Goal: Find specific page/section: Find specific page/section

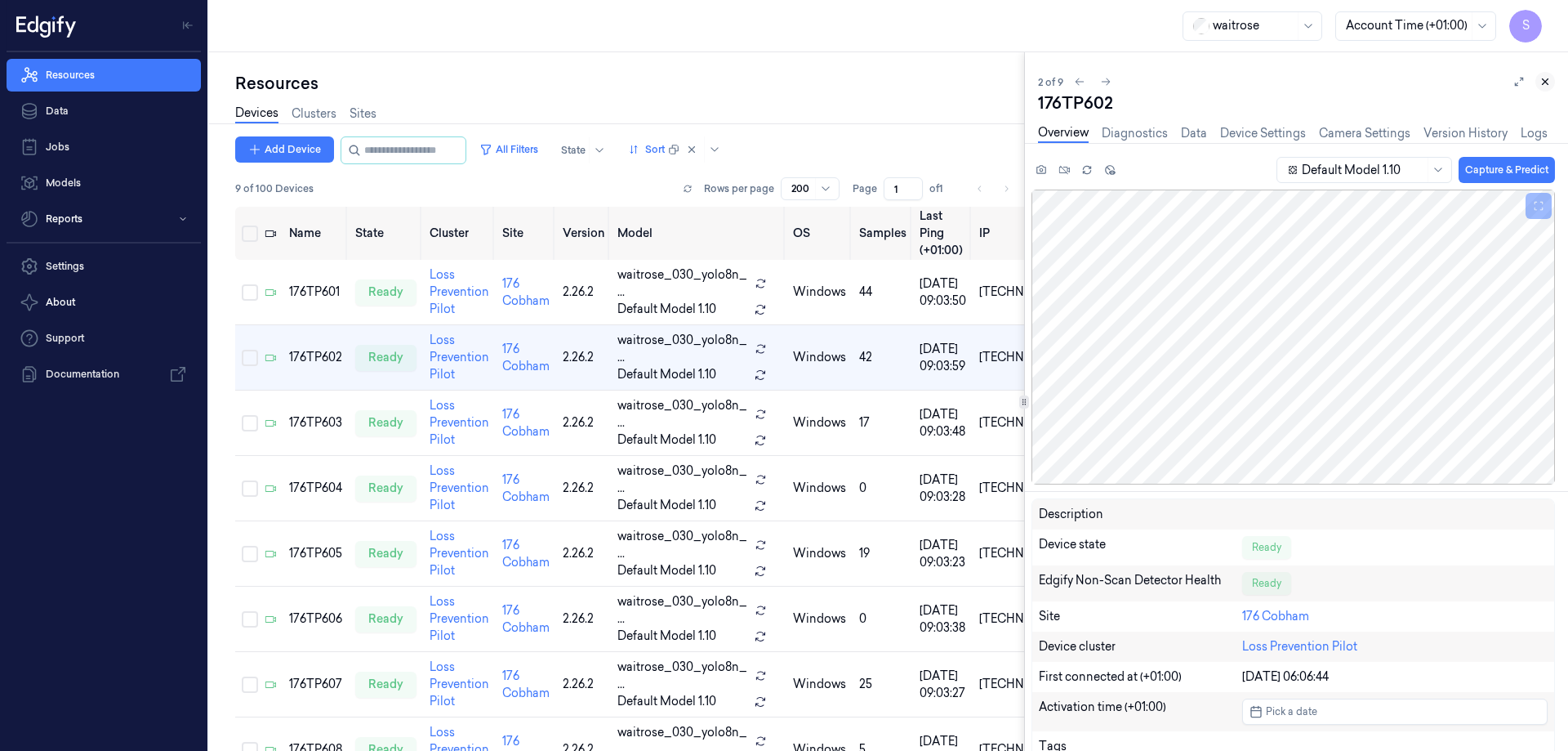
click at [1546, 82] on icon at bounding box center [1545, 81] width 12 height 12
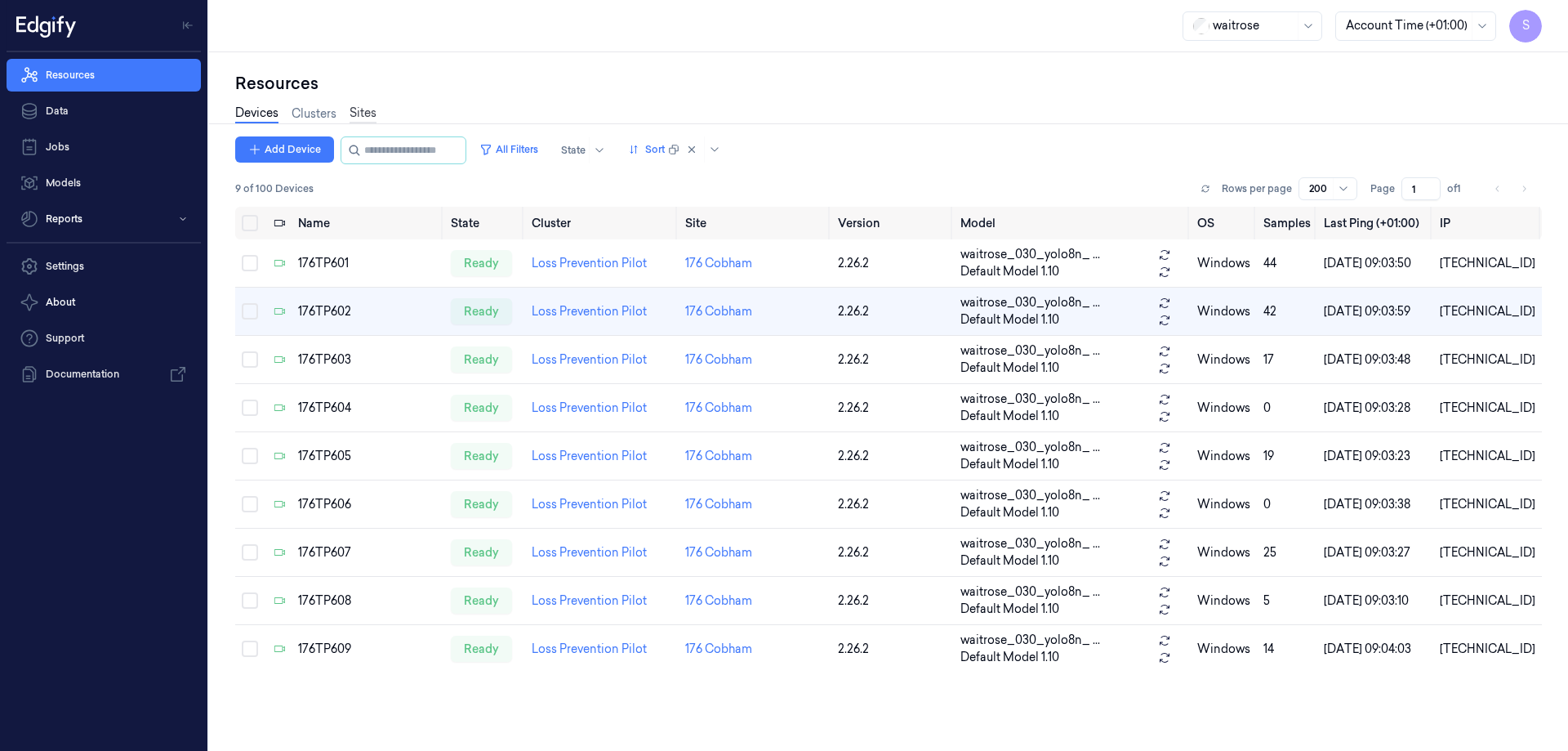
click at [366, 110] on link "Sites" at bounding box center [363, 114] width 27 height 19
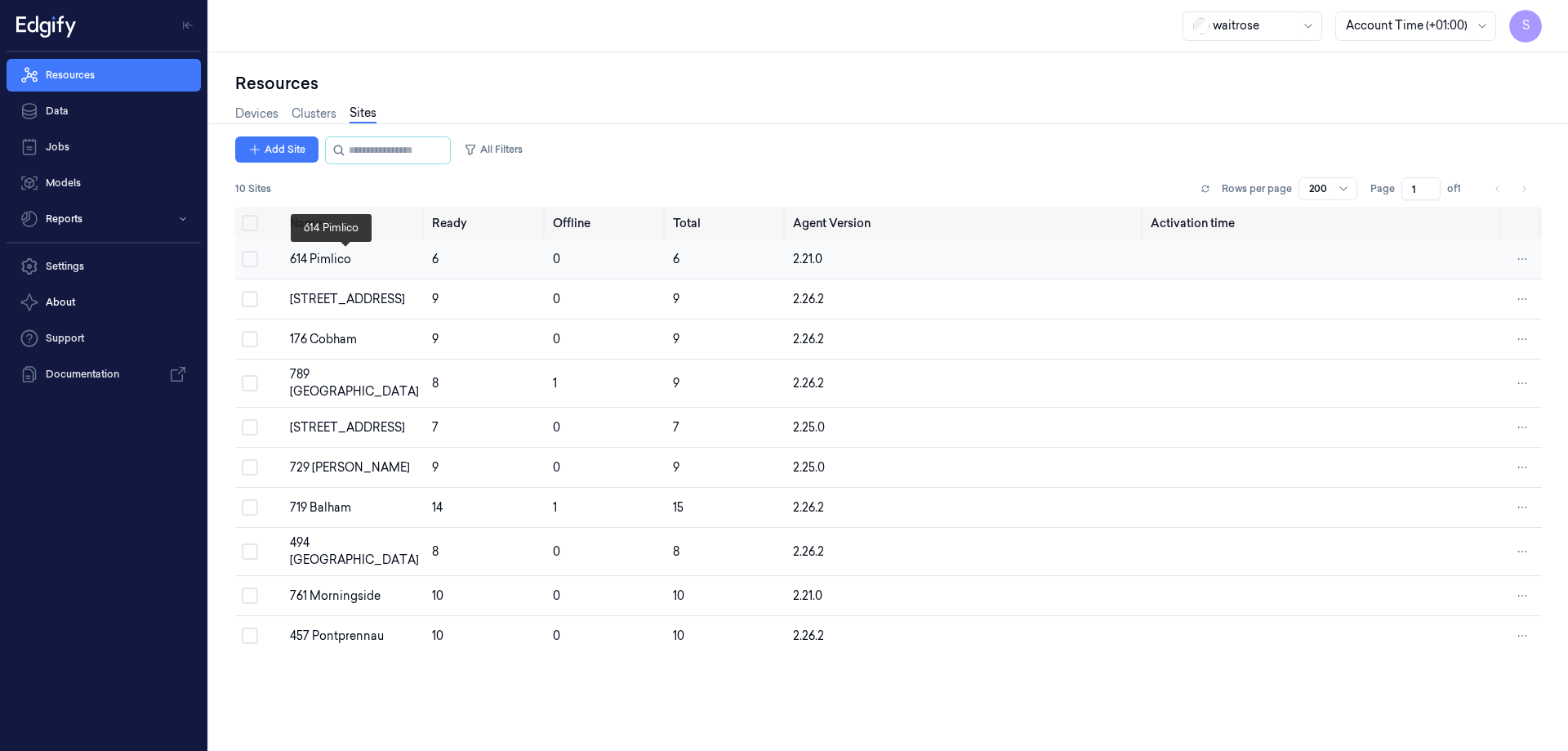
click at [317, 263] on div "614 Pimlico" at bounding box center [354, 259] width 129 height 17
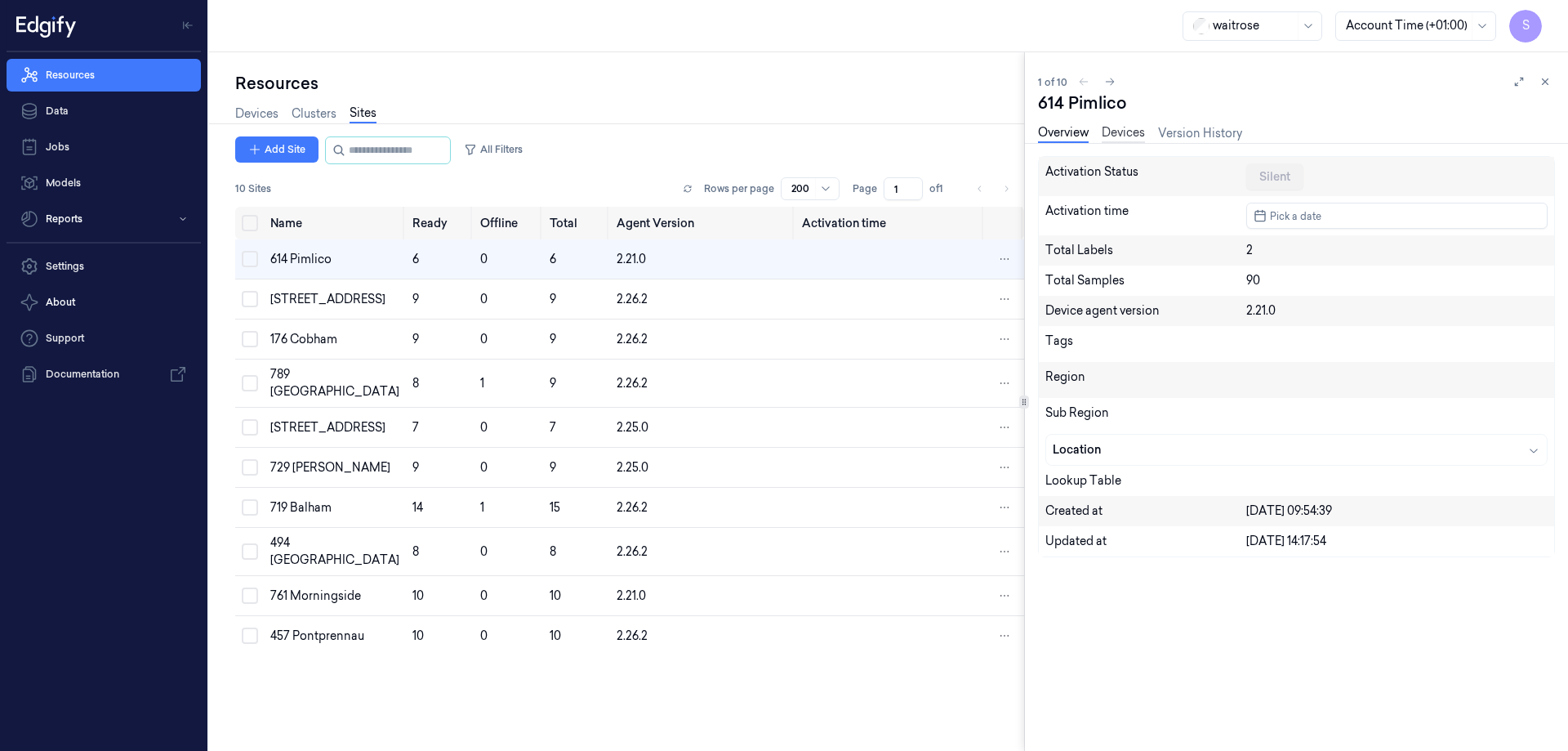
click at [1124, 133] on link "Devices" at bounding box center [1123, 134] width 43 height 19
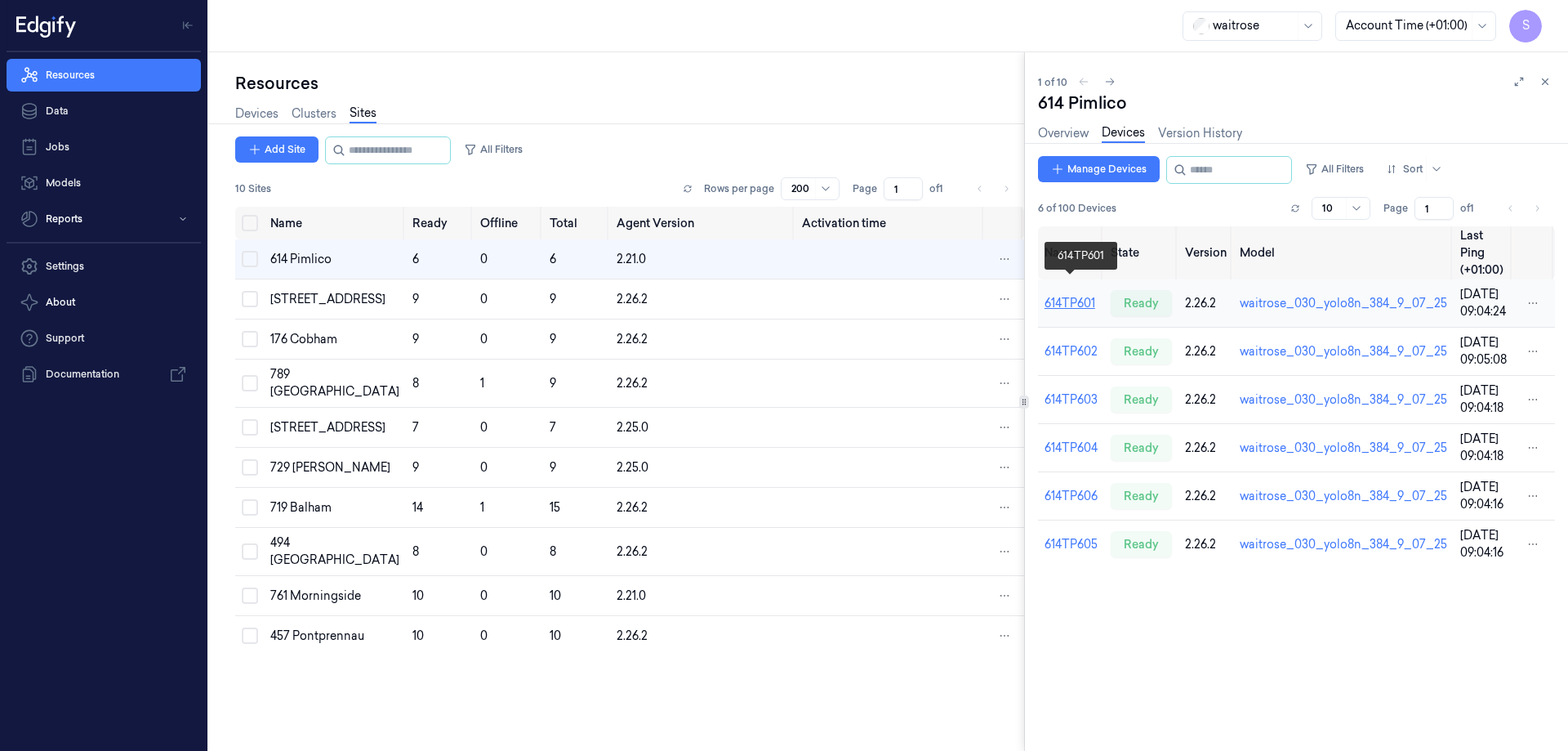
click at [1080, 296] on link "614TP601" at bounding box center [1070, 303] width 51 height 14
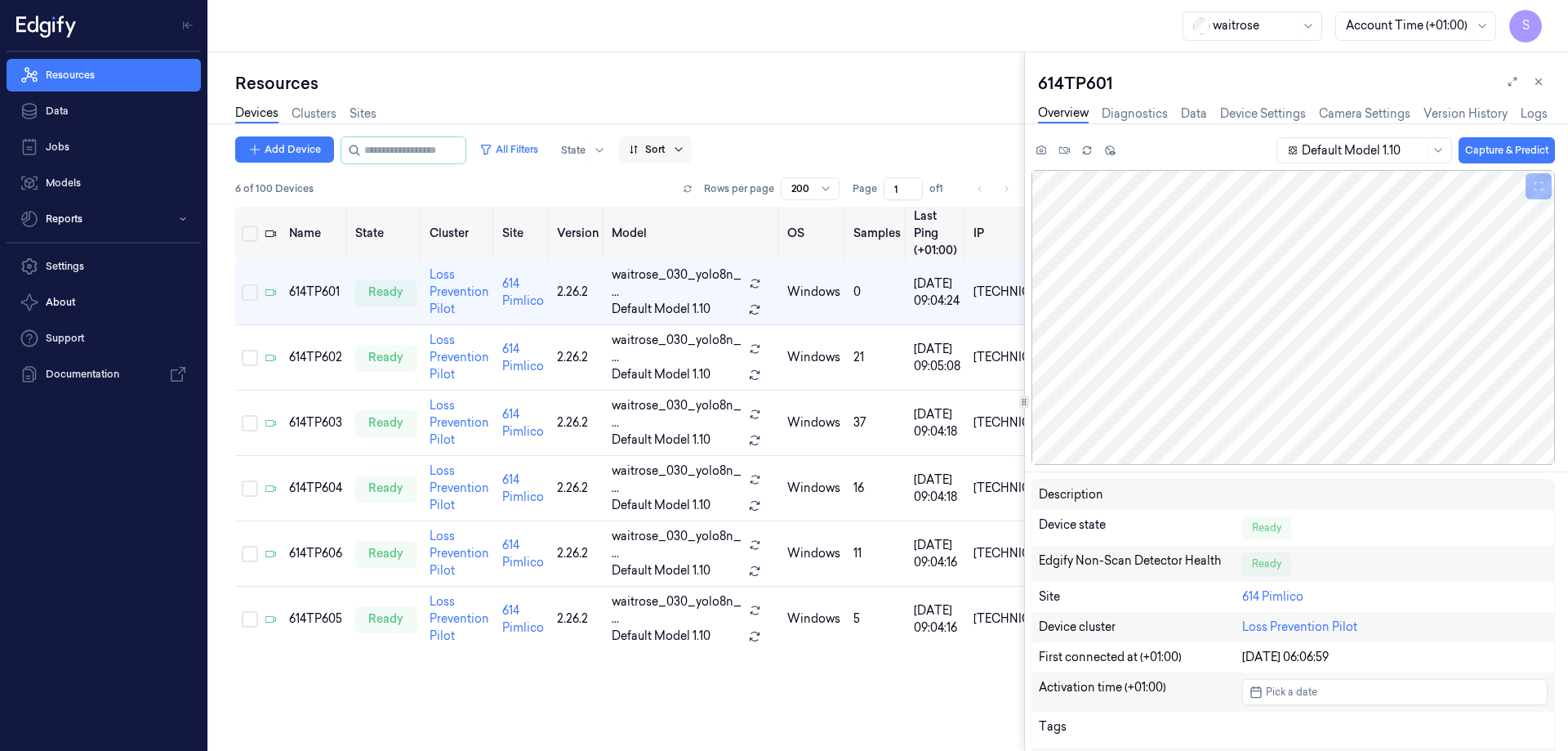
click at [686, 144] on icon at bounding box center [678, 149] width 13 height 13
click at [674, 233] on div "Name" at bounding box center [661, 236] width 32 height 17
click at [311, 349] on div "614TP602" at bounding box center [315, 357] width 53 height 17
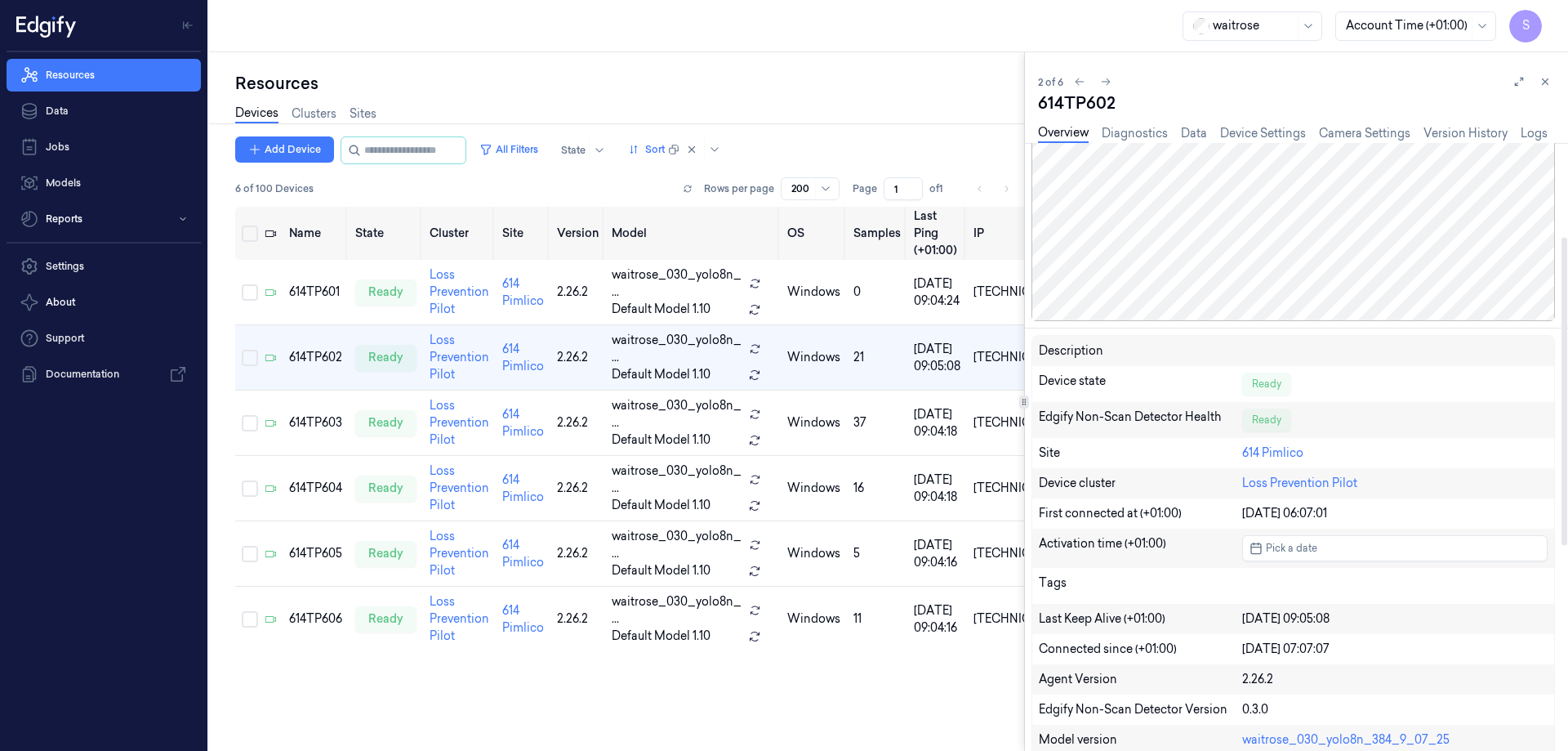
scroll to position [246, 0]
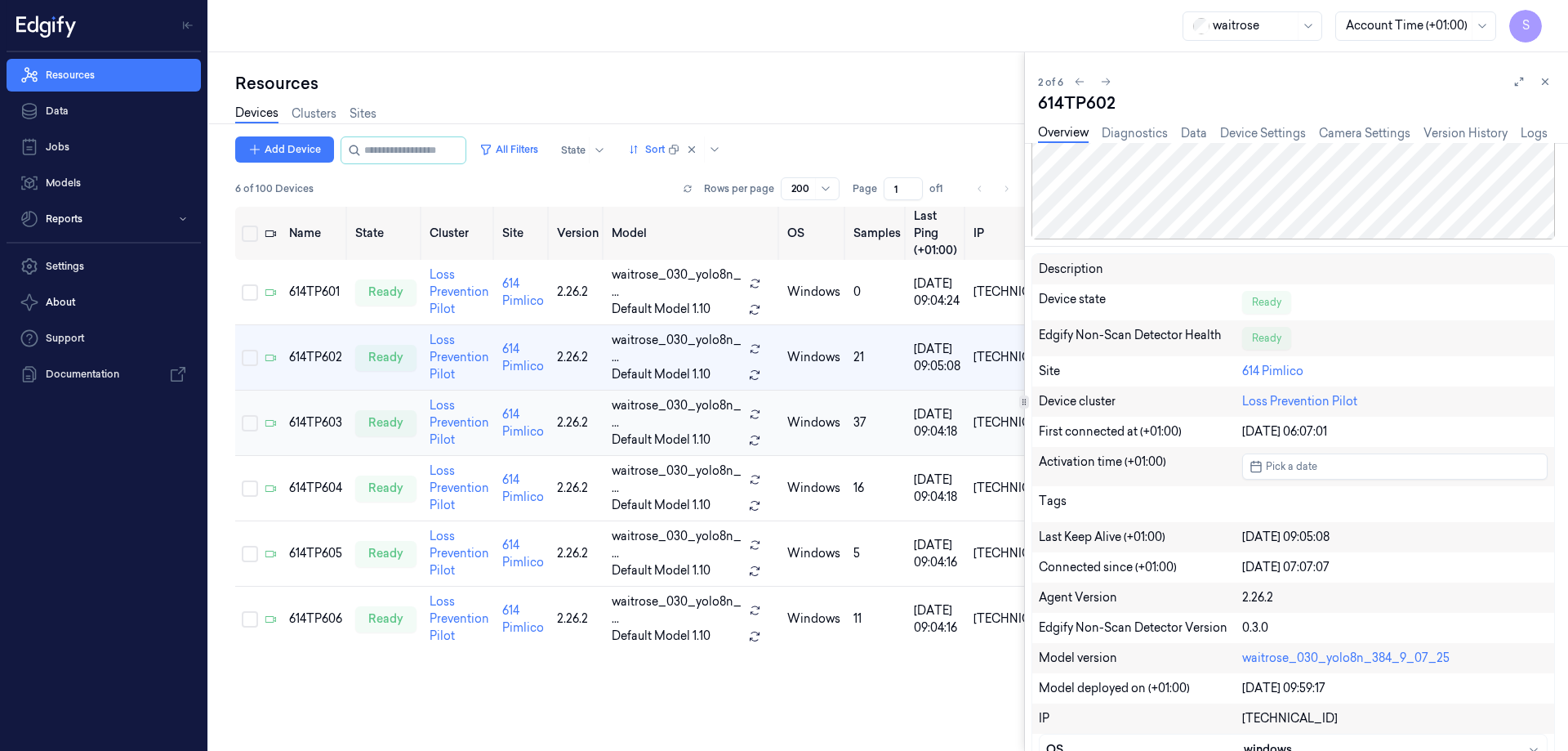
click at [319, 414] on div "614TP603" at bounding box center [315, 422] width 53 height 17
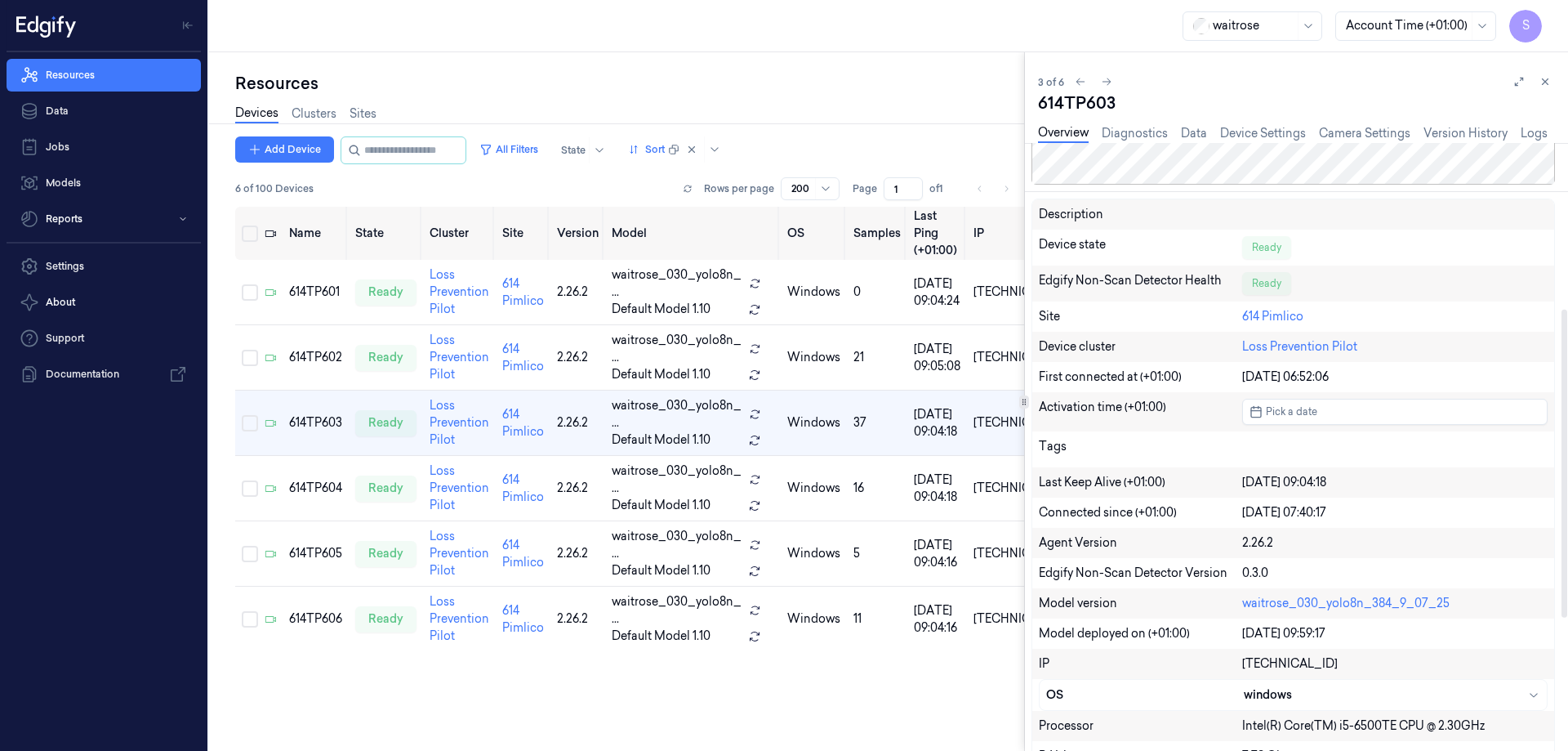
scroll to position [327, 0]
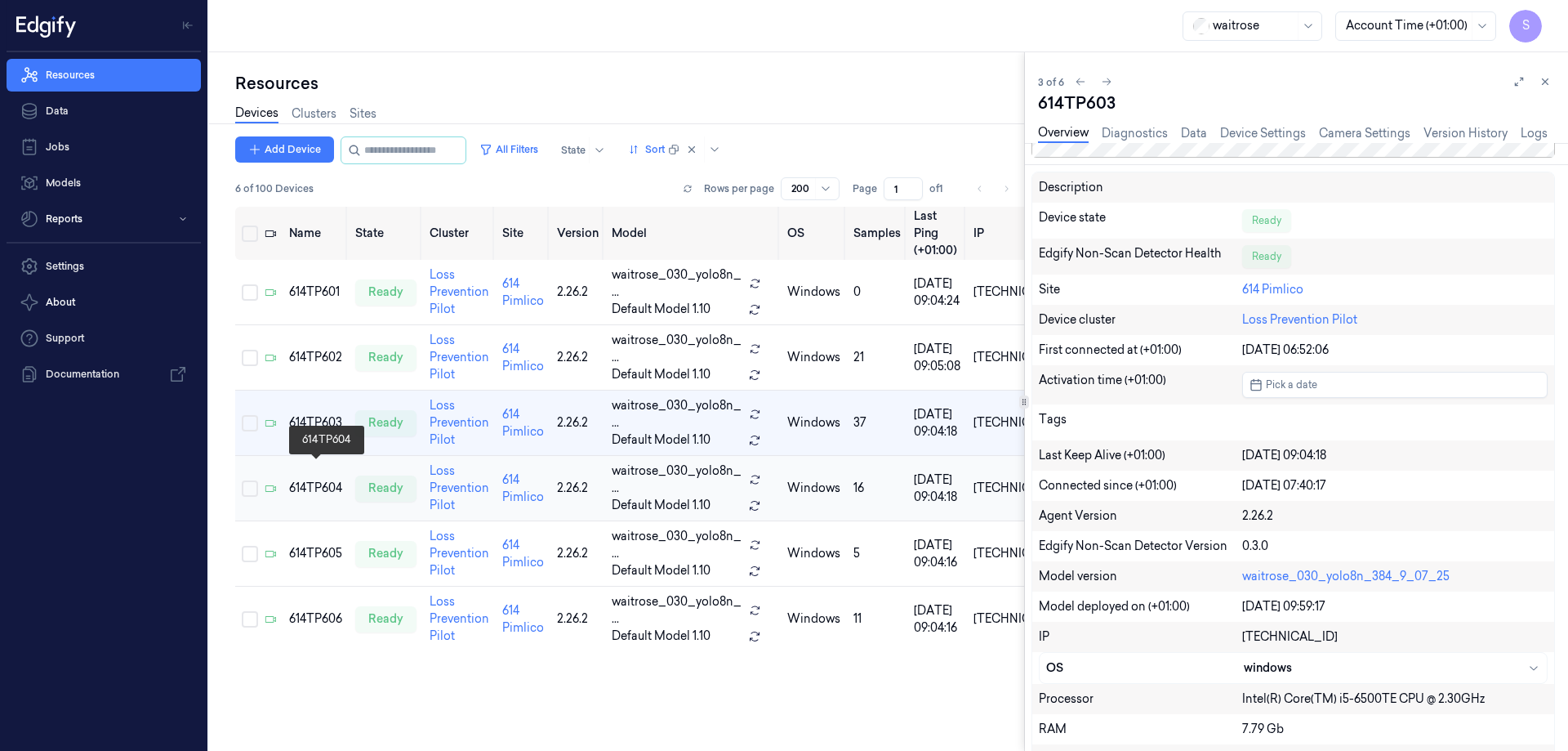
click at [299, 479] on div "614TP604" at bounding box center [315, 487] width 53 height 17
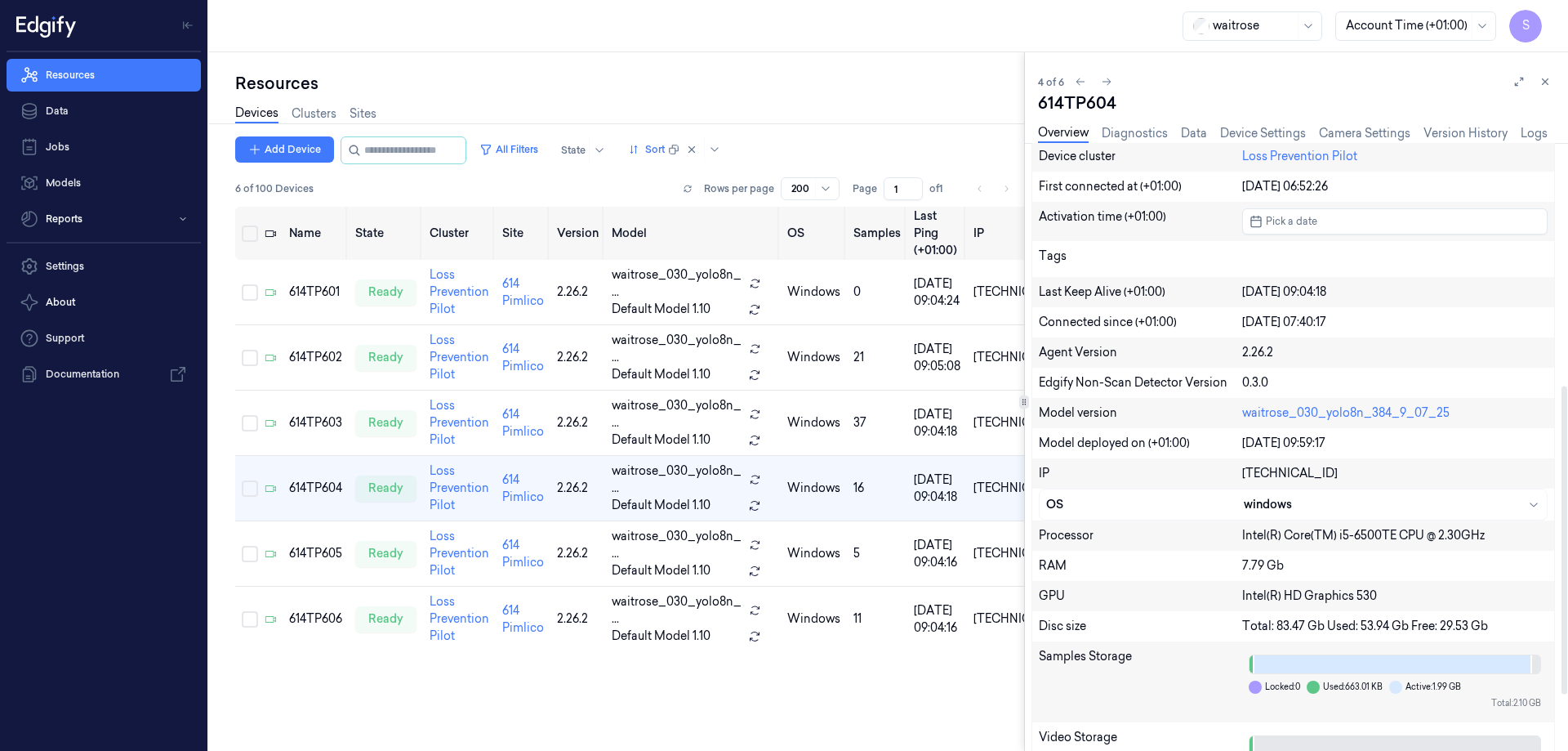
scroll to position [409, 0]
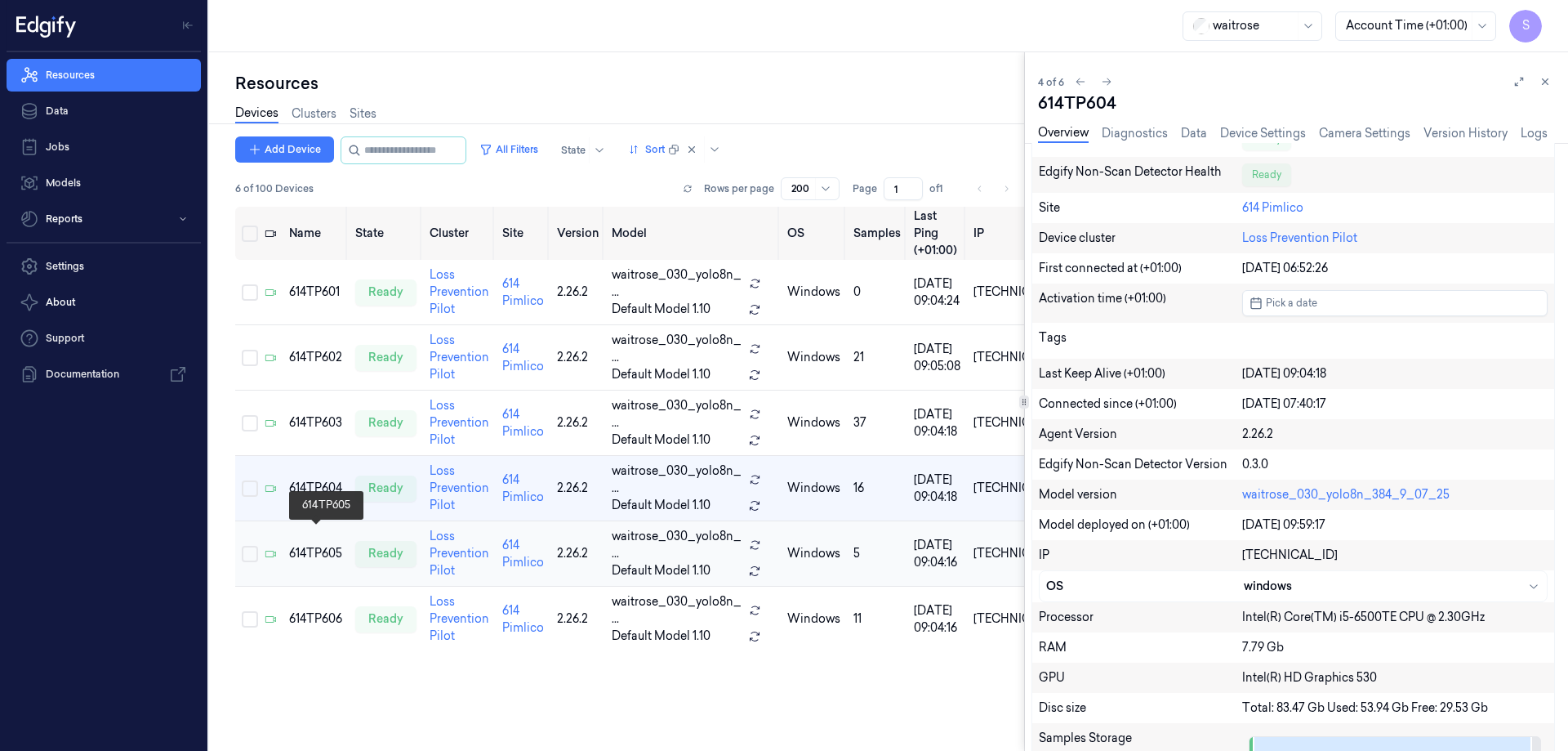
click at [307, 545] on div "614TP605" at bounding box center [315, 553] width 53 height 17
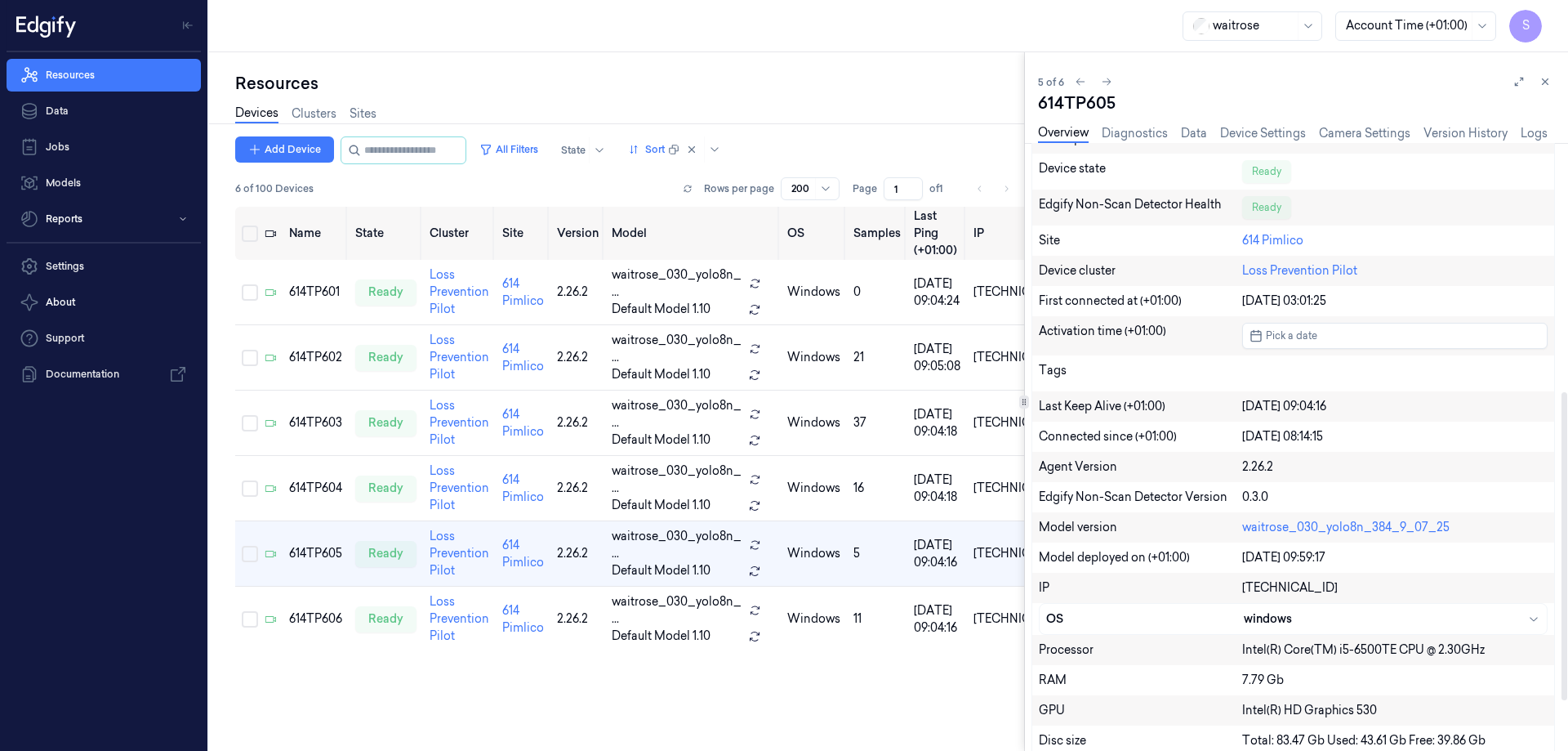
scroll to position [490, 0]
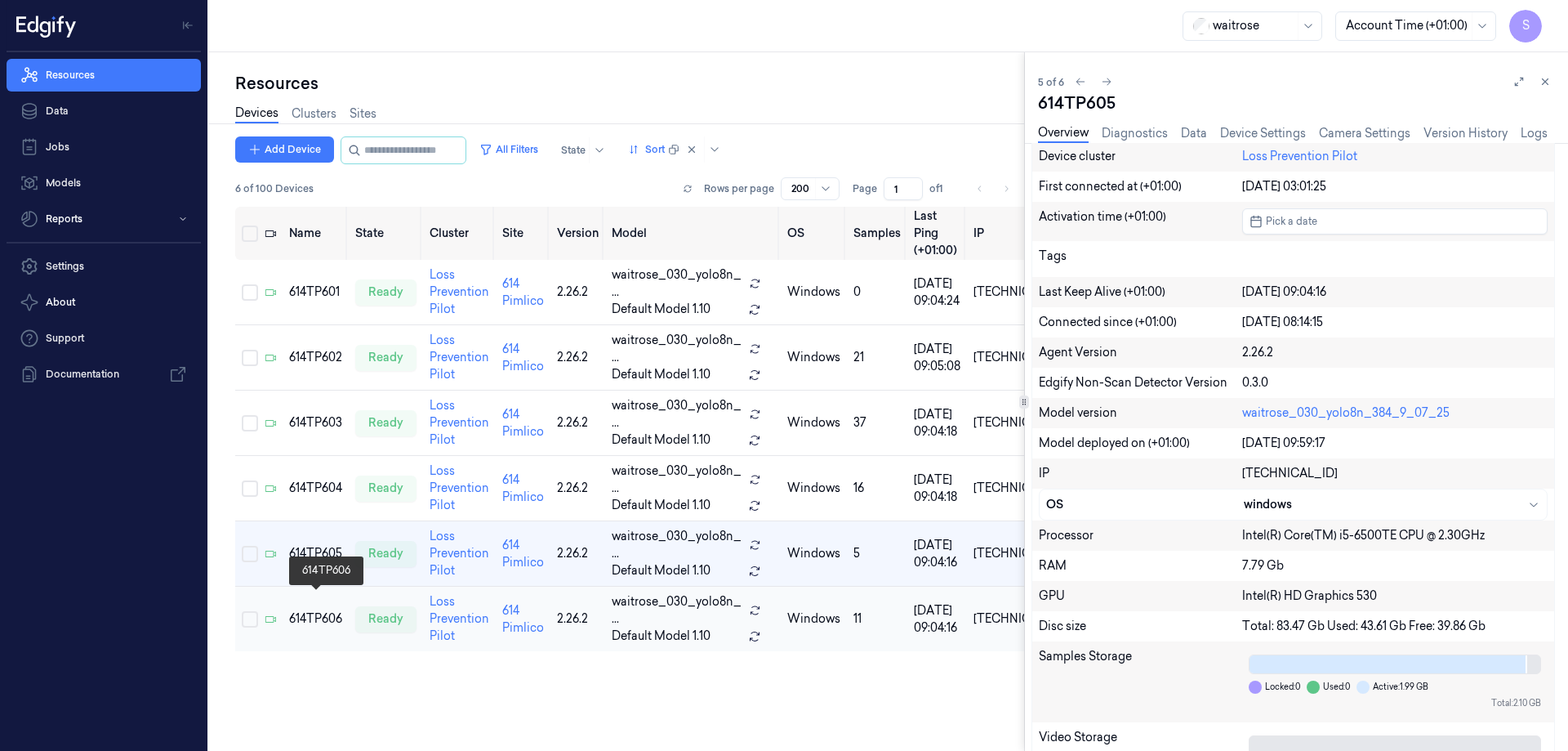
click at [323, 610] on div "614TP606" at bounding box center [315, 618] width 53 height 17
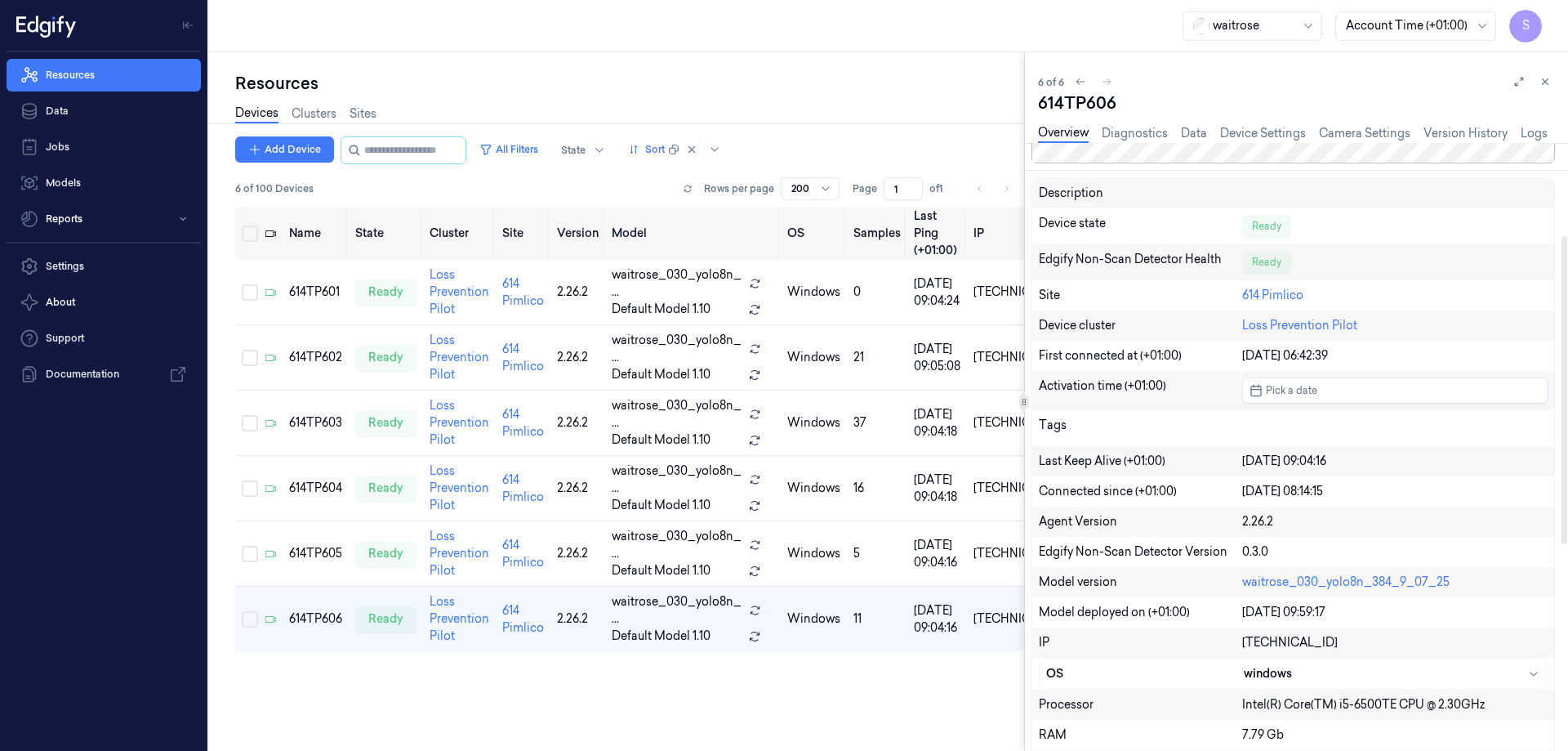
scroll to position [327, 0]
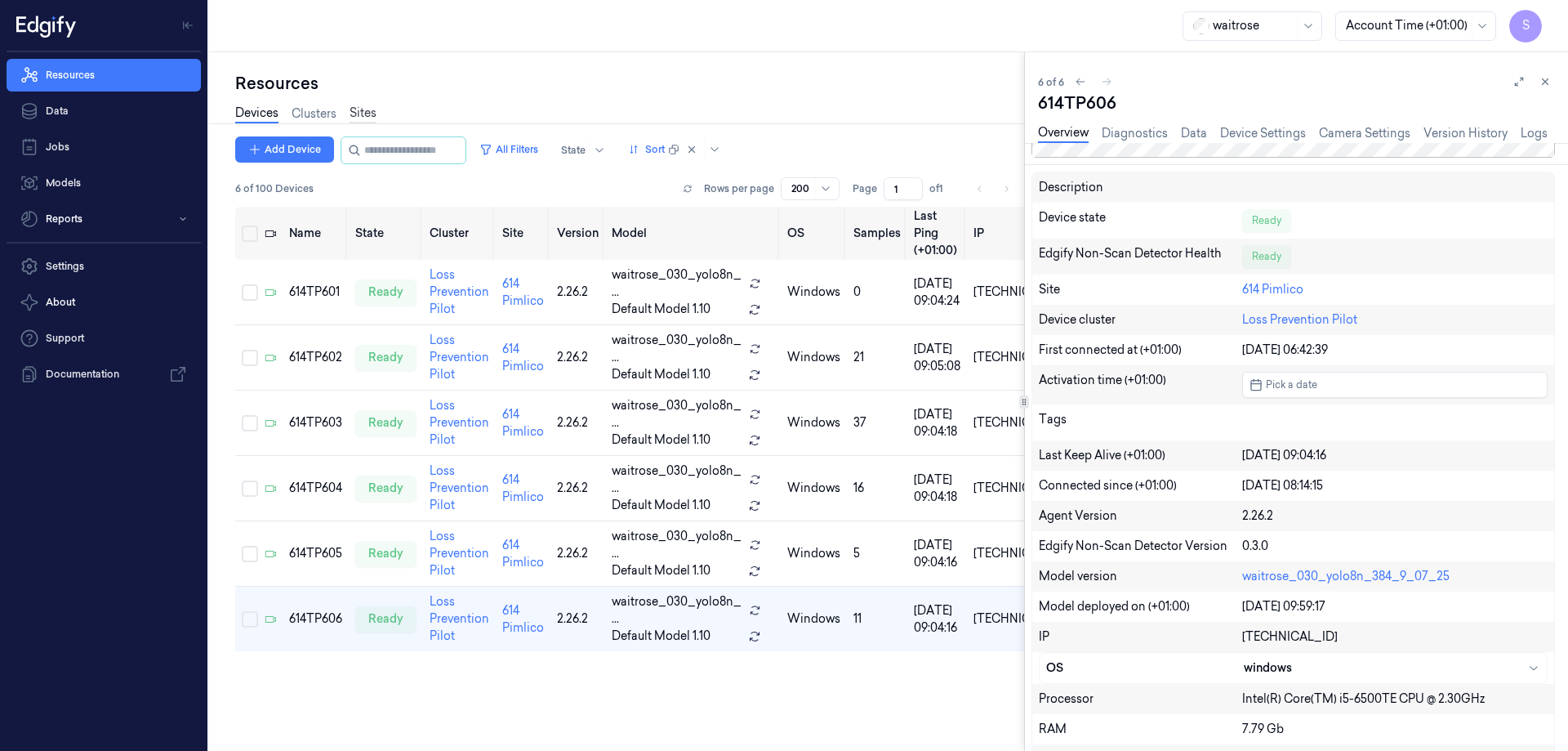
click at [370, 116] on link "Sites" at bounding box center [363, 114] width 27 height 19
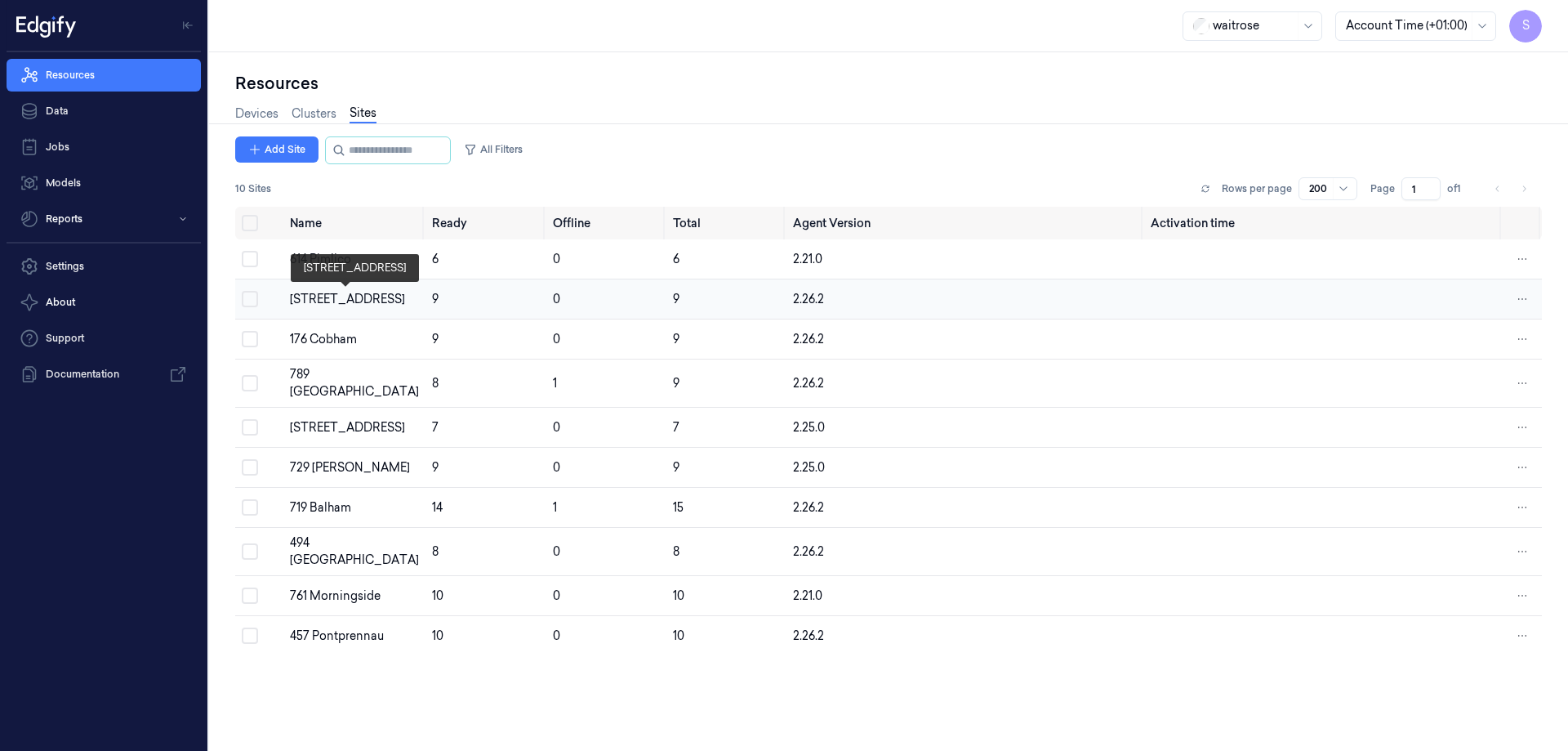
click at [331, 300] on div "[STREET_ADDRESS]" at bounding box center [354, 299] width 129 height 17
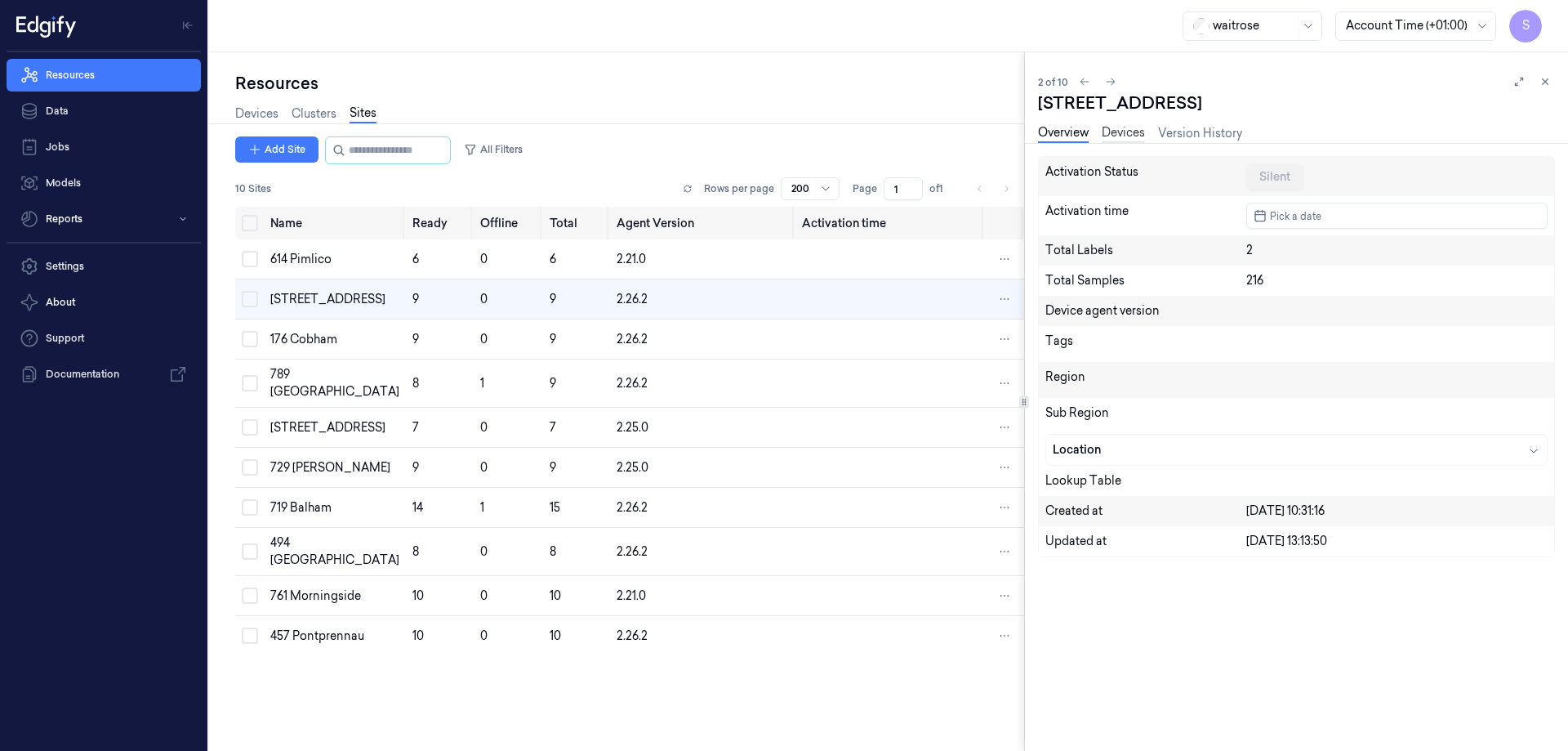
click at [1131, 134] on link "Devices" at bounding box center [1123, 134] width 43 height 19
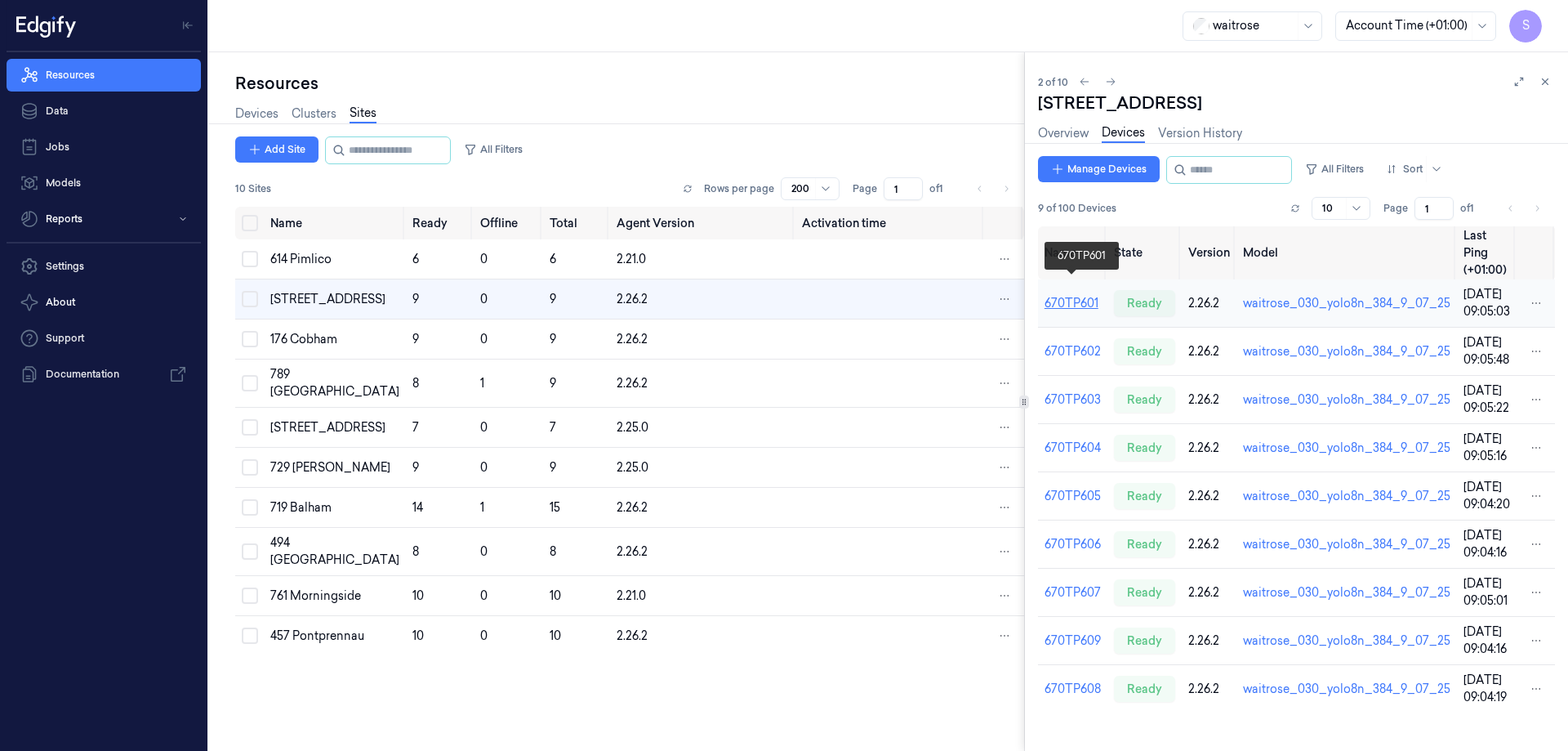
click at [1091, 296] on link "670TP601" at bounding box center [1072, 303] width 54 height 14
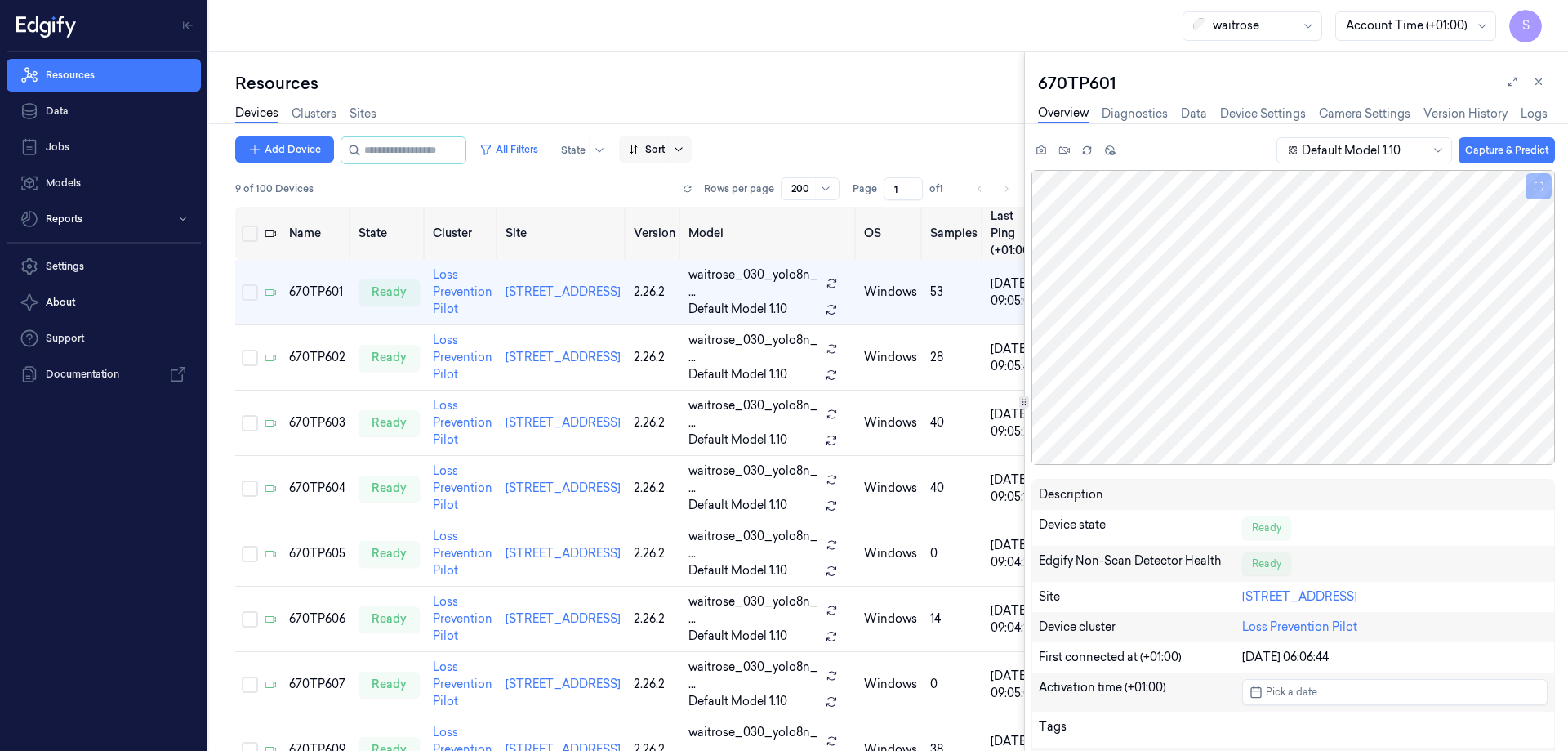
click at [686, 151] on icon at bounding box center [678, 149] width 13 height 13
click at [652, 242] on div "Name" at bounding box center [661, 236] width 32 height 17
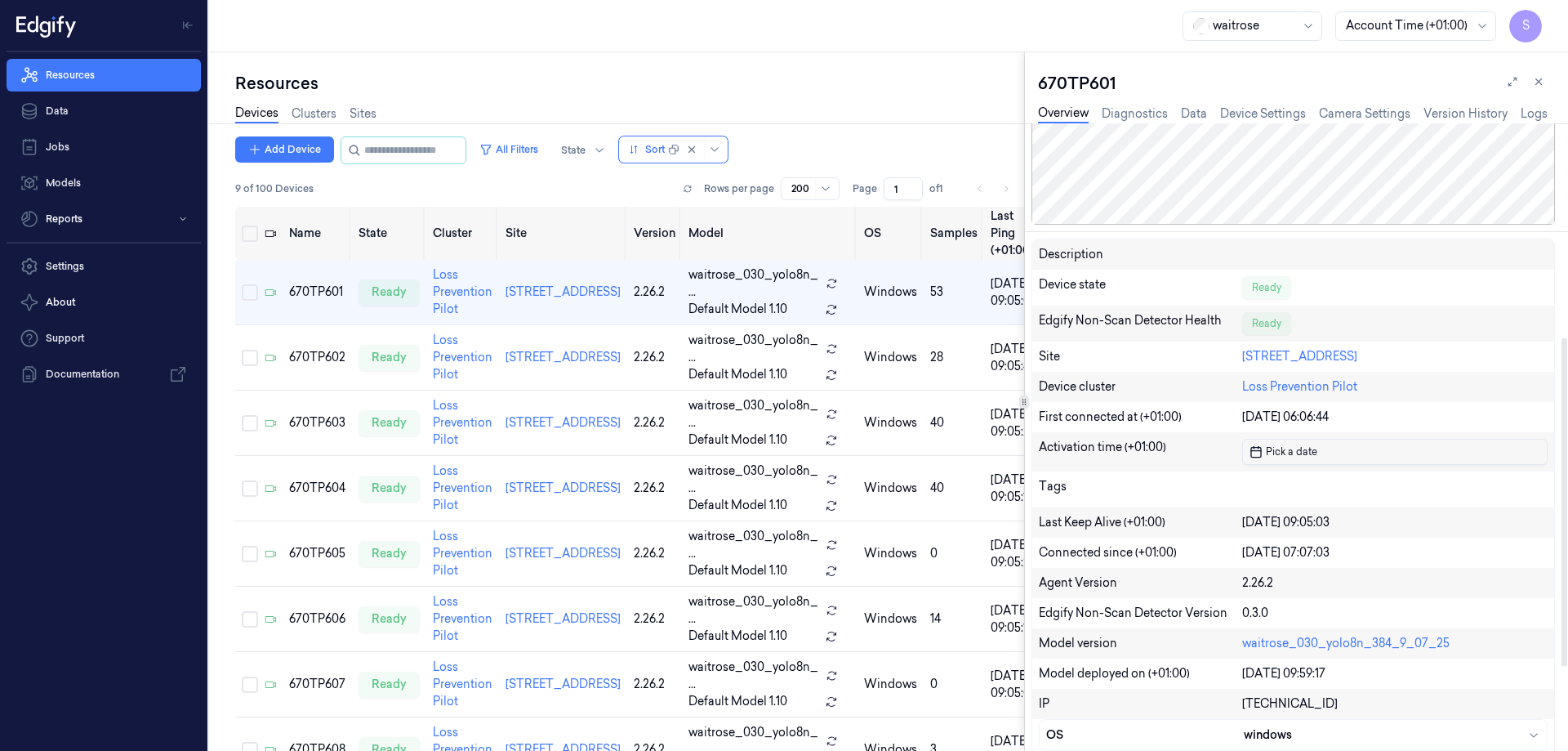
scroll to position [82, 0]
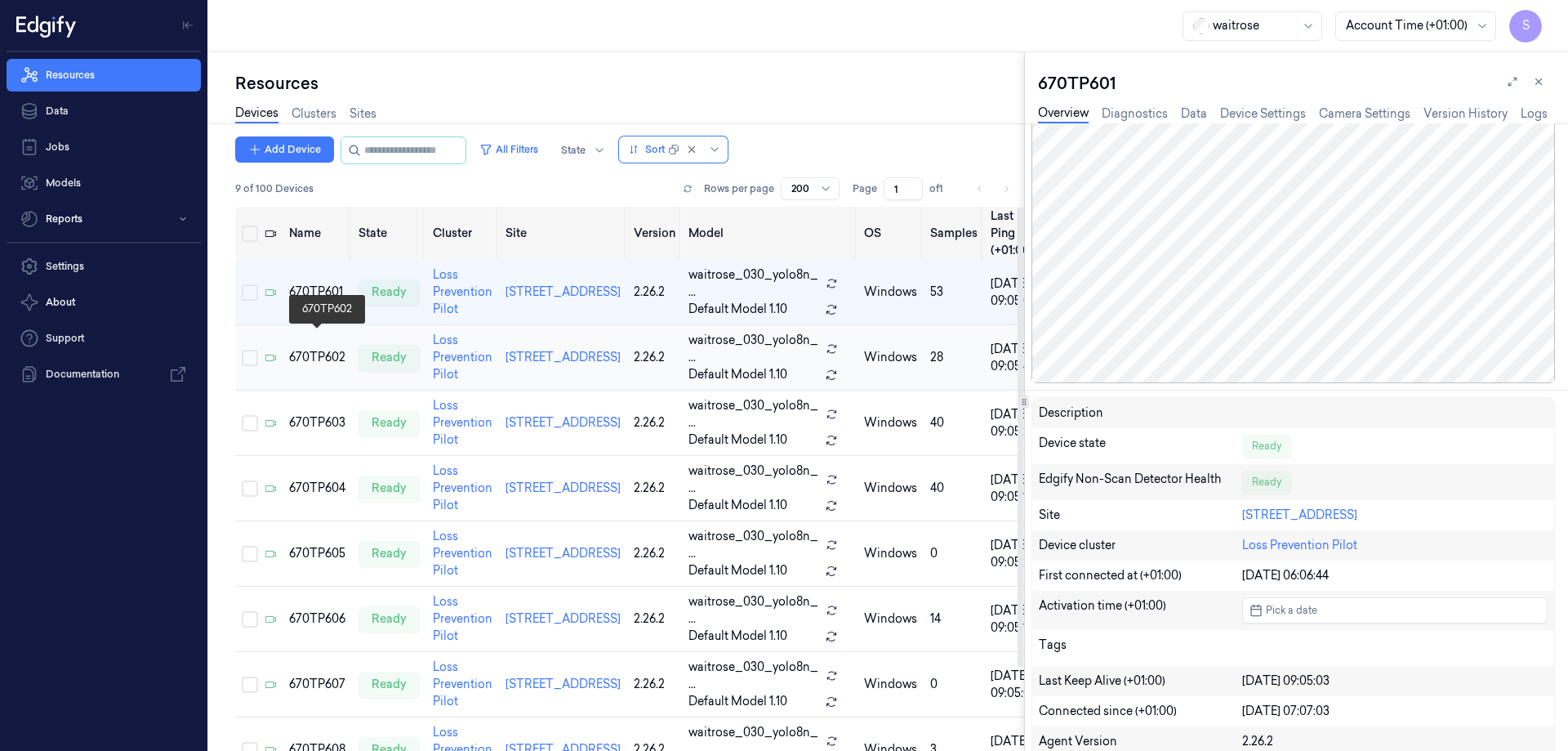
click at [312, 349] on div "670TP602" at bounding box center [317, 357] width 56 height 17
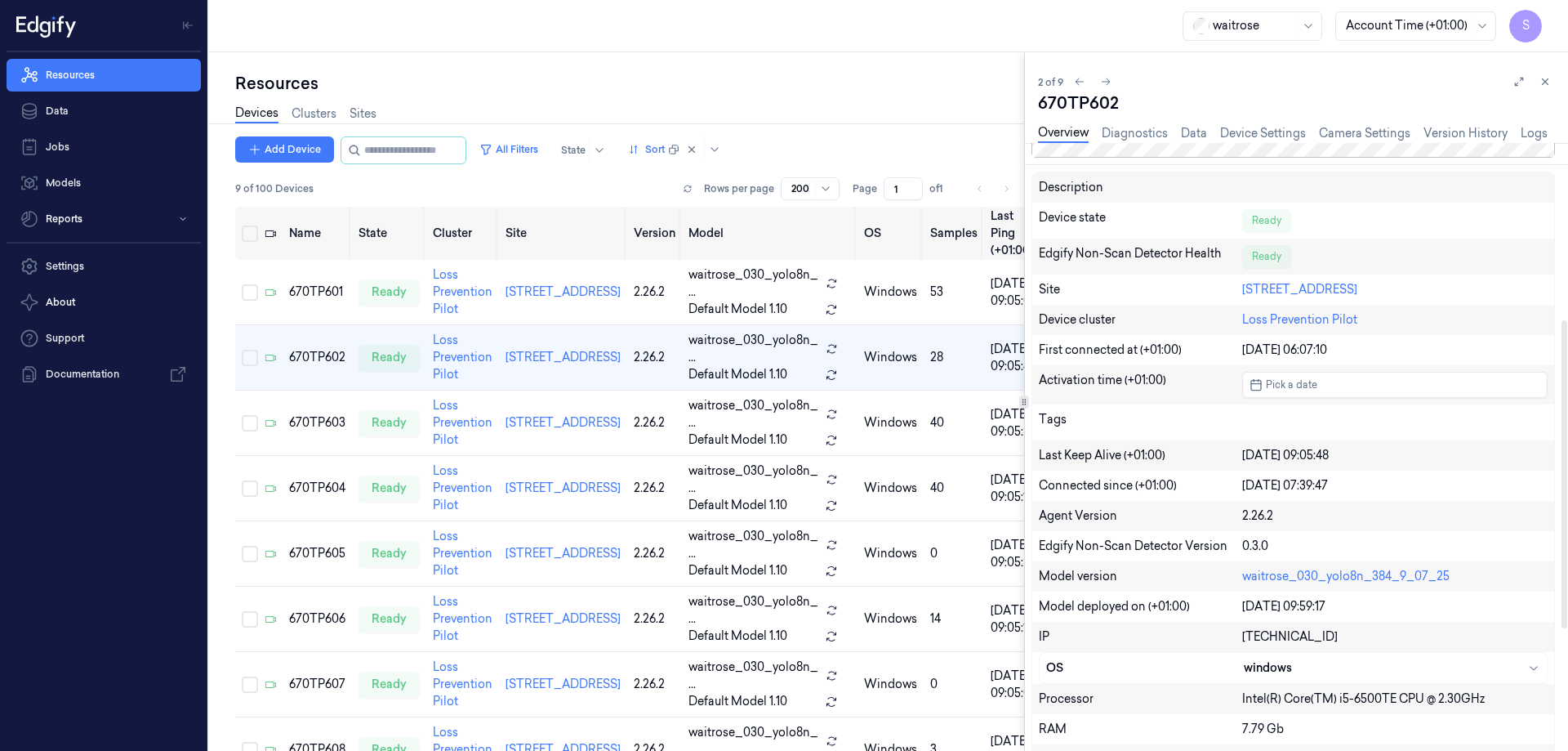
scroll to position [409, 0]
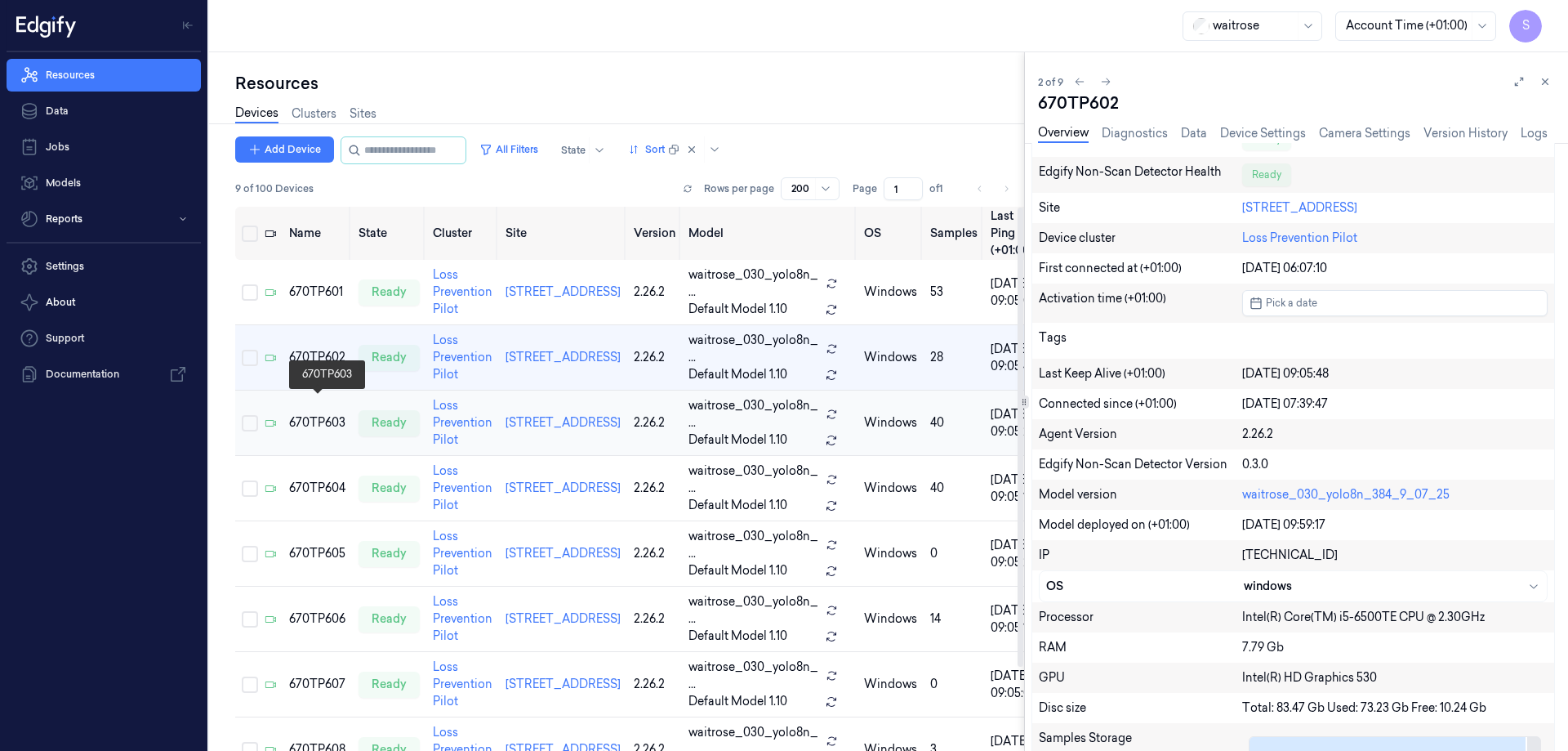
click at [318, 414] on div "670TP603" at bounding box center [317, 422] width 56 height 17
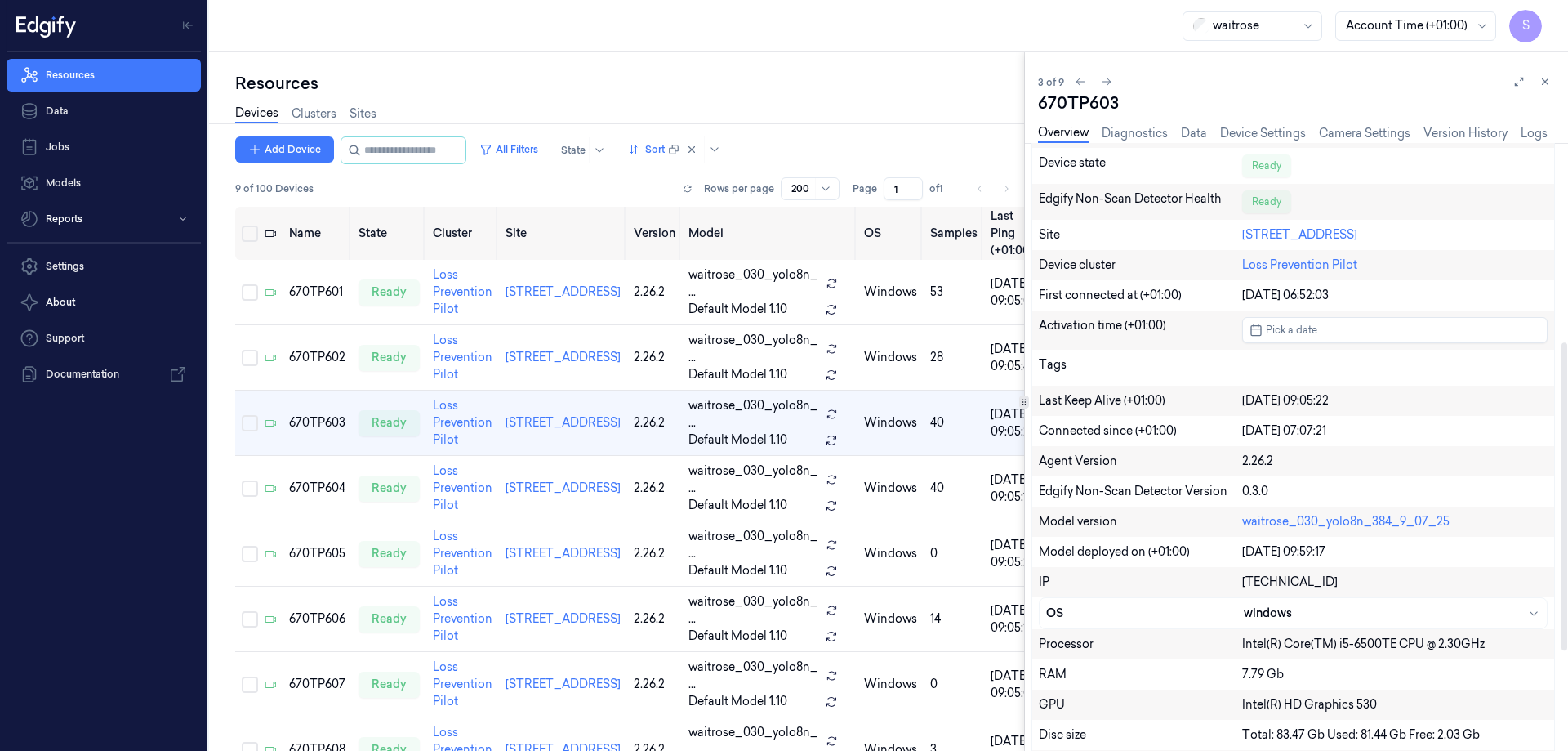
scroll to position [409, 0]
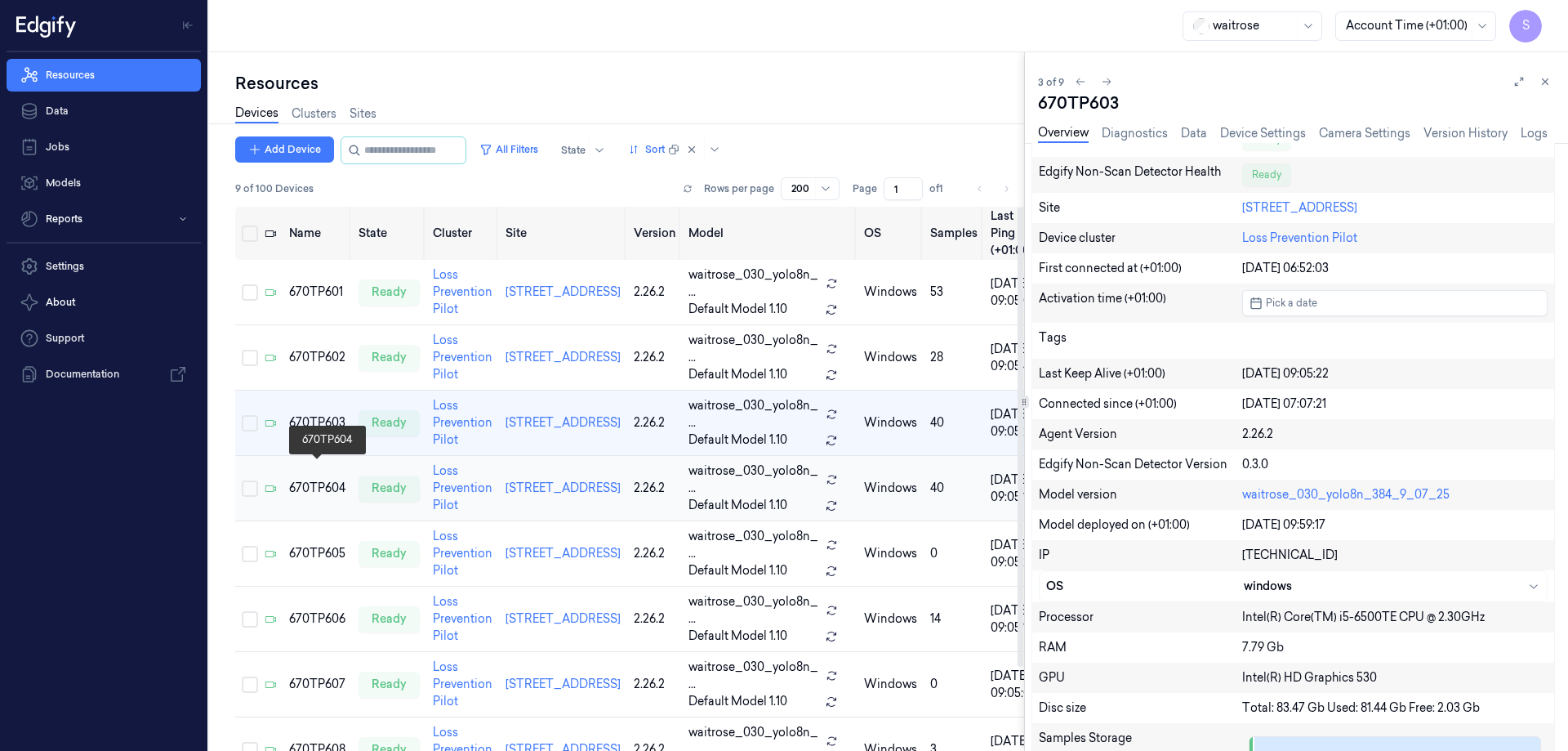
click at [321, 479] on div "670TP604" at bounding box center [317, 487] width 56 height 17
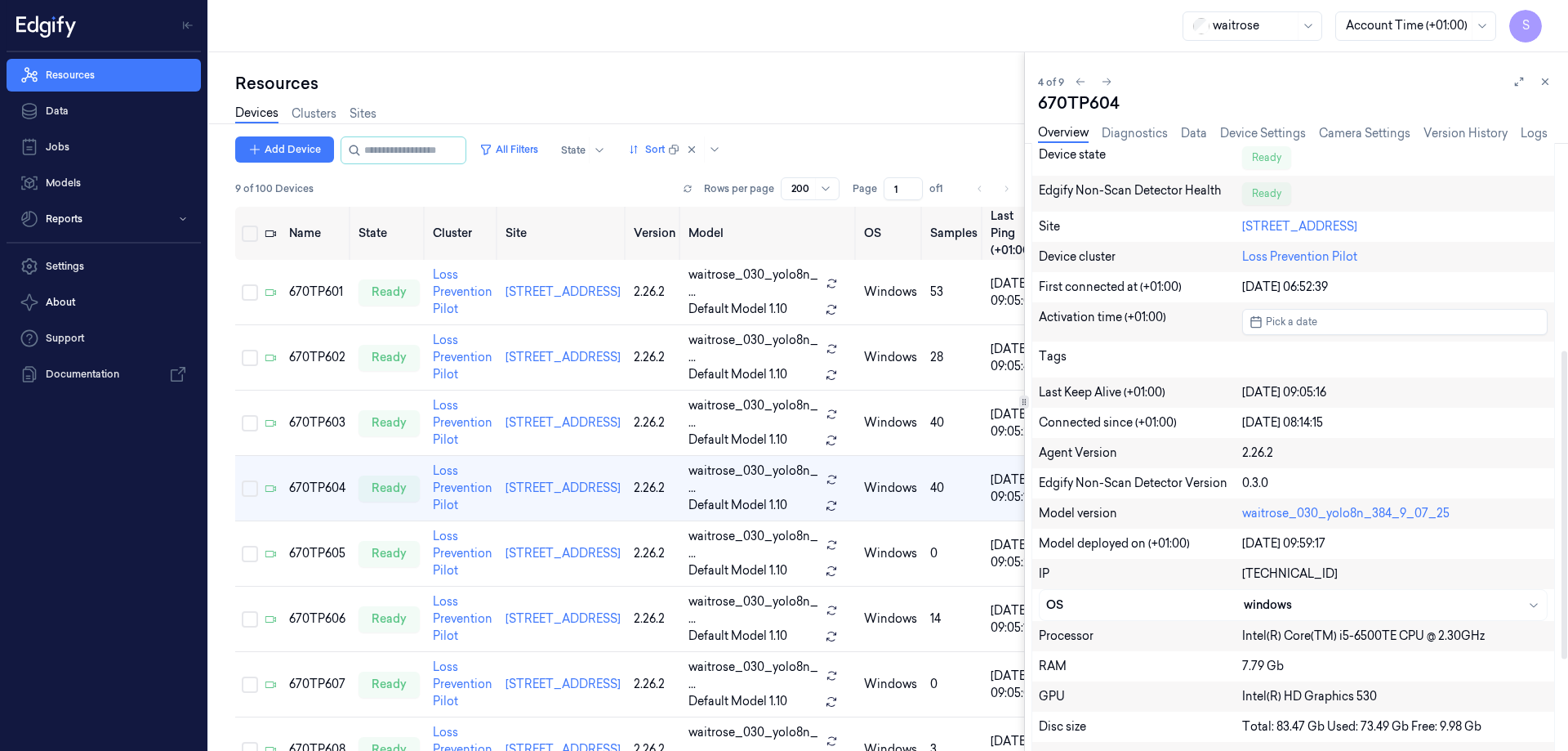
scroll to position [409, 0]
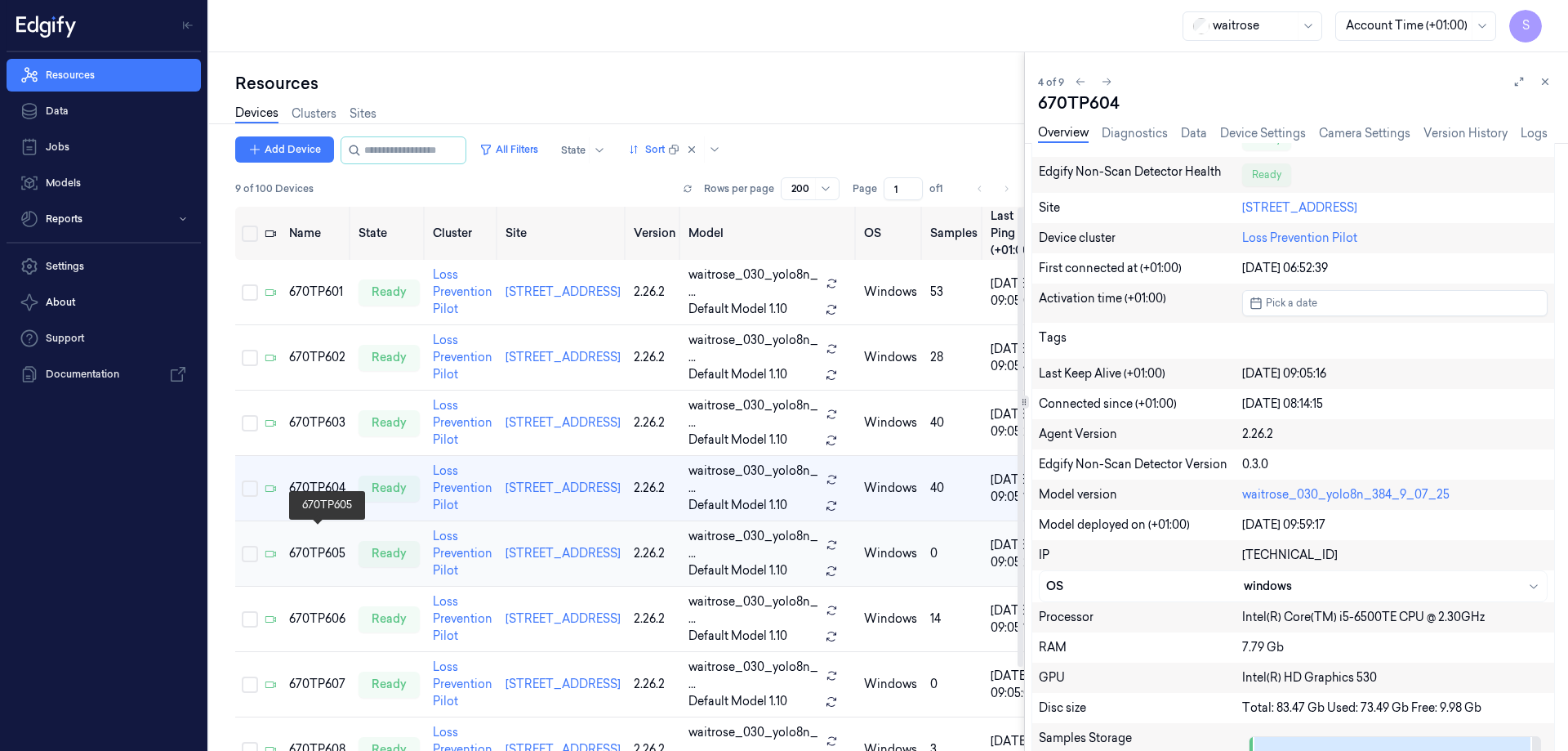
click at [317, 545] on div "670TP605" at bounding box center [317, 553] width 56 height 17
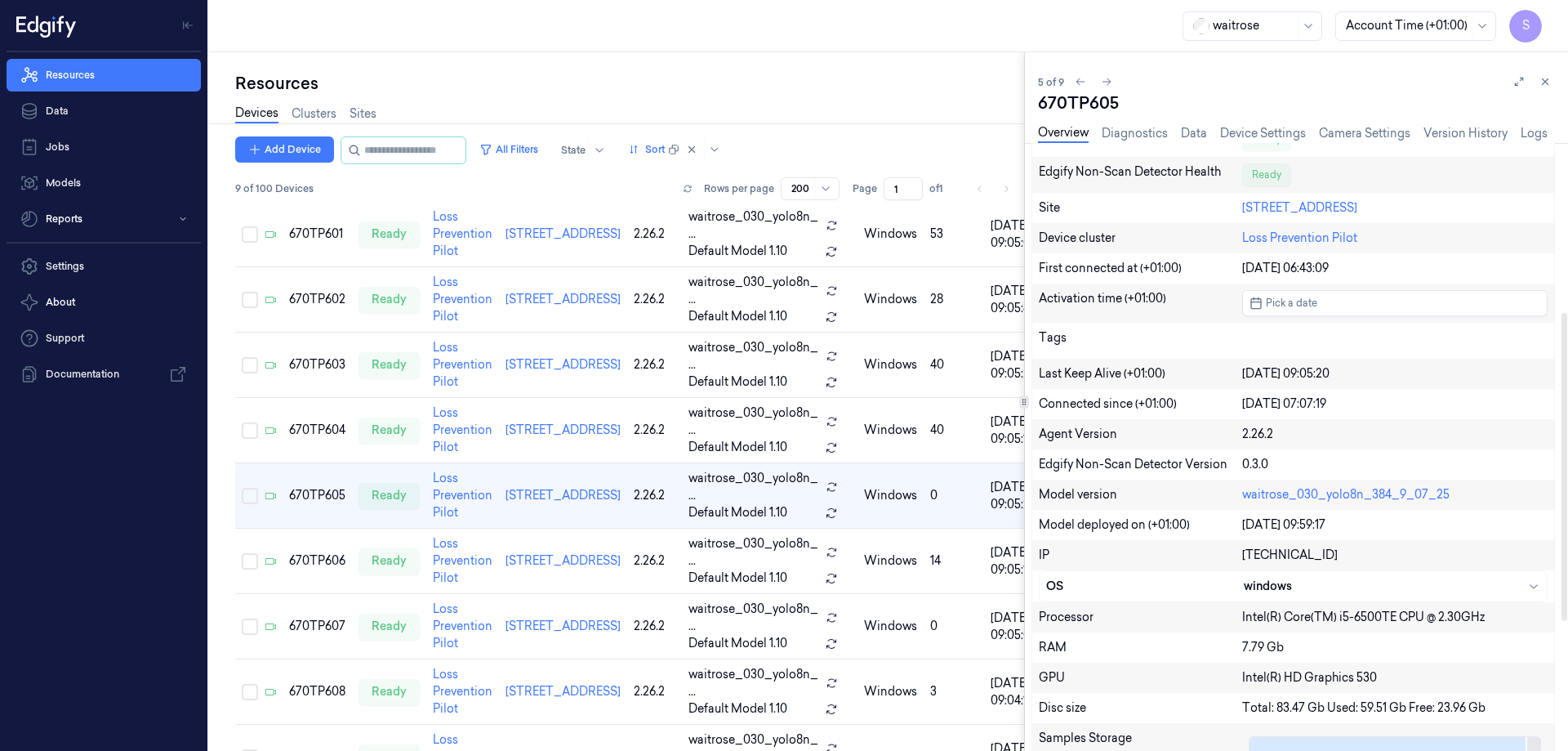
scroll to position [82, 0]
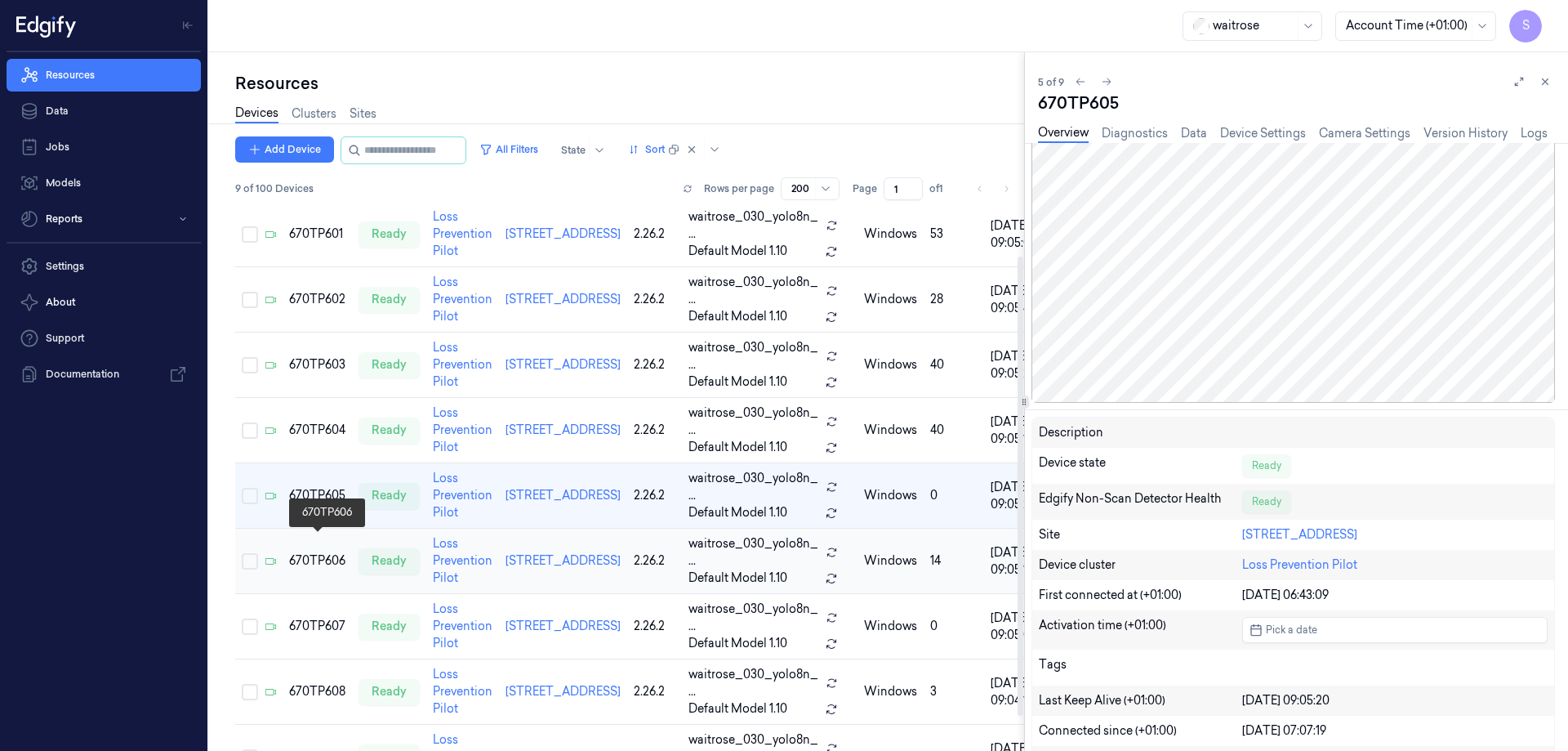
click at [309, 552] on div "670TP606" at bounding box center [317, 561] width 56 height 17
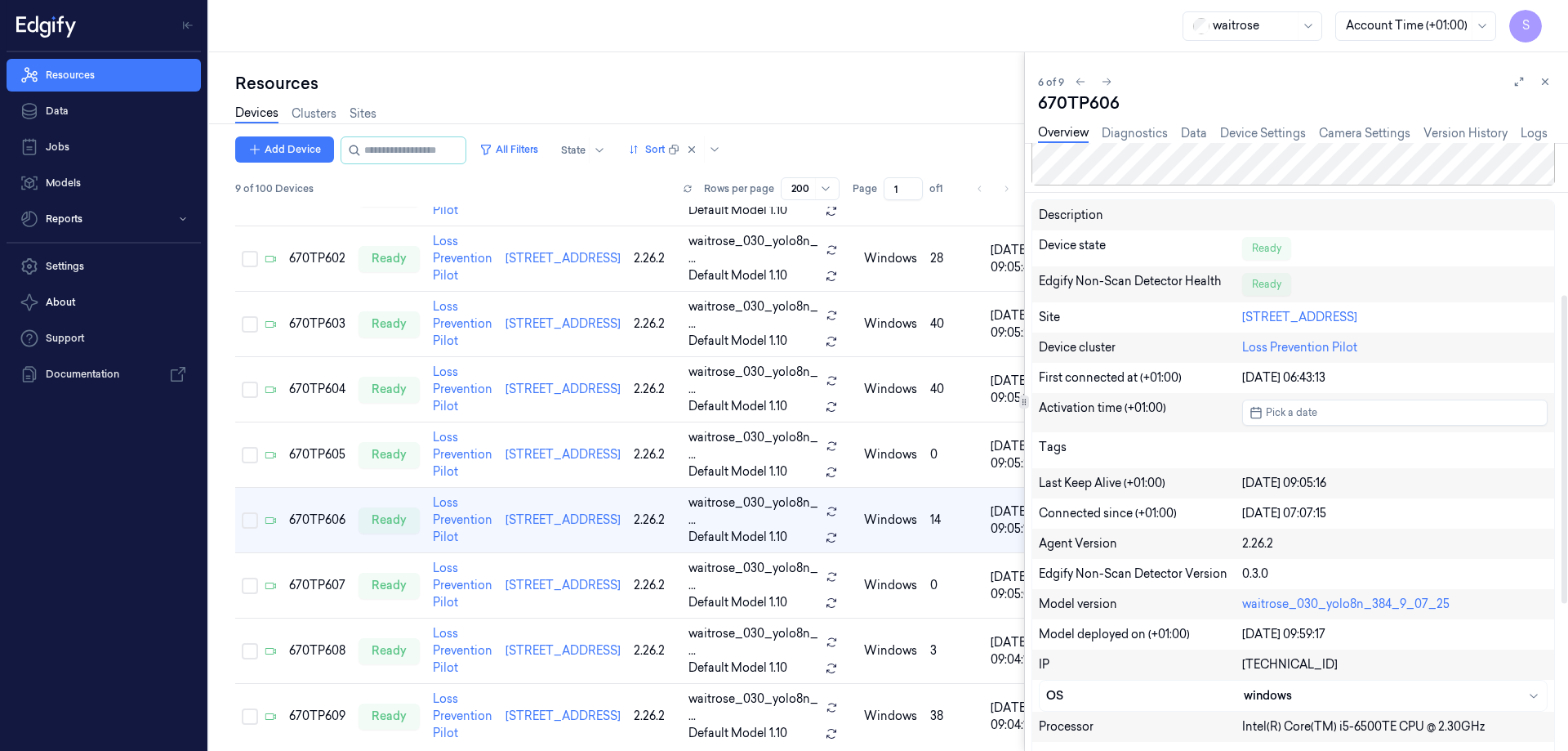
scroll to position [327, 0]
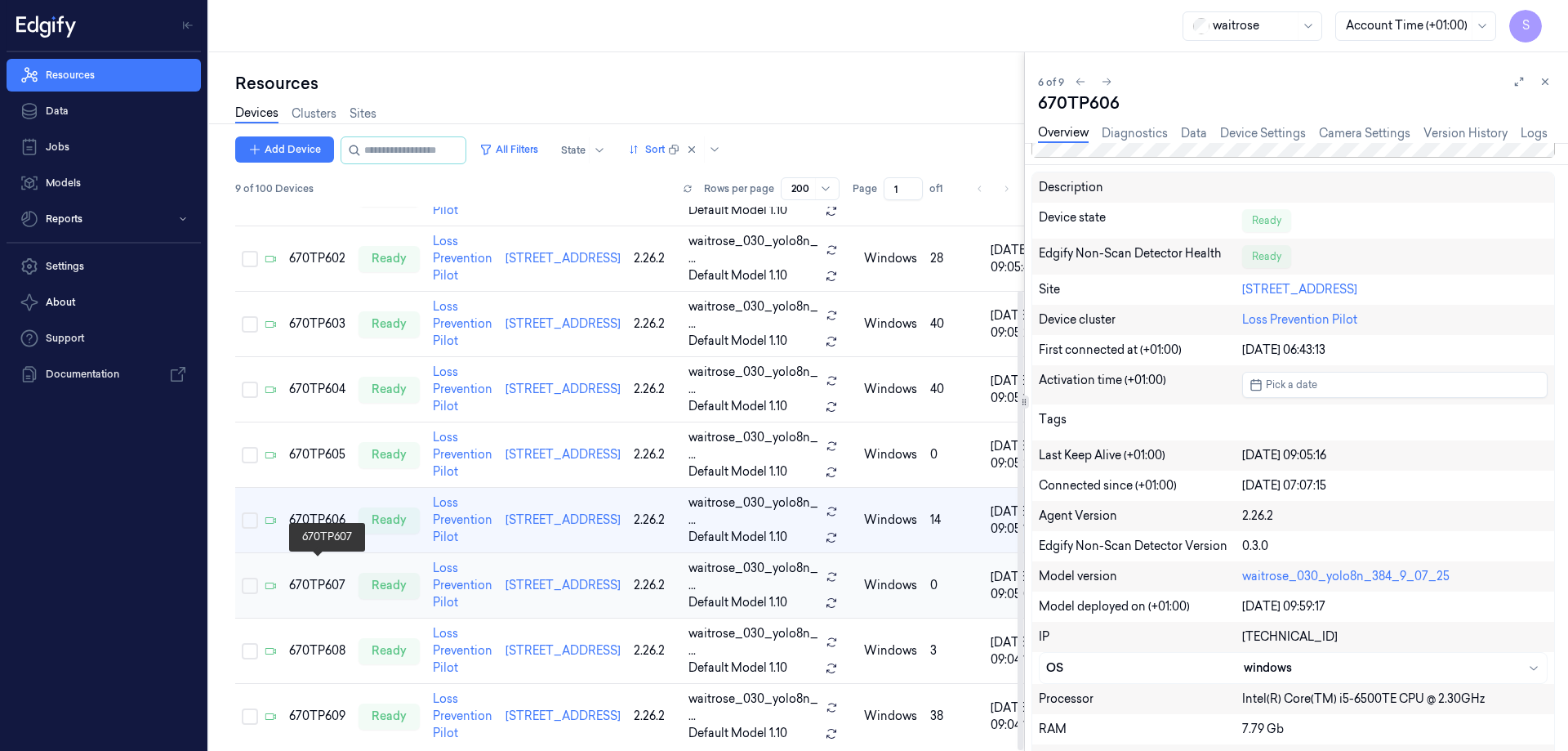
click at [313, 577] on div "670TP607" at bounding box center [317, 585] width 56 height 17
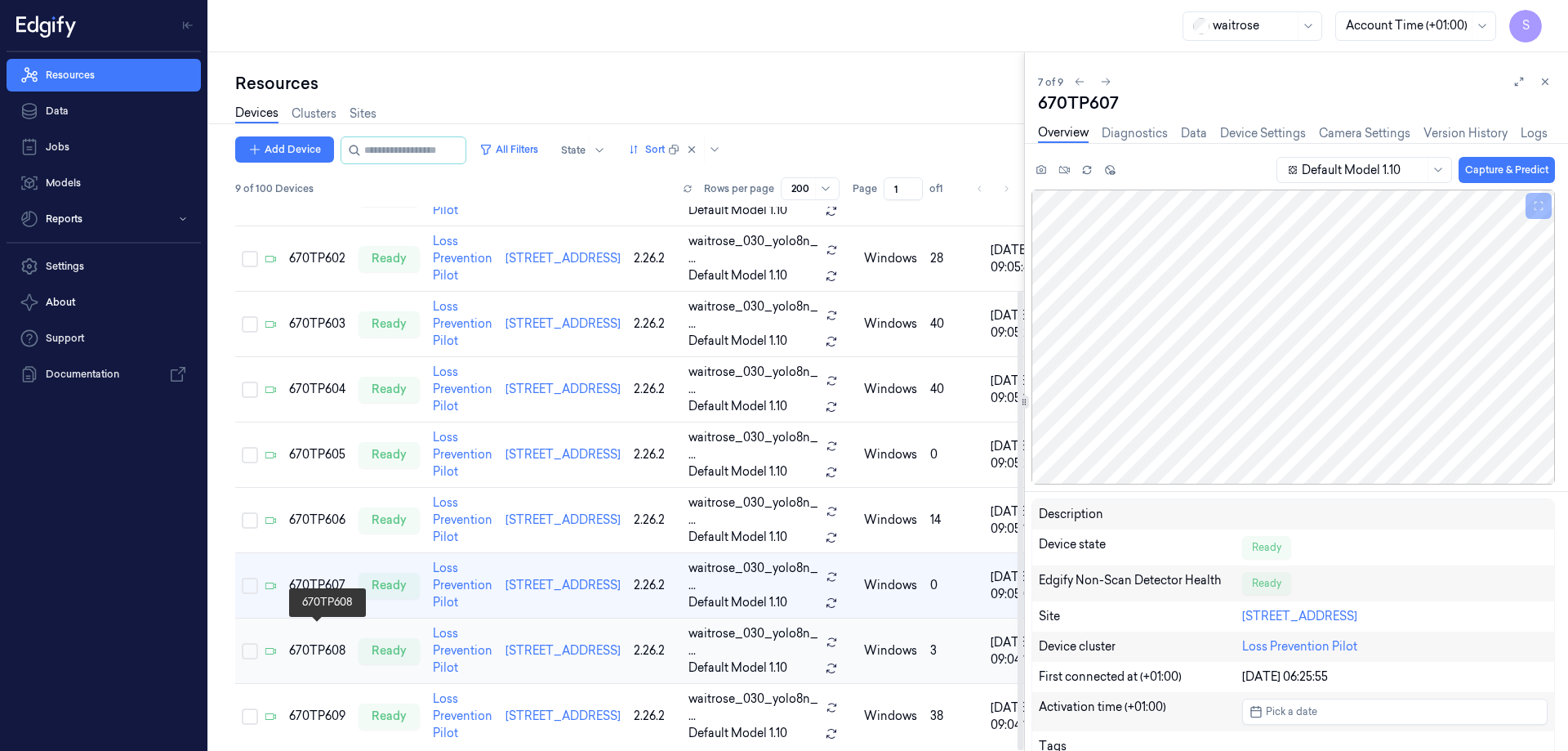
click at [313, 643] on div "670TP608" at bounding box center [317, 651] width 56 height 17
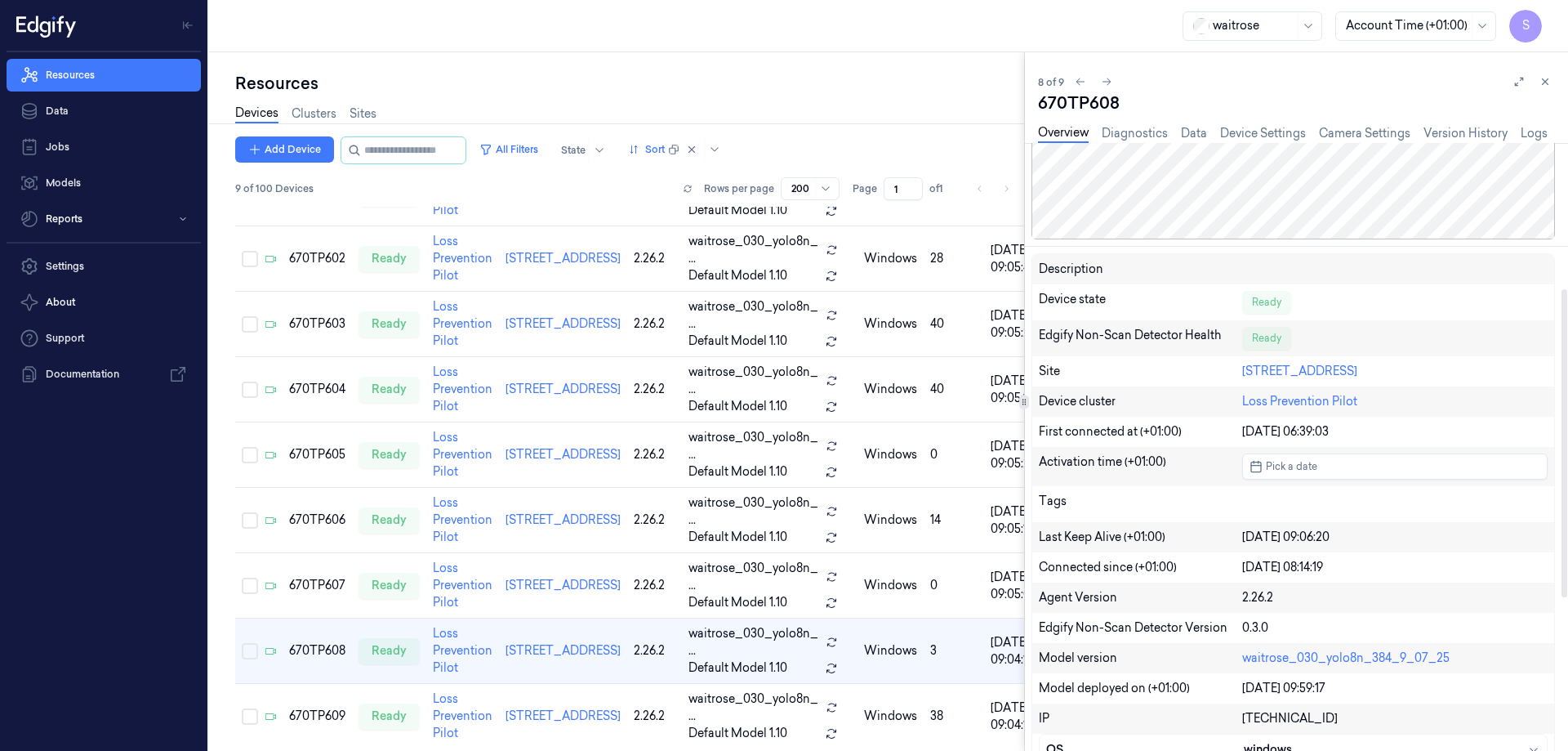
scroll to position [327, 0]
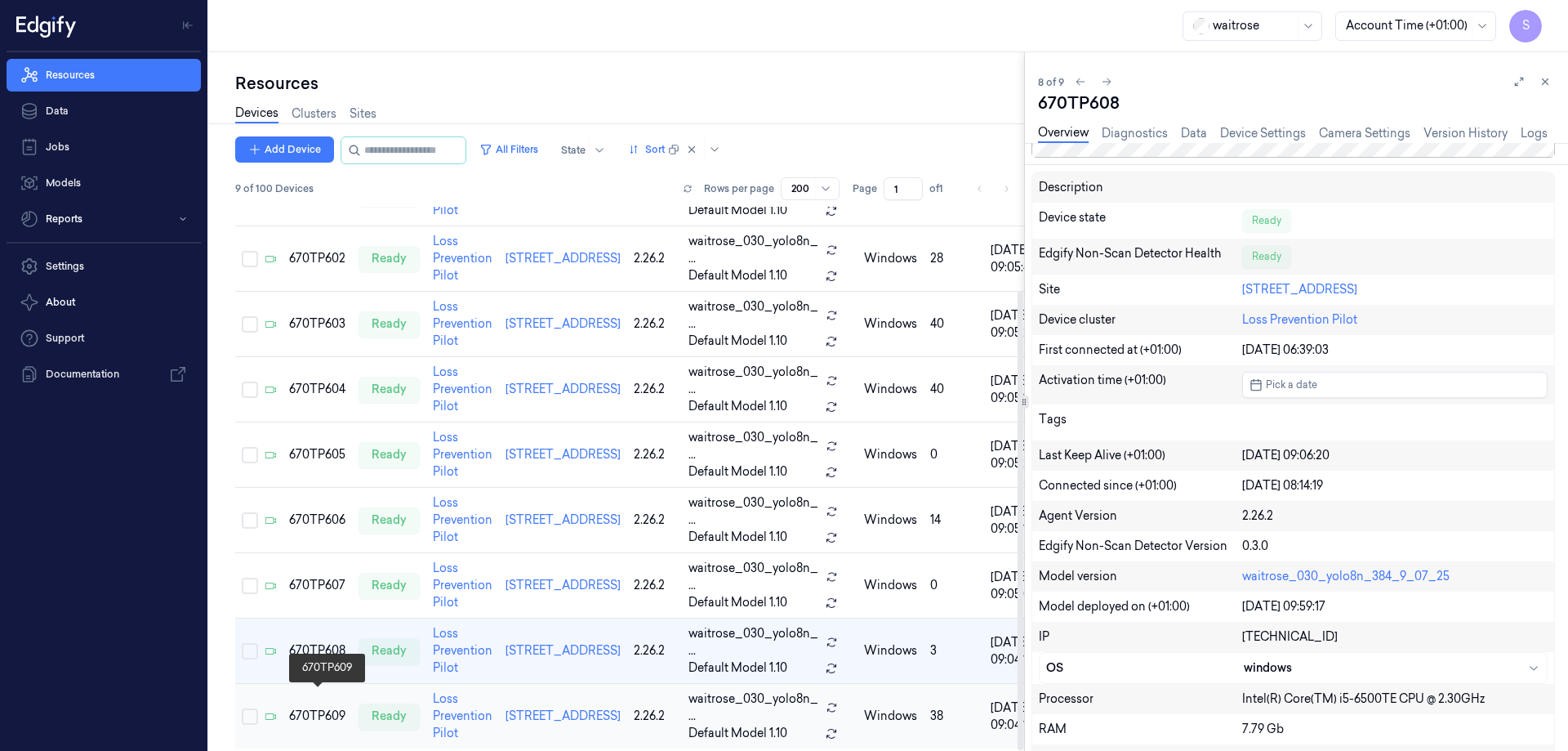
click at [307, 708] on div "670TP609" at bounding box center [317, 716] width 56 height 17
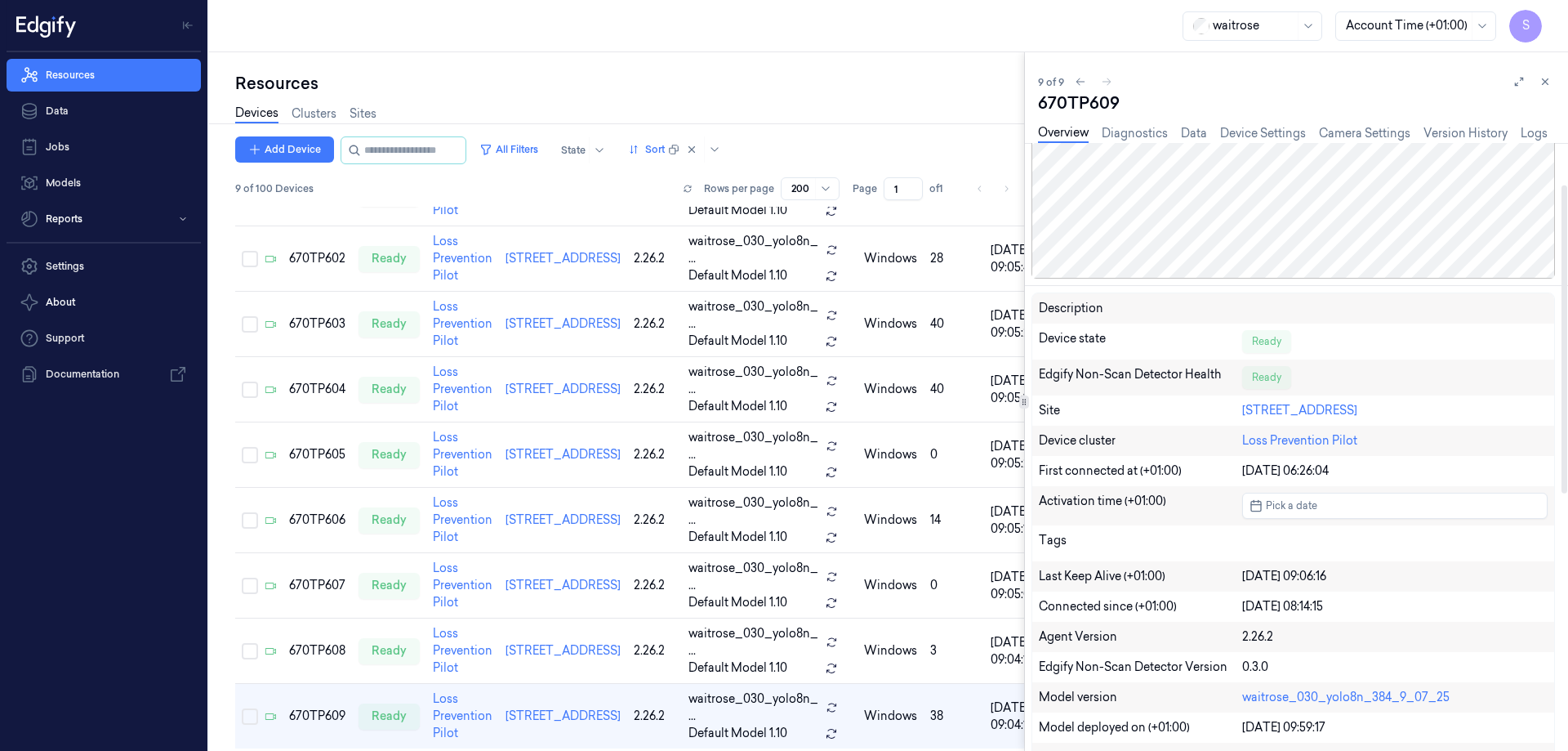
scroll to position [327, 0]
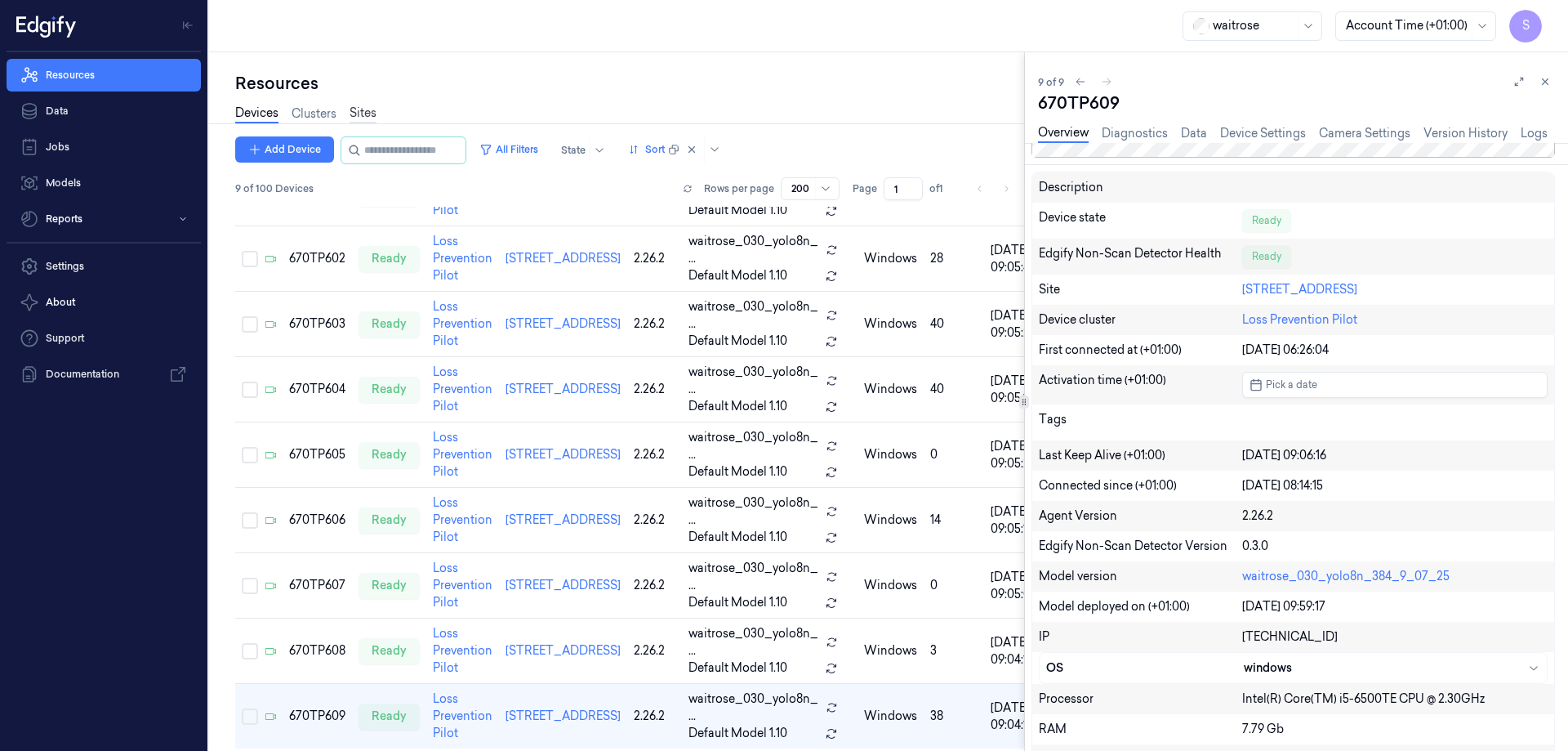
click at [362, 110] on link "Sites" at bounding box center [363, 114] width 27 height 19
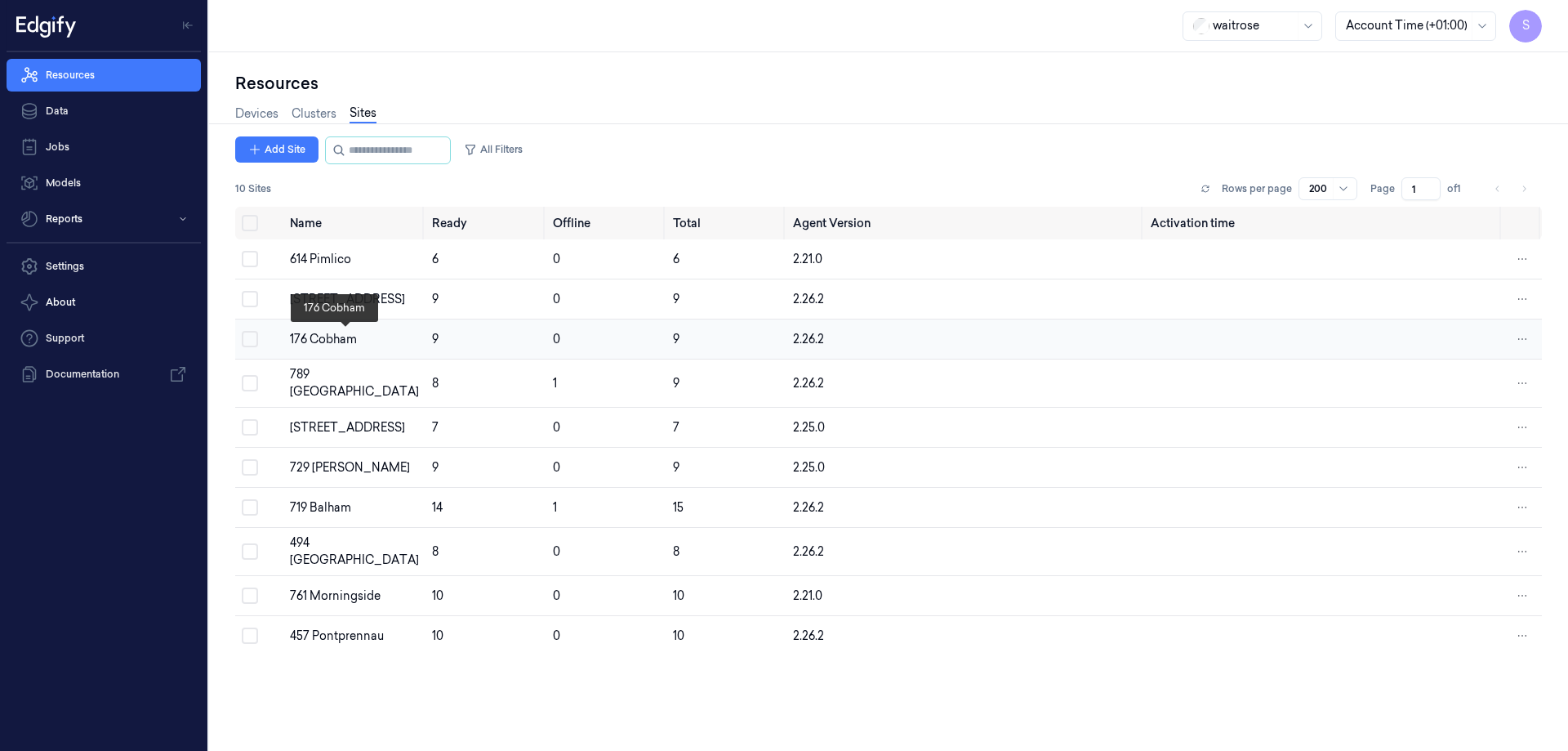
click at [315, 342] on div "176 Cobham" at bounding box center [354, 339] width 129 height 17
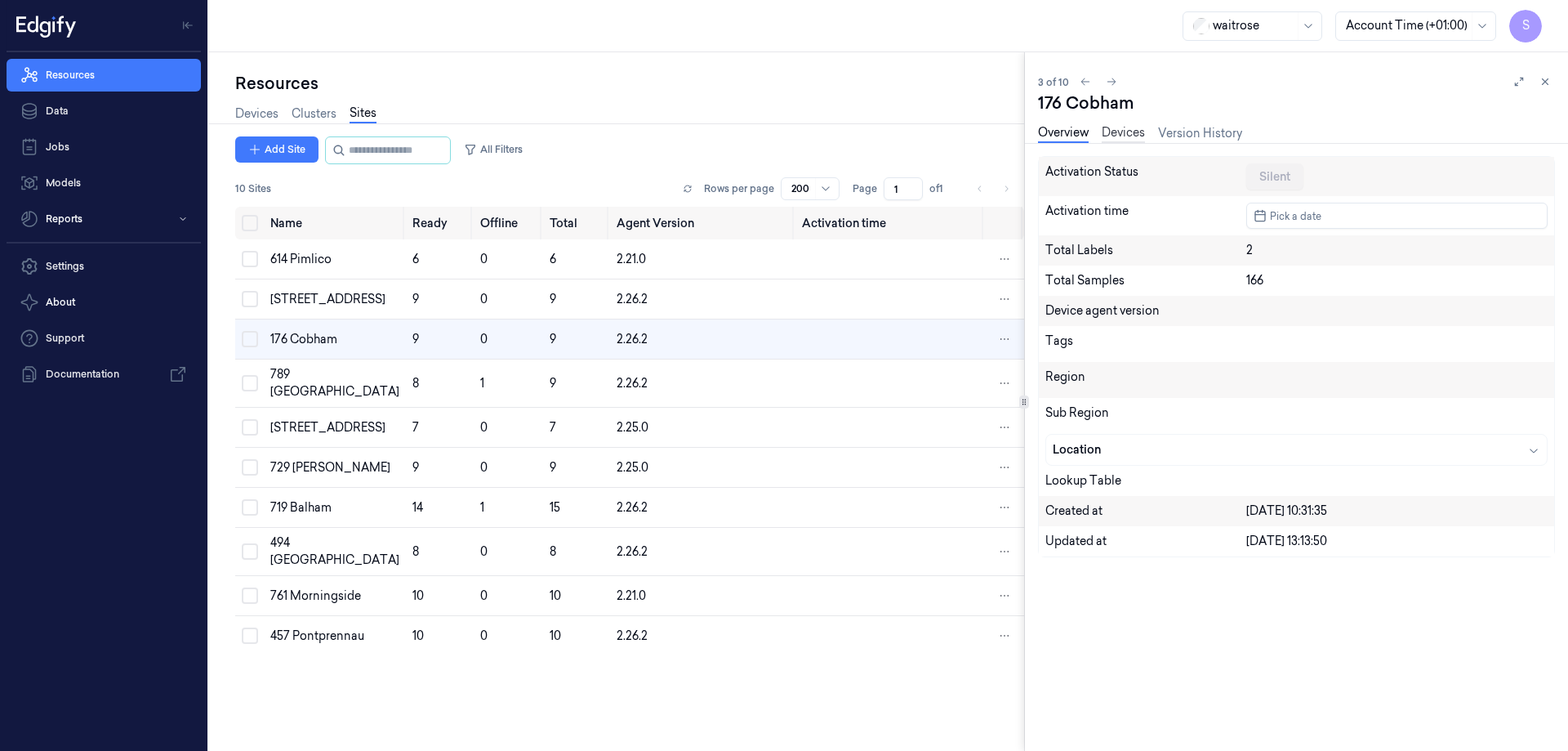
click at [1117, 130] on link "Devices" at bounding box center [1123, 134] width 43 height 19
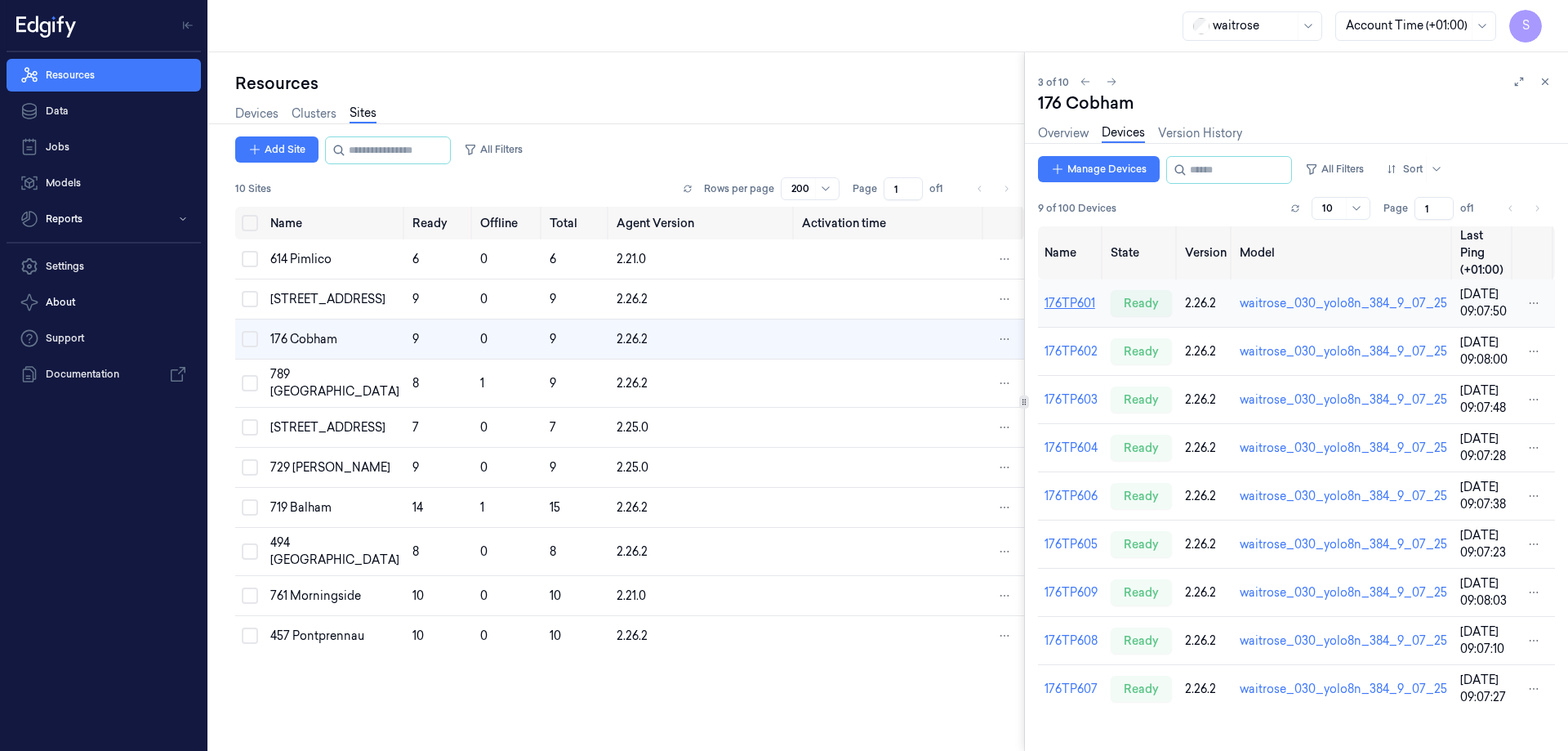
click at [1073, 296] on link "176TP601" at bounding box center [1070, 303] width 51 height 14
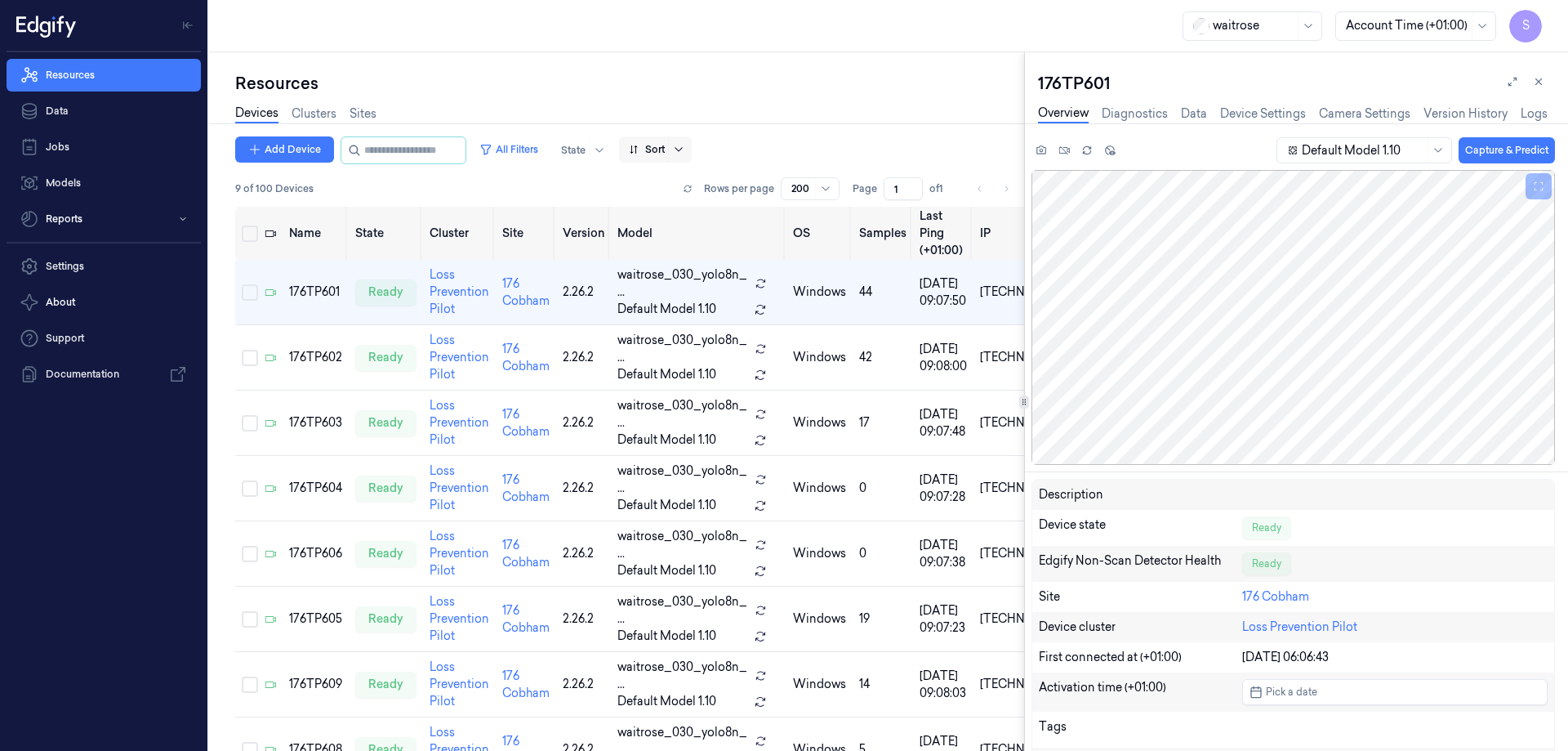
click at [686, 151] on icon at bounding box center [678, 149] width 13 height 13
click at [665, 235] on div "Name" at bounding box center [661, 236] width 32 height 17
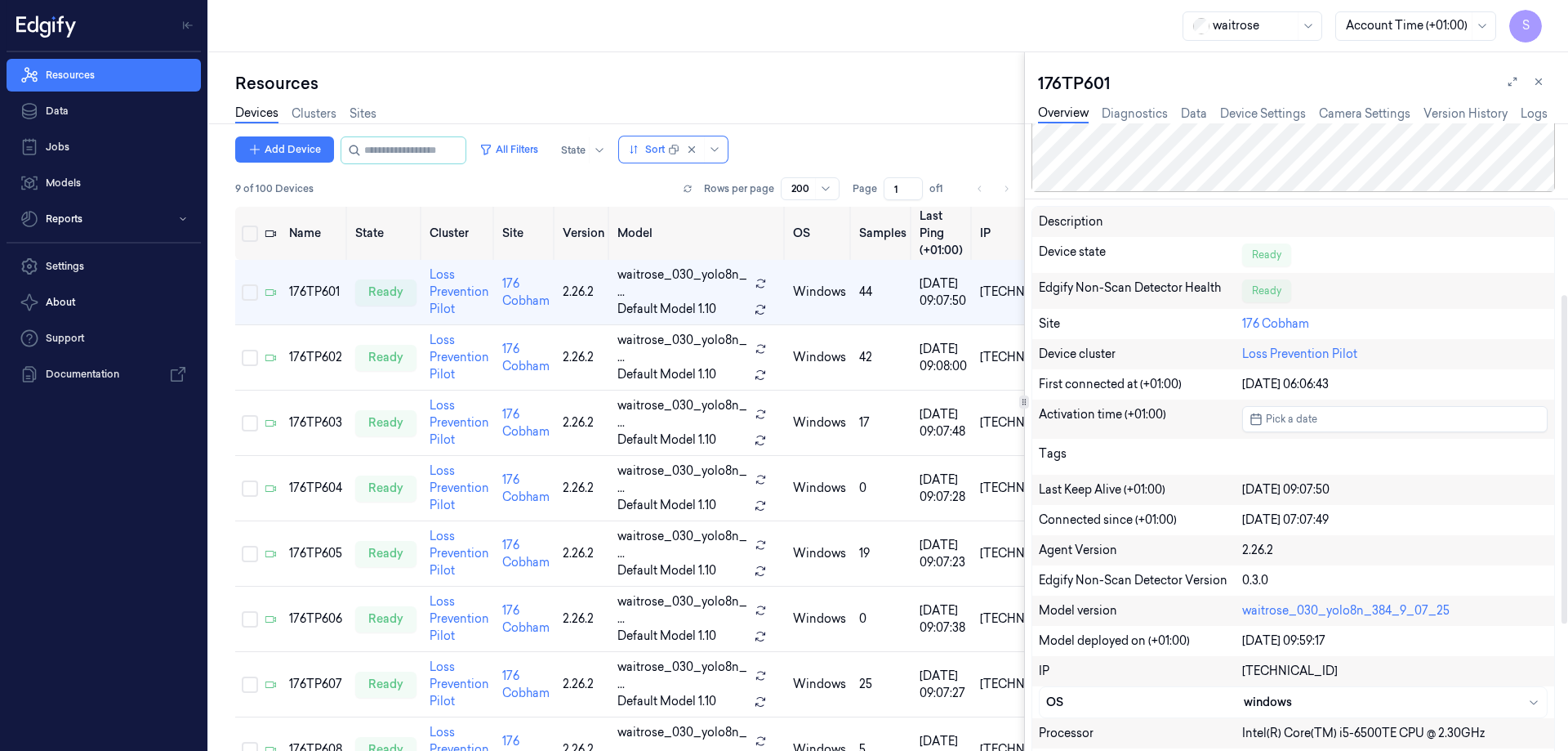
scroll to position [327, 0]
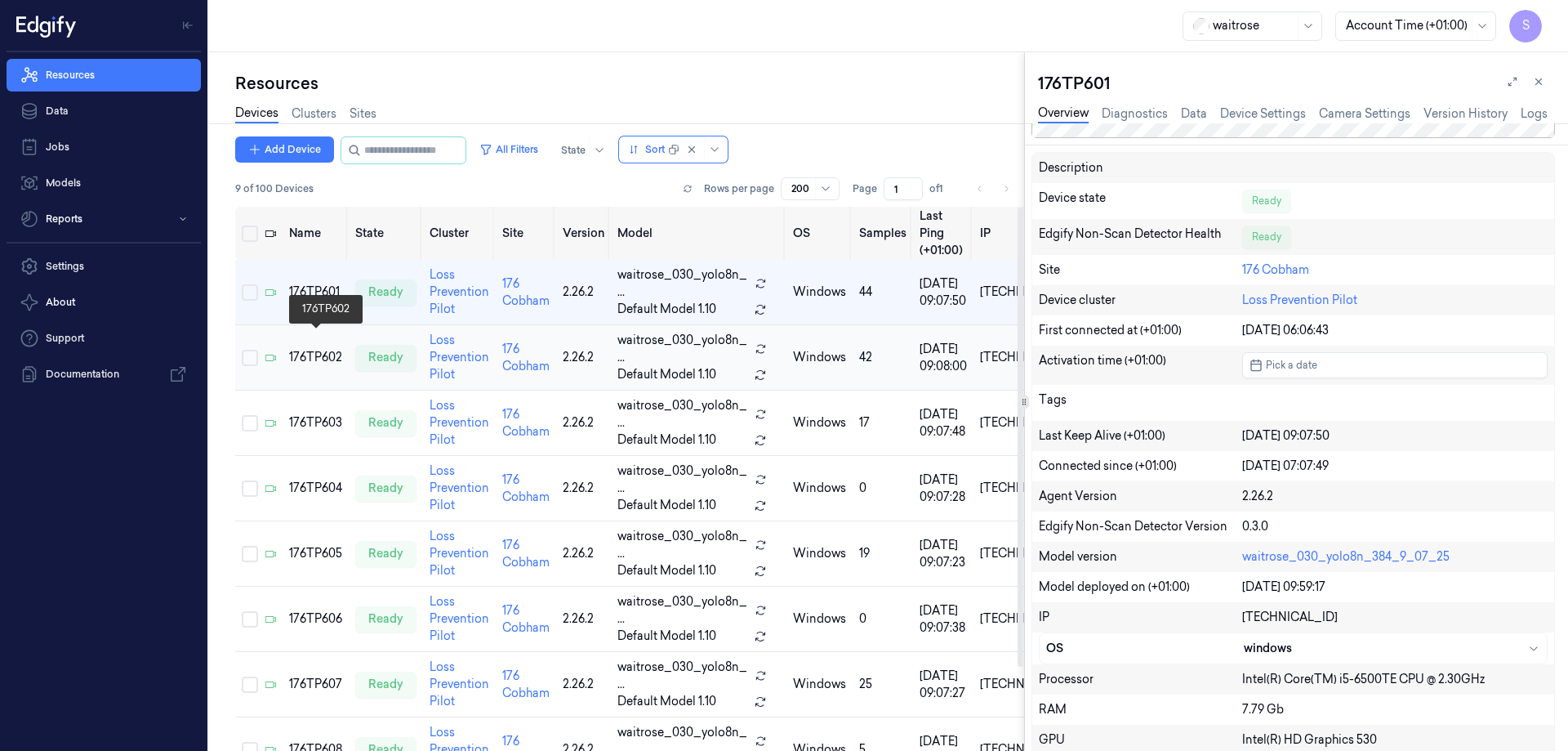
click at [334, 349] on div "176TP602" at bounding box center [315, 357] width 53 height 17
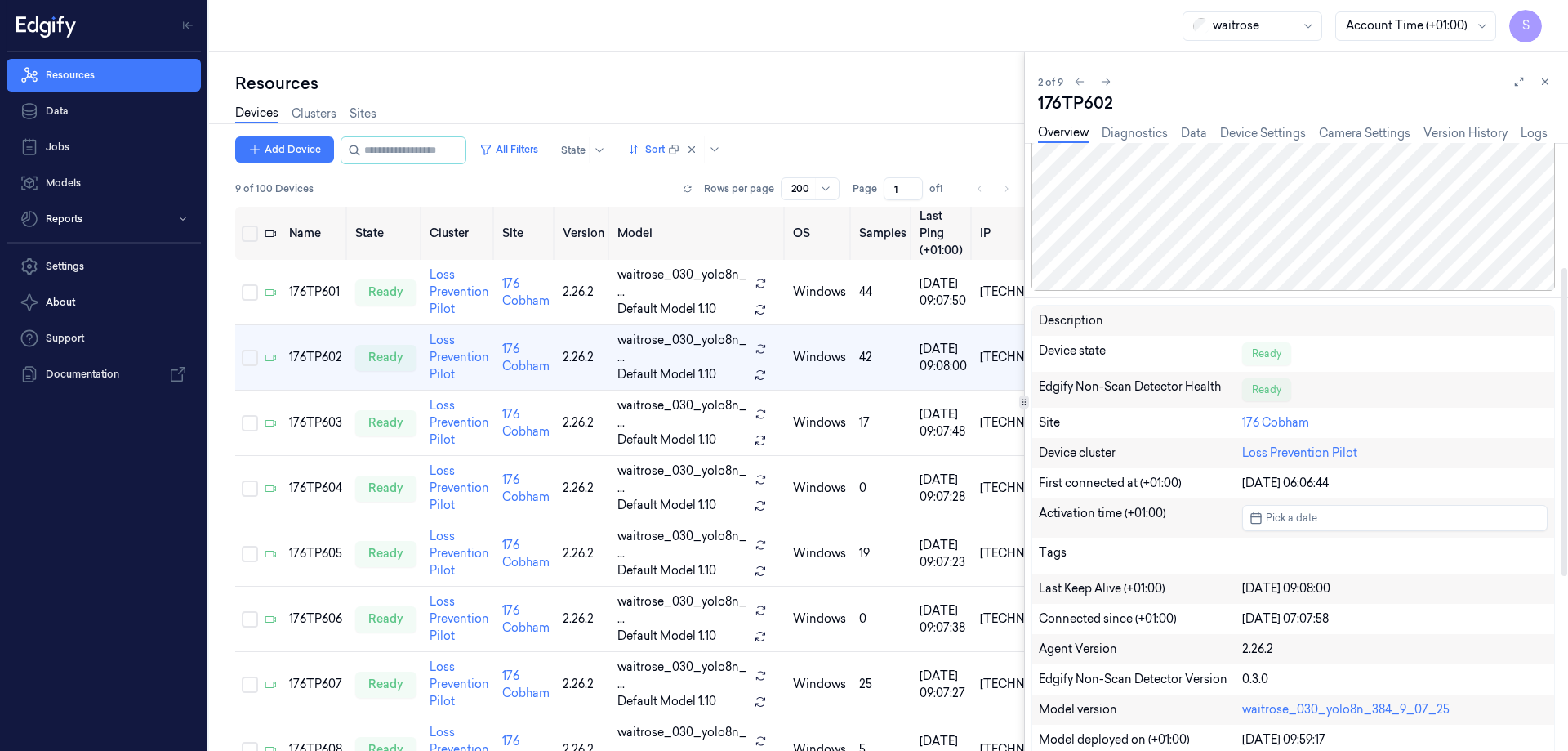
scroll to position [246, 0]
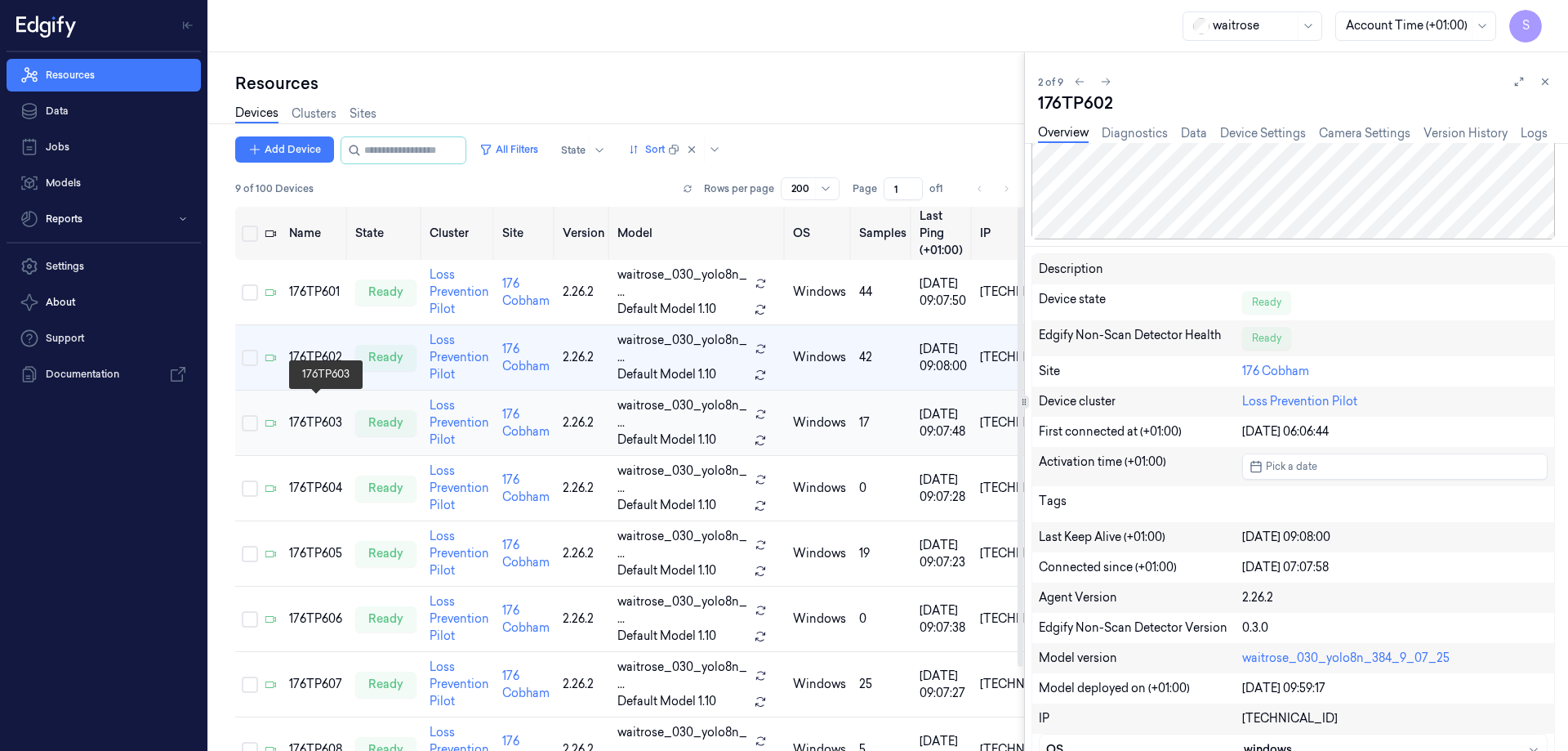
click at [318, 414] on div "176TP603" at bounding box center [315, 422] width 53 height 17
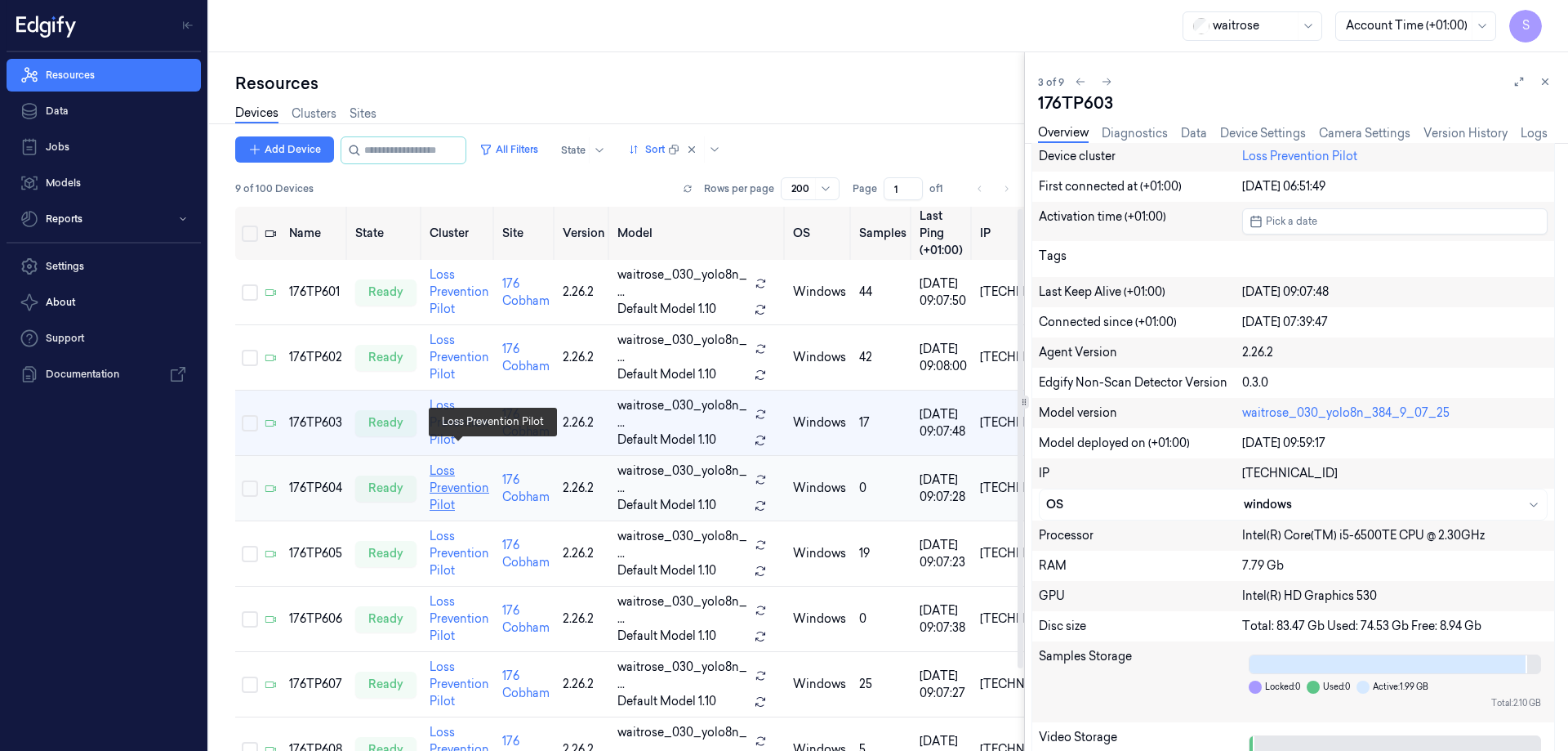
scroll to position [99, 0]
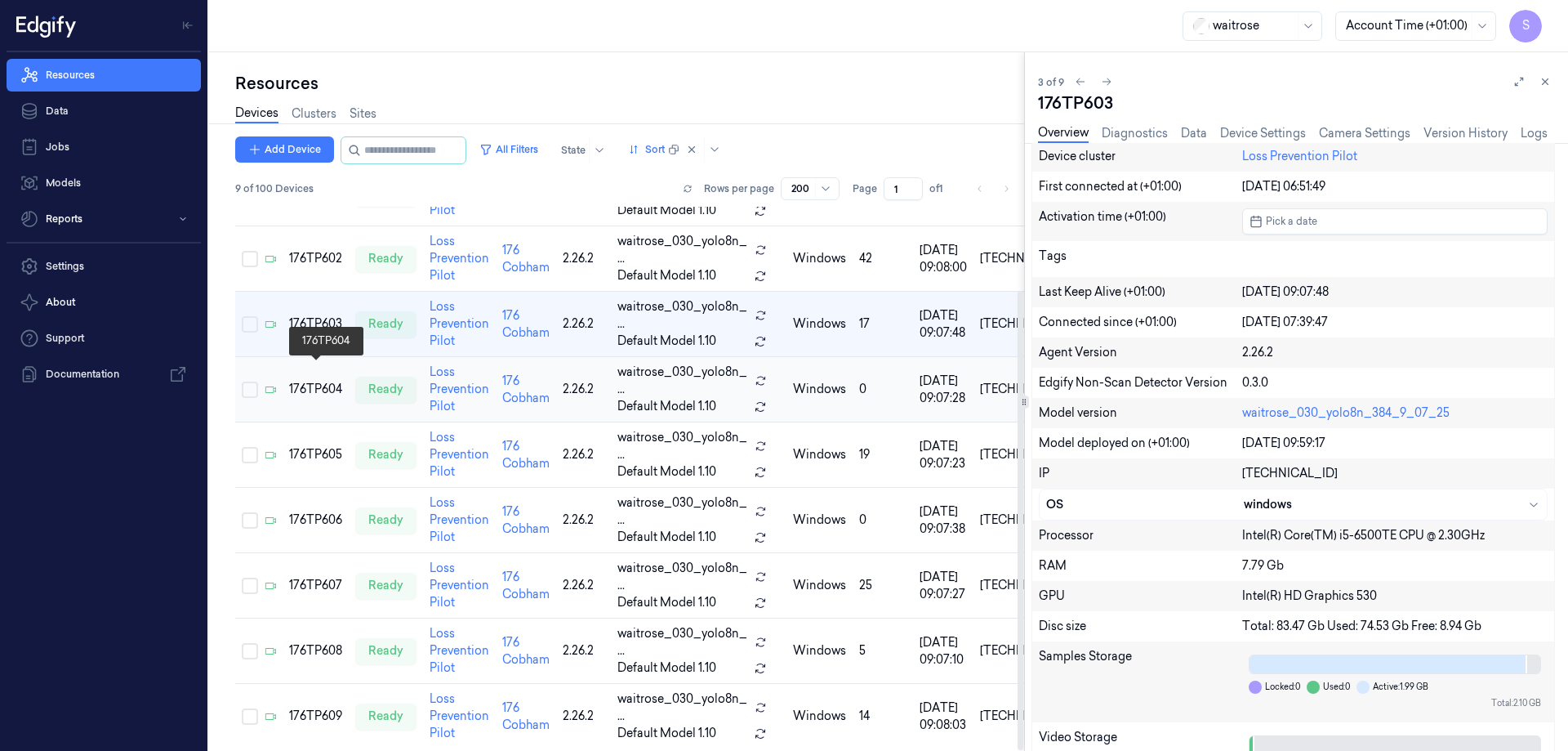
click at [323, 381] on div "176TP604" at bounding box center [315, 389] width 53 height 17
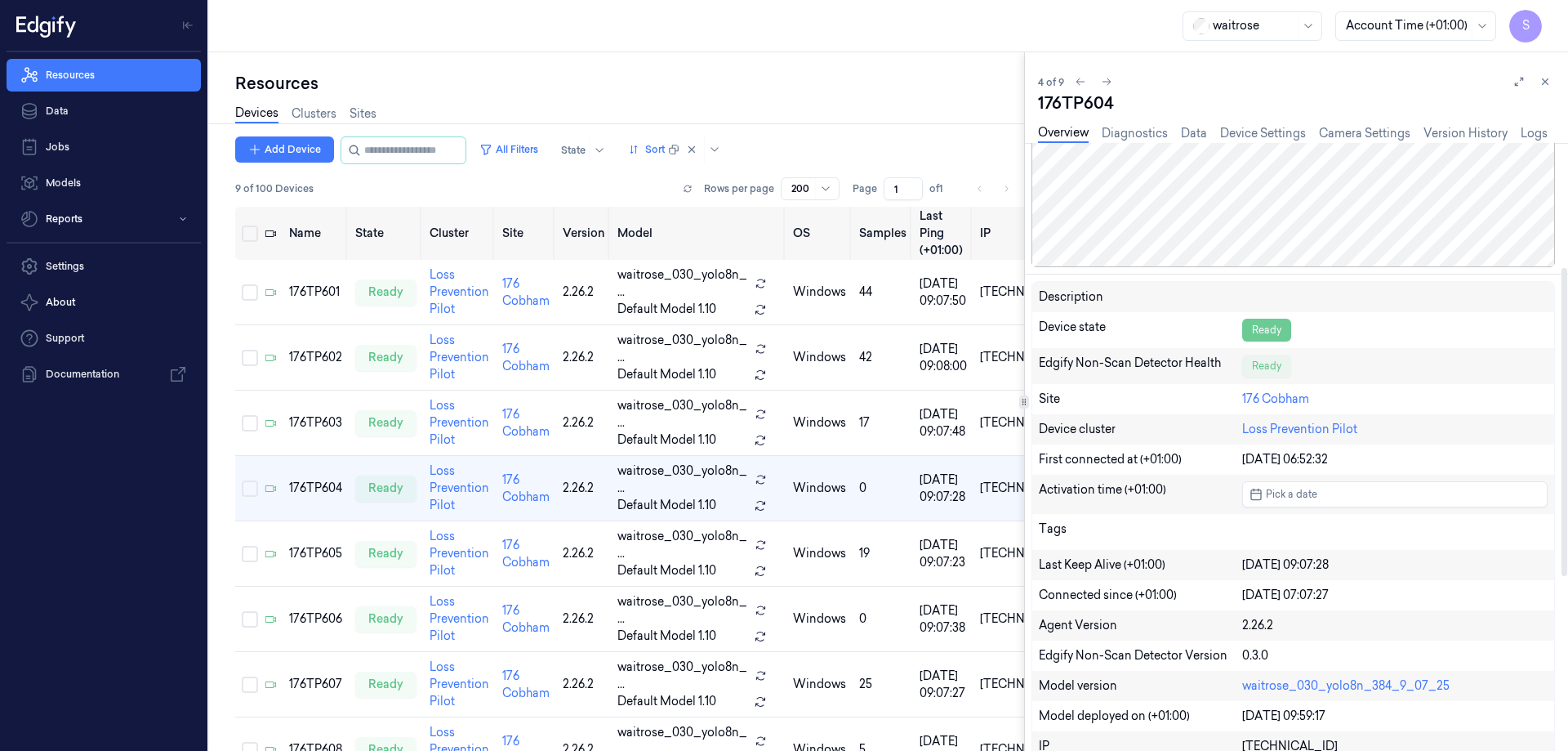
scroll to position [246, 0]
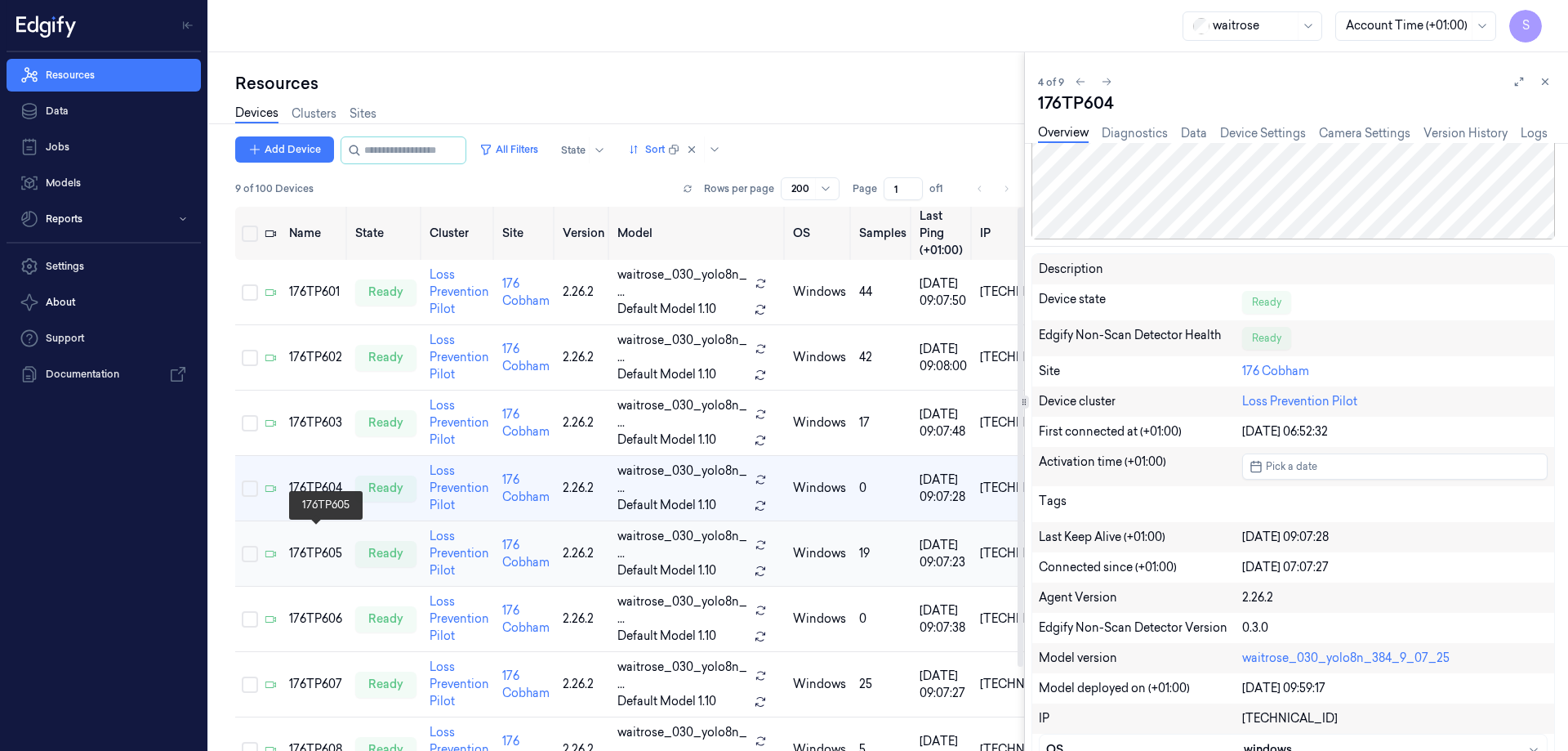
click at [309, 545] on div "176TP605" at bounding box center [315, 553] width 53 height 17
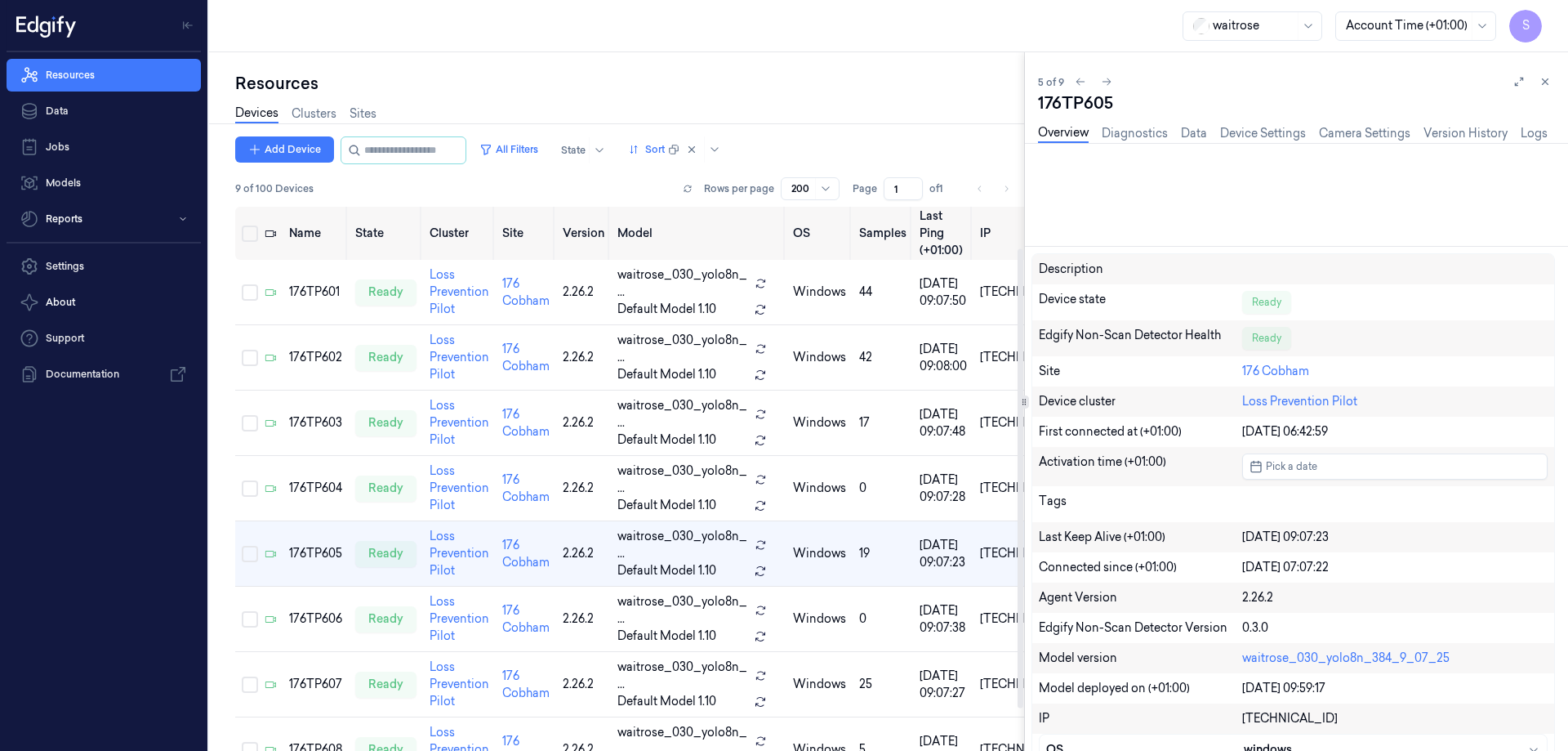
scroll to position [58, 0]
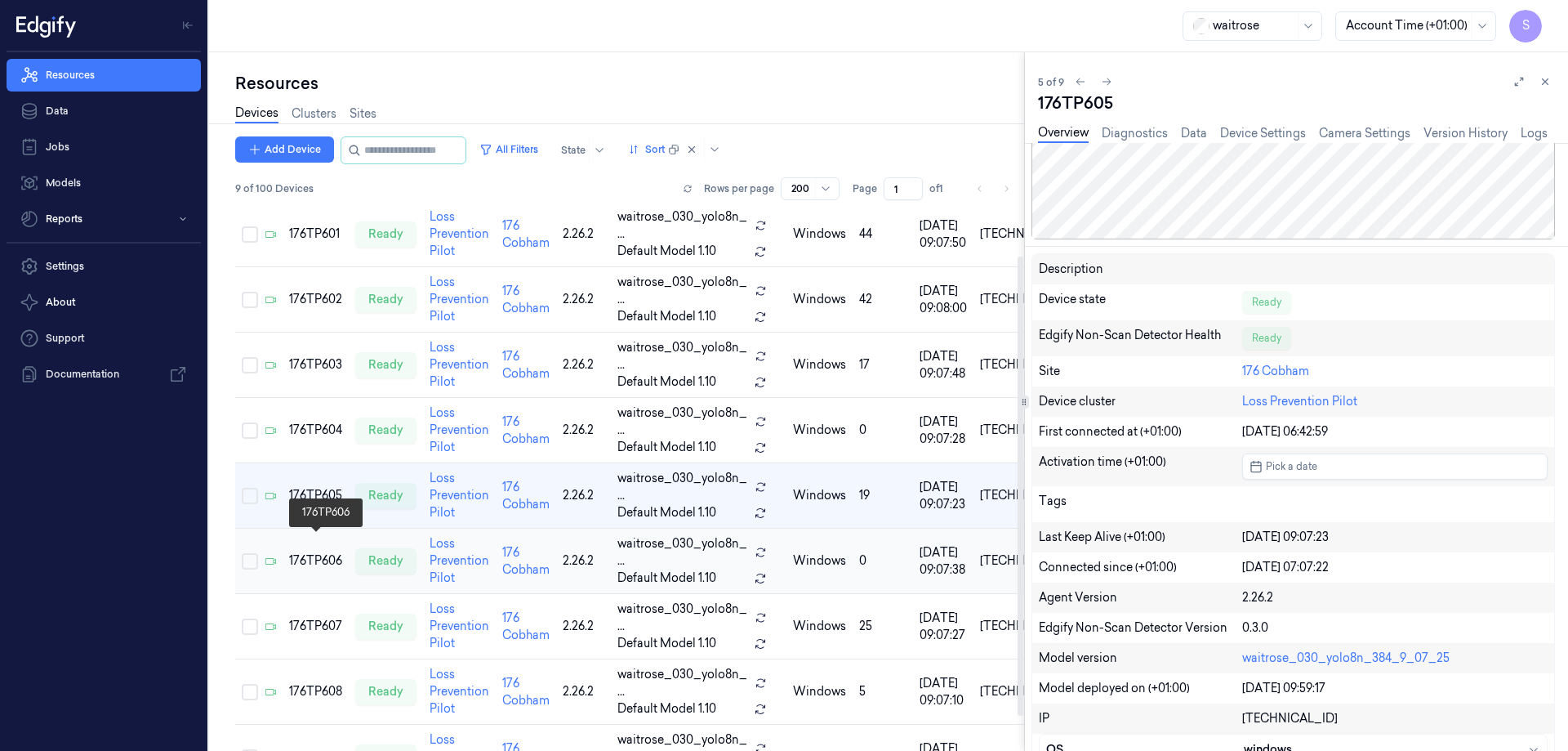
click at [297, 552] on div "176TP606" at bounding box center [315, 561] width 53 height 17
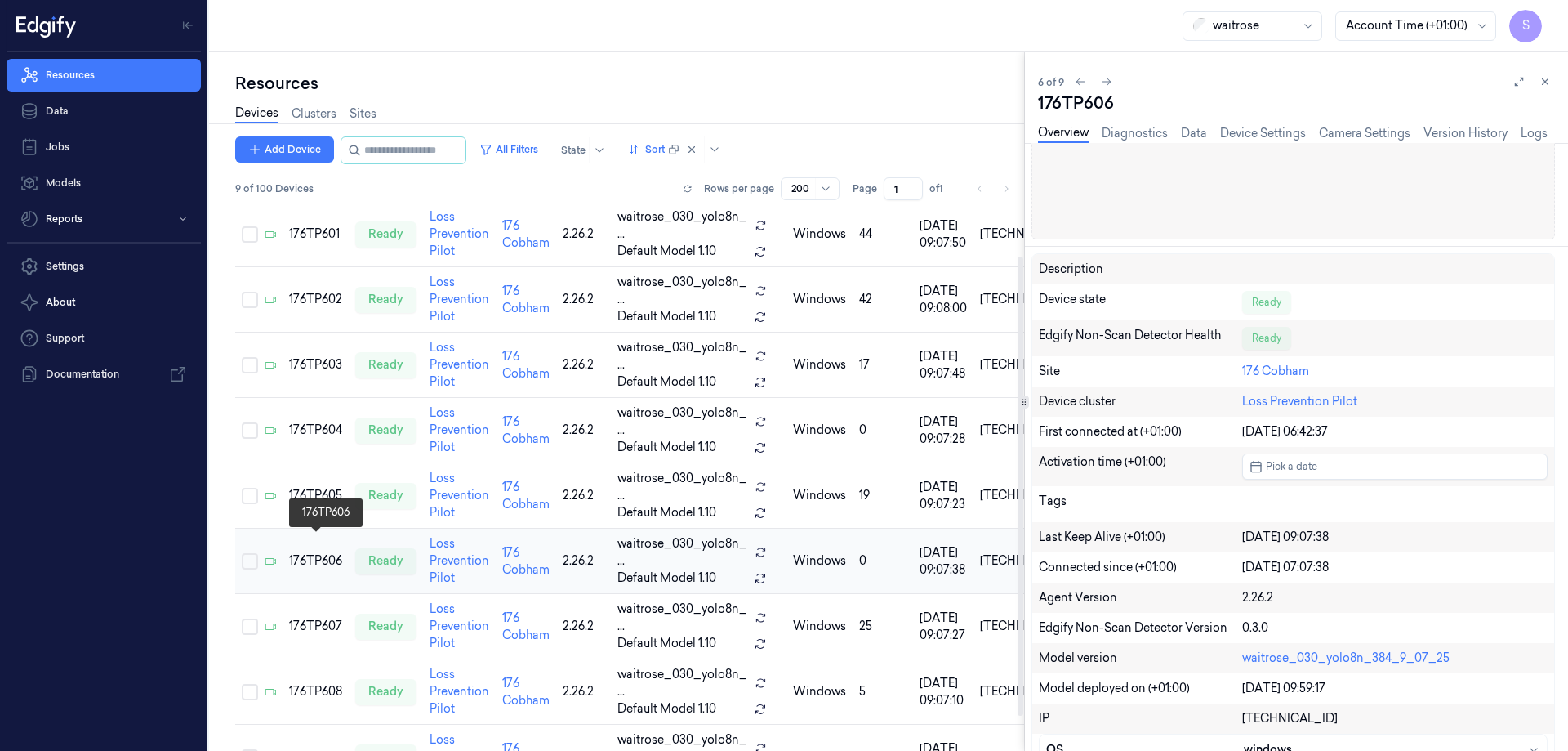
scroll to position [99, 0]
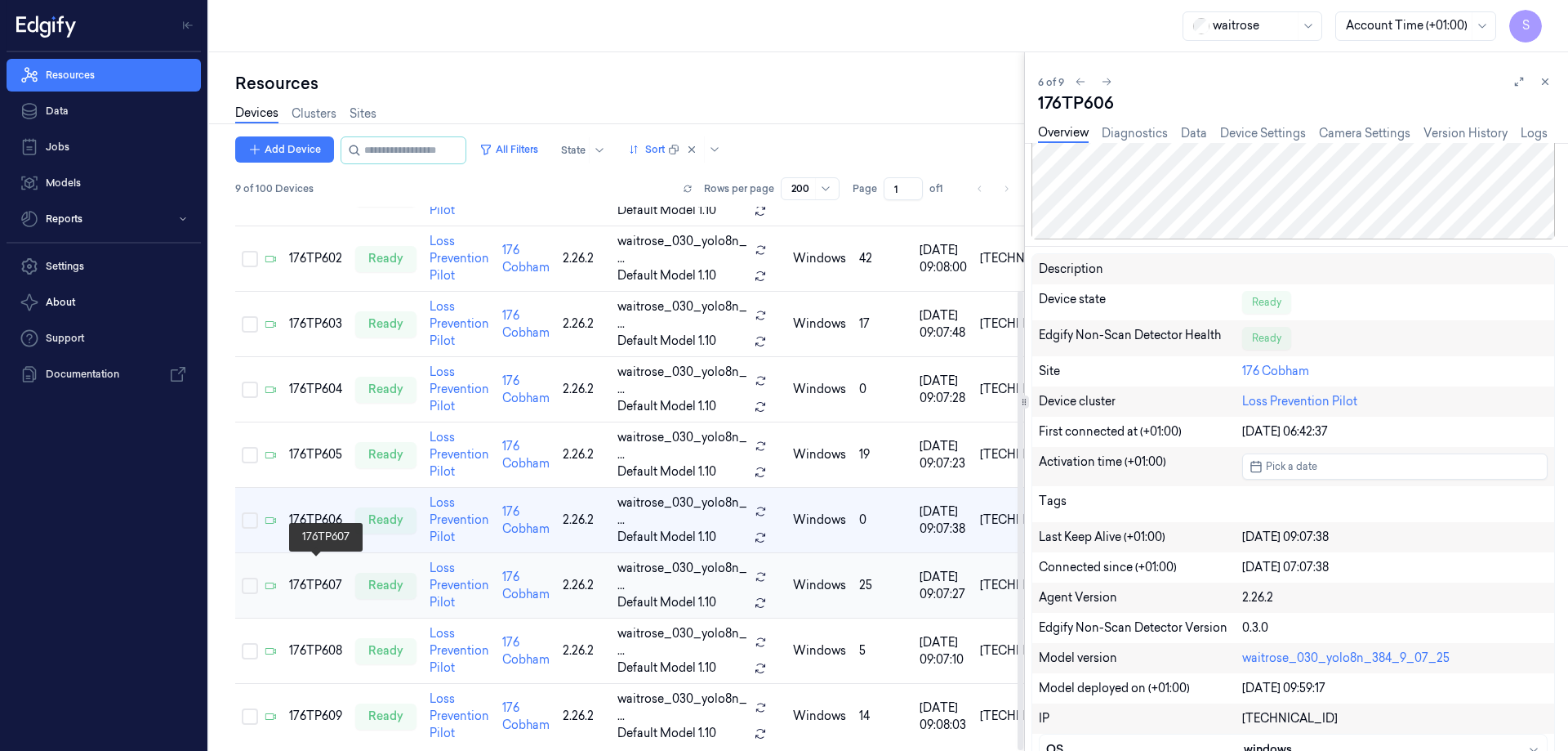
click at [320, 577] on div "176TP607" at bounding box center [315, 585] width 53 height 17
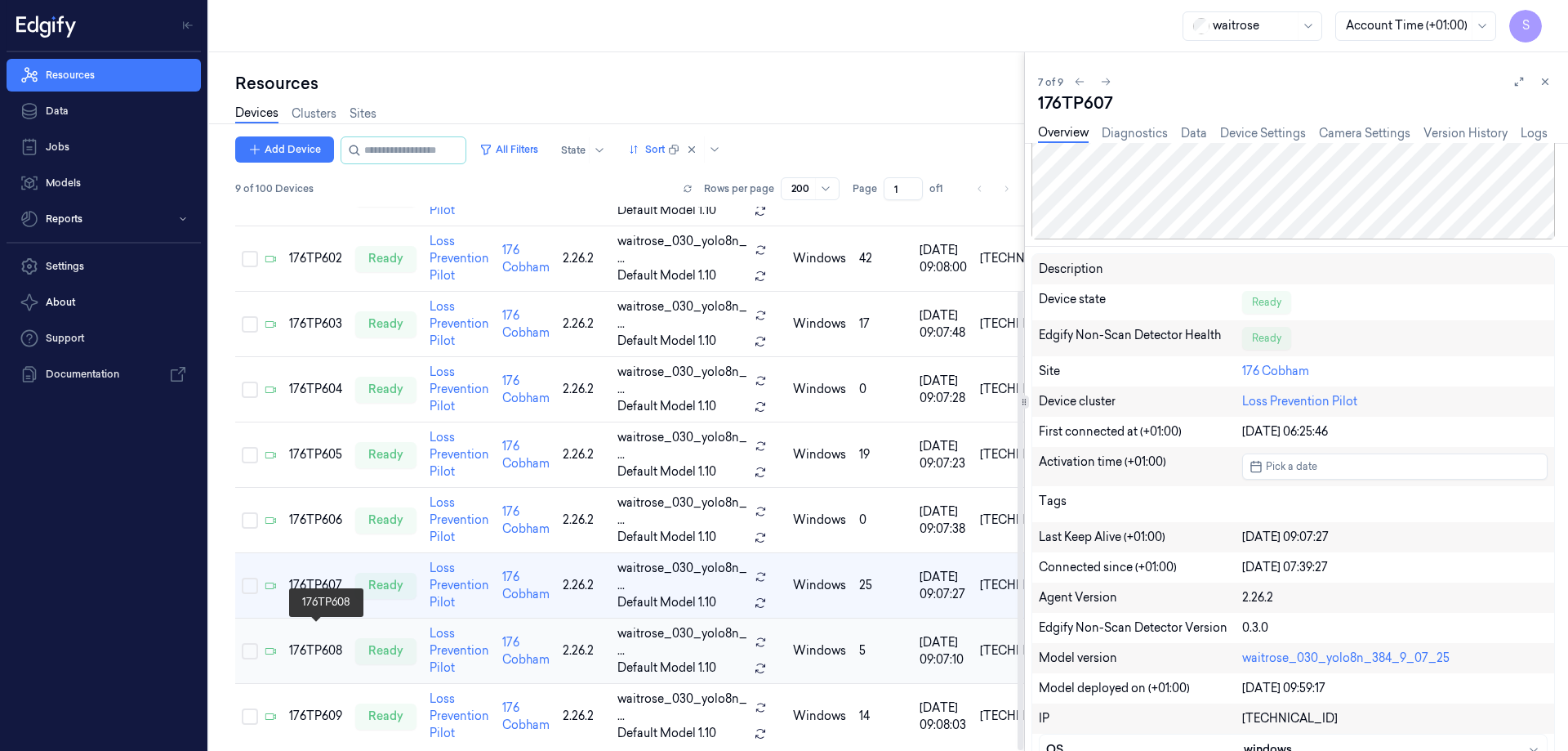
click at [315, 643] on div "176TP608" at bounding box center [315, 651] width 53 height 17
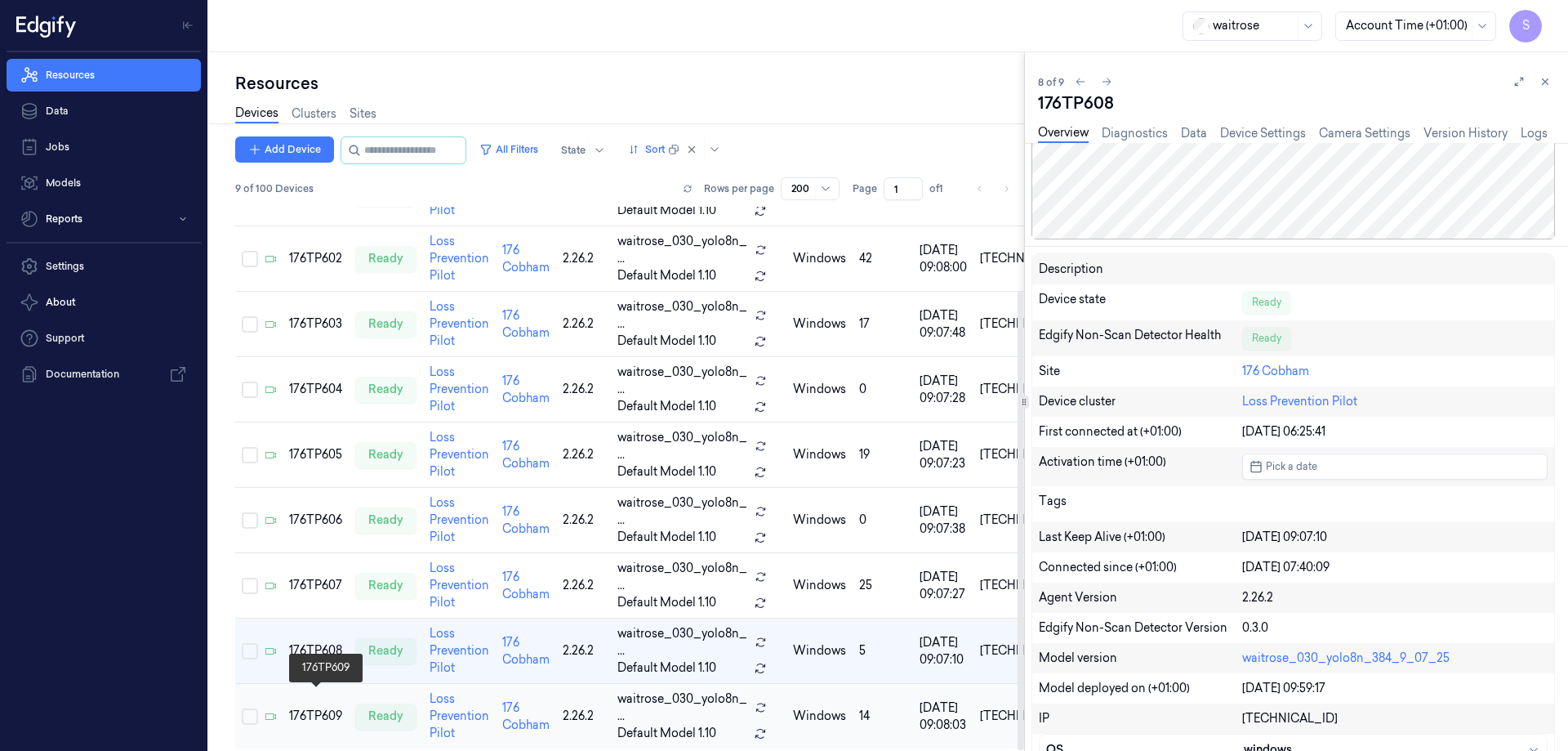
click at [303, 708] on div "176TP609" at bounding box center [315, 716] width 53 height 17
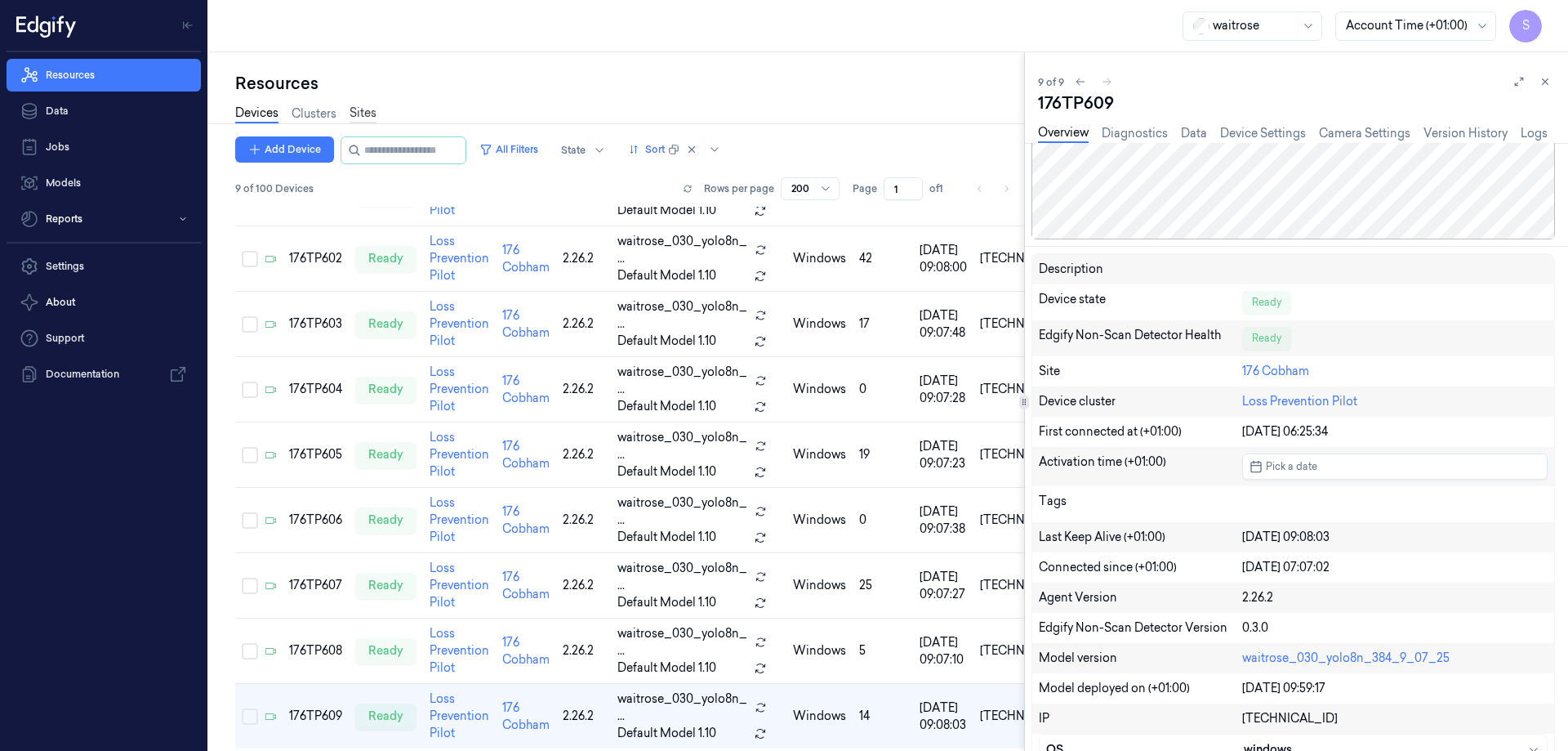
click at [367, 119] on link "Sites" at bounding box center [363, 114] width 27 height 19
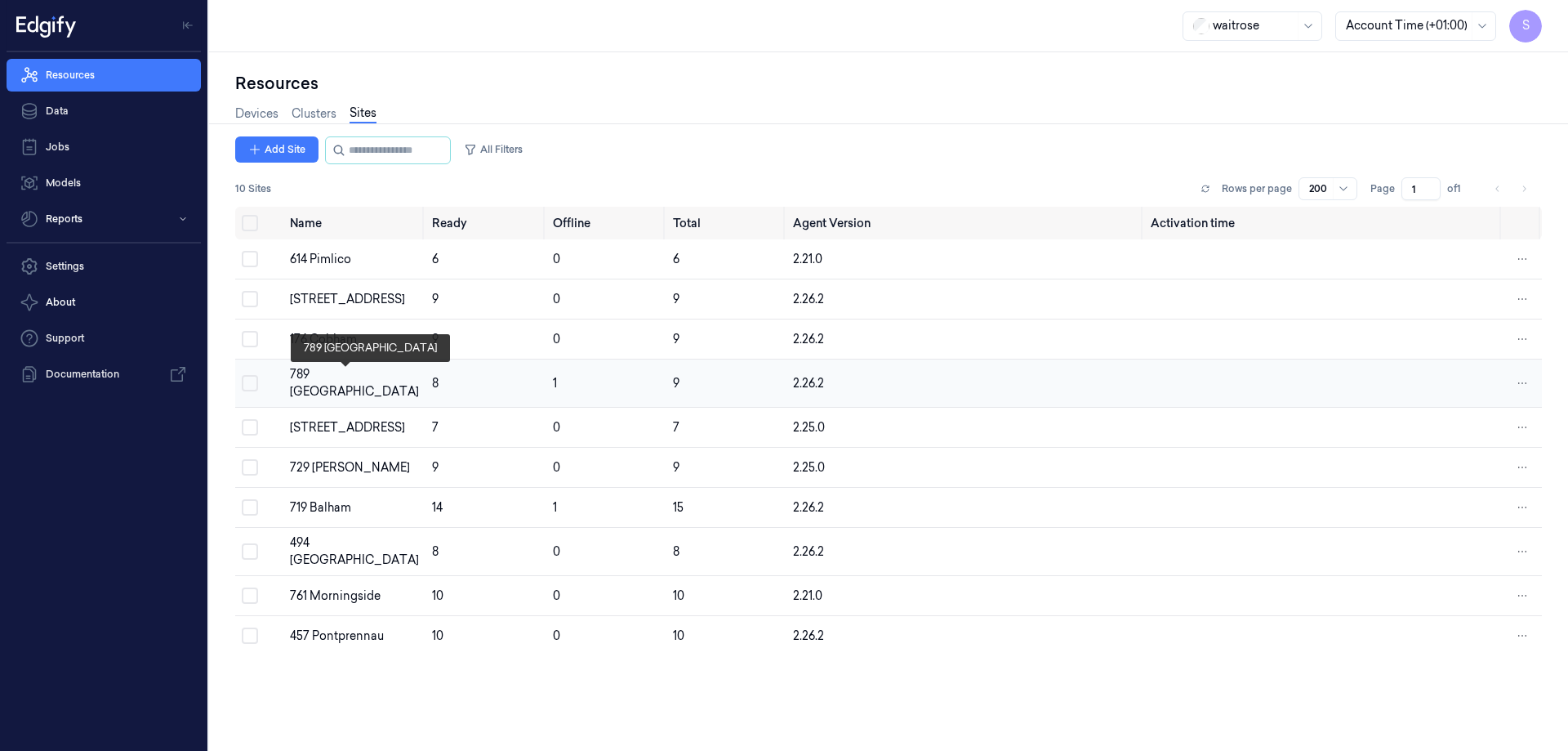
click at [339, 382] on div "789 [GEOGRAPHIC_DATA]" at bounding box center [354, 384] width 129 height 34
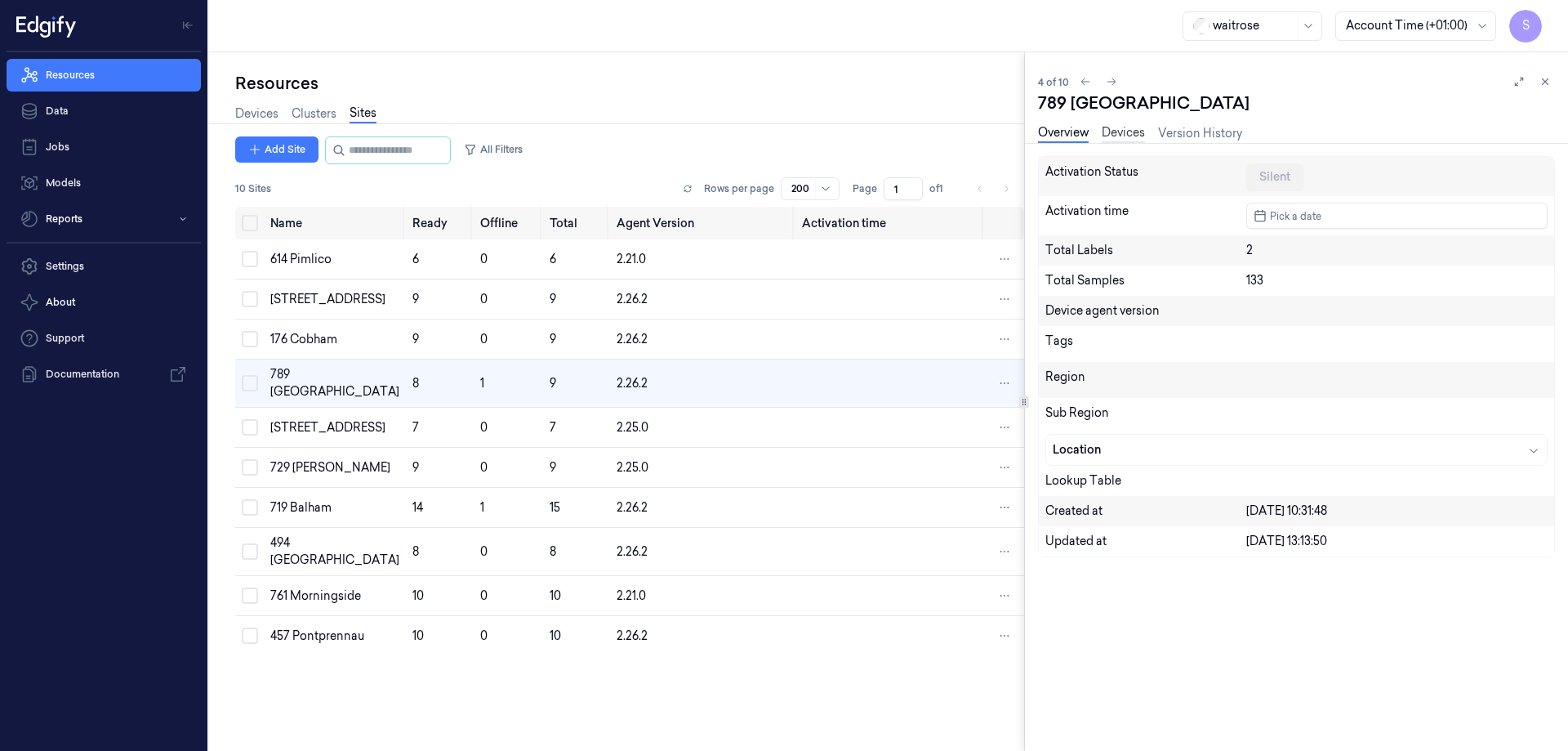
click at [1121, 134] on link "Devices" at bounding box center [1123, 134] width 43 height 19
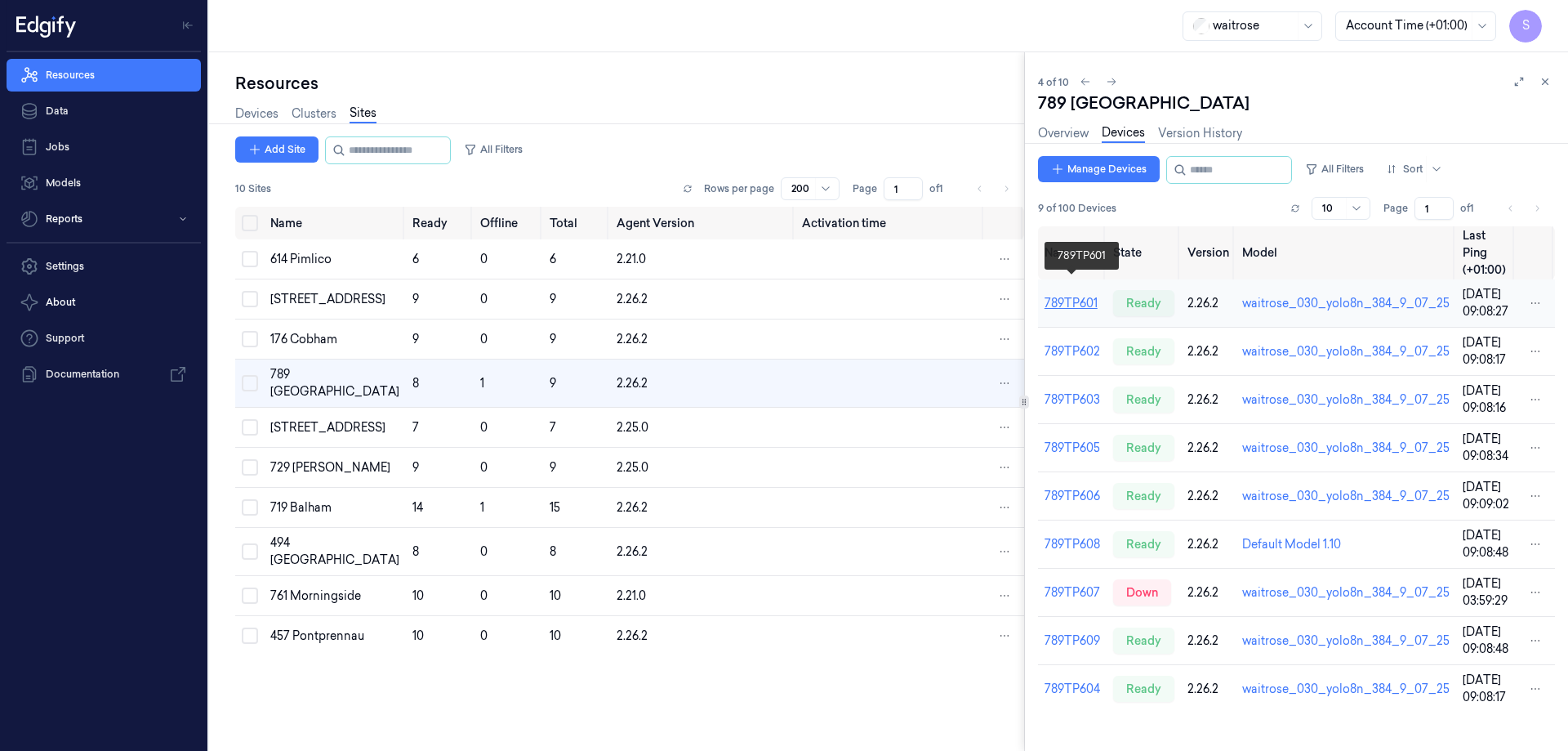
click at [1073, 296] on link "789TP601" at bounding box center [1071, 303] width 53 height 14
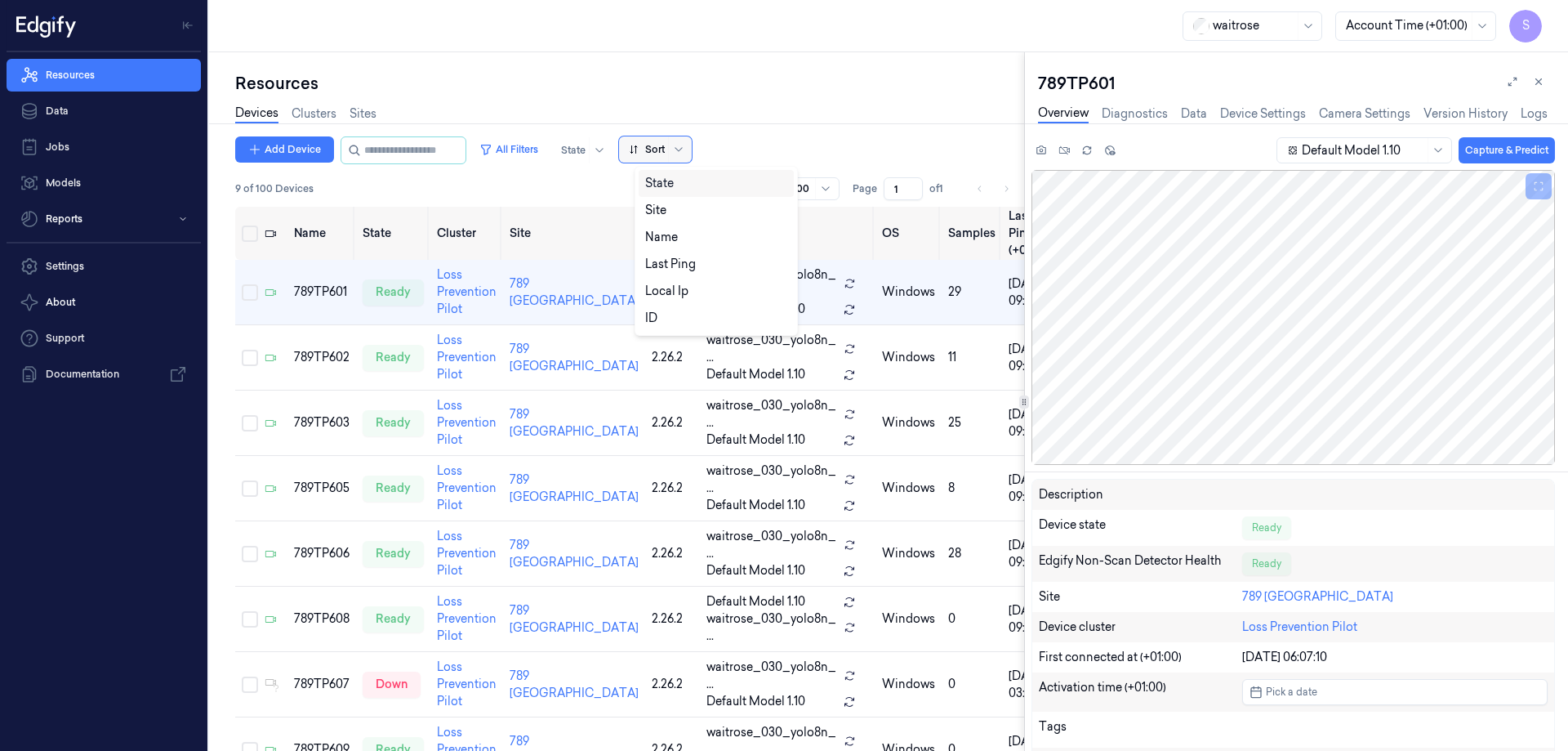
click at [669, 146] on span at bounding box center [669, 149] width 1 height 26
click at [650, 227] on div "Name" at bounding box center [716, 237] width 155 height 27
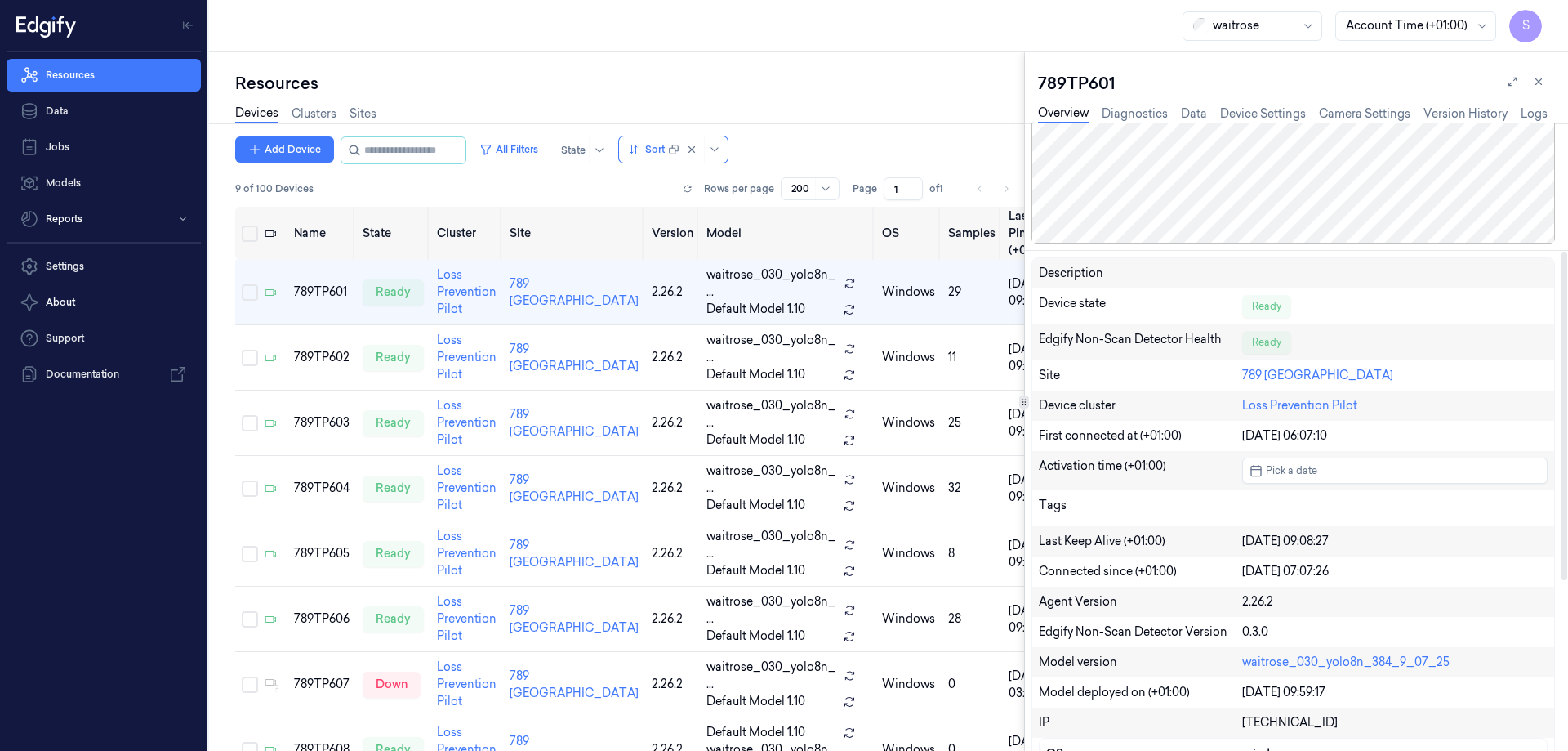
scroll to position [246, 0]
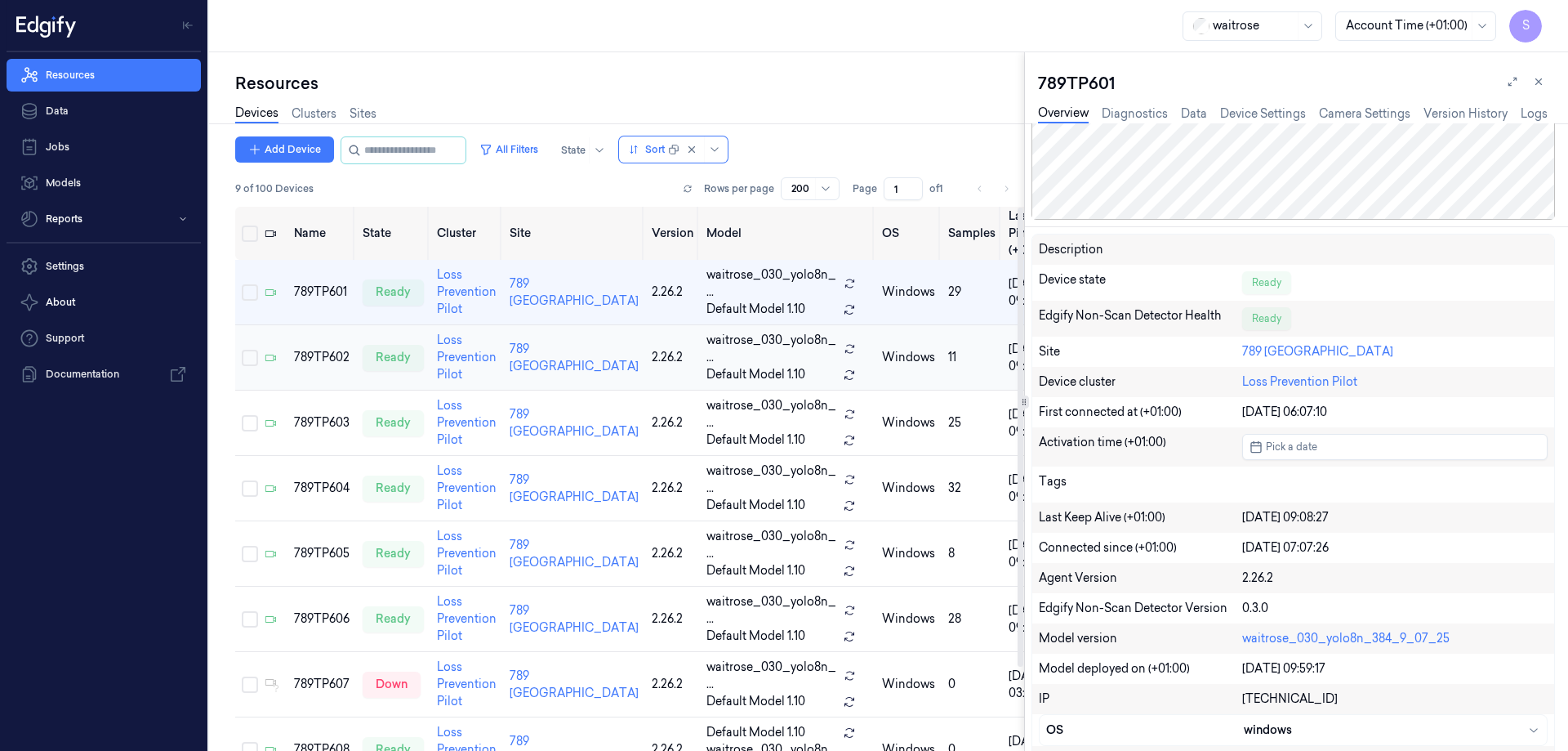
click at [300, 330] on td "789TP602" at bounding box center [322, 357] width 69 height 65
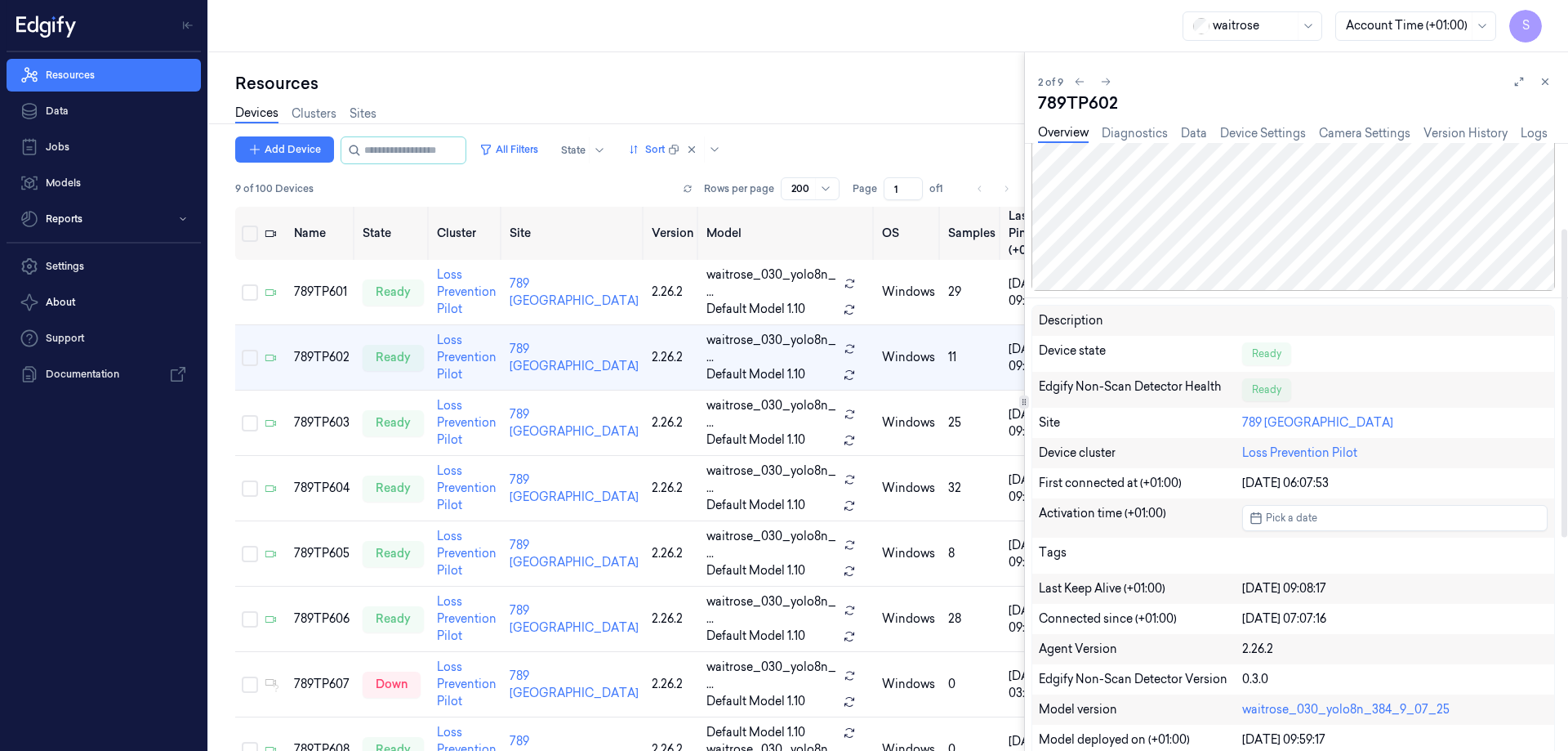
scroll to position [246, 0]
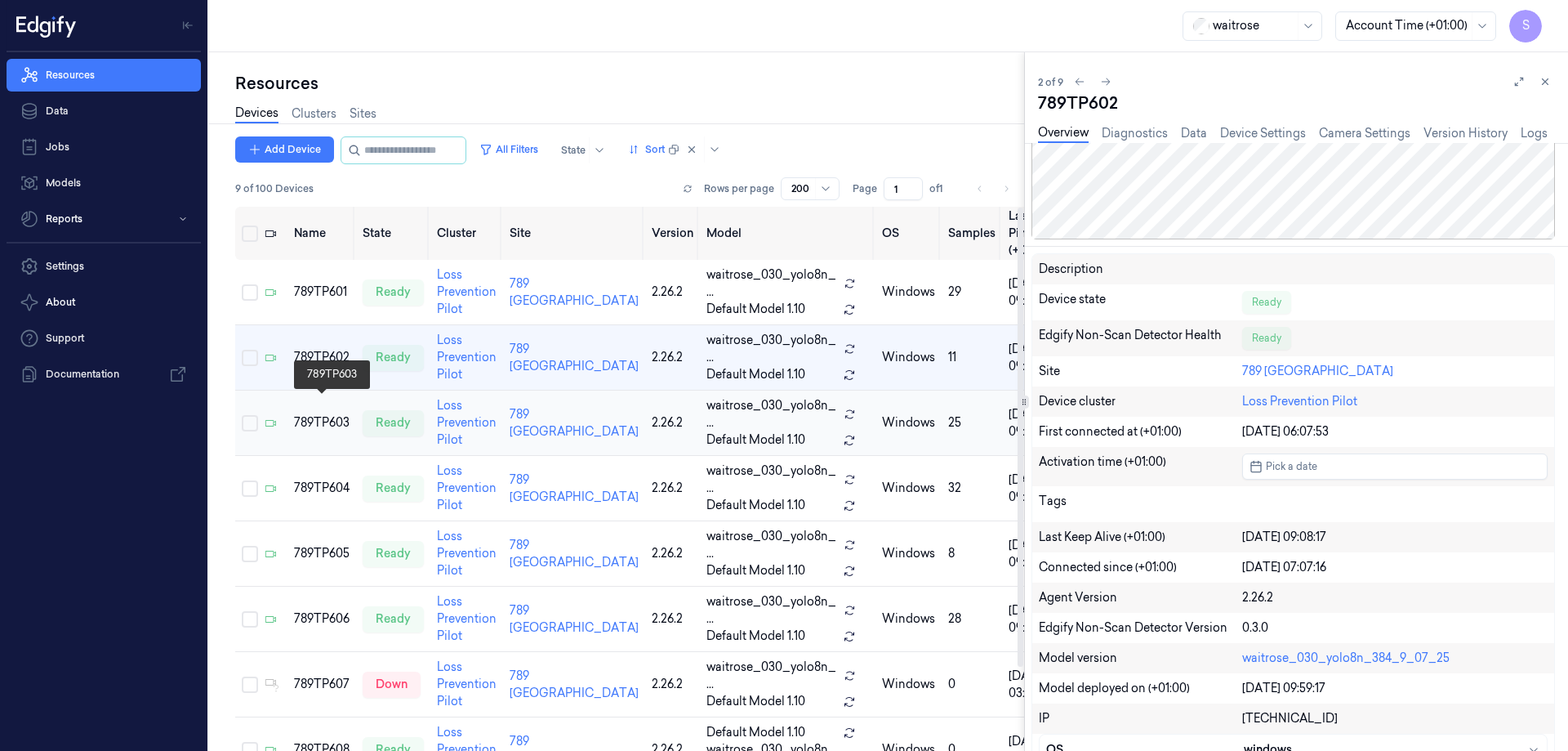
click at [329, 414] on div "789TP603" at bounding box center [322, 422] width 56 height 17
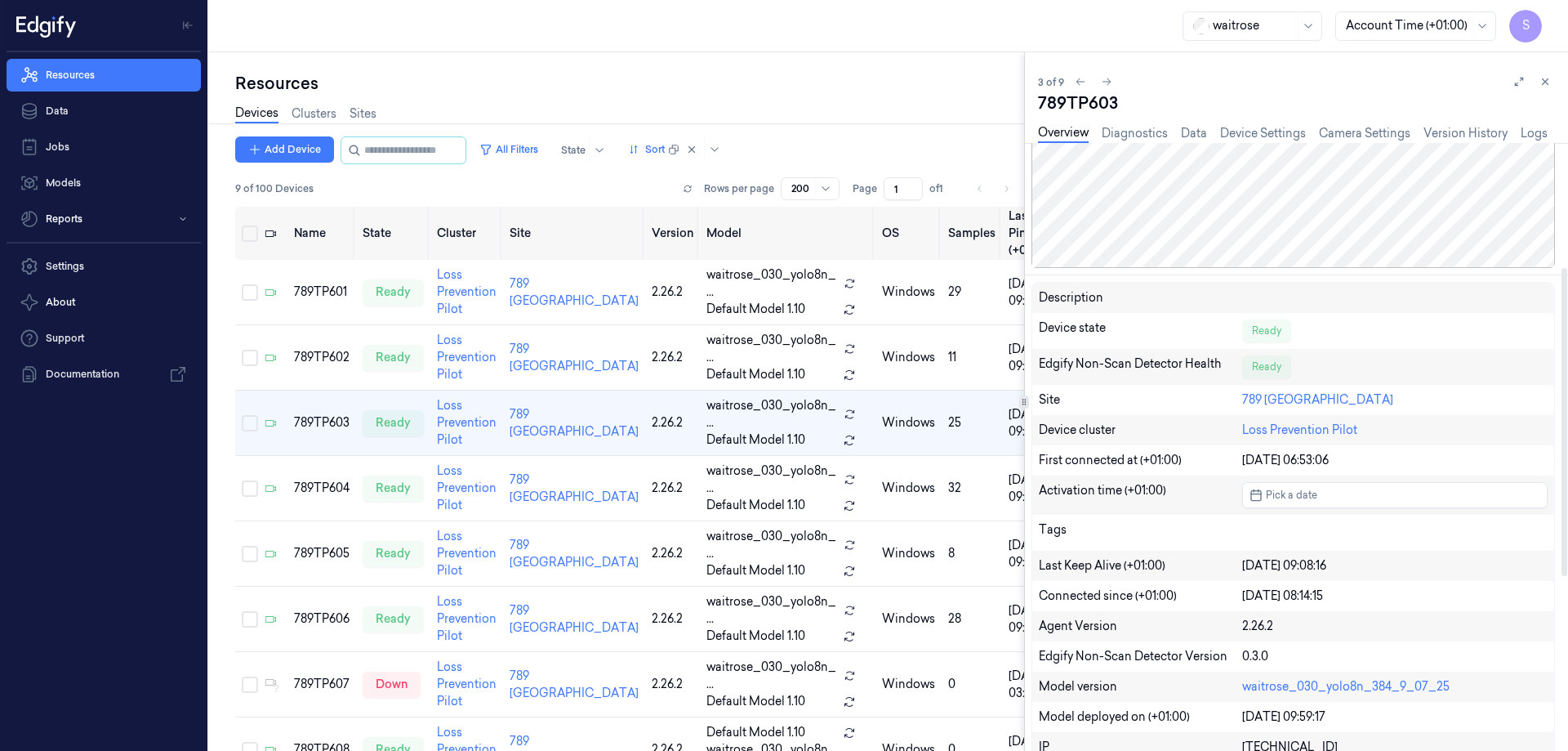
scroll to position [246, 0]
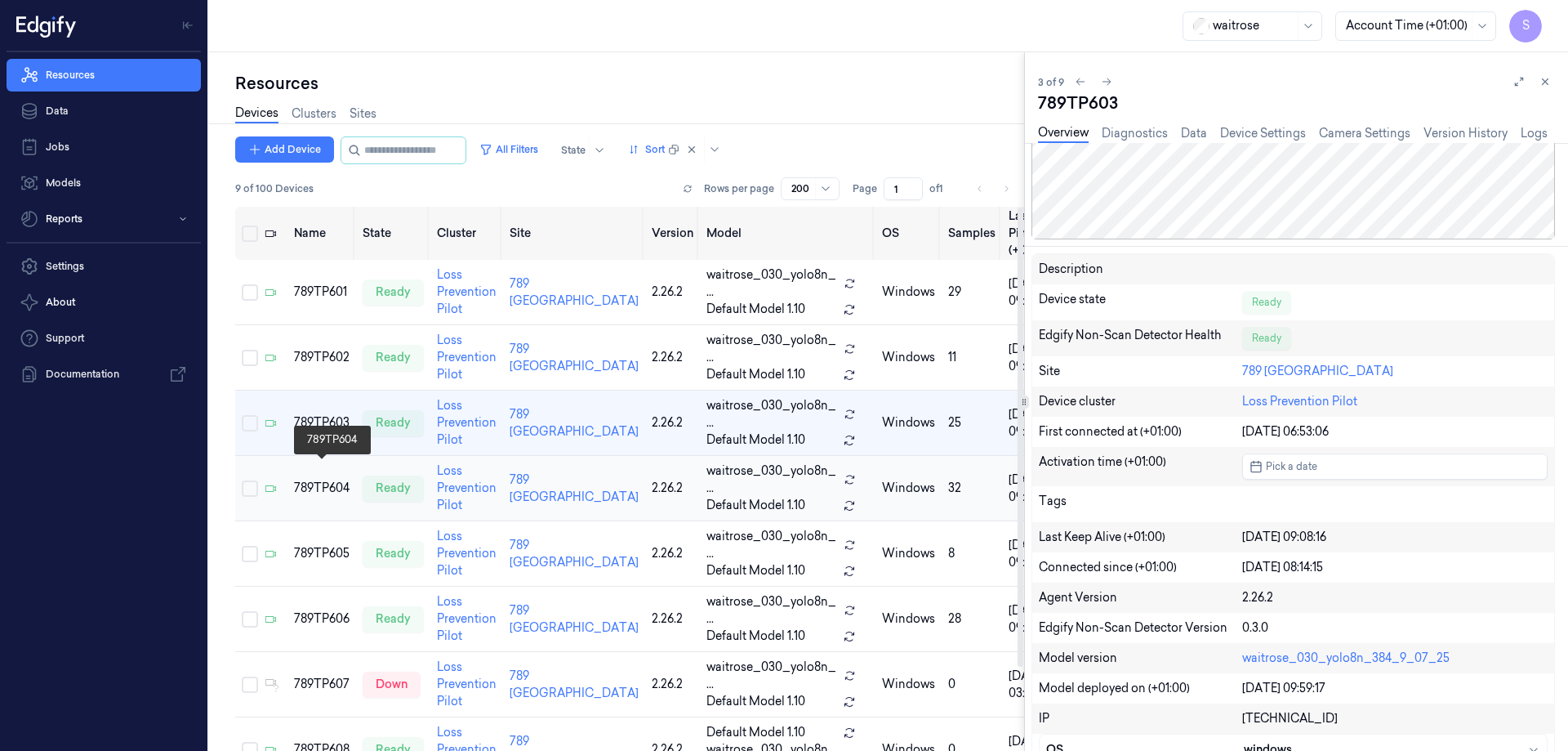
click at [312, 479] on div "789TP604" at bounding box center [322, 487] width 56 height 17
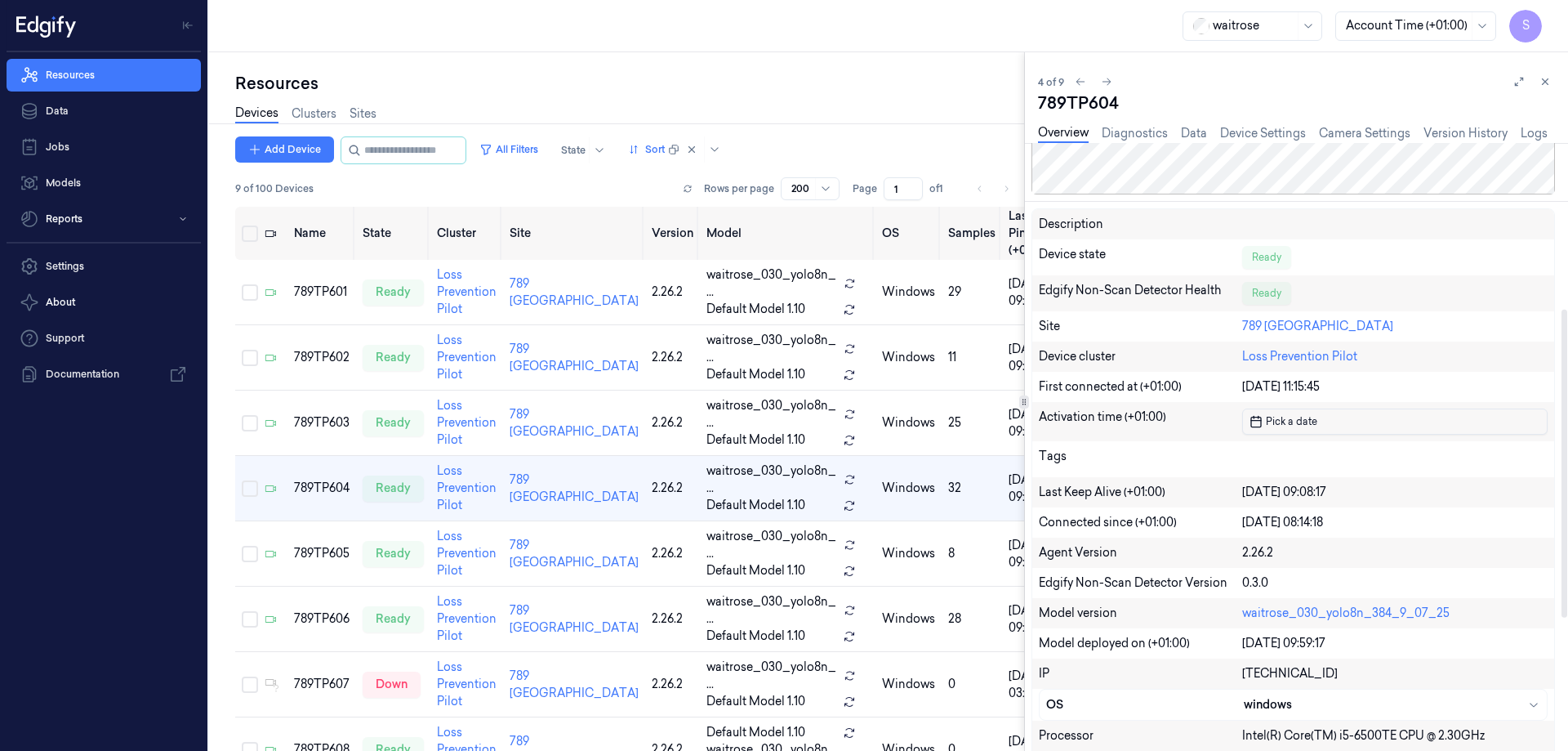
scroll to position [327, 0]
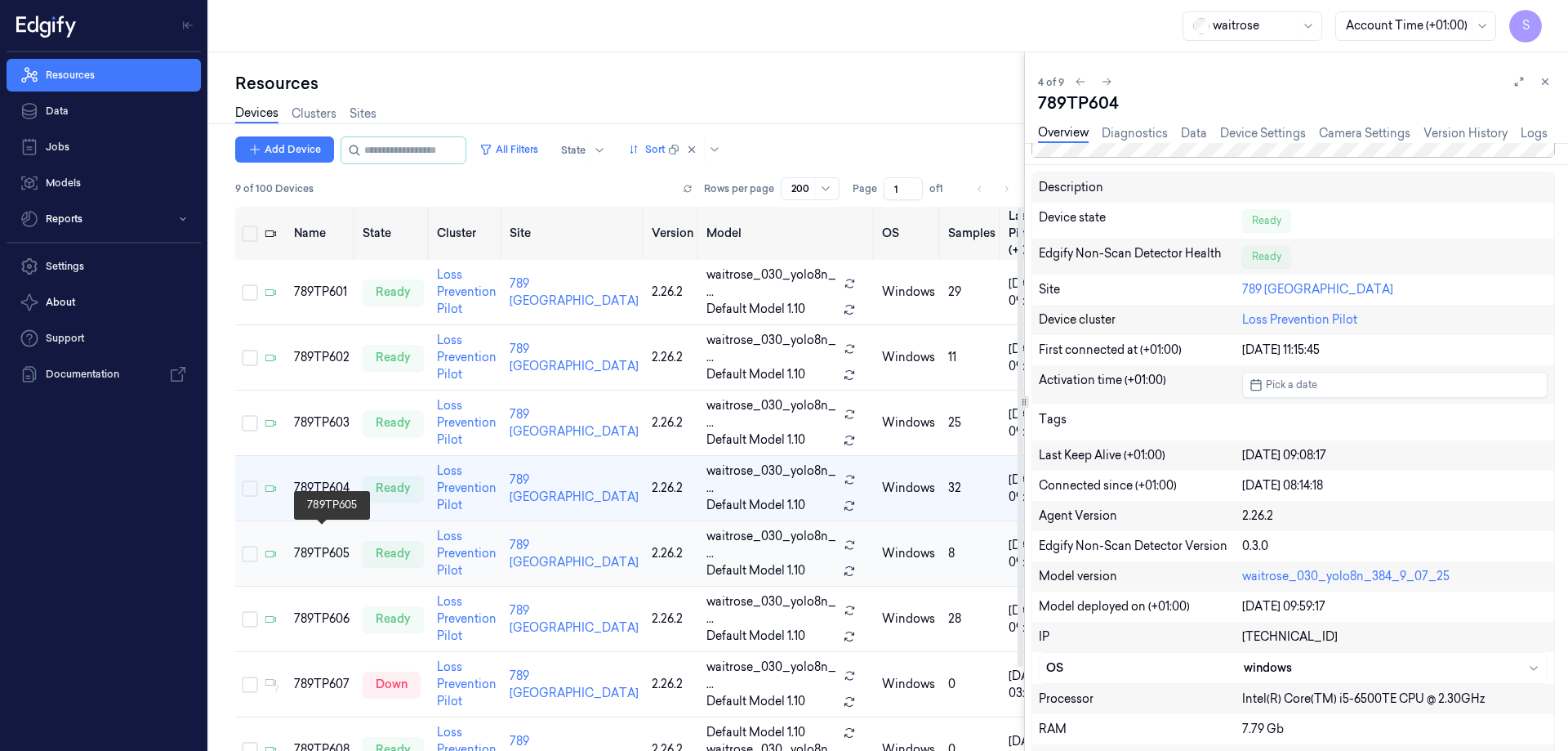
click at [308, 545] on div "789TP605" at bounding box center [322, 553] width 56 height 17
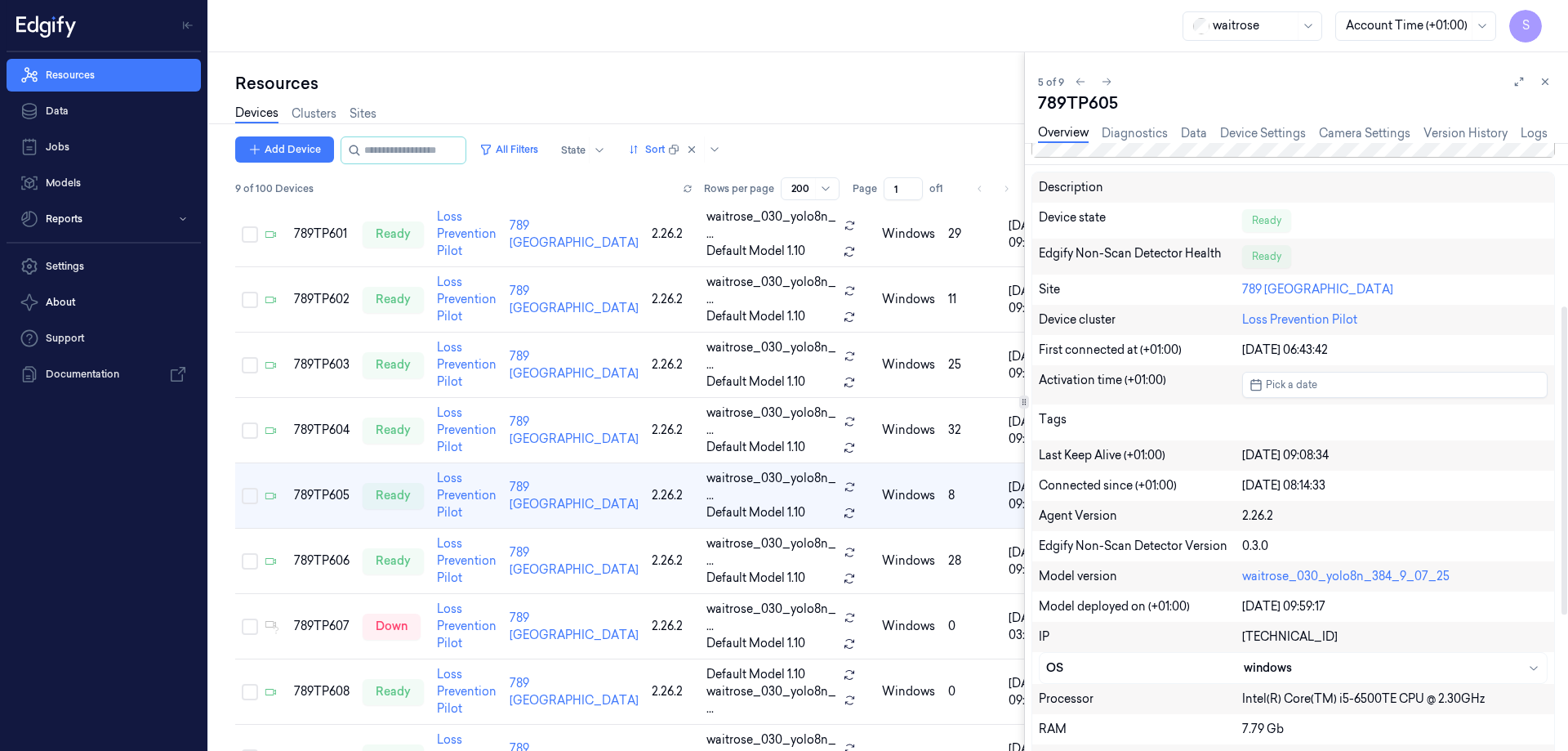
scroll to position [246, 0]
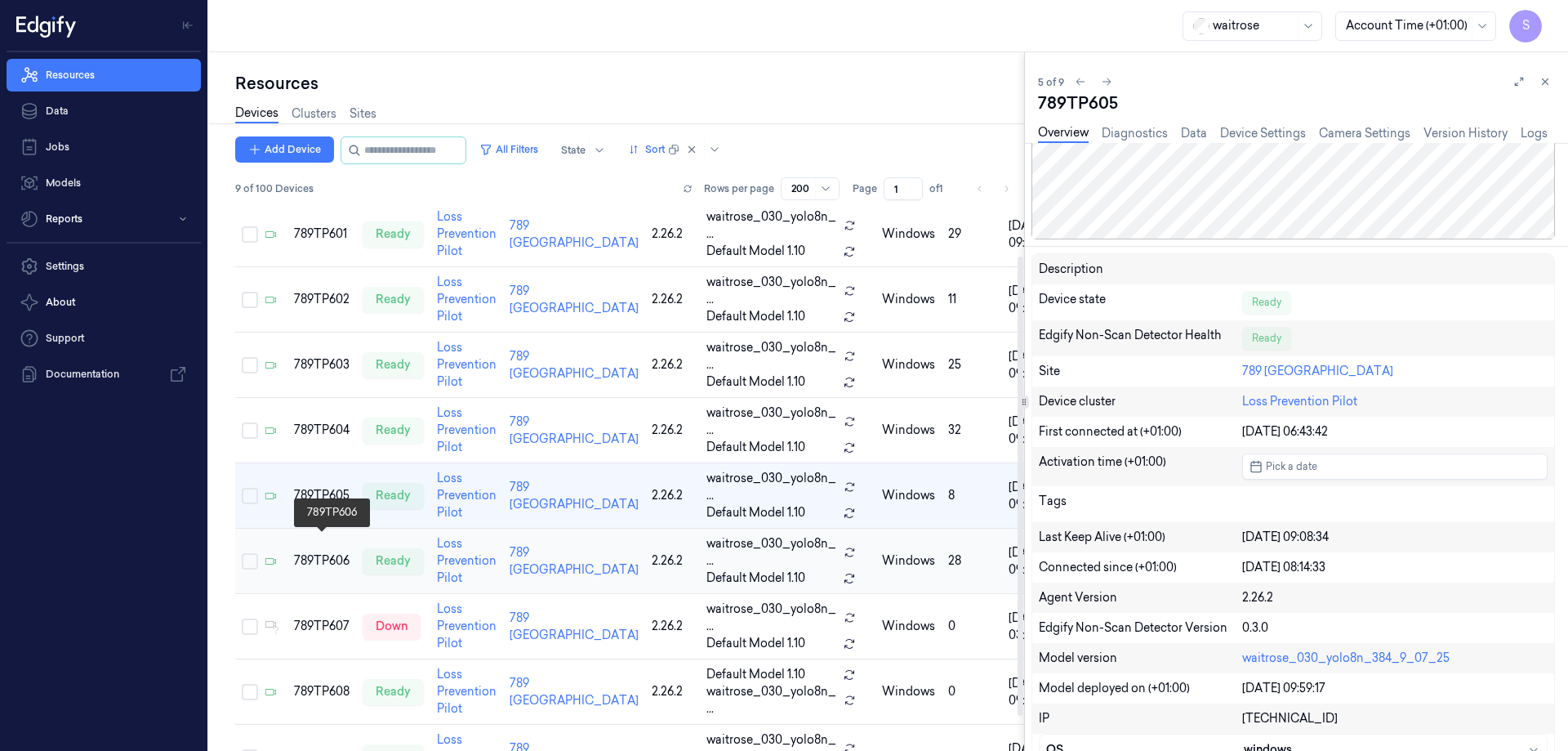
click at [330, 552] on div "789TP606" at bounding box center [322, 561] width 56 height 17
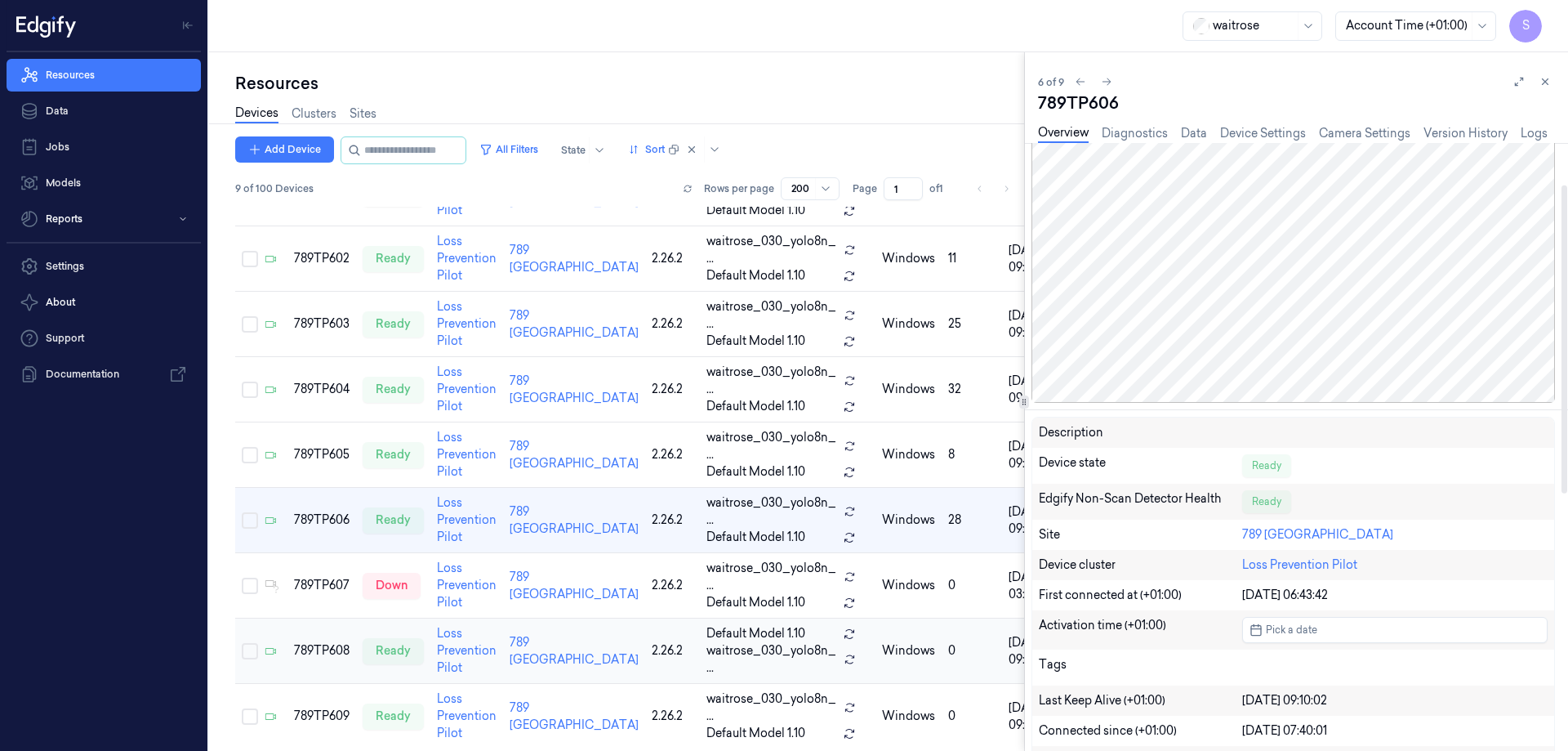
scroll to position [327, 0]
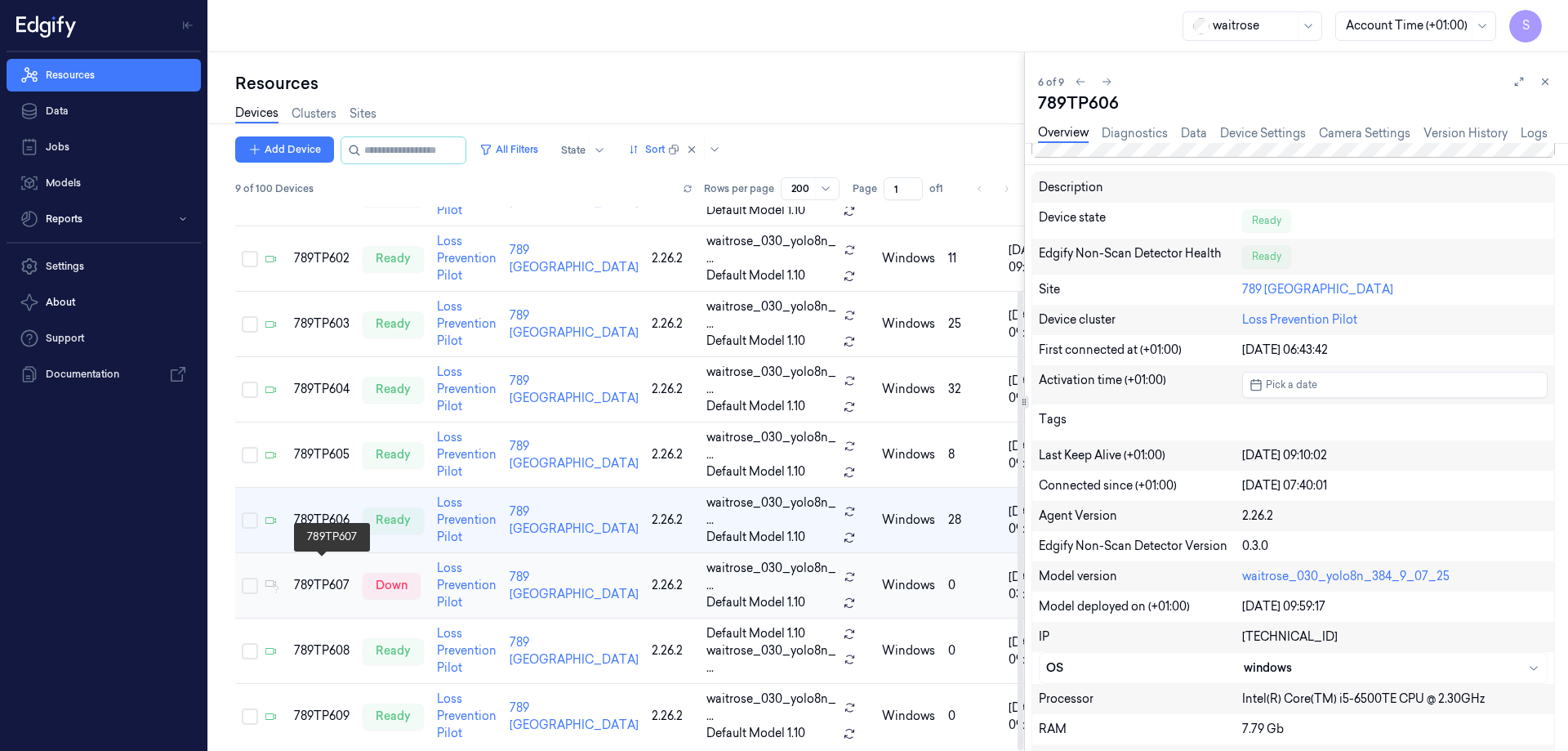
click at [327, 577] on div "789TP607" at bounding box center [322, 585] width 56 height 17
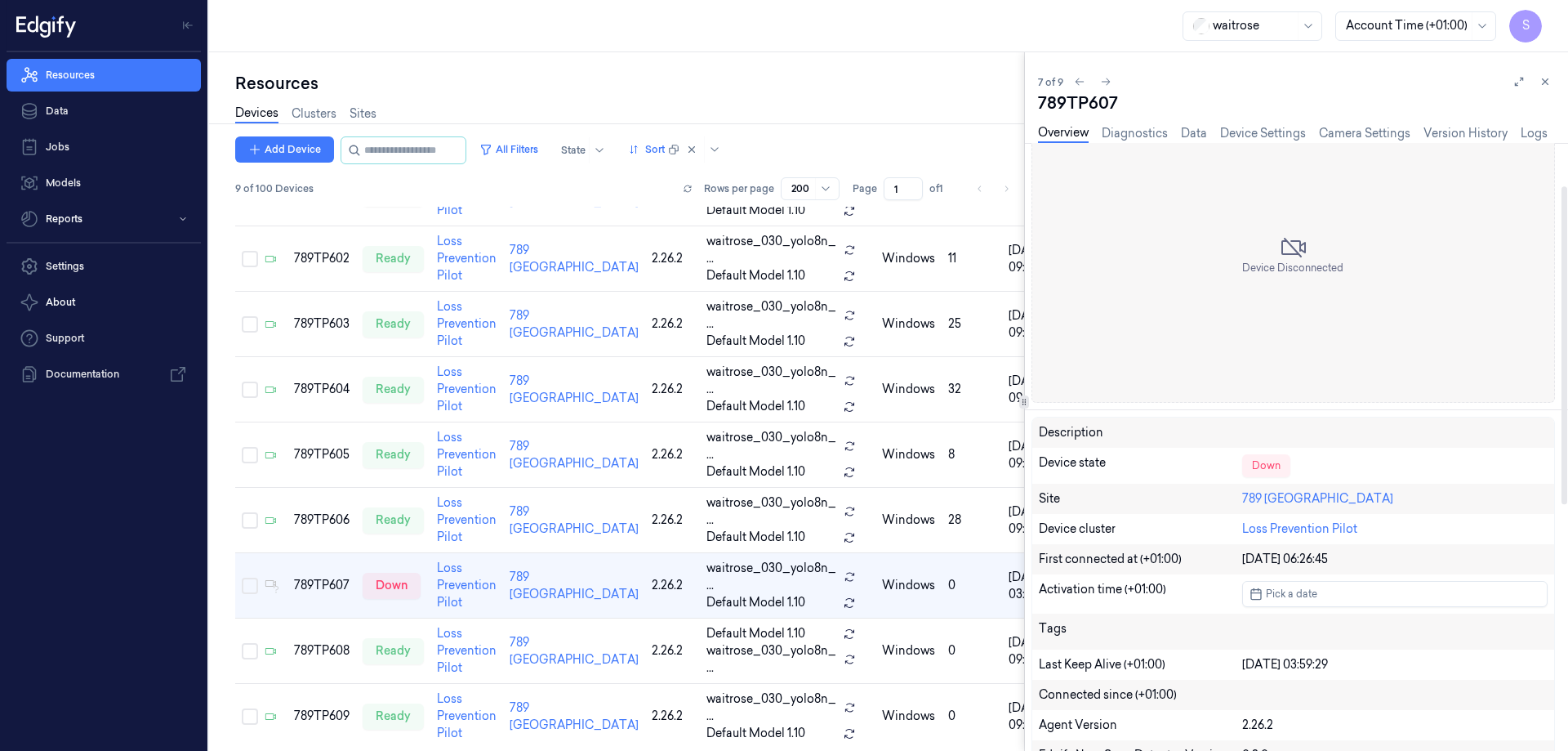
scroll to position [163, 0]
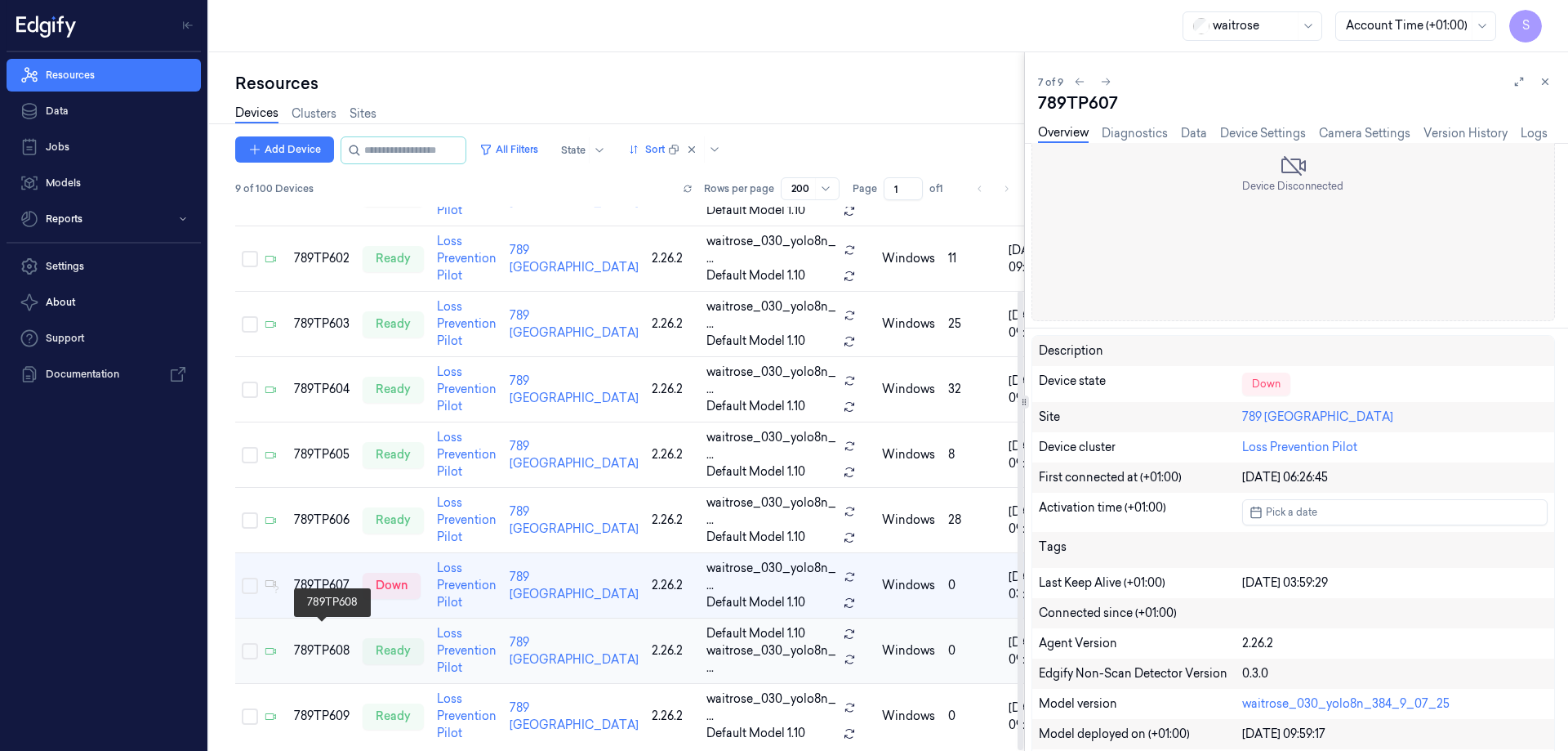
click at [311, 643] on div "789TP608" at bounding box center [322, 651] width 56 height 17
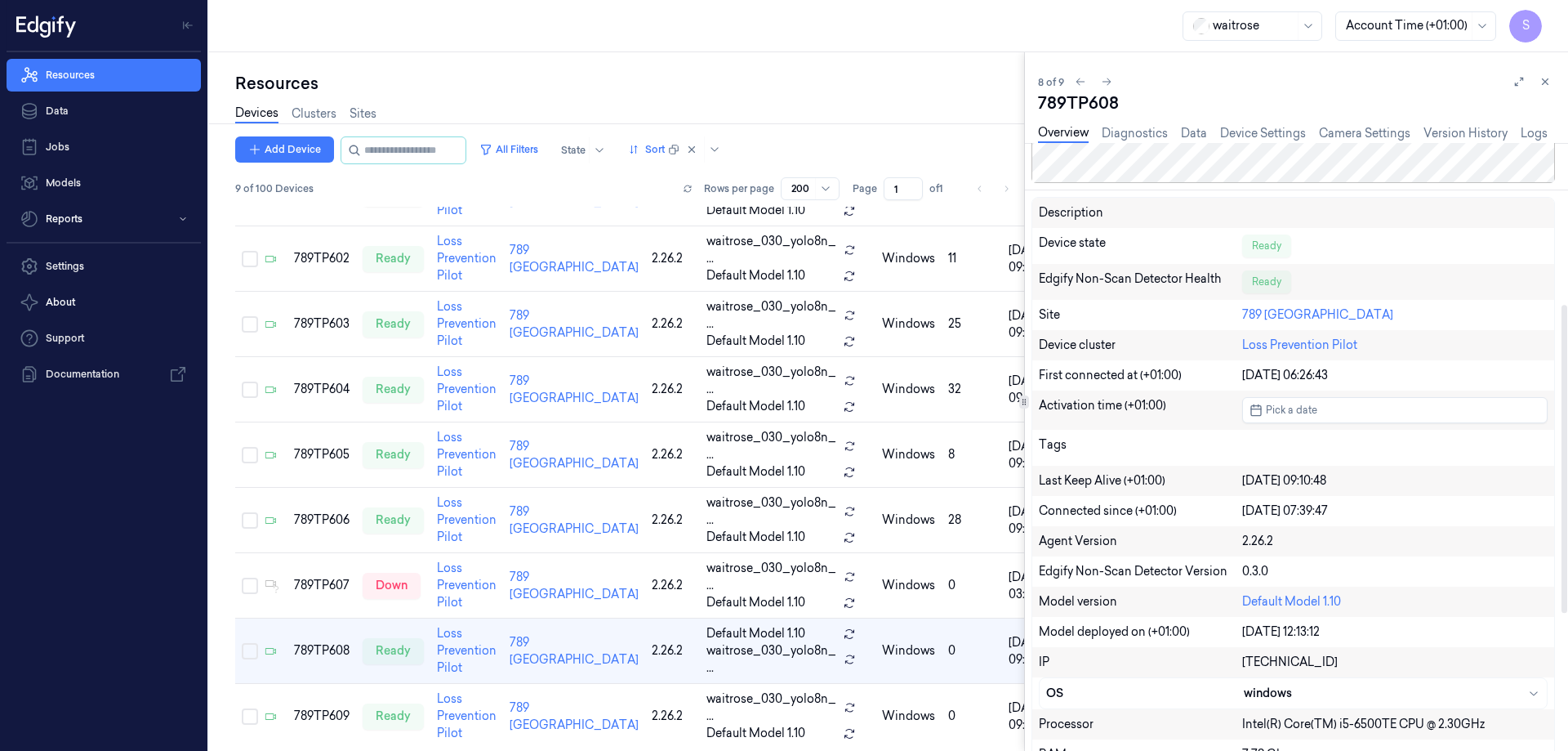
scroll to position [327, 0]
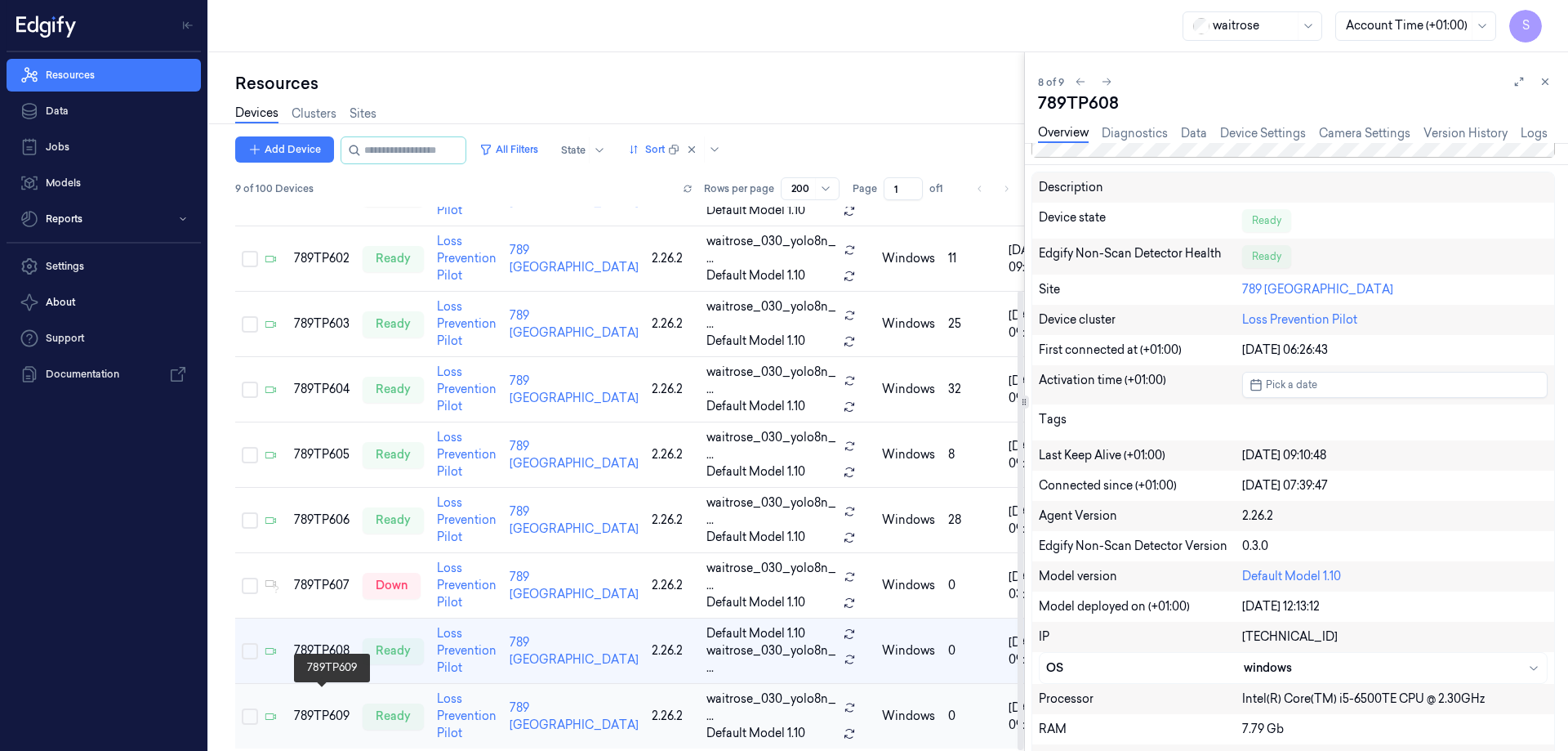
click at [319, 708] on div "789TP609" at bounding box center [322, 716] width 56 height 17
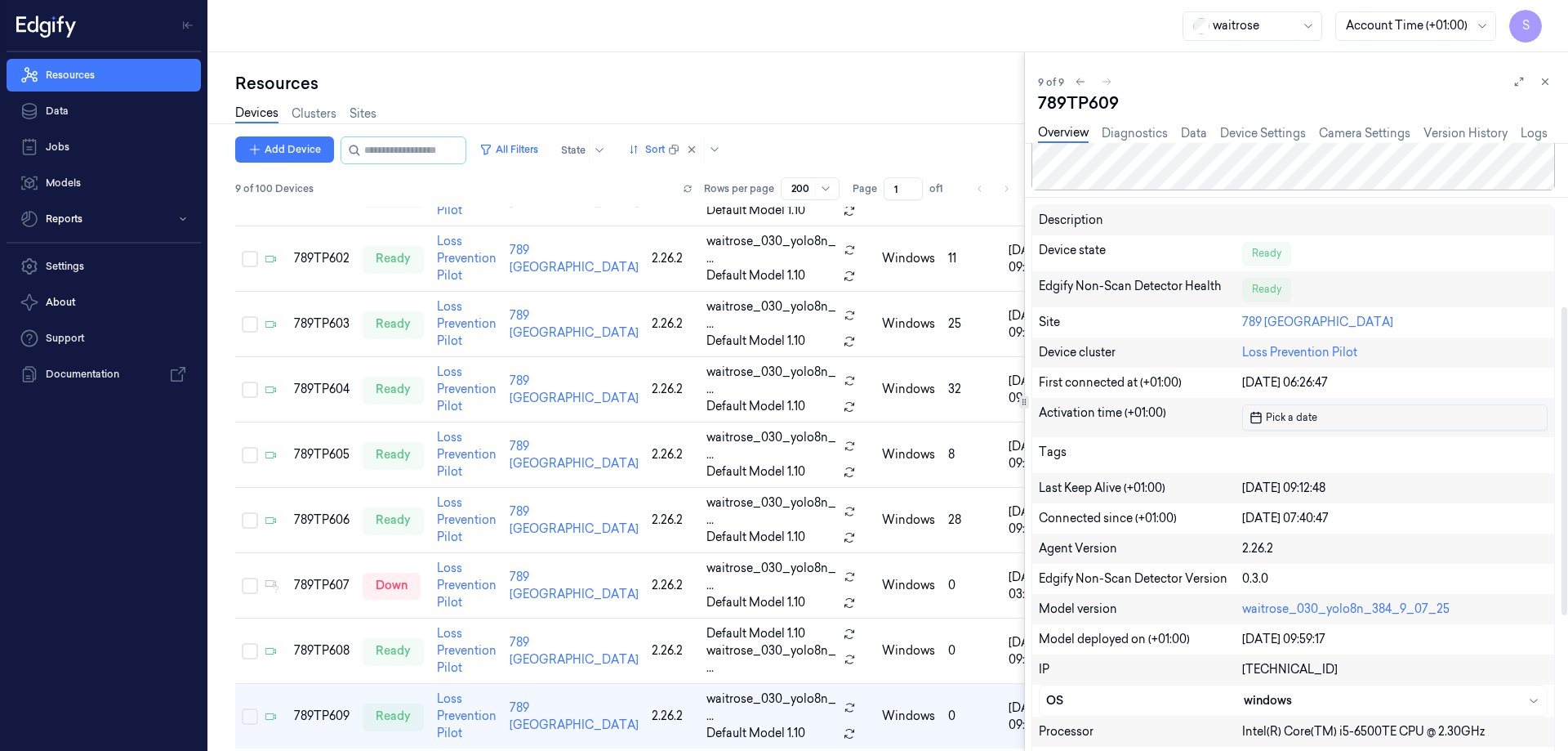
scroll to position [246, 0]
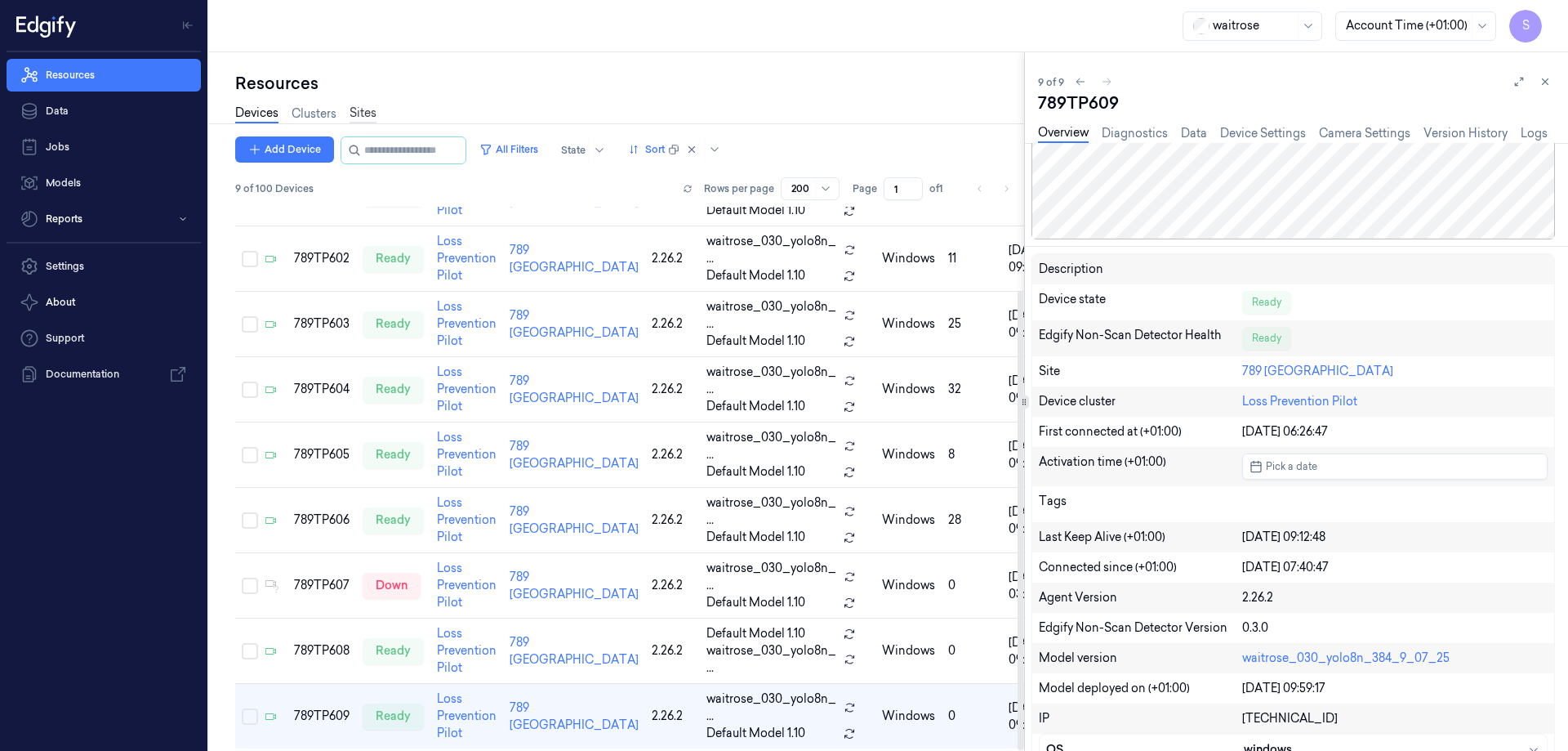
click at [362, 111] on link "Sites" at bounding box center [363, 114] width 27 height 19
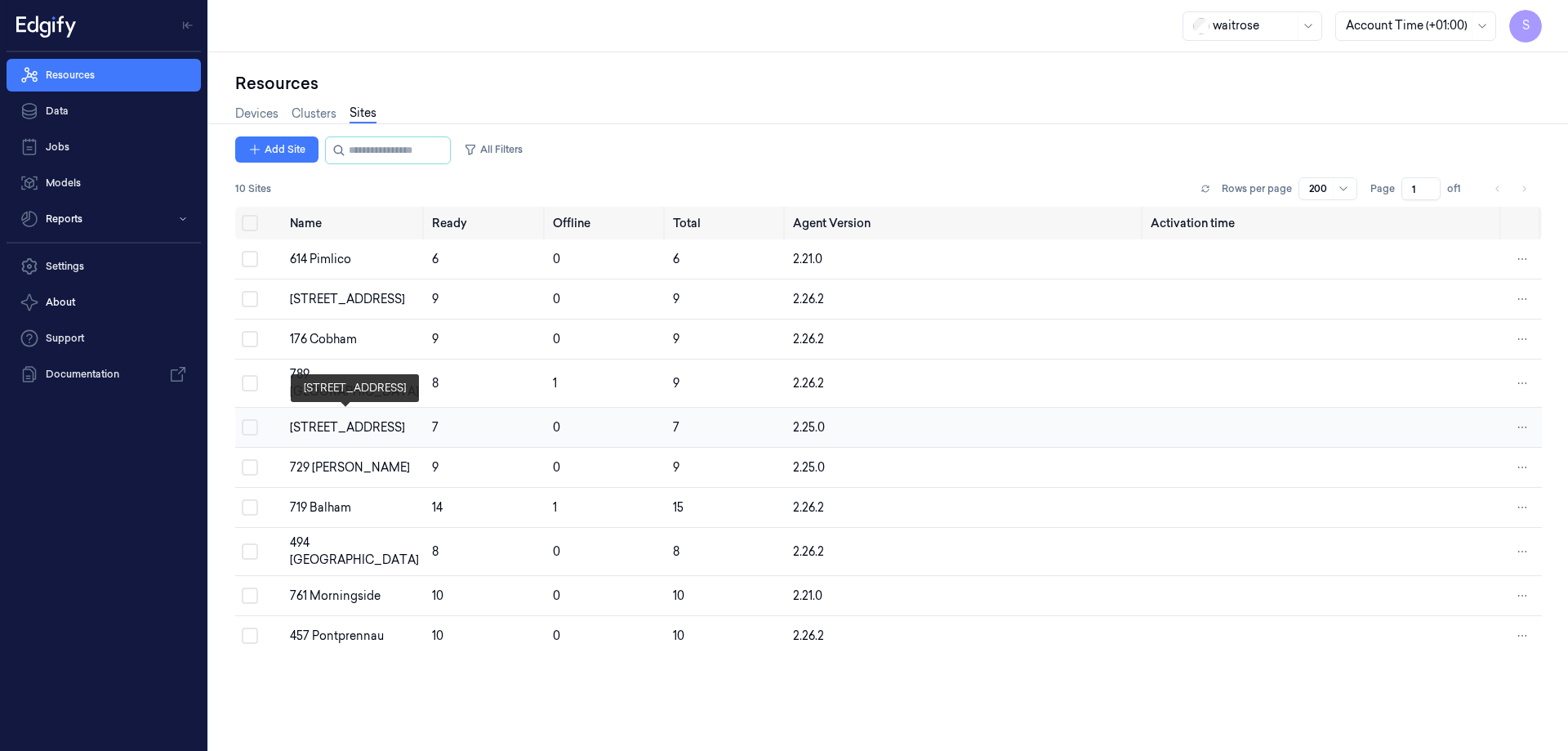
click at [322, 419] on div "[STREET_ADDRESS]" at bounding box center [354, 427] width 129 height 17
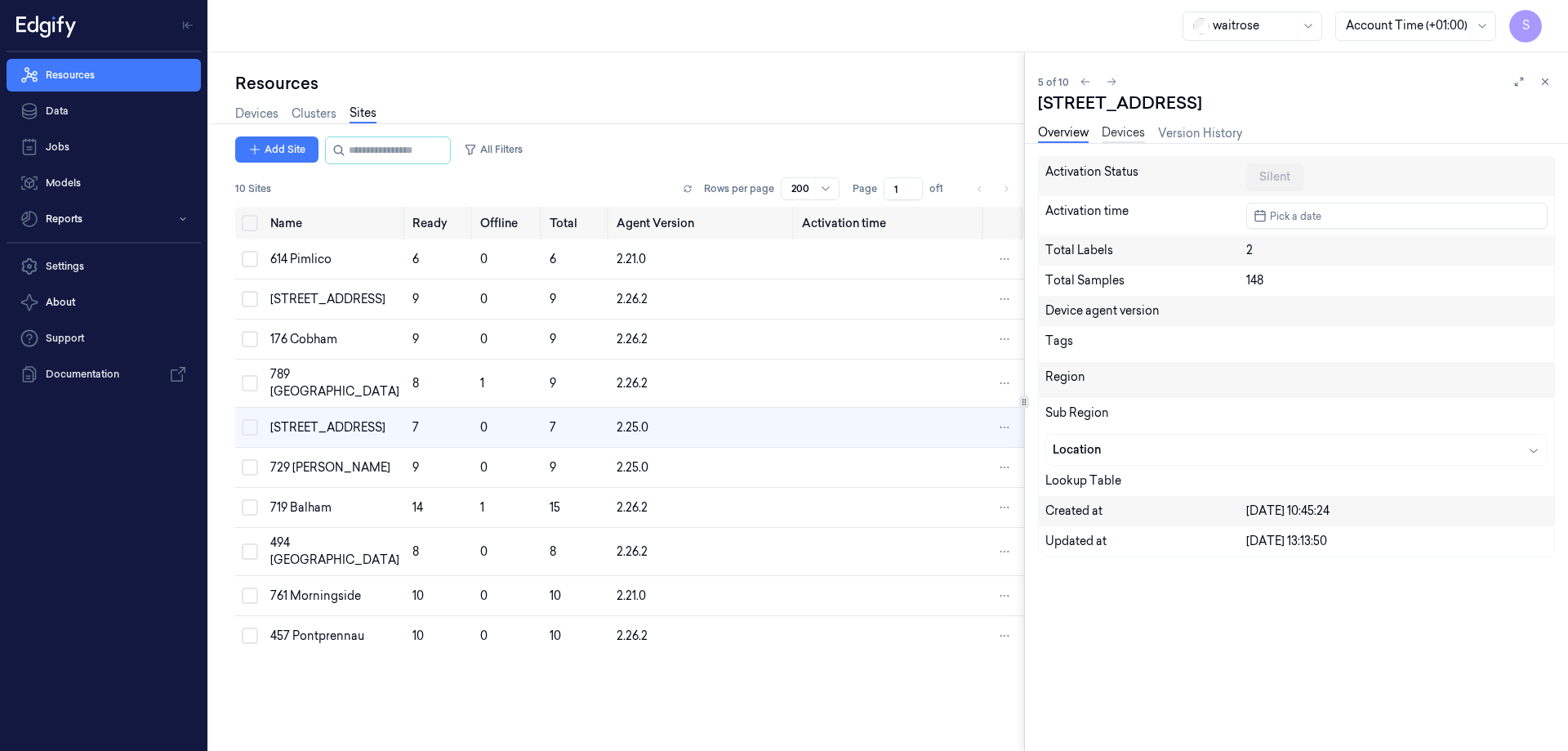
click at [1130, 125] on link "Devices" at bounding box center [1123, 134] width 43 height 19
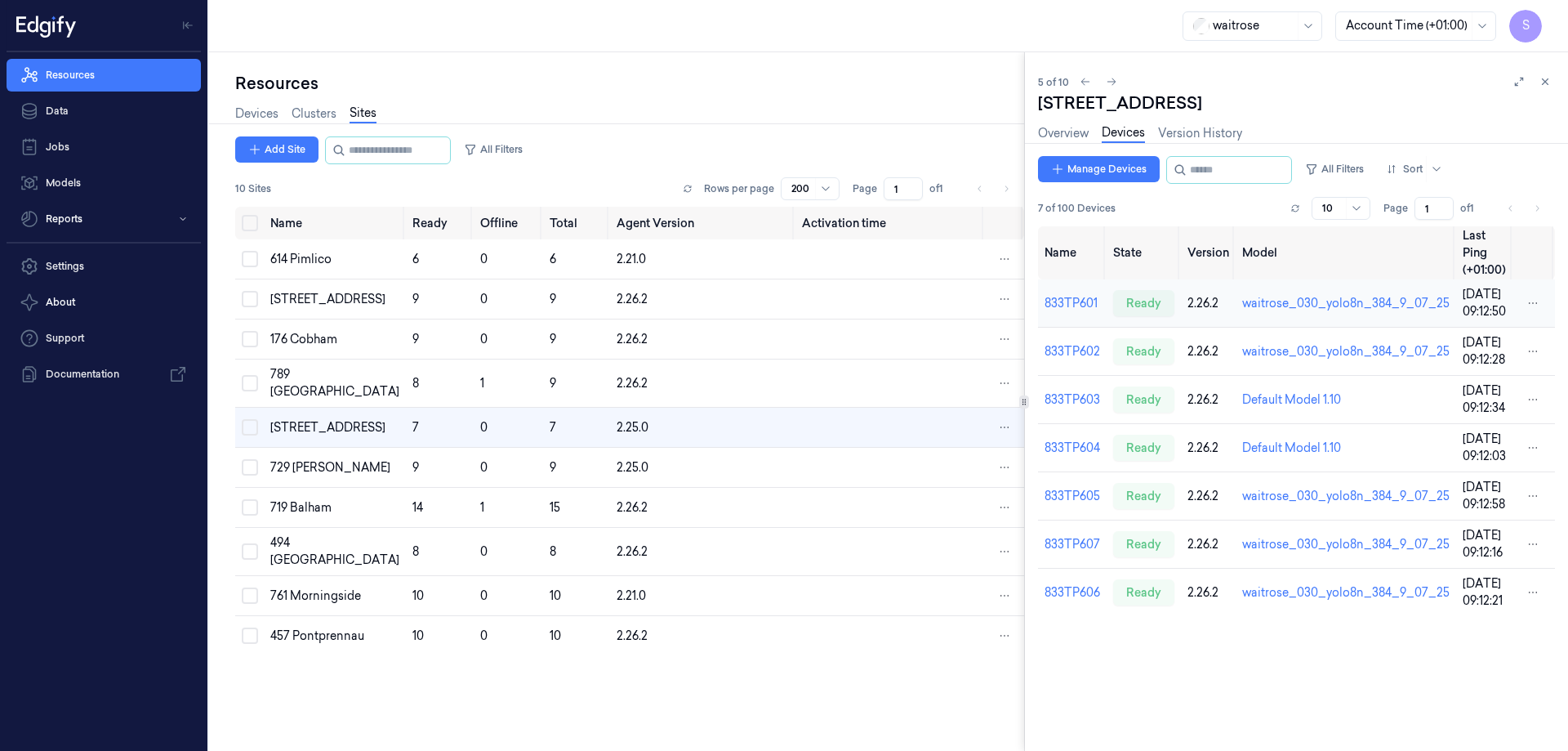
click at [1065, 295] on td "833TP601" at bounding box center [1073, 303] width 69 height 48
click at [1070, 296] on link "833TP601" at bounding box center [1071, 303] width 53 height 14
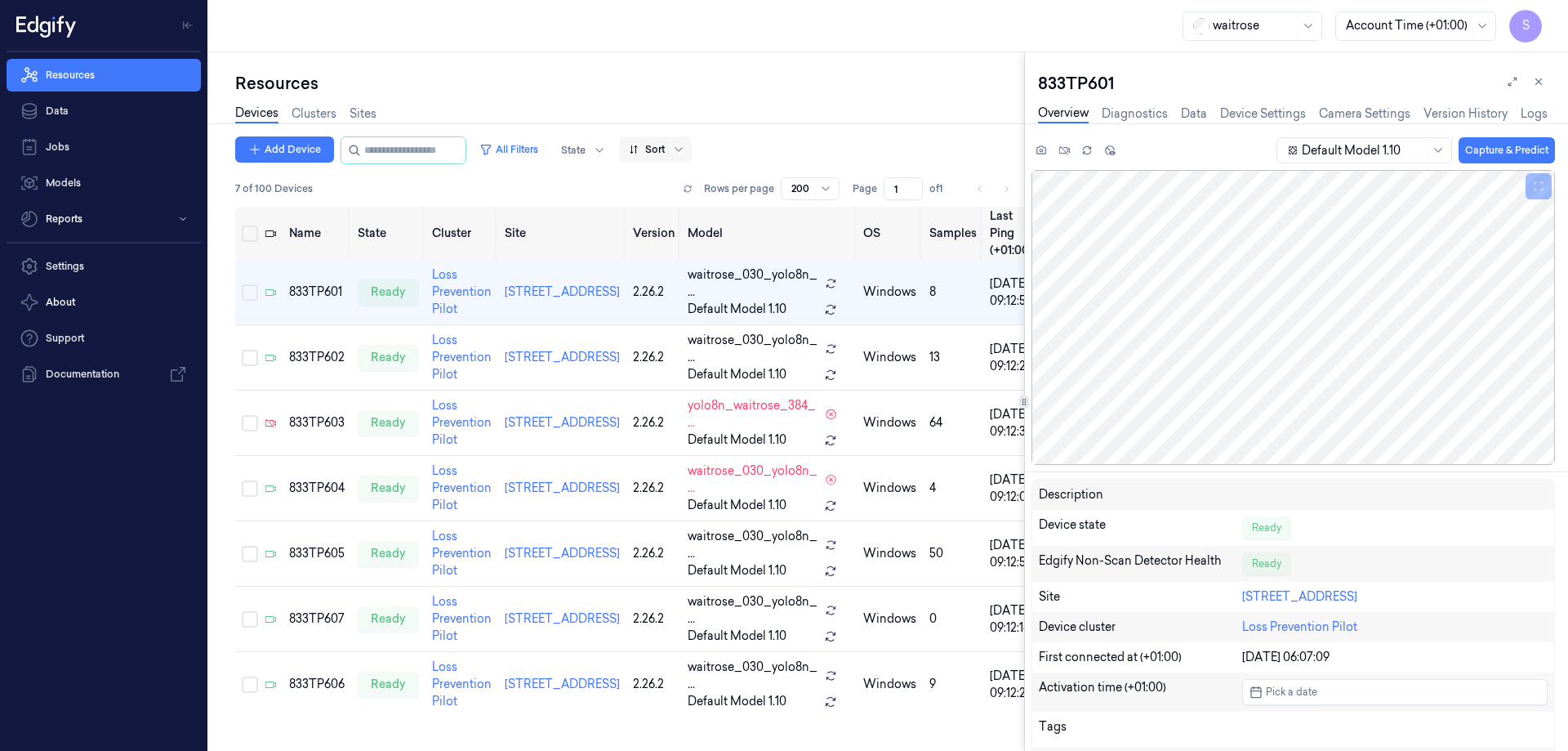
click at [688, 148] on div at bounding box center [680, 149] width 16 height 13
click at [682, 237] on div "Name" at bounding box center [716, 236] width 143 height 17
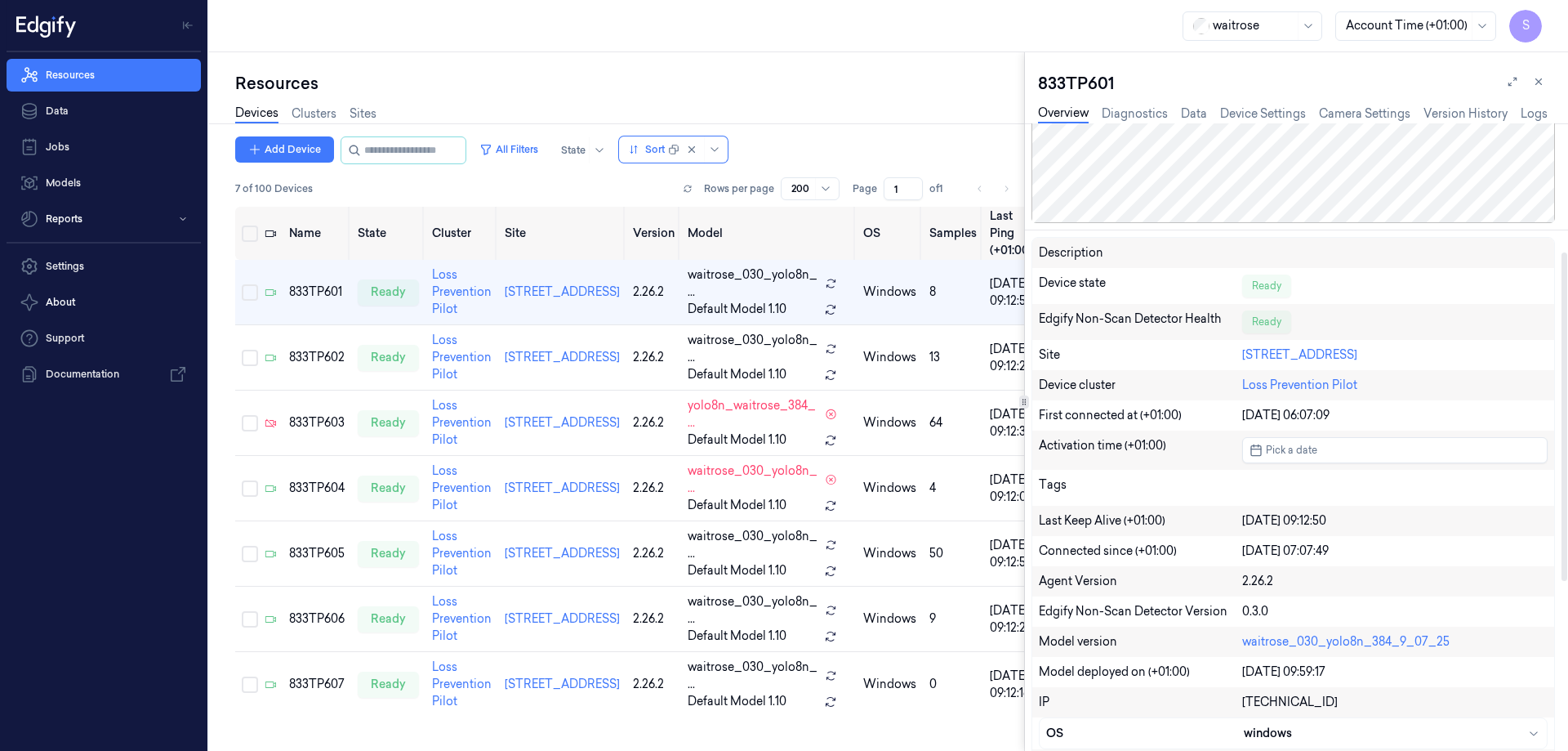
scroll to position [246, 0]
click at [310, 479] on div "833TP604" at bounding box center [317, 487] width 56 height 17
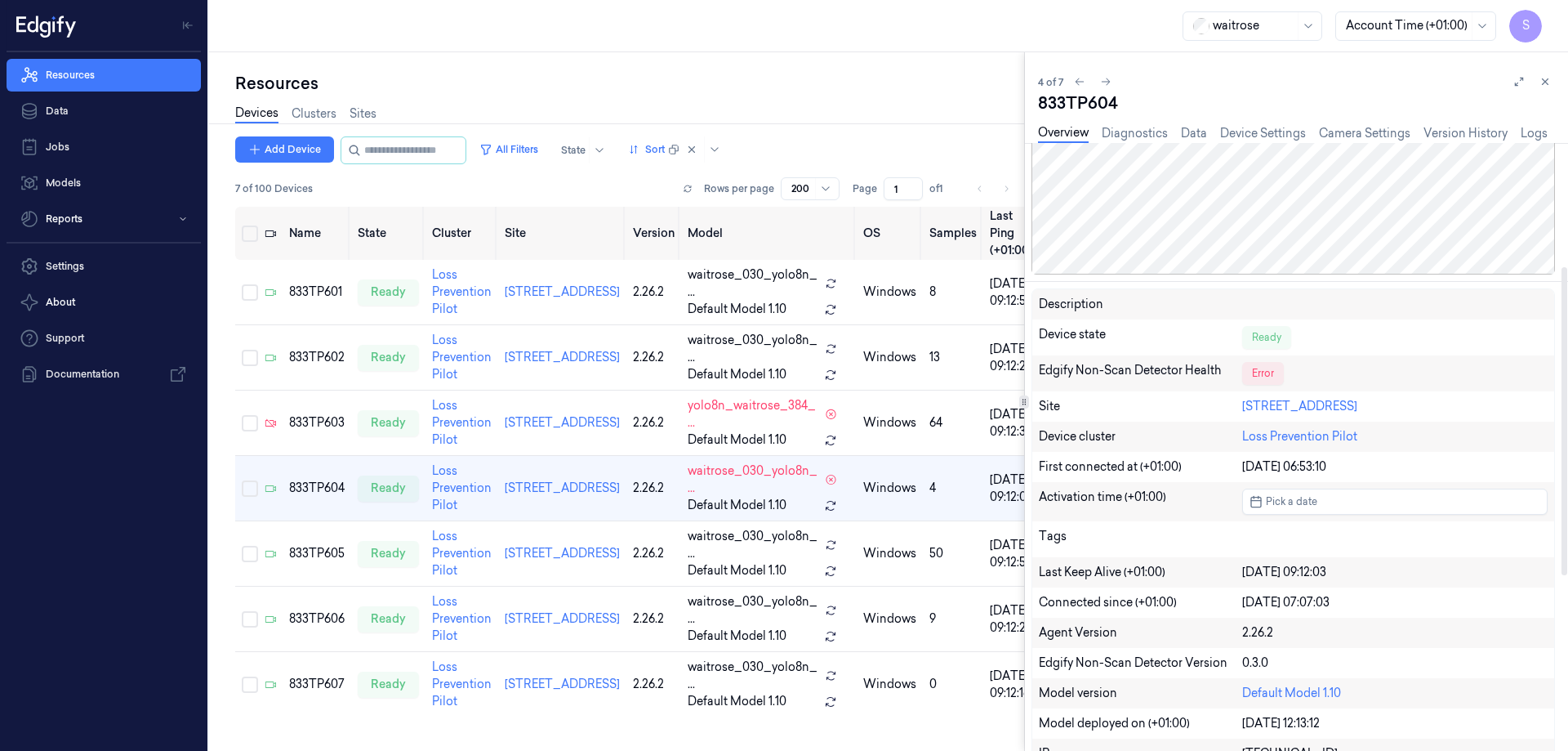
scroll to position [246, 0]
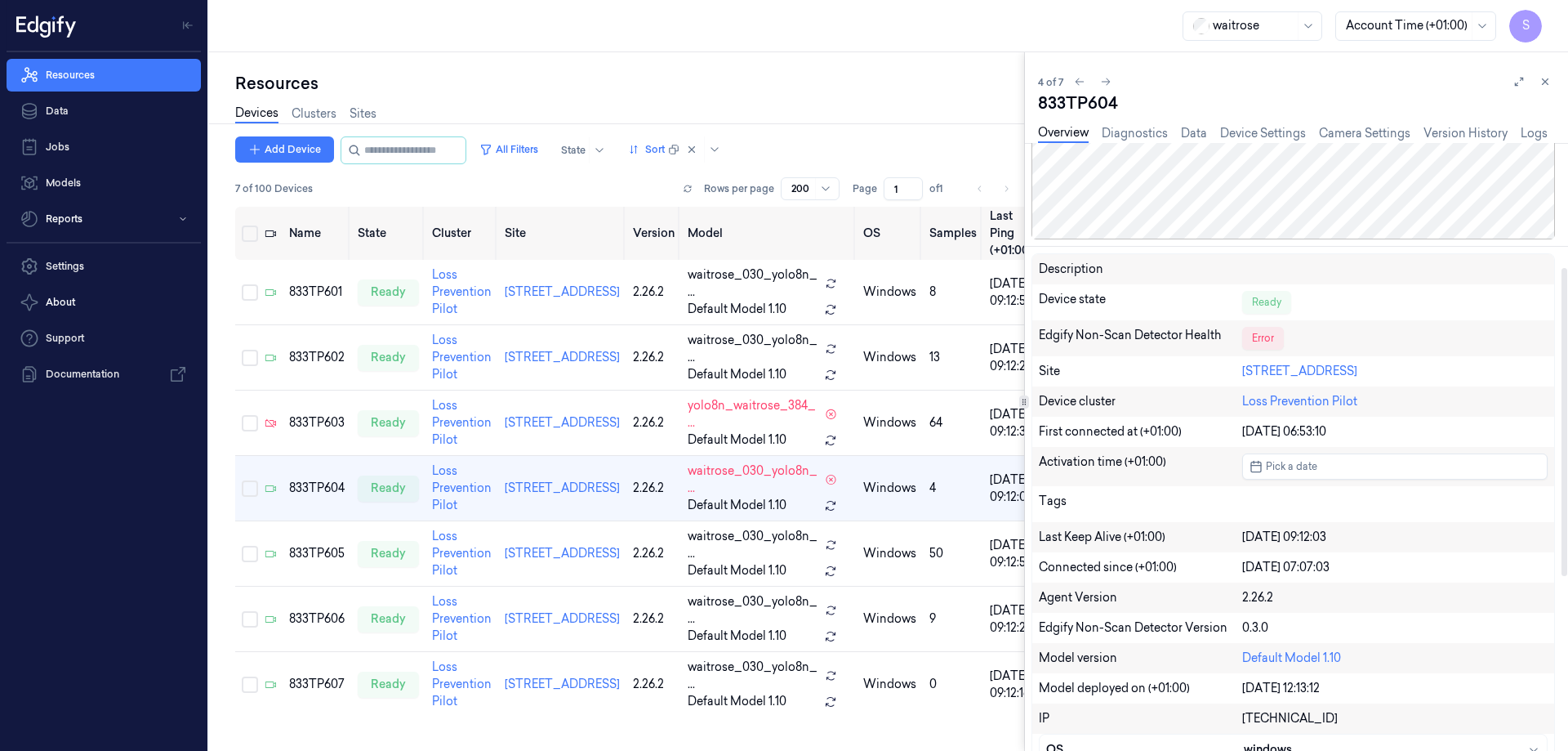
click at [1104, 97] on div "833TP604" at bounding box center [1296, 102] width 517 height 23
copy div "833TP604"
click at [1088, 104] on div "833TP604" at bounding box center [1296, 102] width 517 height 23
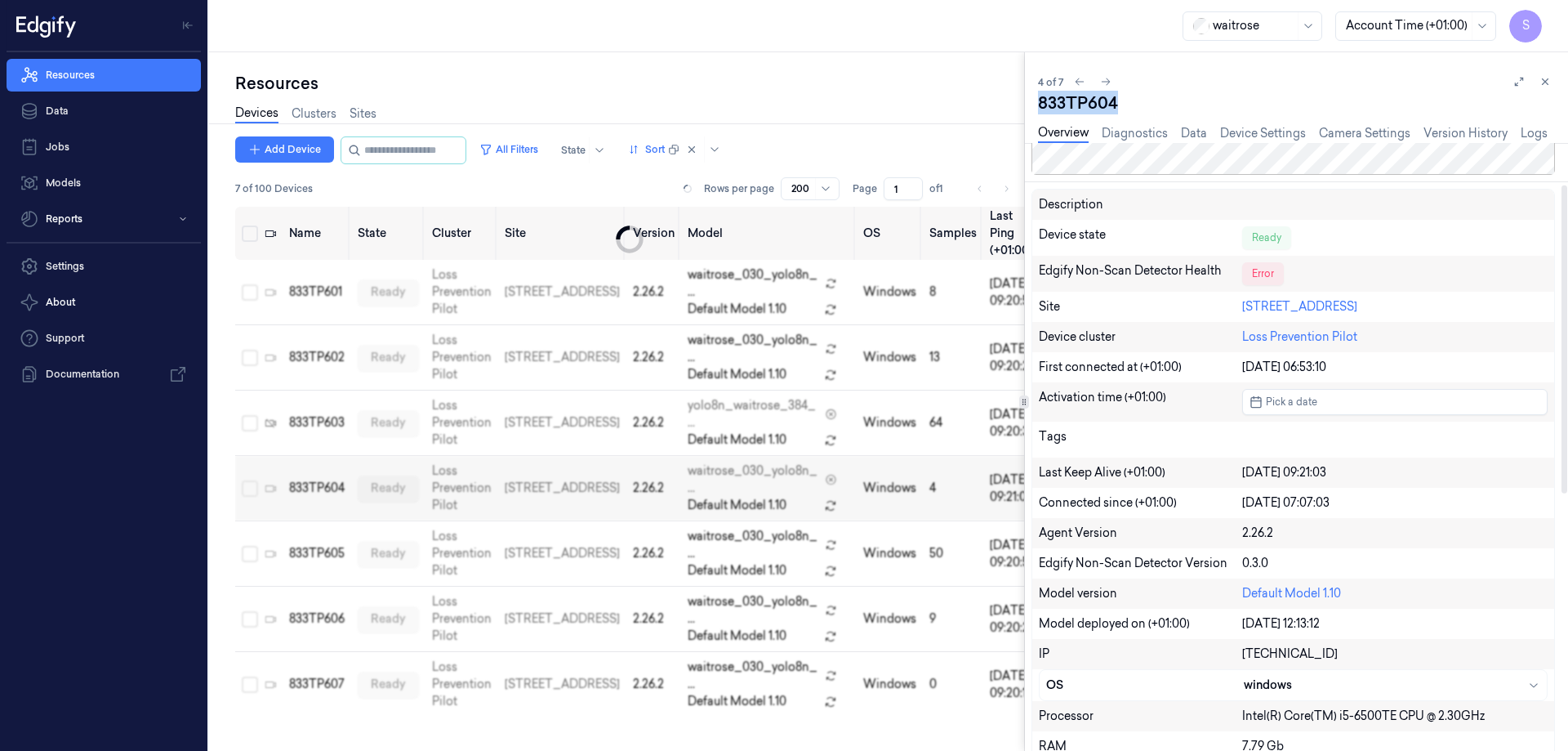
scroll to position [82, 0]
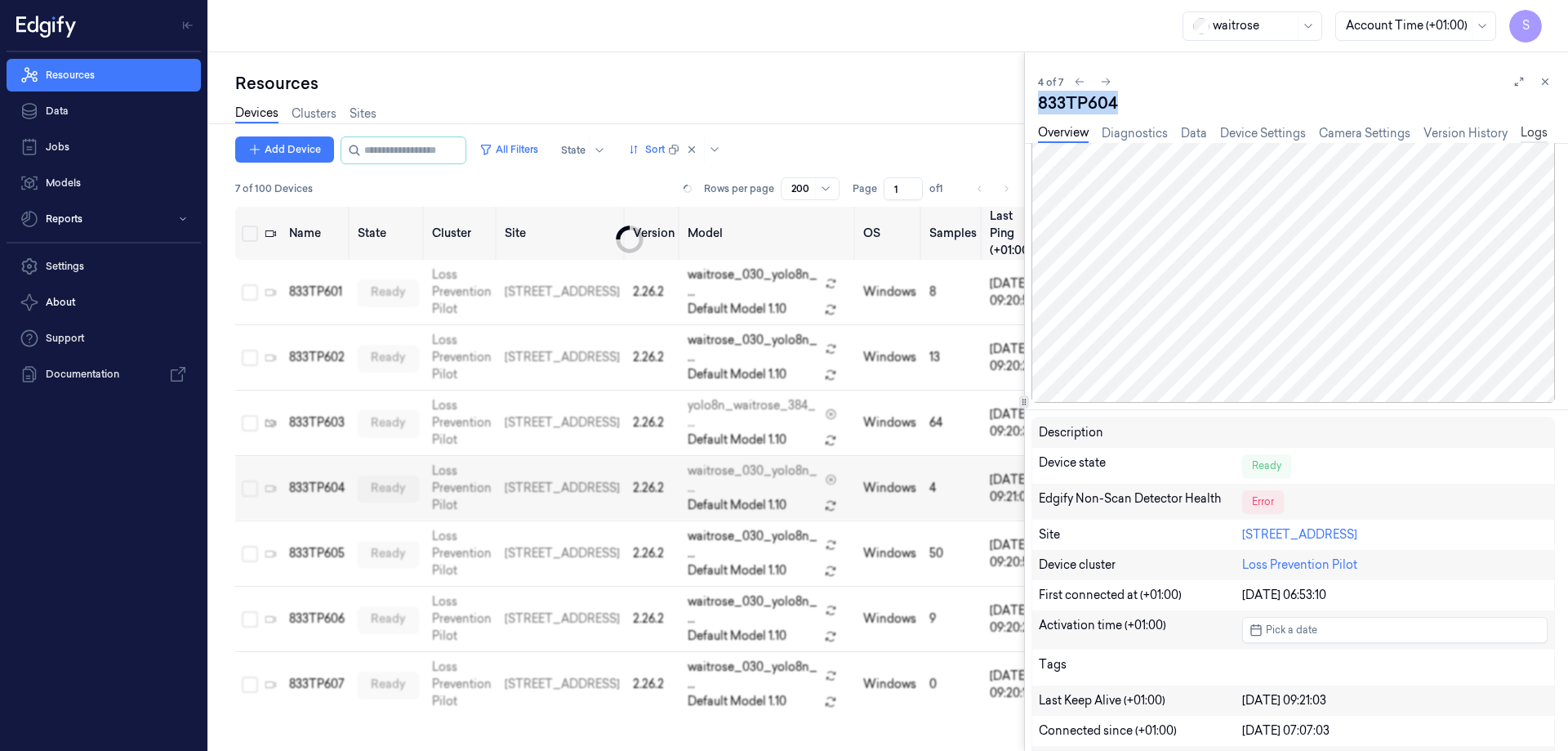
click at [1534, 126] on link "Logs" at bounding box center [1535, 134] width 27 height 19
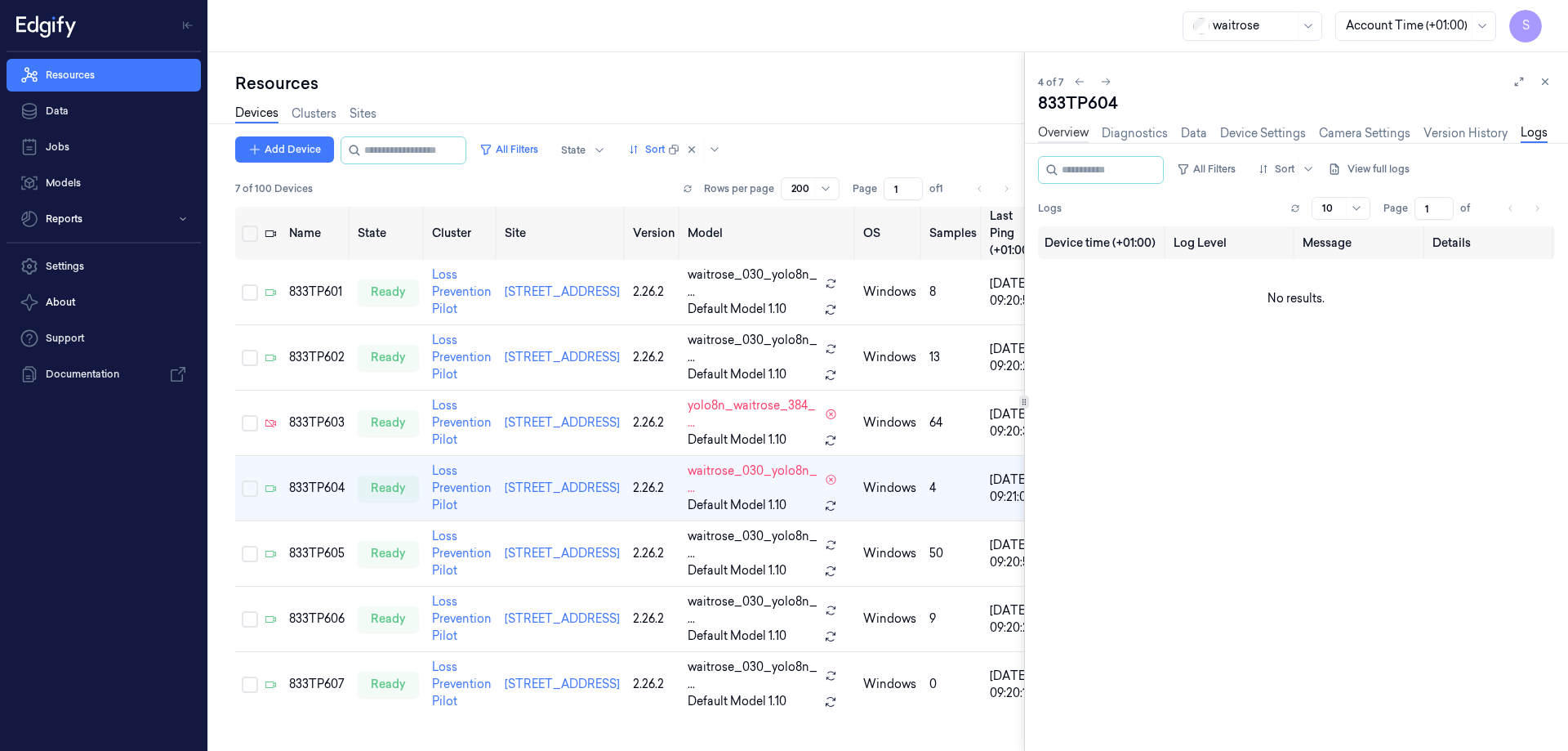
click at [1067, 134] on link "Overview" at bounding box center [1064, 134] width 51 height 19
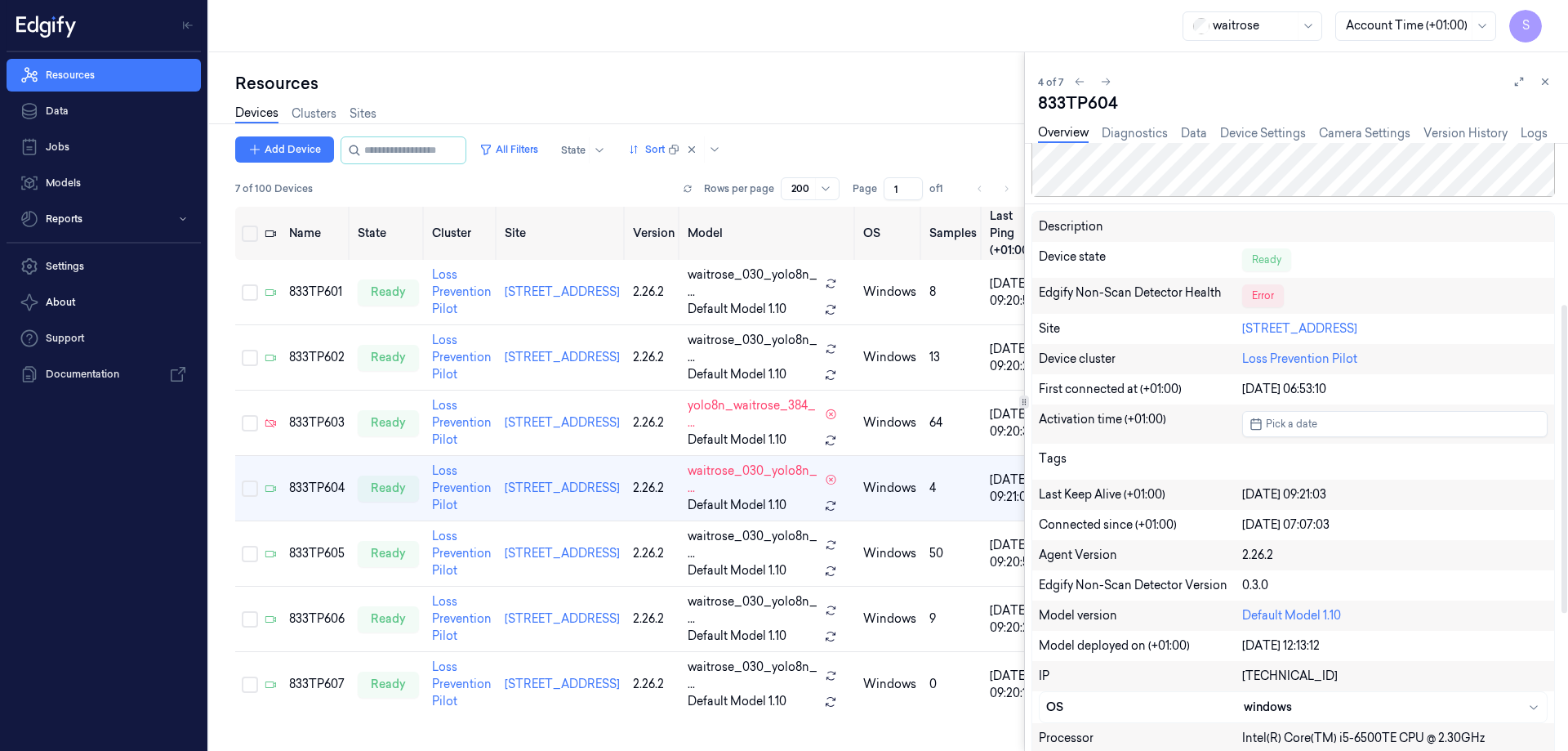
scroll to position [327, 0]
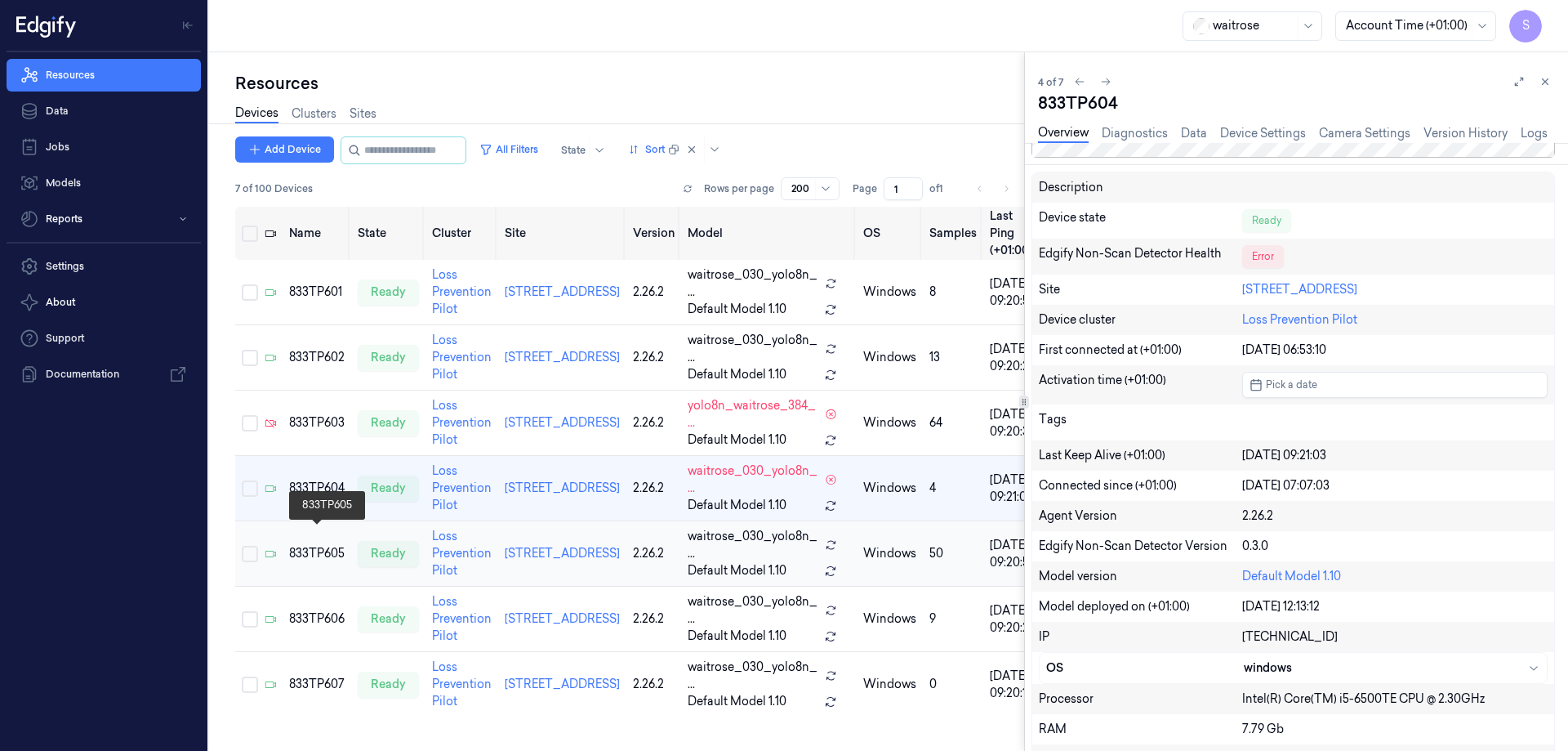
click at [306, 545] on div "833TP605" at bounding box center [317, 553] width 56 height 17
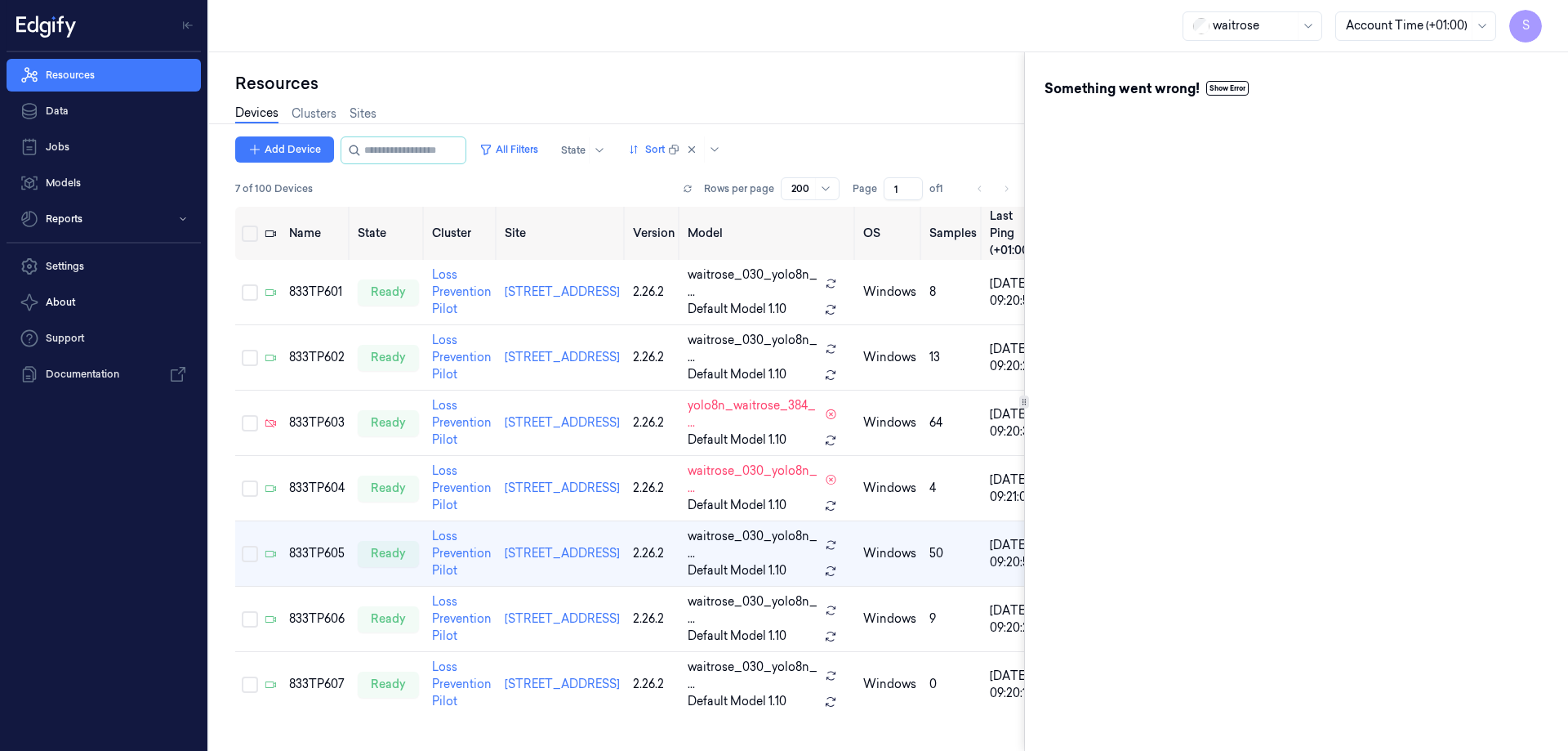
click at [1238, 82] on button "Show Error" at bounding box center [1227, 88] width 42 height 14
click at [361, 107] on link "Sites" at bounding box center [363, 114] width 27 height 19
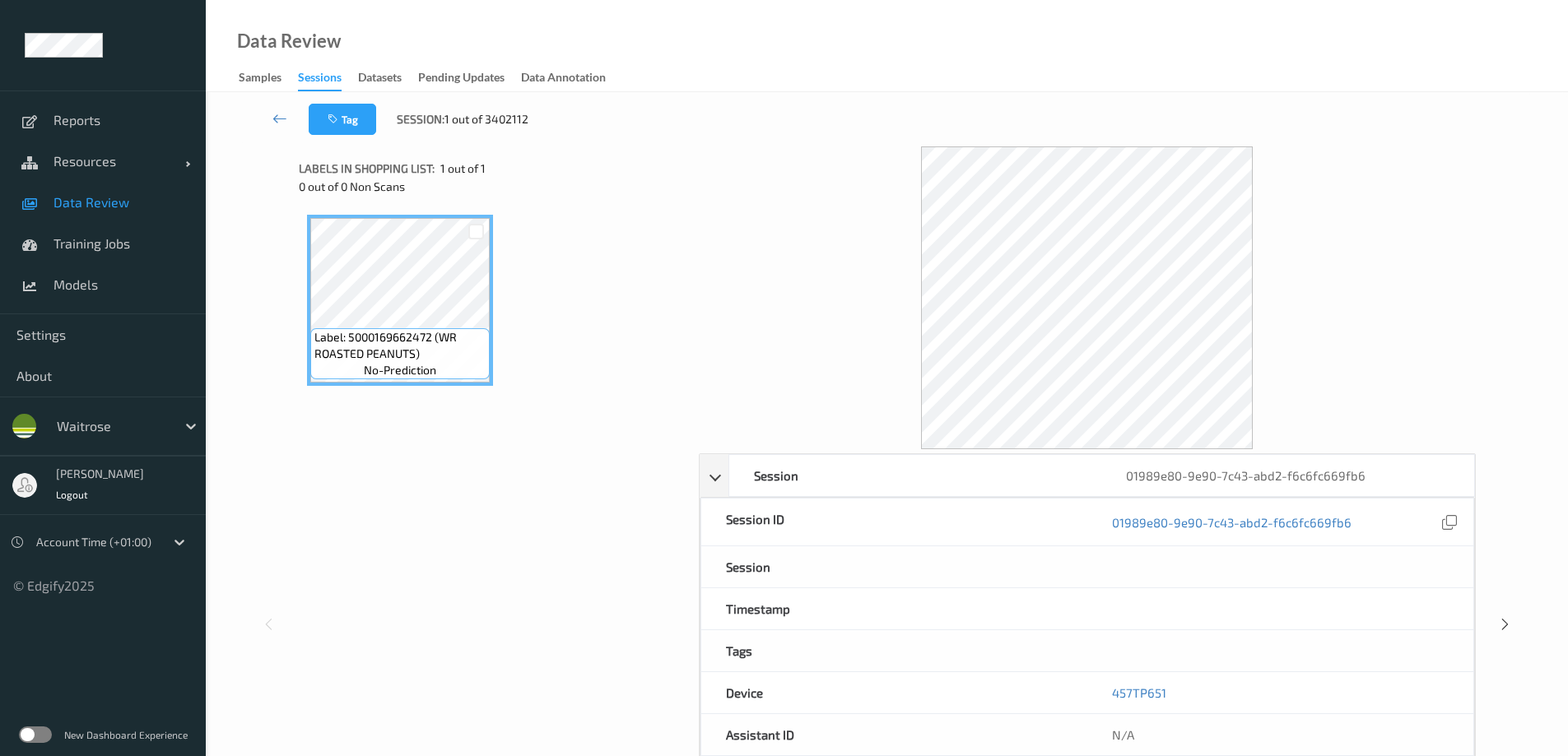
scroll to position [164, 0]
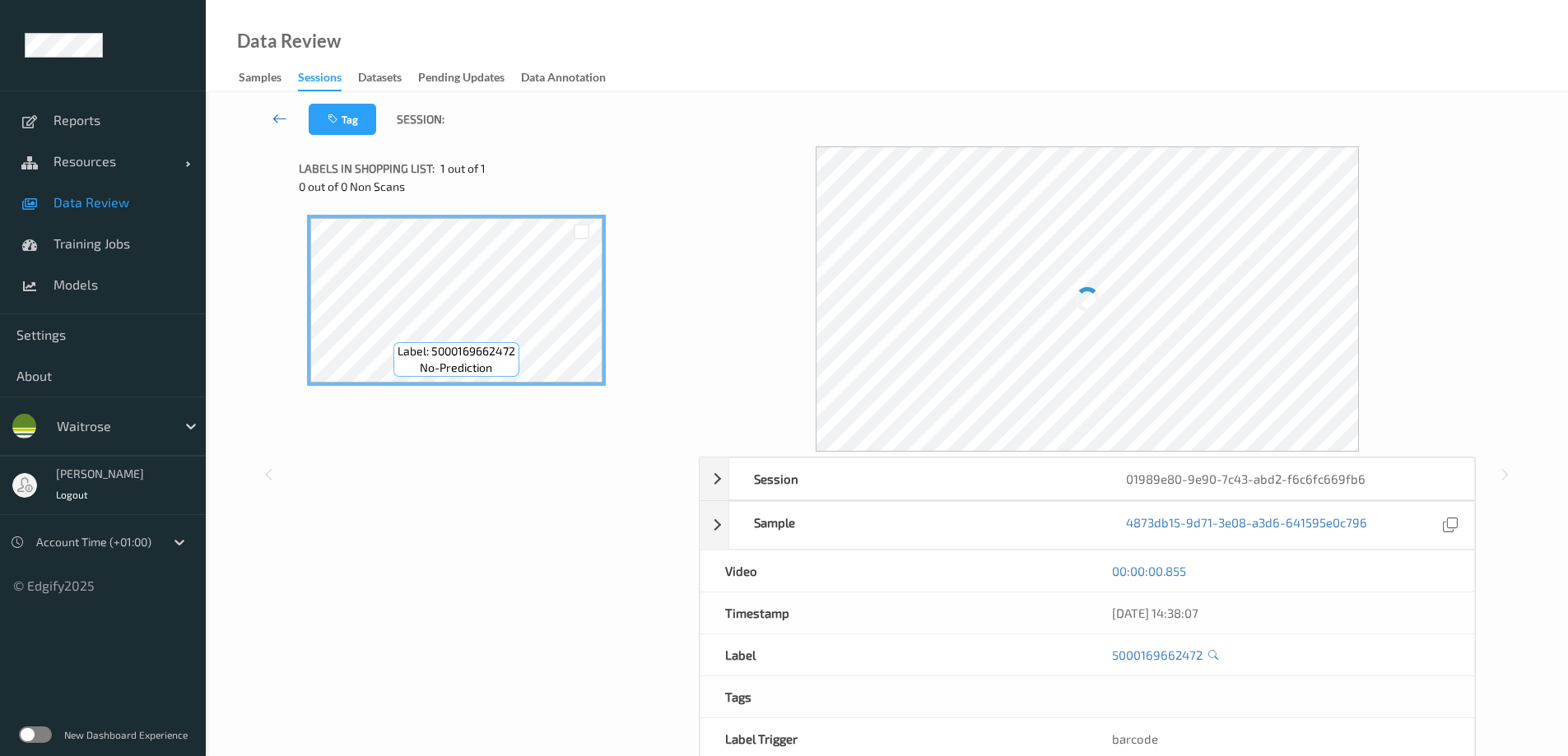
click at [279, 110] on link at bounding box center [279, 119] width 57 height 31
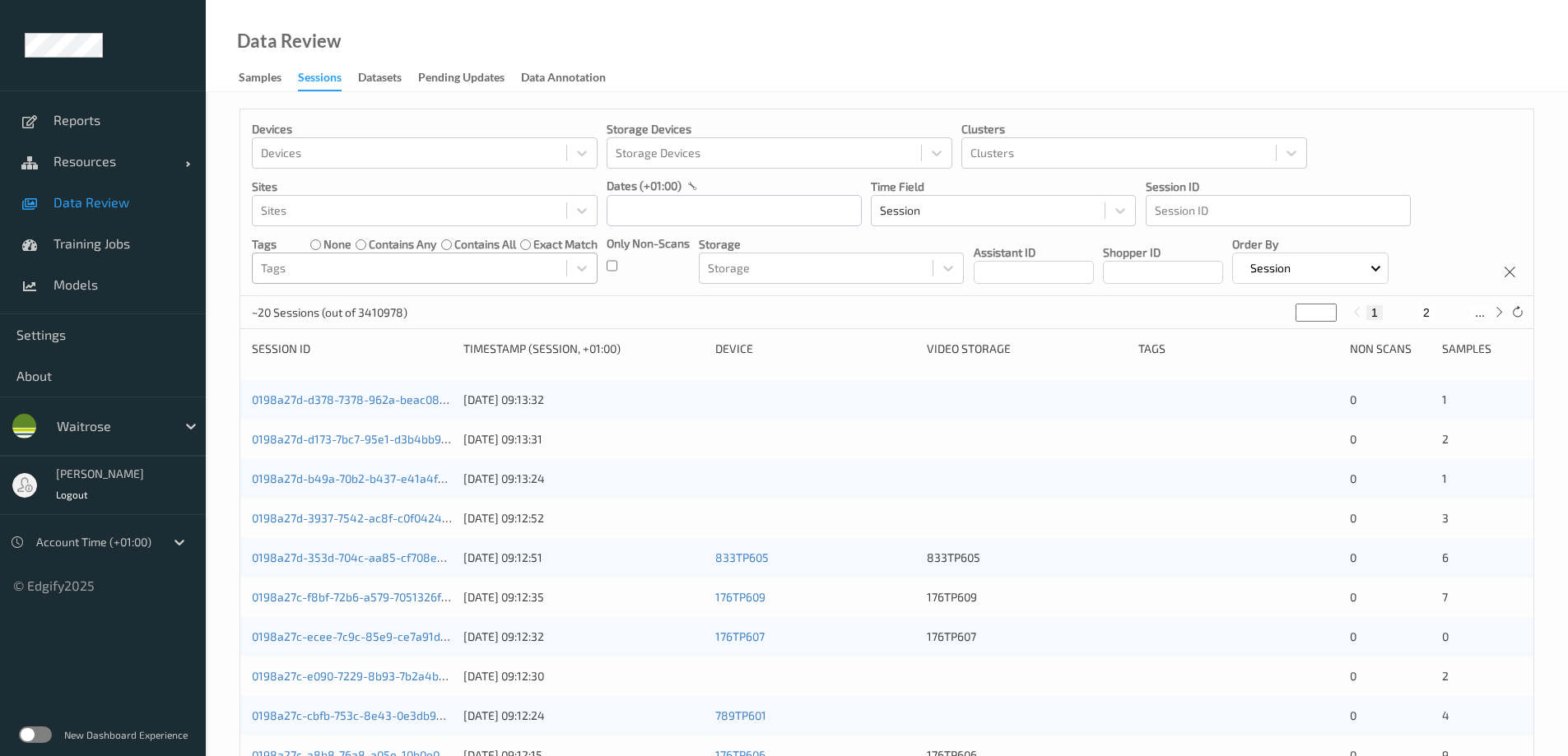
scroll to position [164, 0]
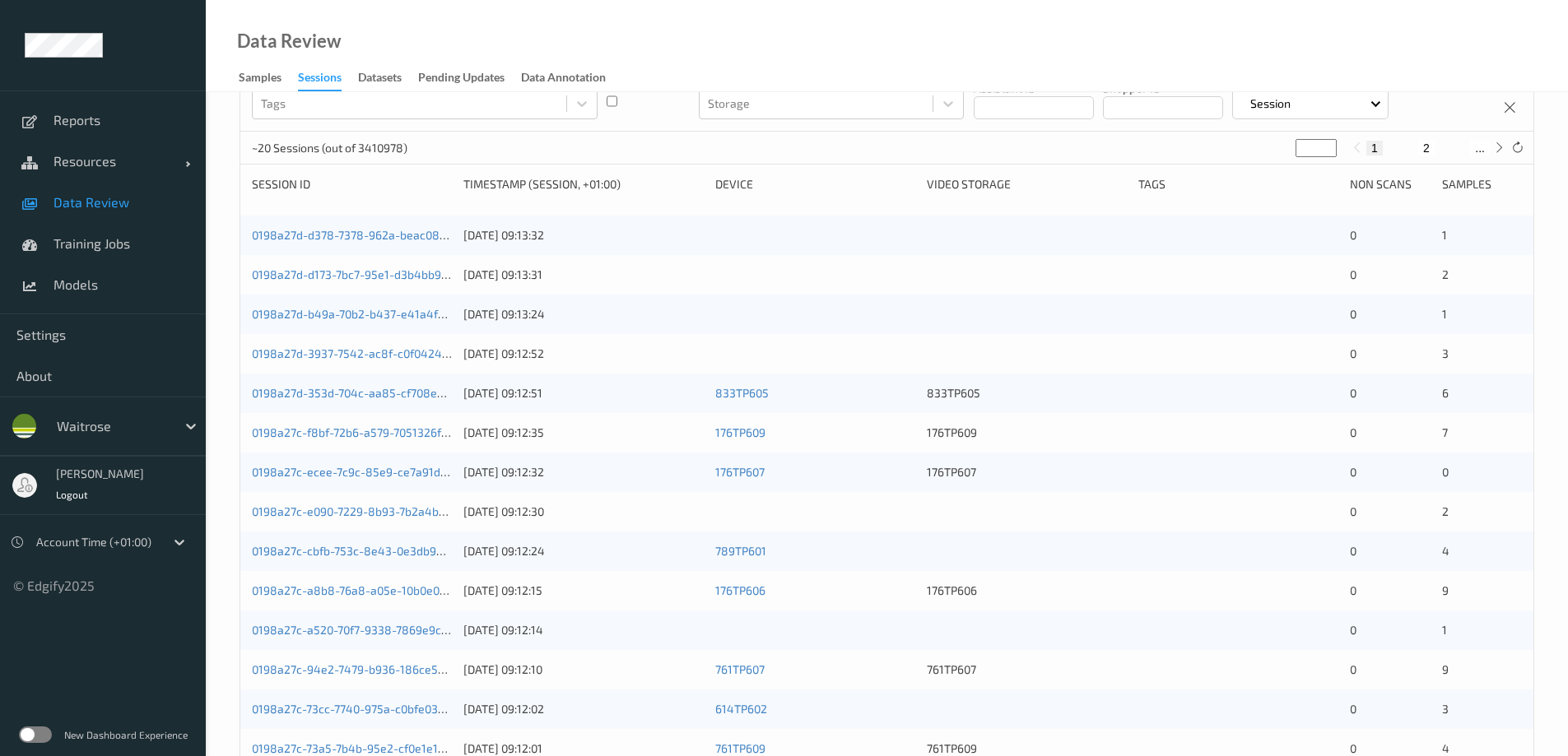
click at [338, 77] on div "Sessions" at bounding box center [320, 80] width 44 height 22
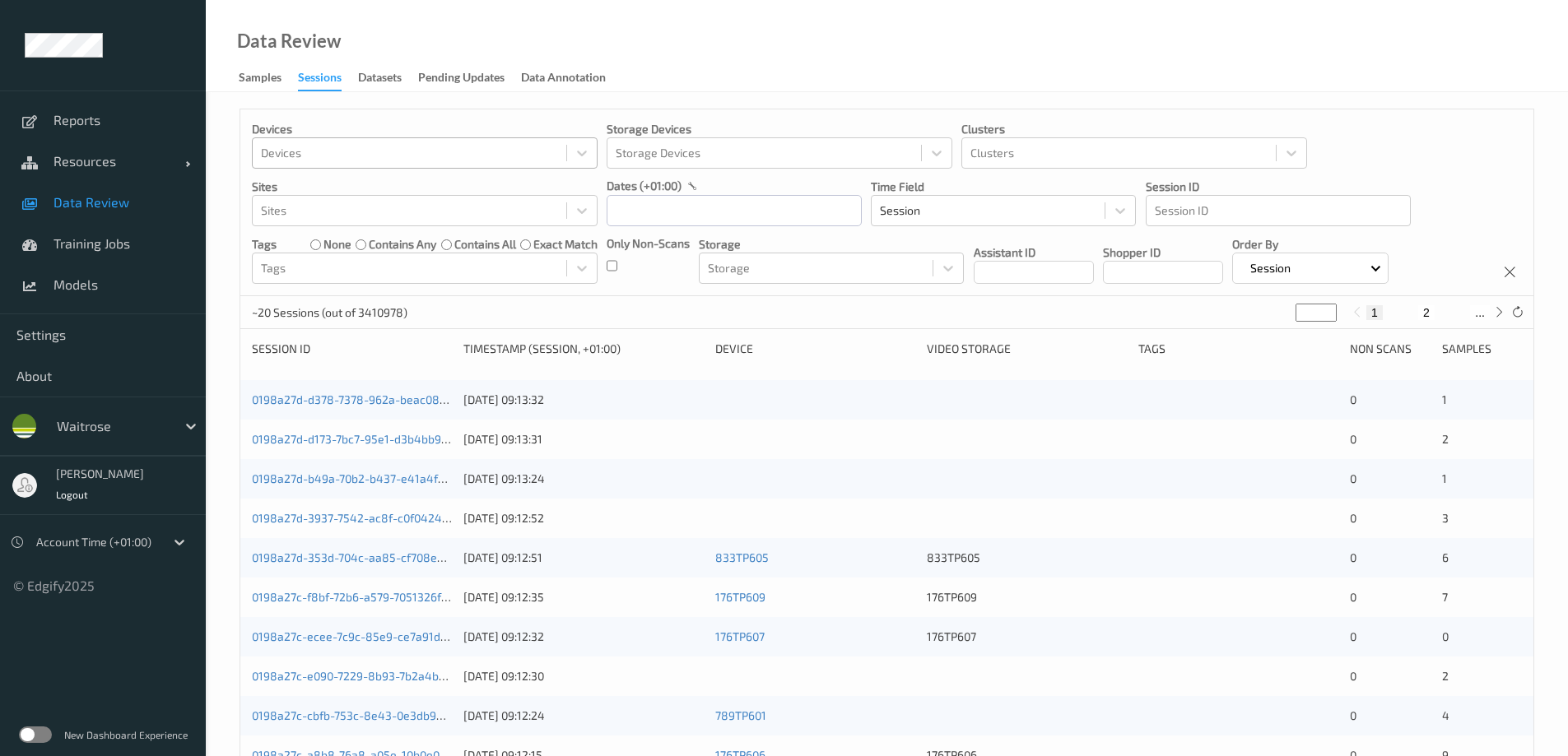
click at [355, 152] on div at bounding box center [409, 154] width 297 height 20
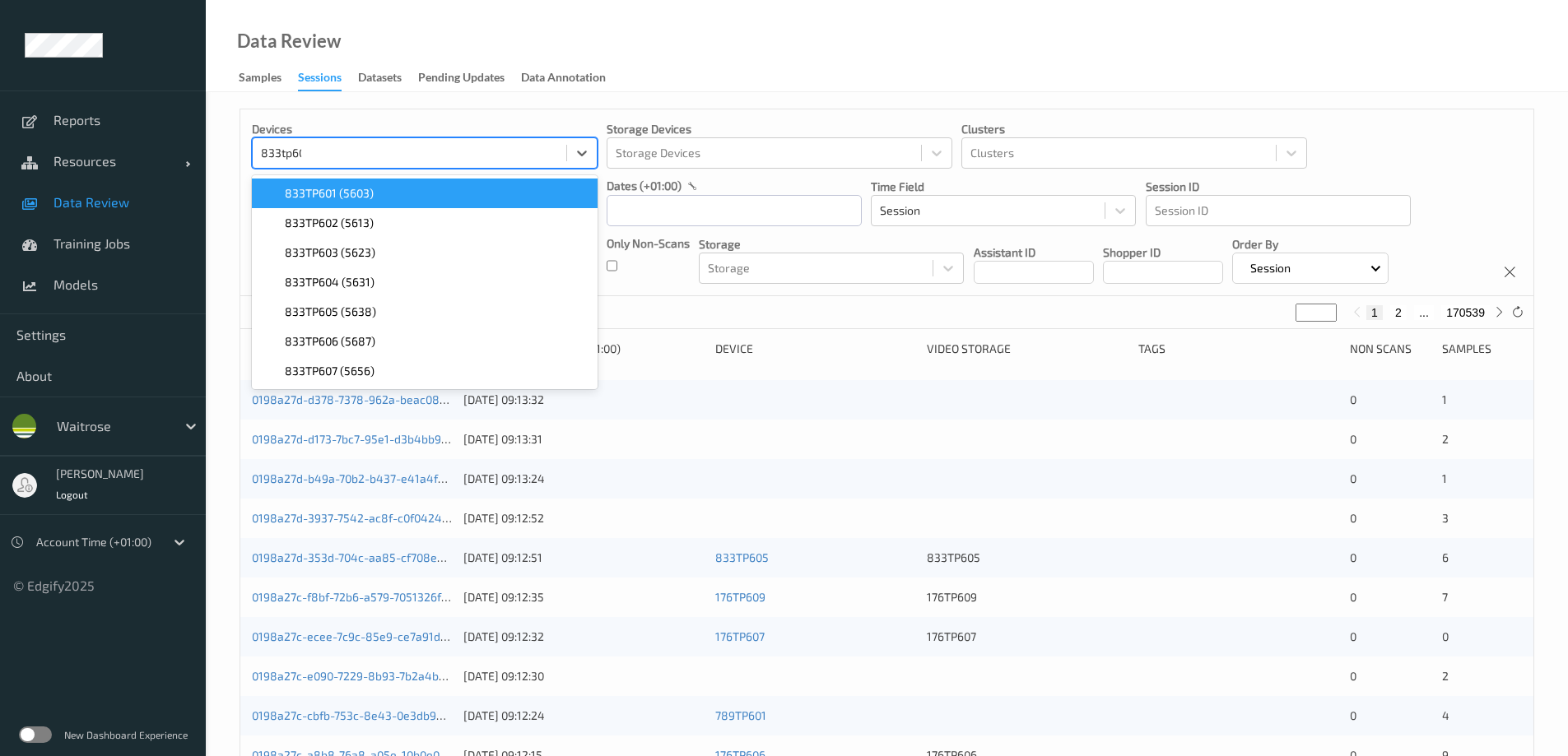
type input "833tp604"
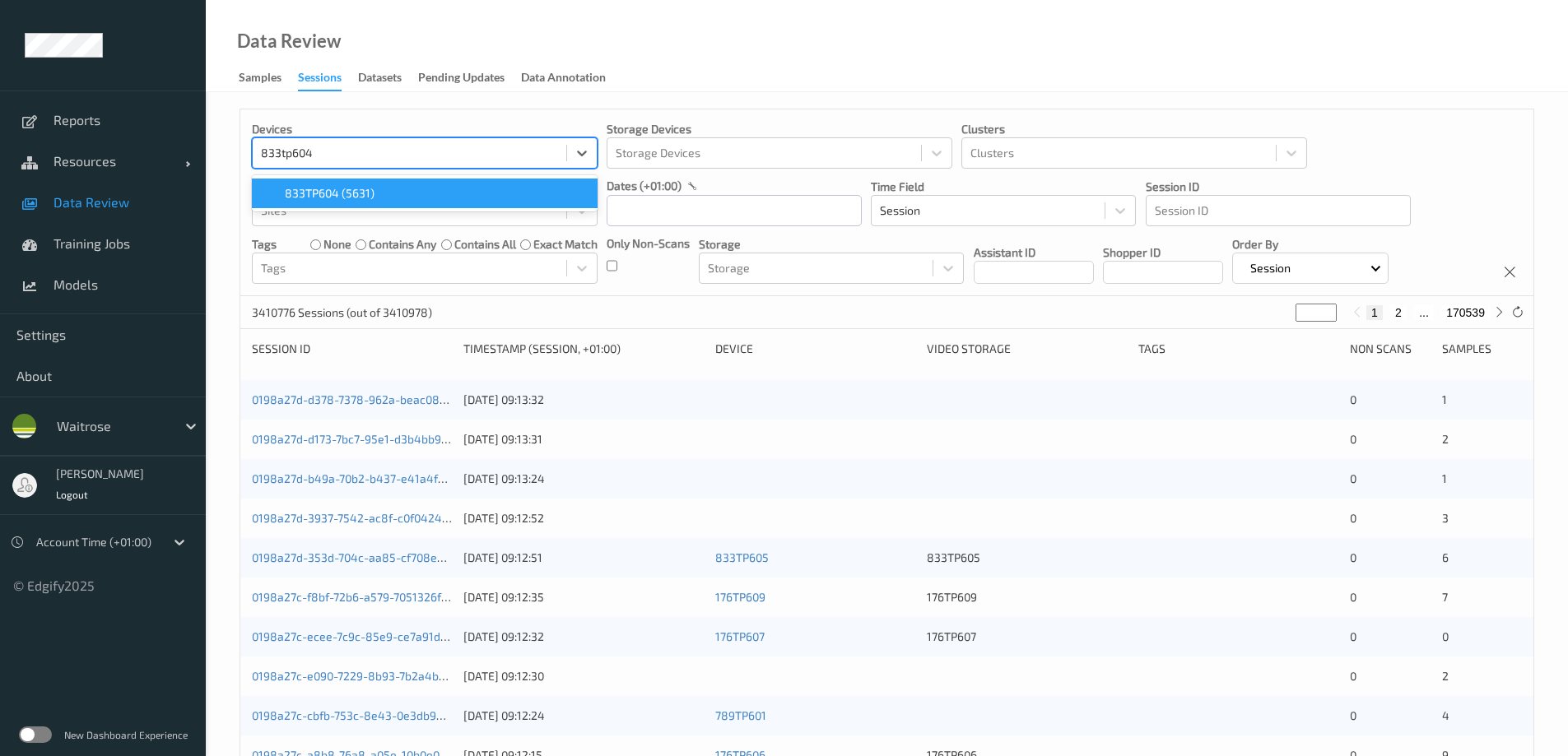
click at [350, 192] on span "833TP604 (5631)" at bounding box center [329, 194] width 90 height 16
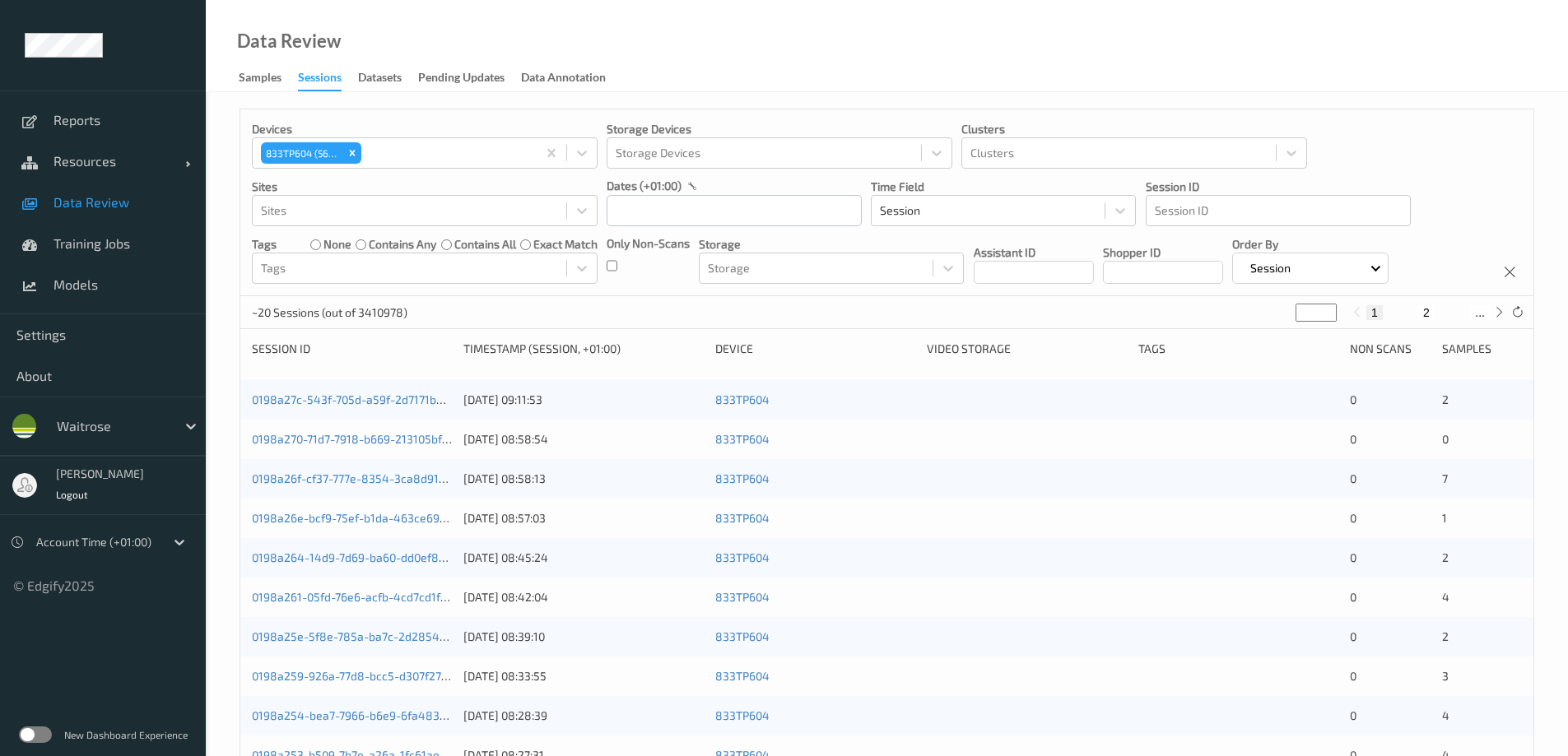
click at [705, 57] on div "Data Review Samples Sessions Datasets Pending Updates Data Annotation" at bounding box center [886, 45] width 1362 height 92
click at [655, 204] on input "text" at bounding box center [734, 211] width 255 height 31
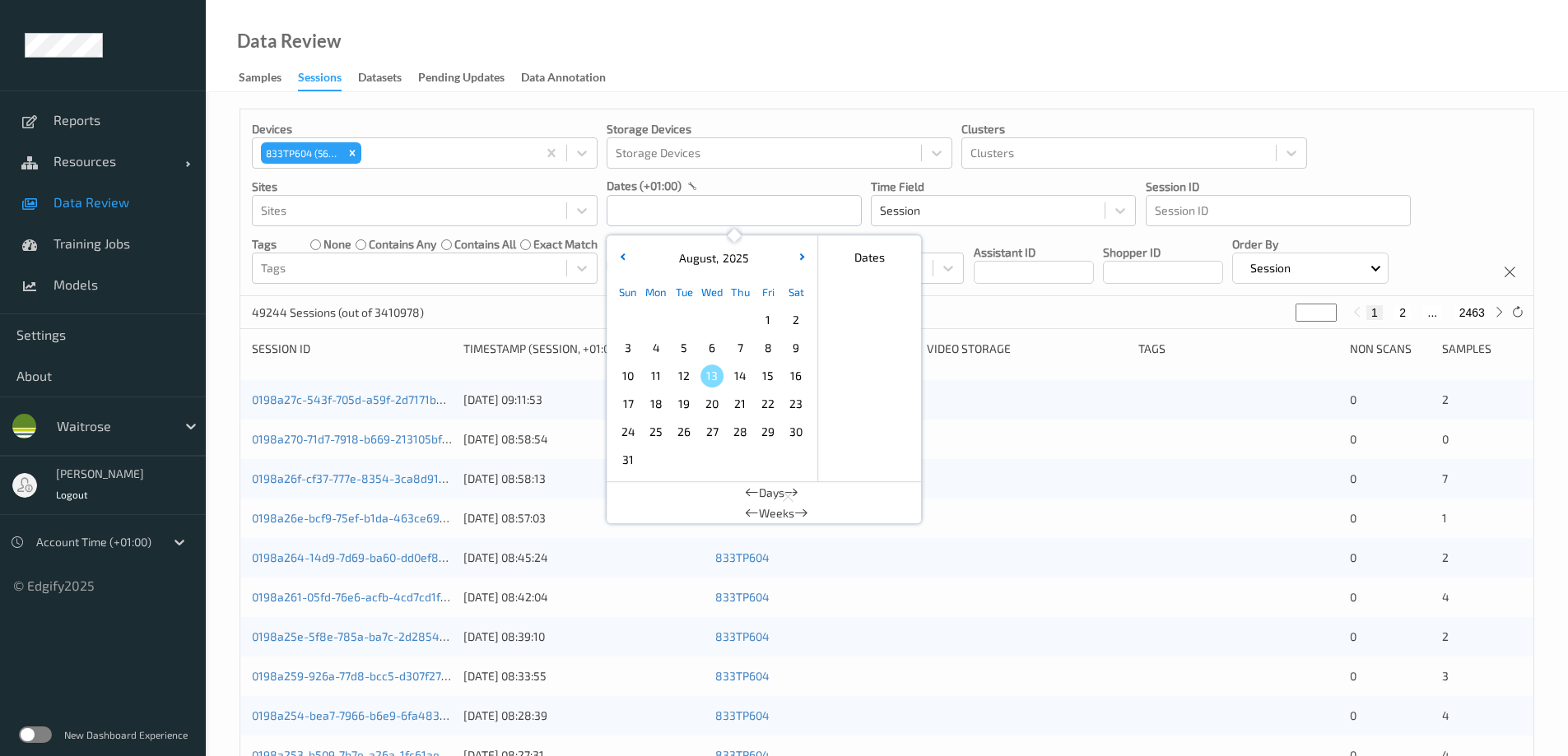
click at [710, 375] on span "13" at bounding box center [711, 375] width 23 height 23
type input "13/08/2025 00:00 -> 13/08/2025 23:59"
click at [777, 72] on div "Data Review Samples Sessions Datasets Pending Updates Data Annotation" at bounding box center [886, 45] width 1362 height 92
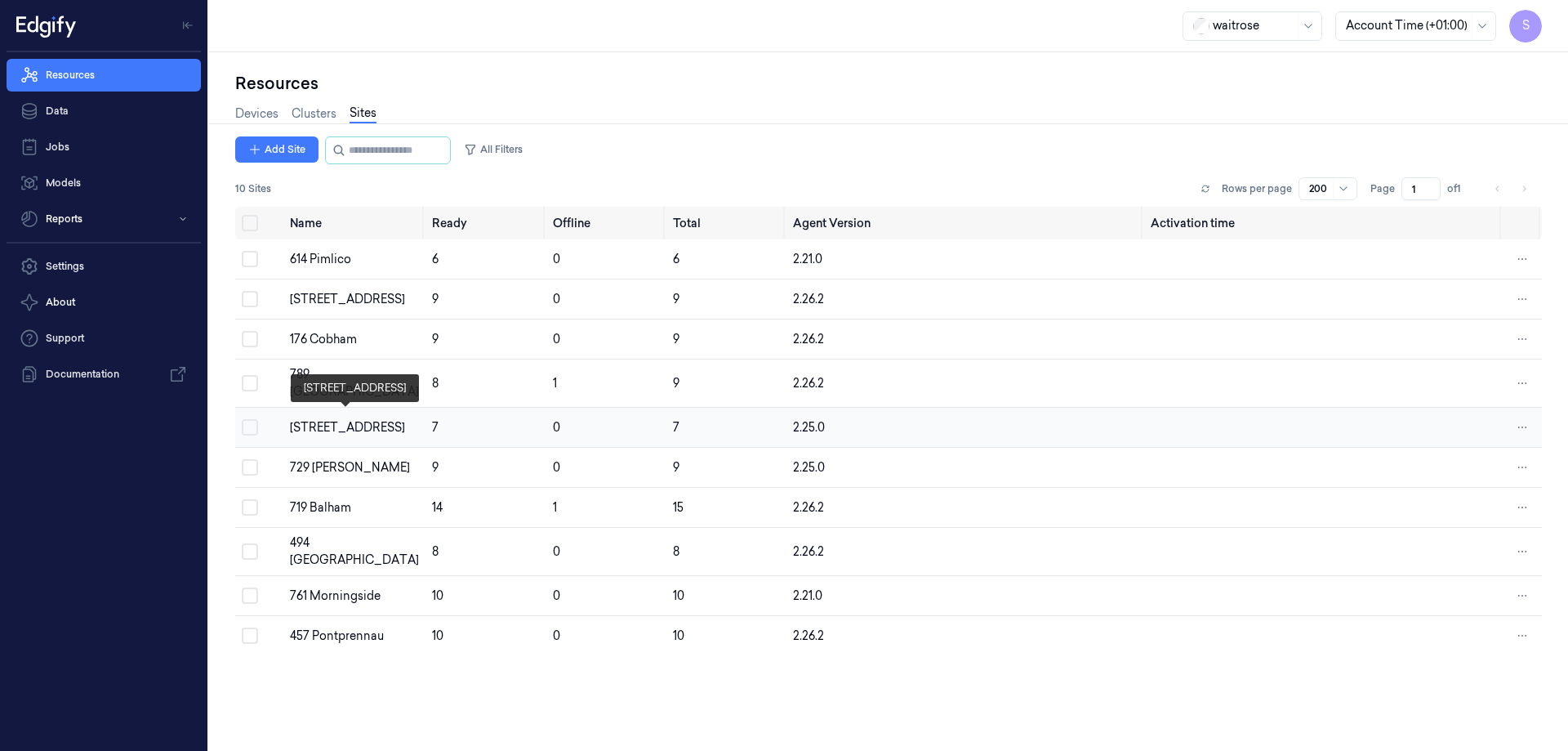
click at [327, 419] on div "[STREET_ADDRESS]" at bounding box center [354, 427] width 129 height 17
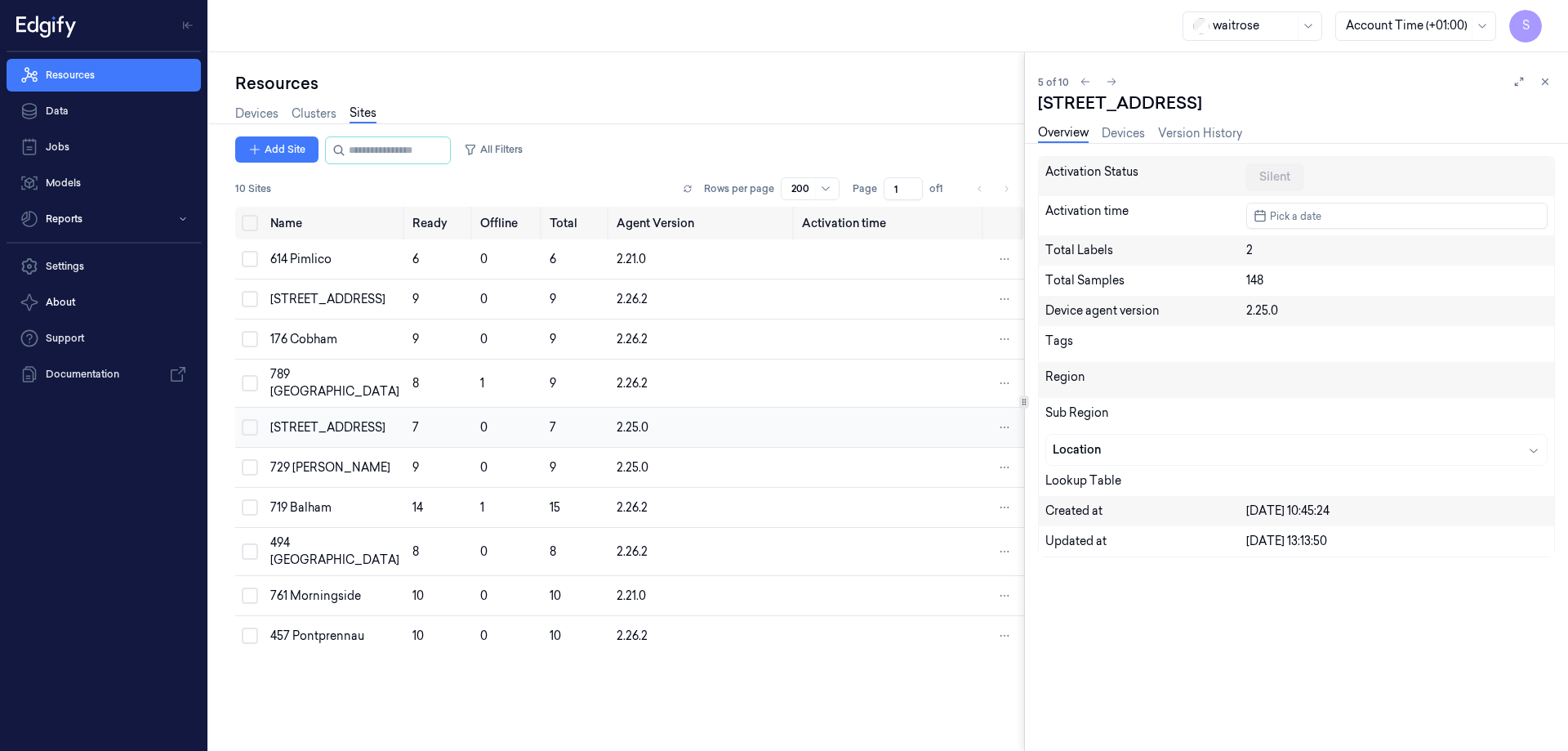
click at [346, 416] on td "[STREET_ADDRESS]" at bounding box center [335, 428] width 143 height 40
click at [1117, 125] on link "Devices" at bounding box center [1123, 134] width 43 height 19
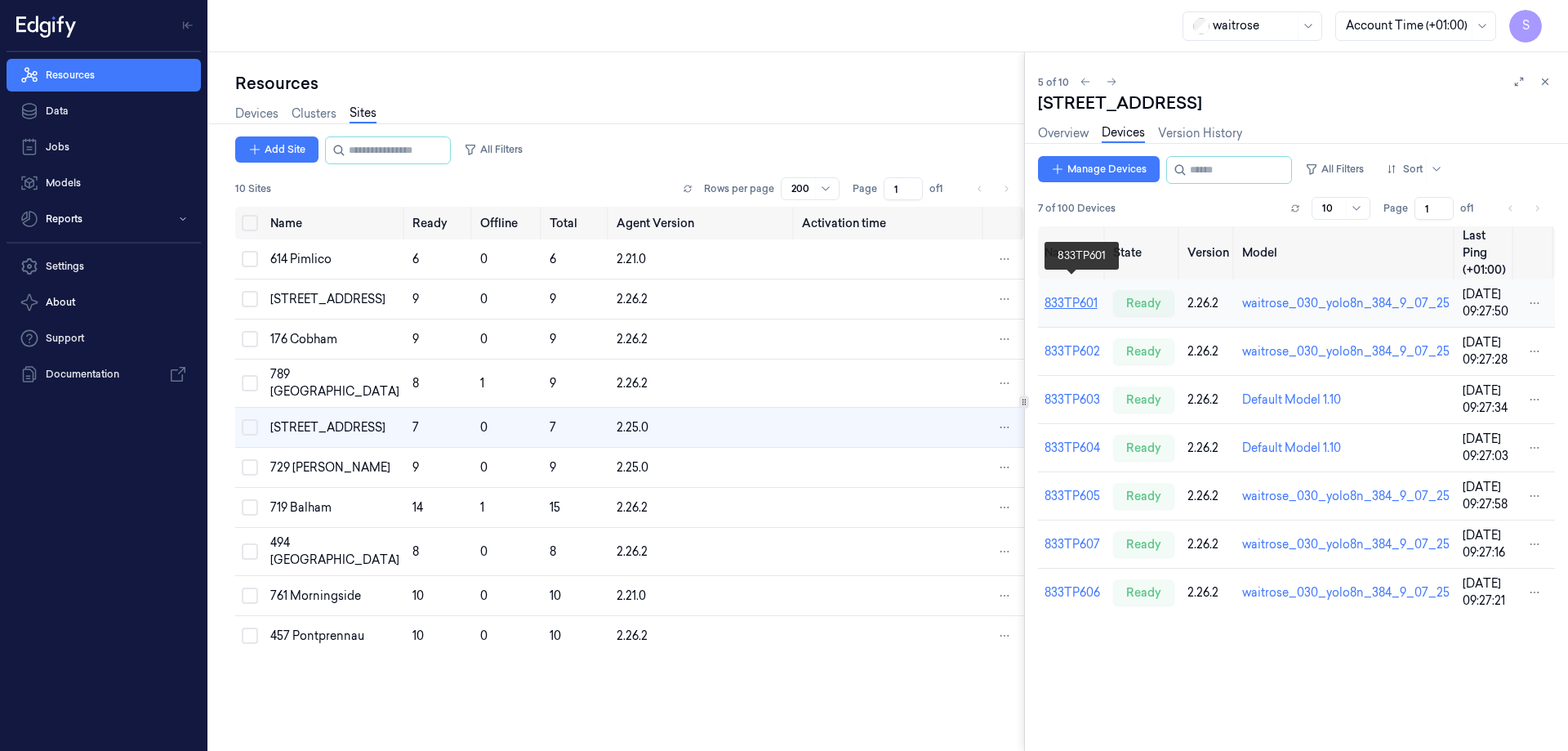
click at [1085, 296] on link "833TP601" at bounding box center [1071, 303] width 53 height 14
click at [1088, 296] on link "833TP601" at bounding box center [1071, 303] width 53 height 14
click at [1078, 296] on link "833TP601" at bounding box center [1071, 303] width 53 height 14
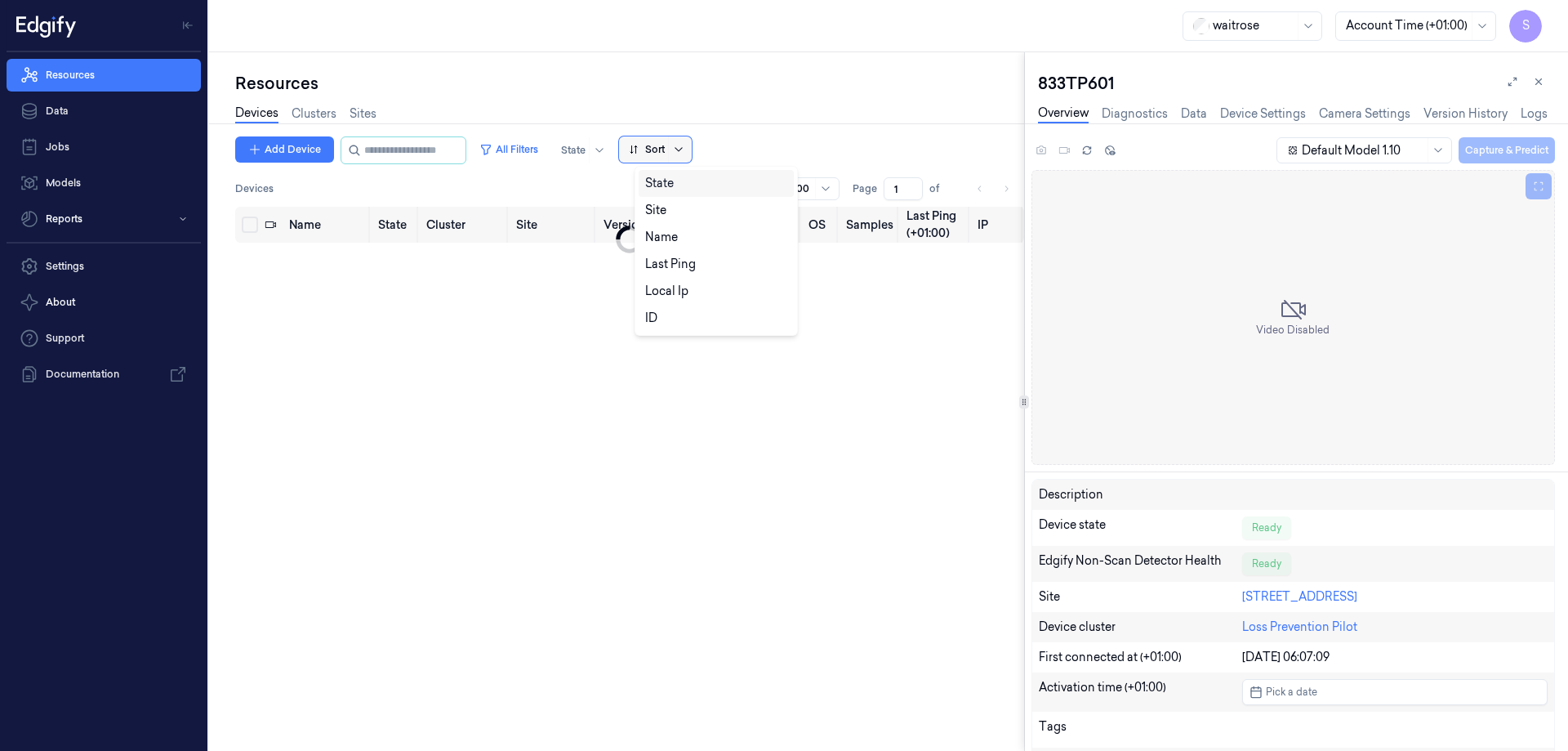
click at [686, 148] on icon at bounding box center [678, 149] width 13 height 13
click at [659, 232] on div "Name" at bounding box center [661, 236] width 32 height 17
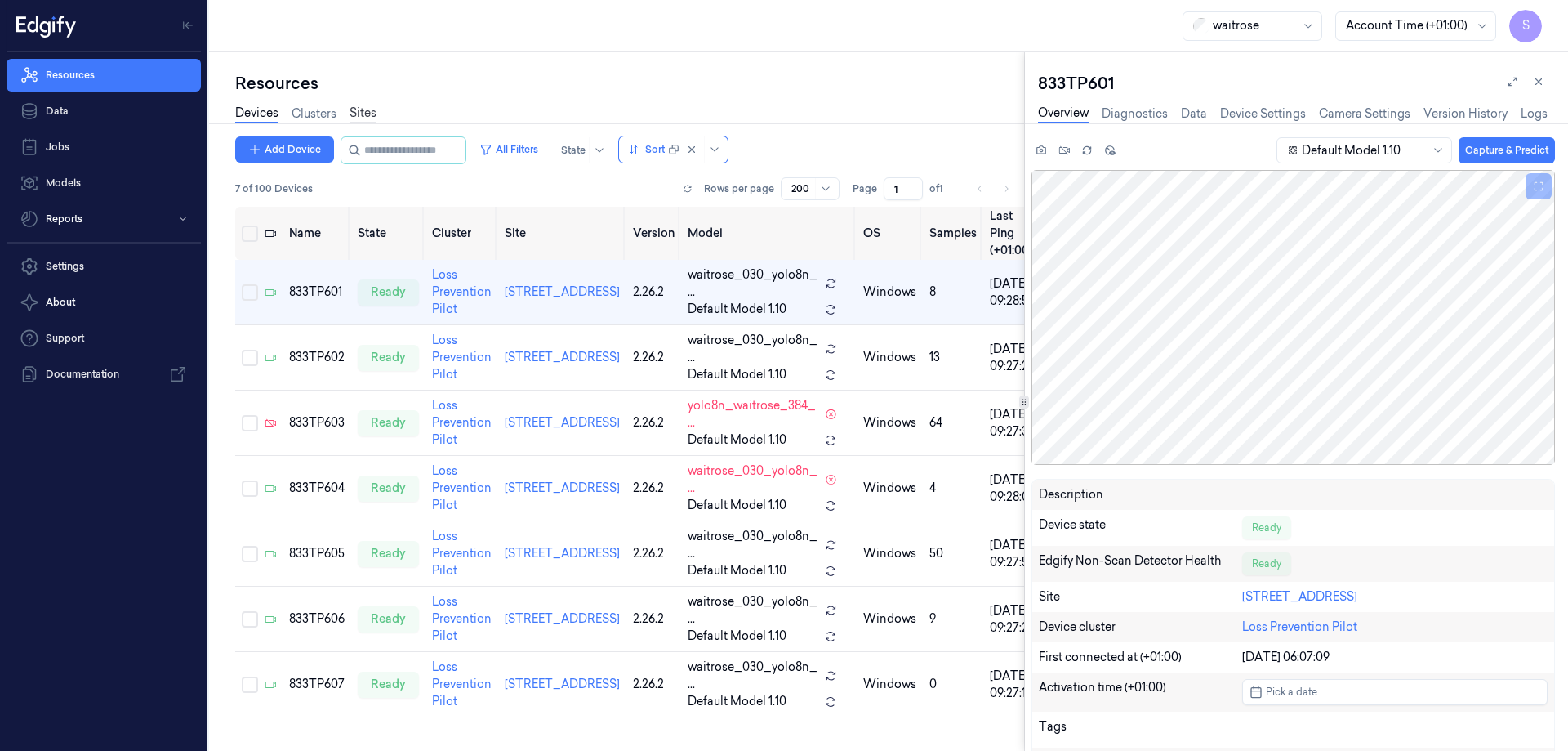
click at [368, 115] on link "Sites" at bounding box center [363, 114] width 27 height 19
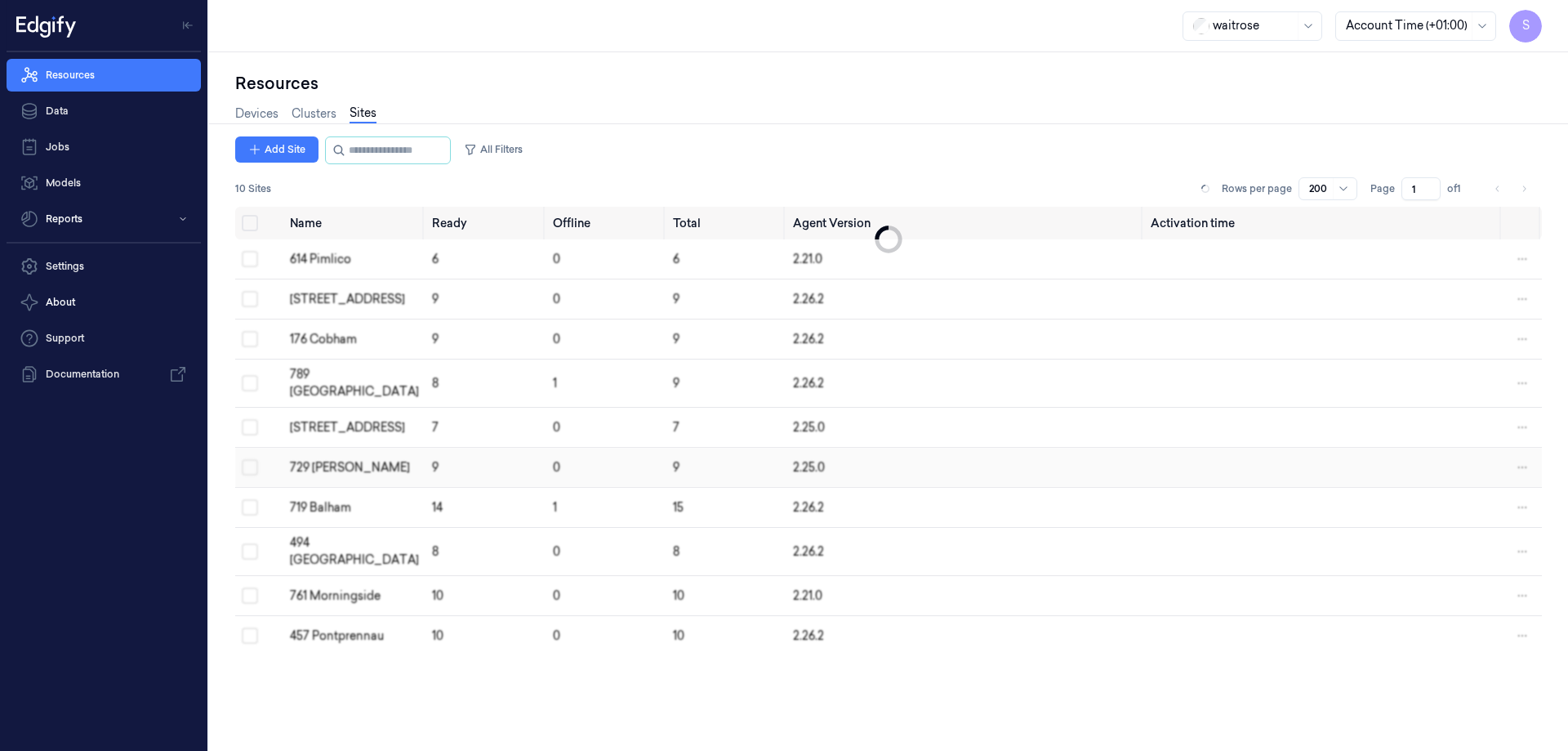
click at [333, 459] on div "729 [PERSON_NAME]" at bounding box center [354, 468] width 129 height 17
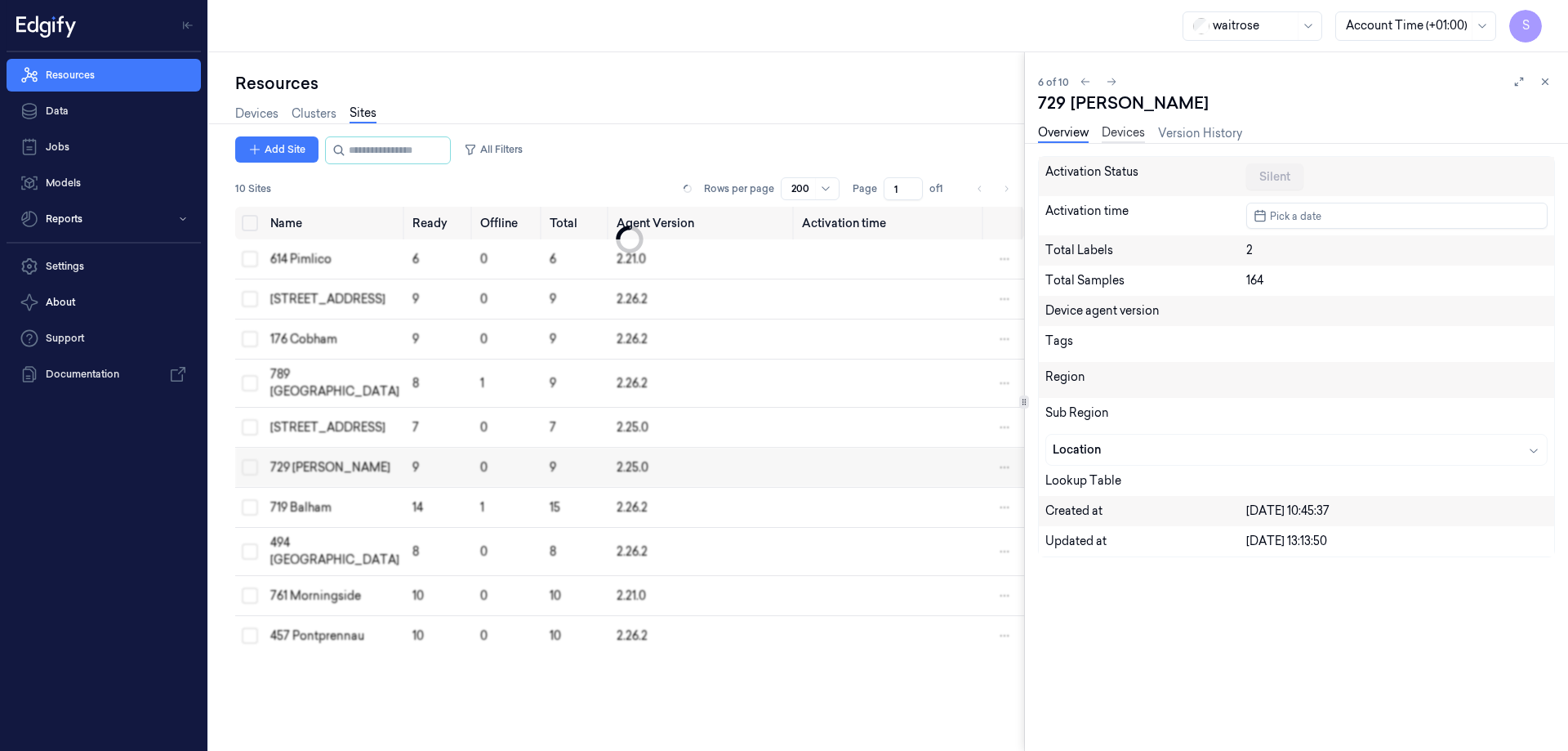
click at [1119, 129] on link "Devices" at bounding box center [1123, 134] width 43 height 19
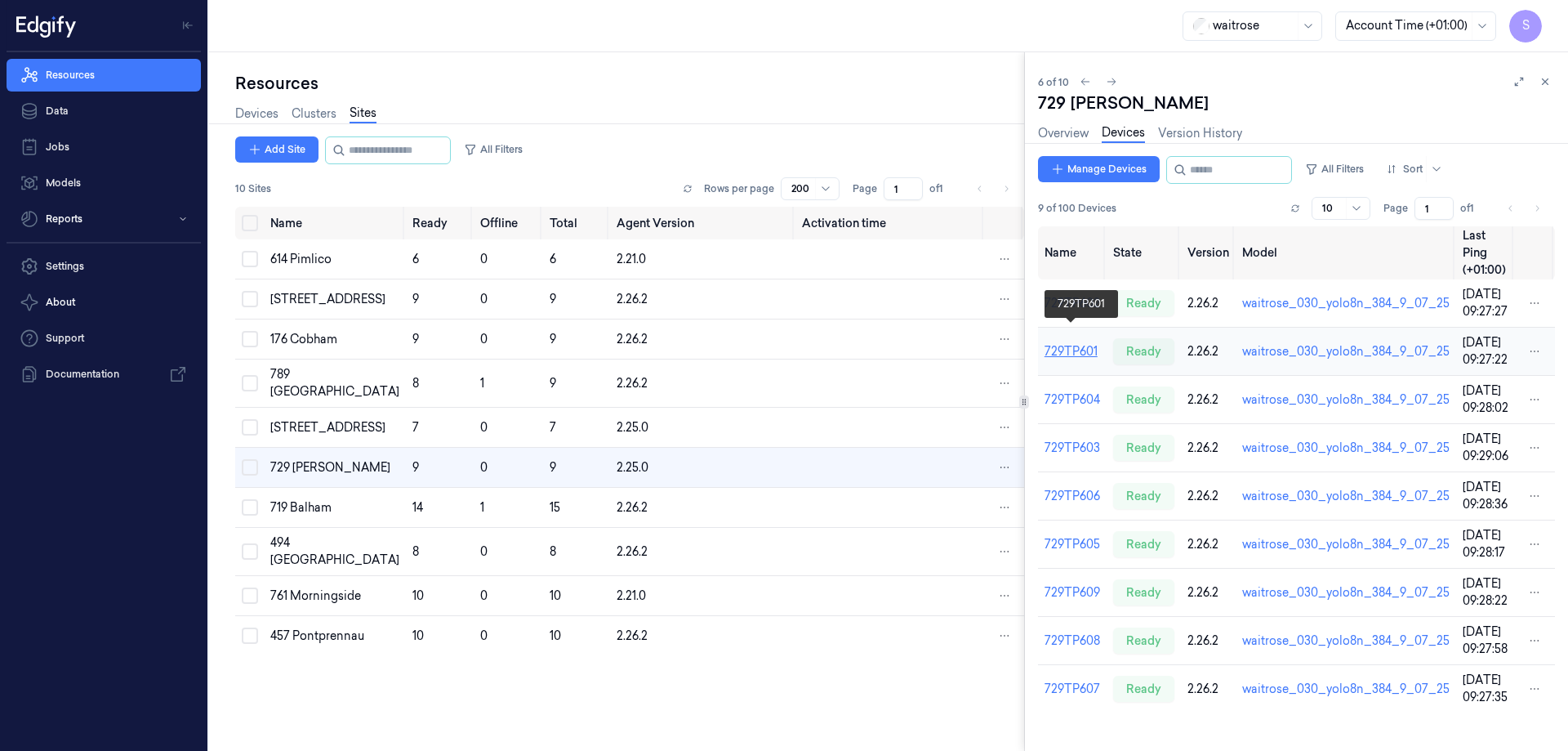
click at [1056, 344] on link "729TP601" at bounding box center [1071, 351] width 53 height 14
click at [1068, 344] on link "729TP601" at bounding box center [1071, 351] width 53 height 14
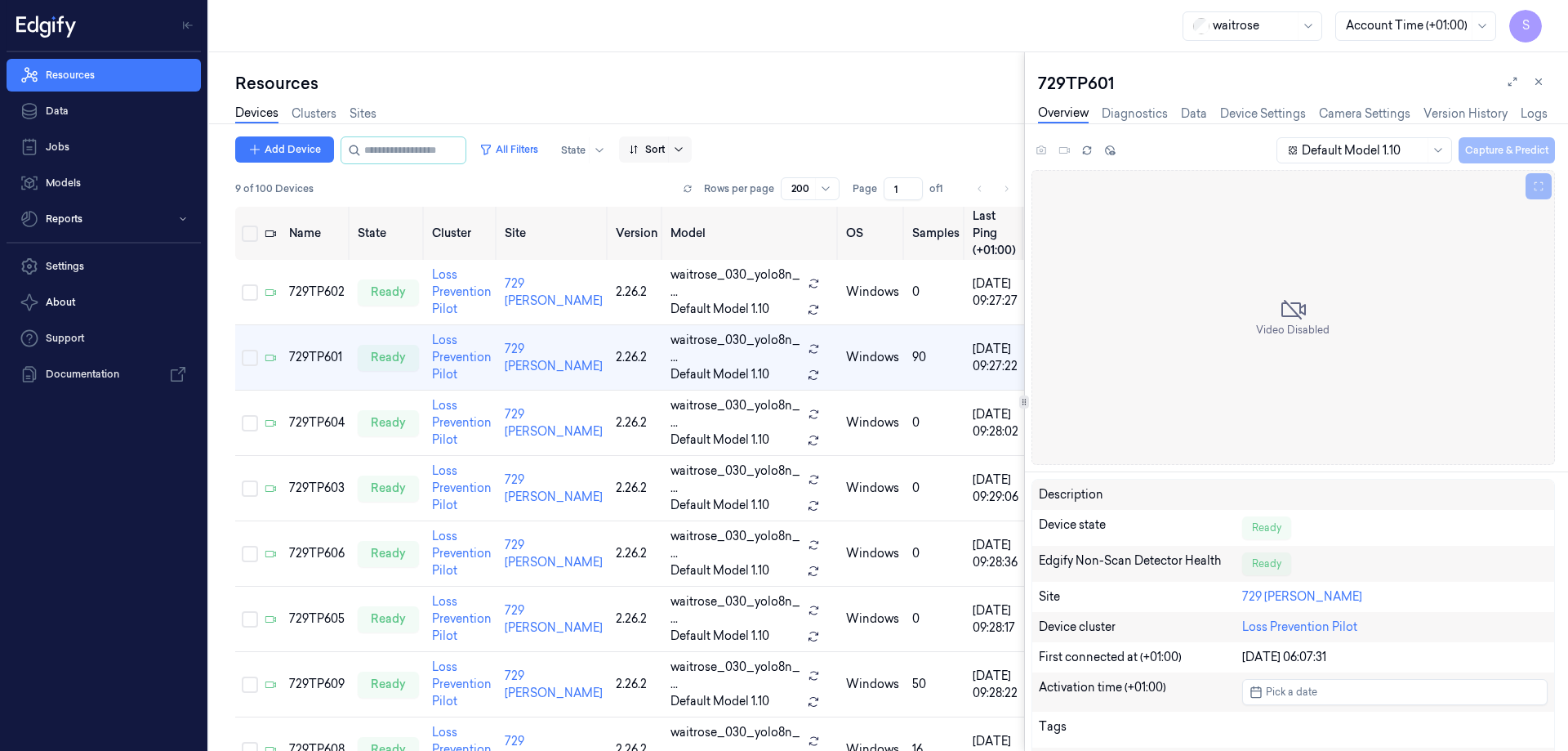
click at [686, 145] on icon at bounding box center [678, 149] width 13 height 13
click at [677, 245] on div "Name" at bounding box center [661, 236] width 32 height 17
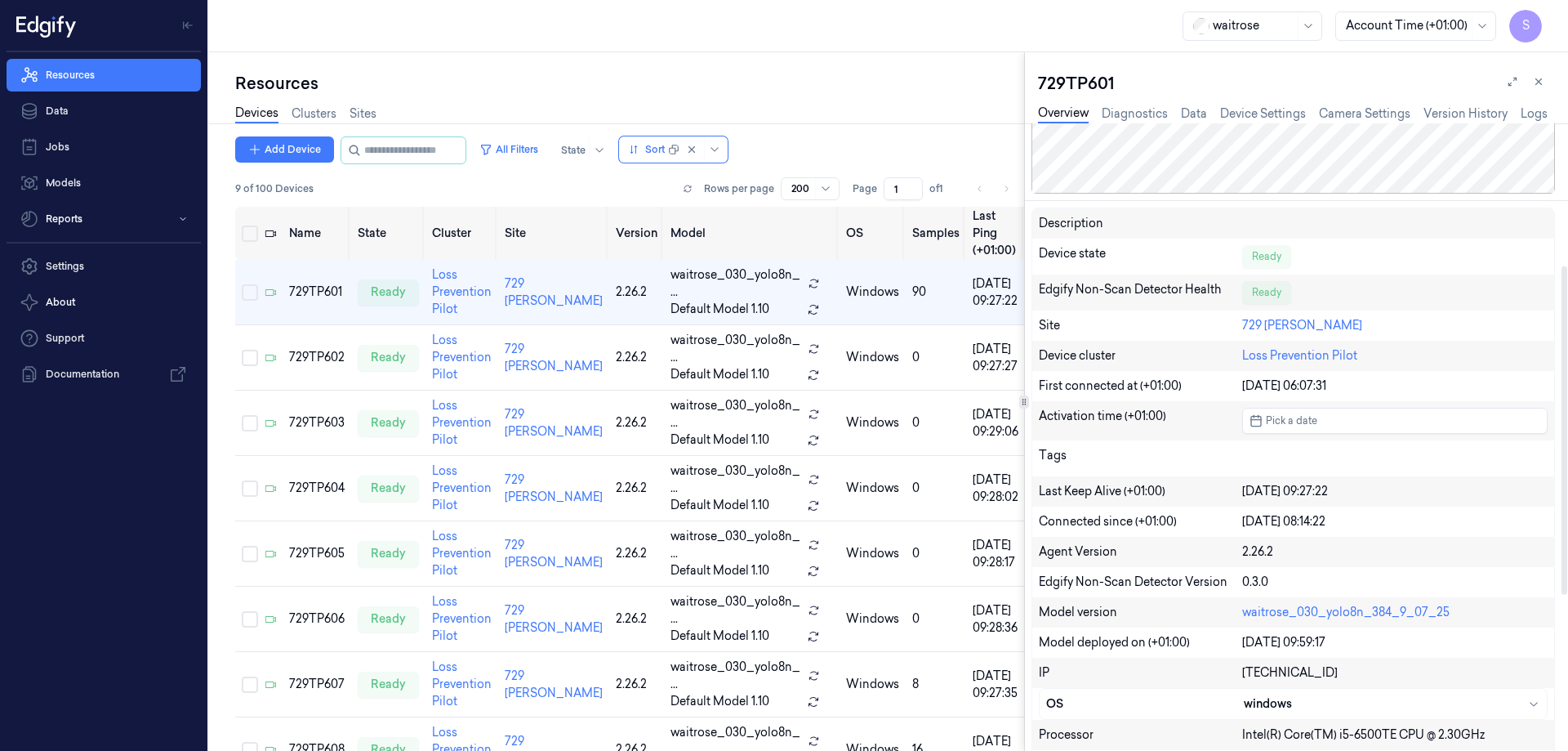
scroll to position [327, 0]
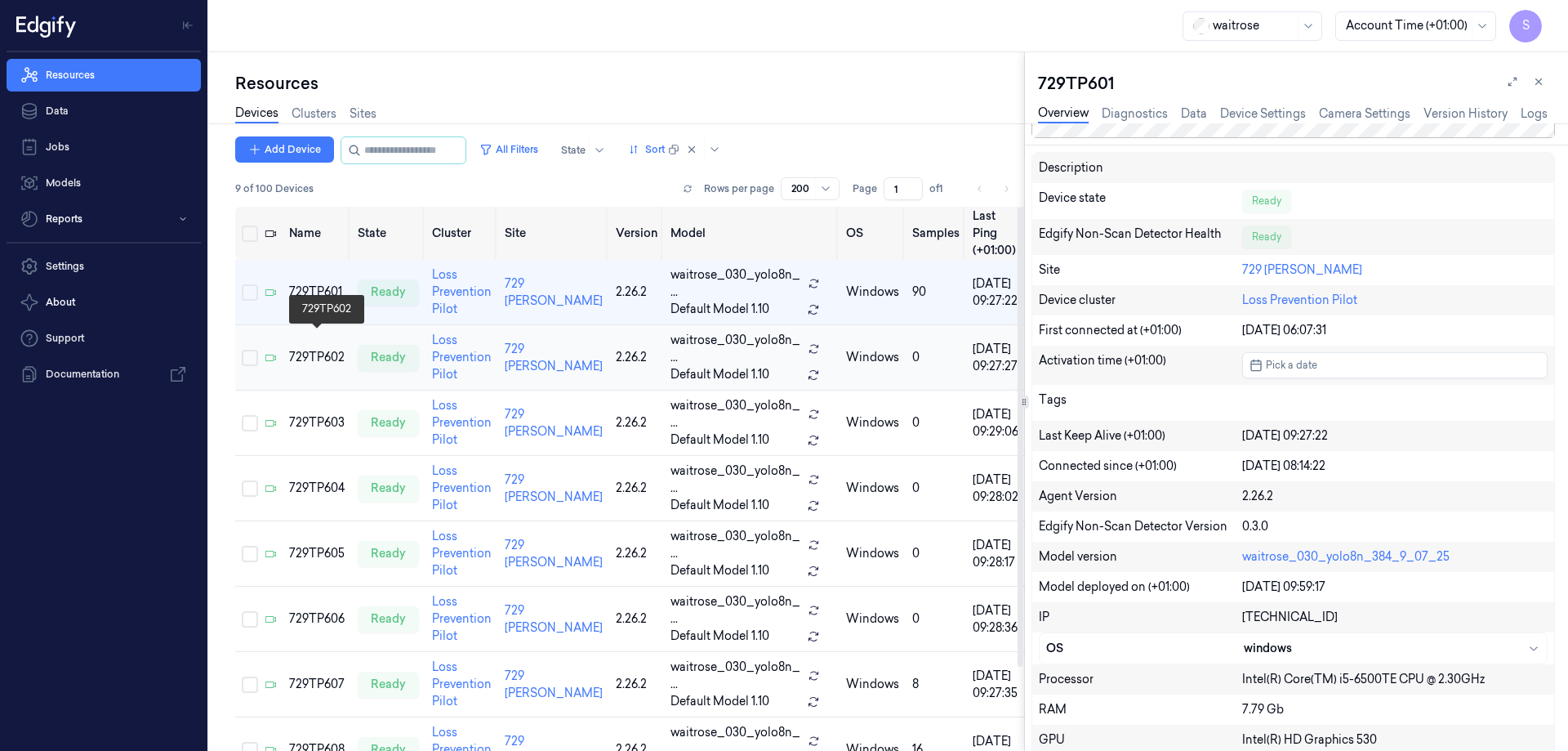
click at [306, 349] on div "729TP602" at bounding box center [317, 357] width 56 height 17
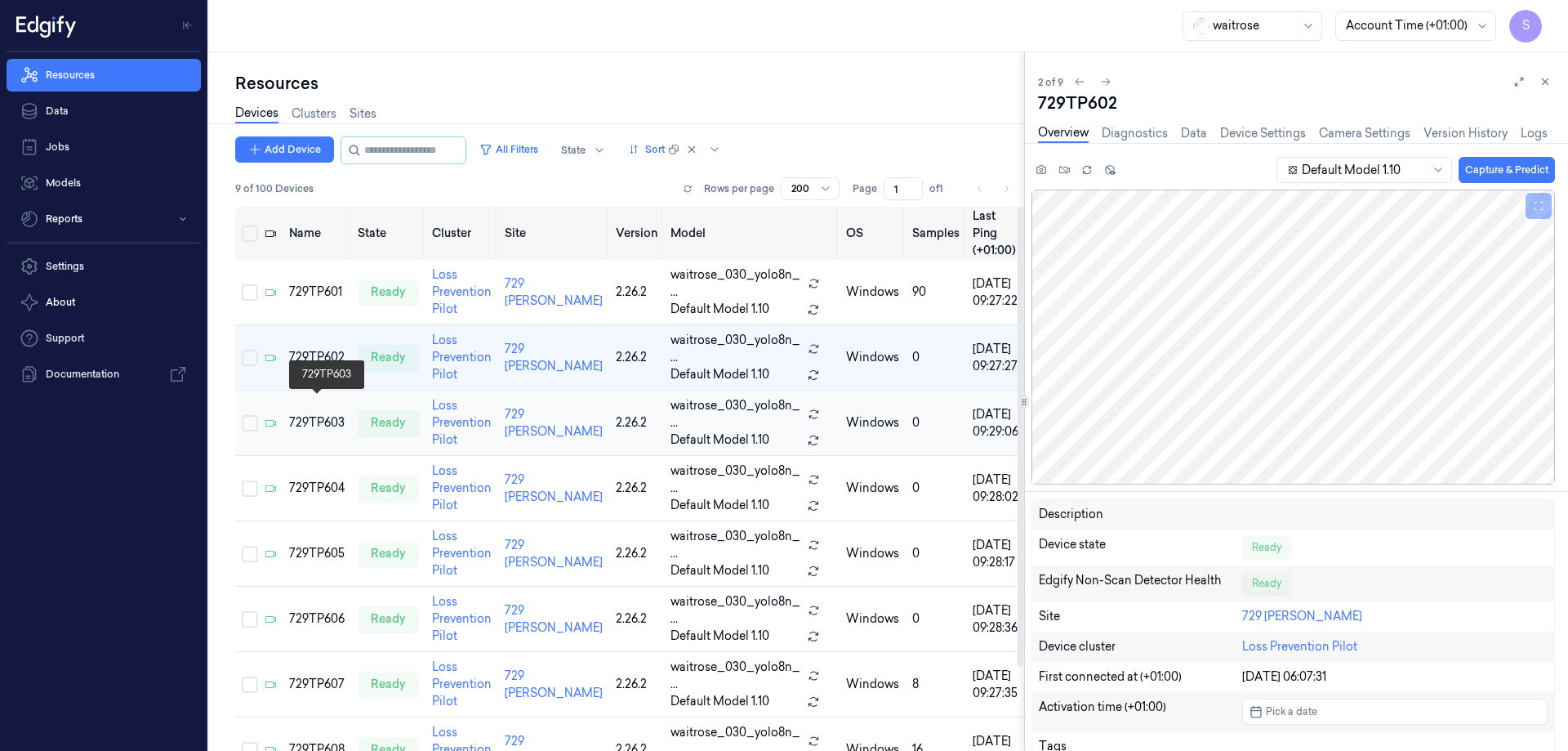
click at [320, 414] on div "729TP603" at bounding box center [317, 422] width 56 height 17
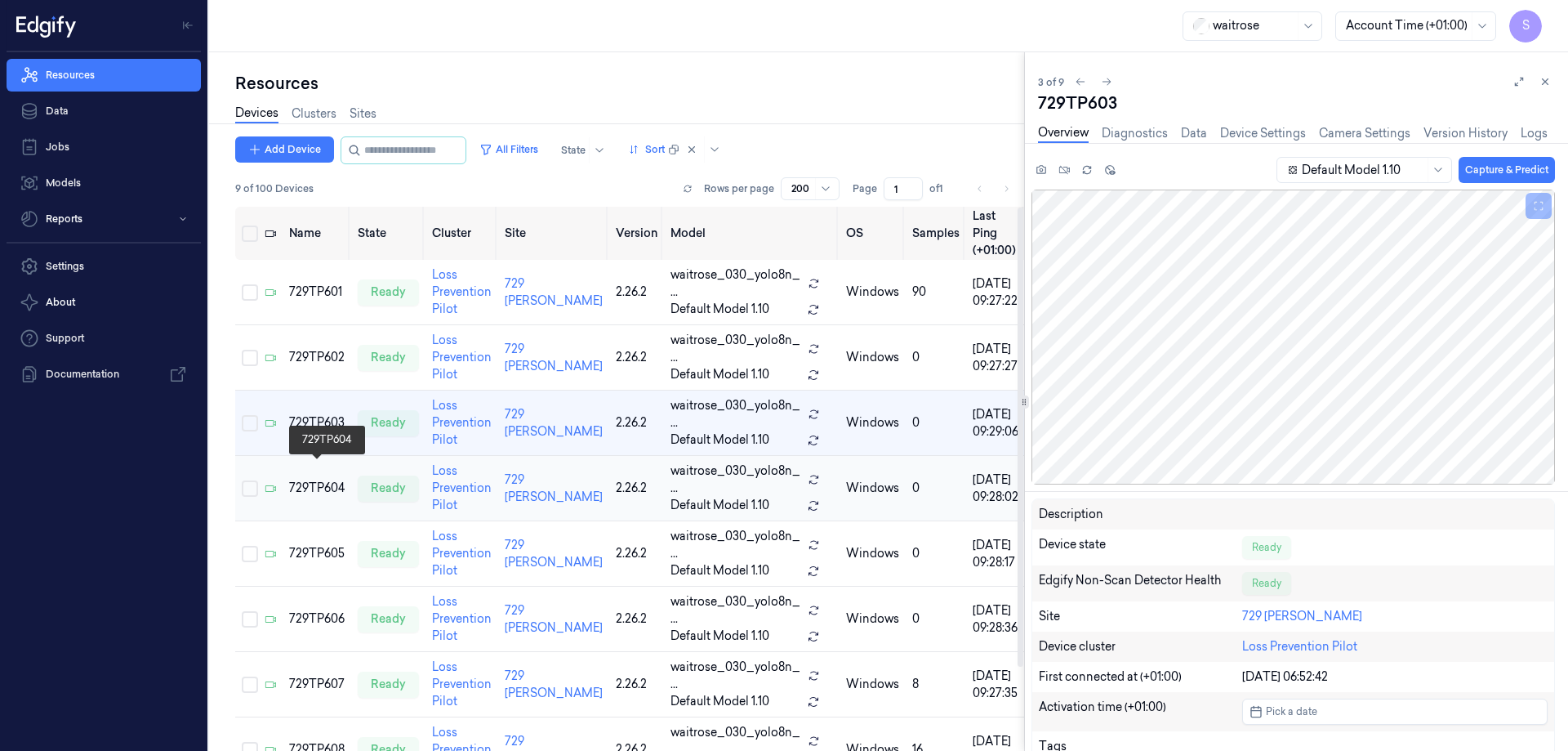
click at [325, 479] on div "729TP604" at bounding box center [317, 487] width 56 height 17
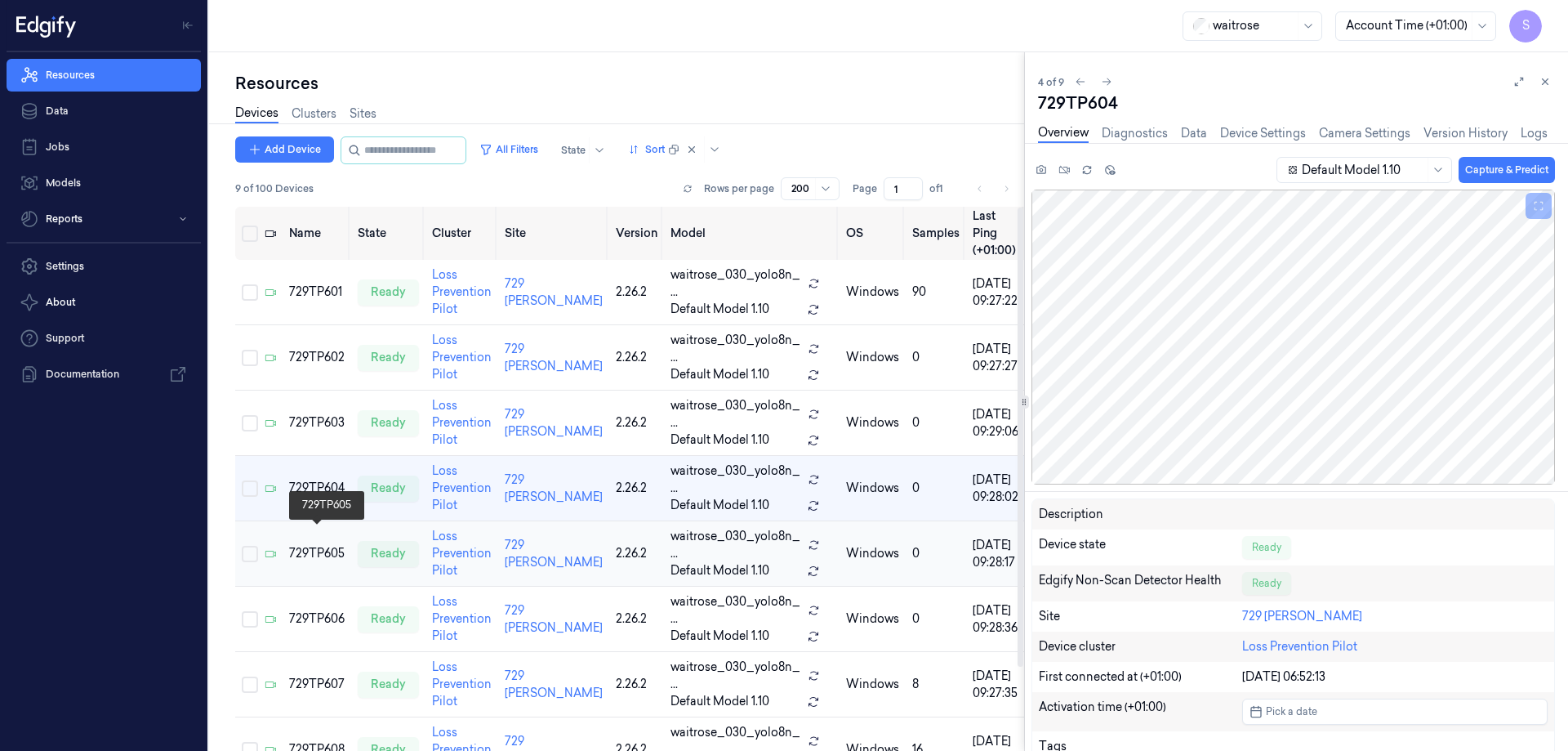
click at [310, 545] on div "729TP605" at bounding box center [317, 553] width 56 height 17
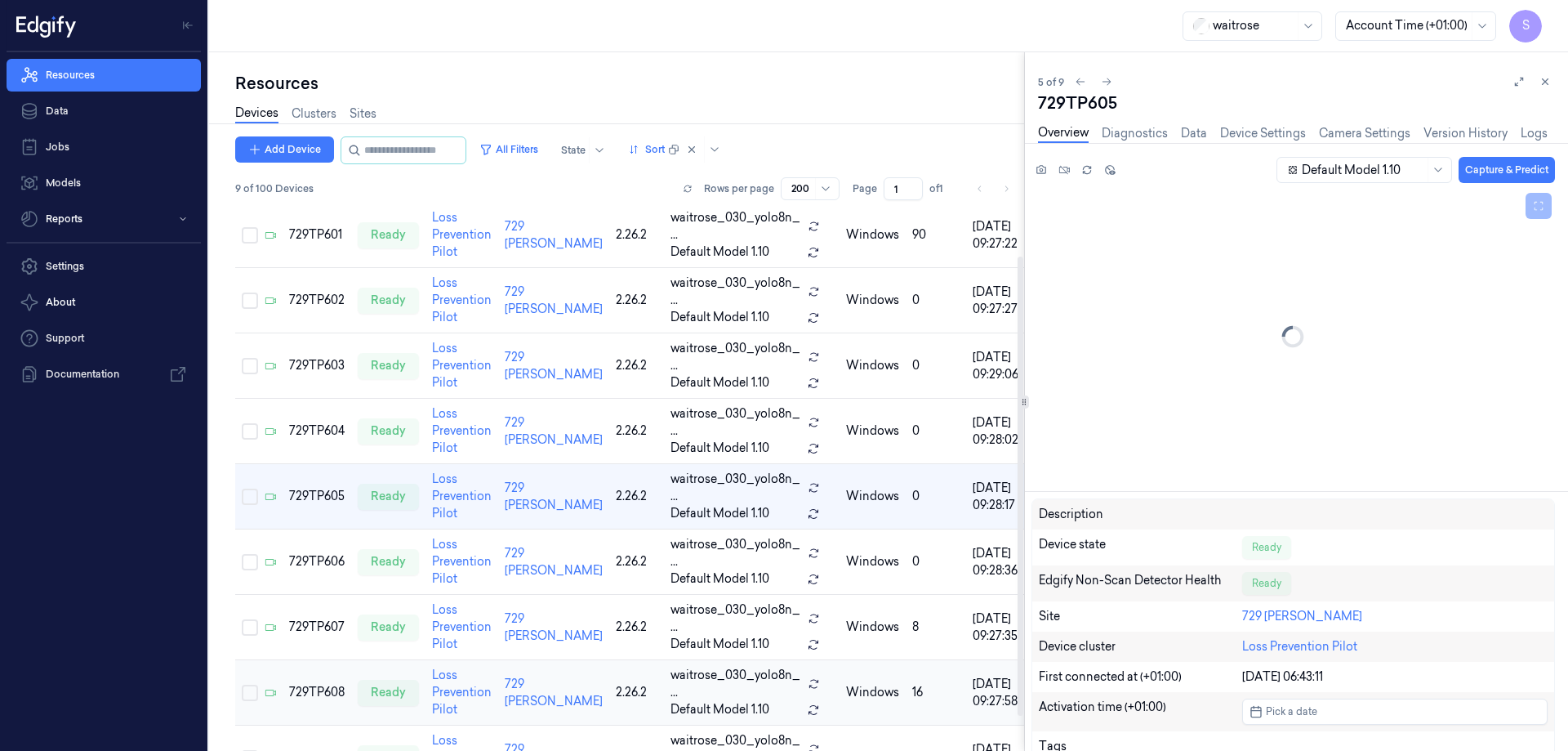
scroll to position [58, 0]
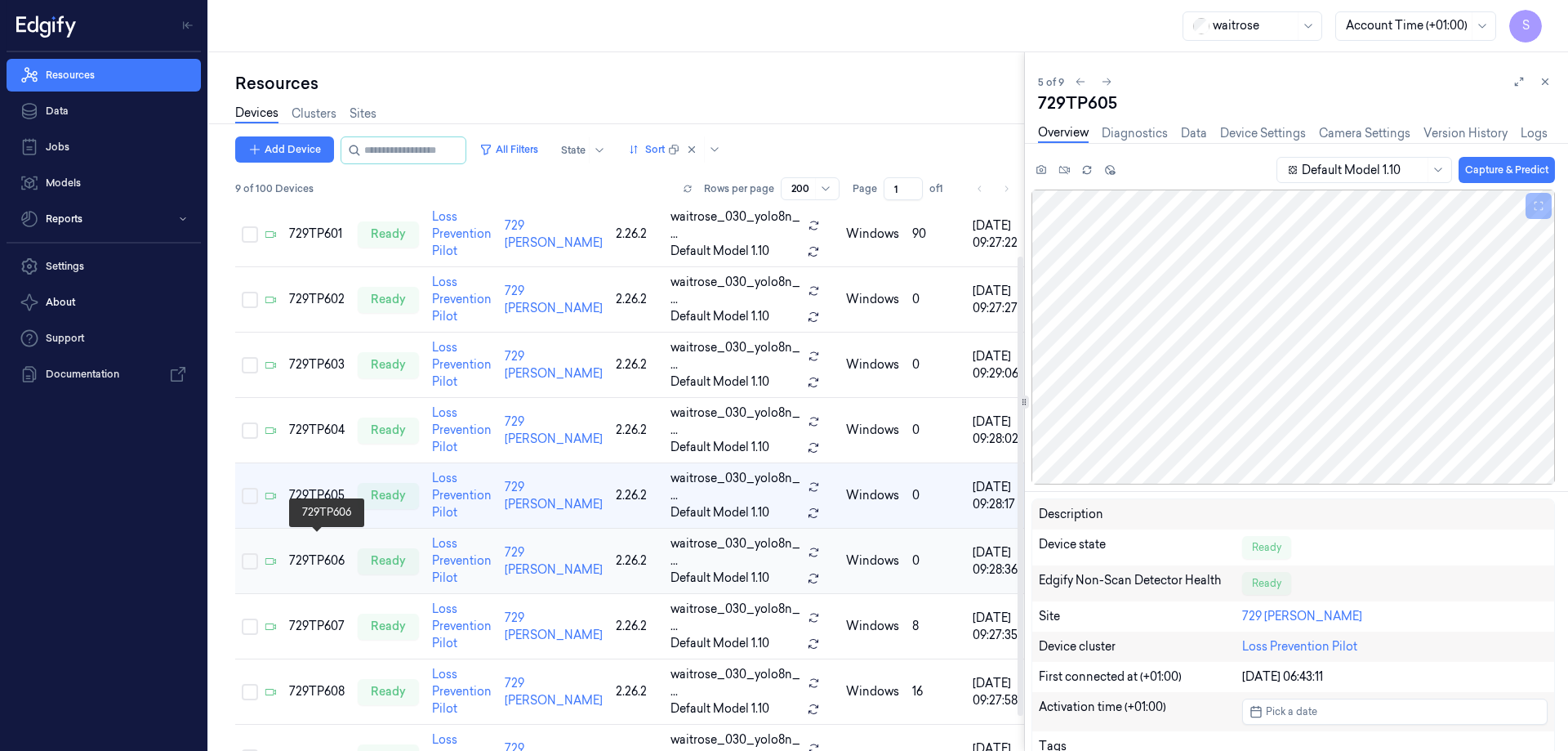
click at [321, 552] on div "729TP606" at bounding box center [317, 561] width 56 height 17
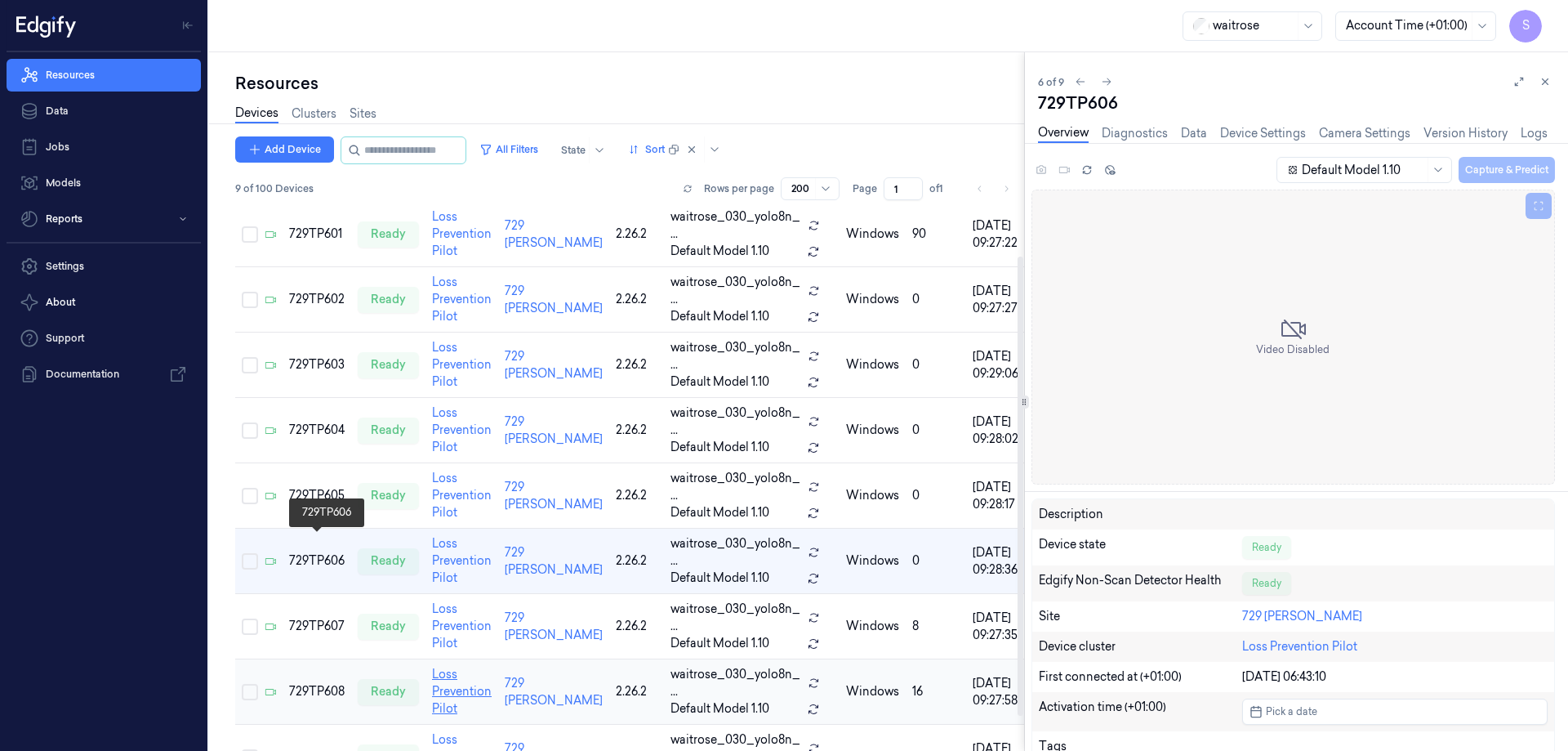
scroll to position [99, 0]
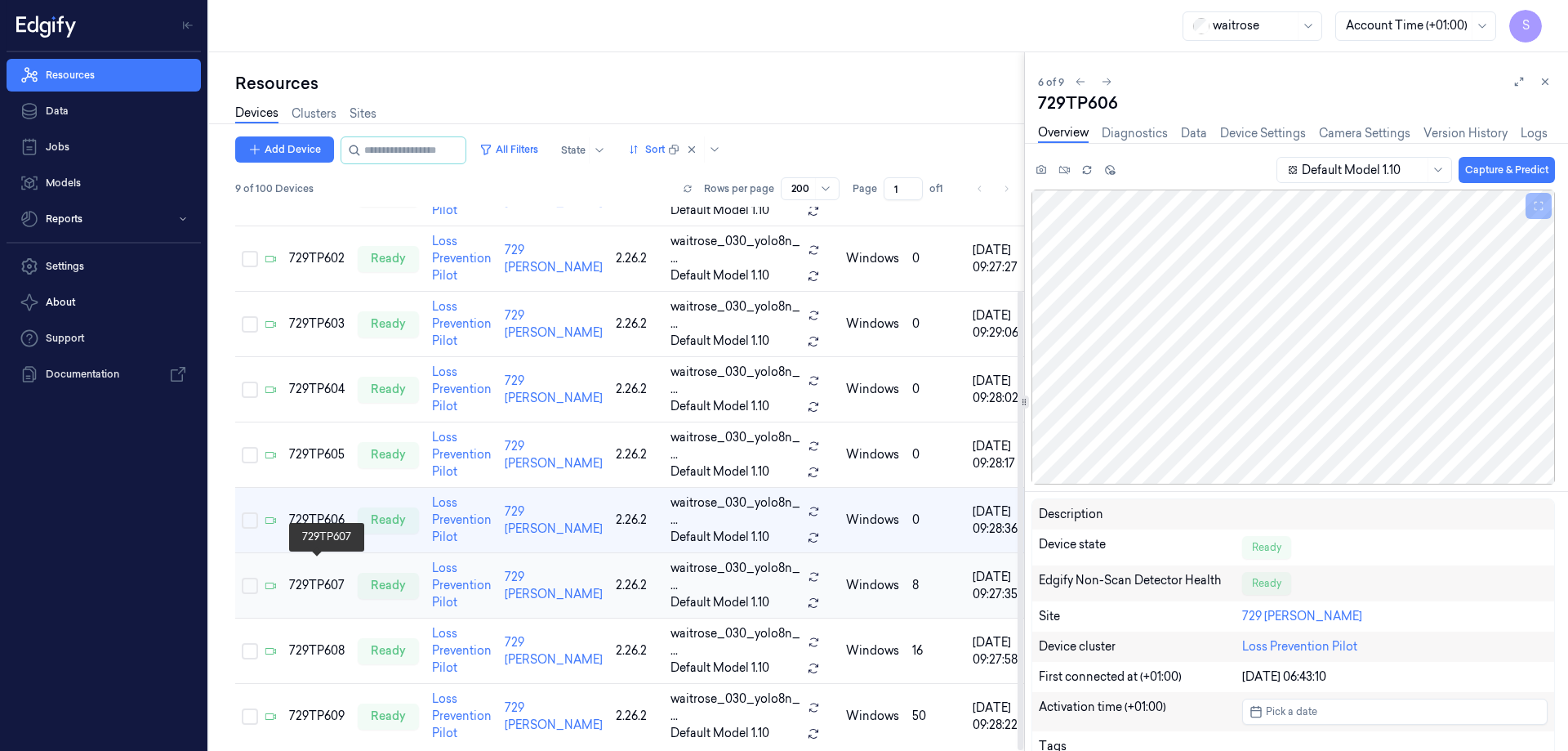
click at [316, 577] on div "729TP607" at bounding box center [317, 585] width 56 height 17
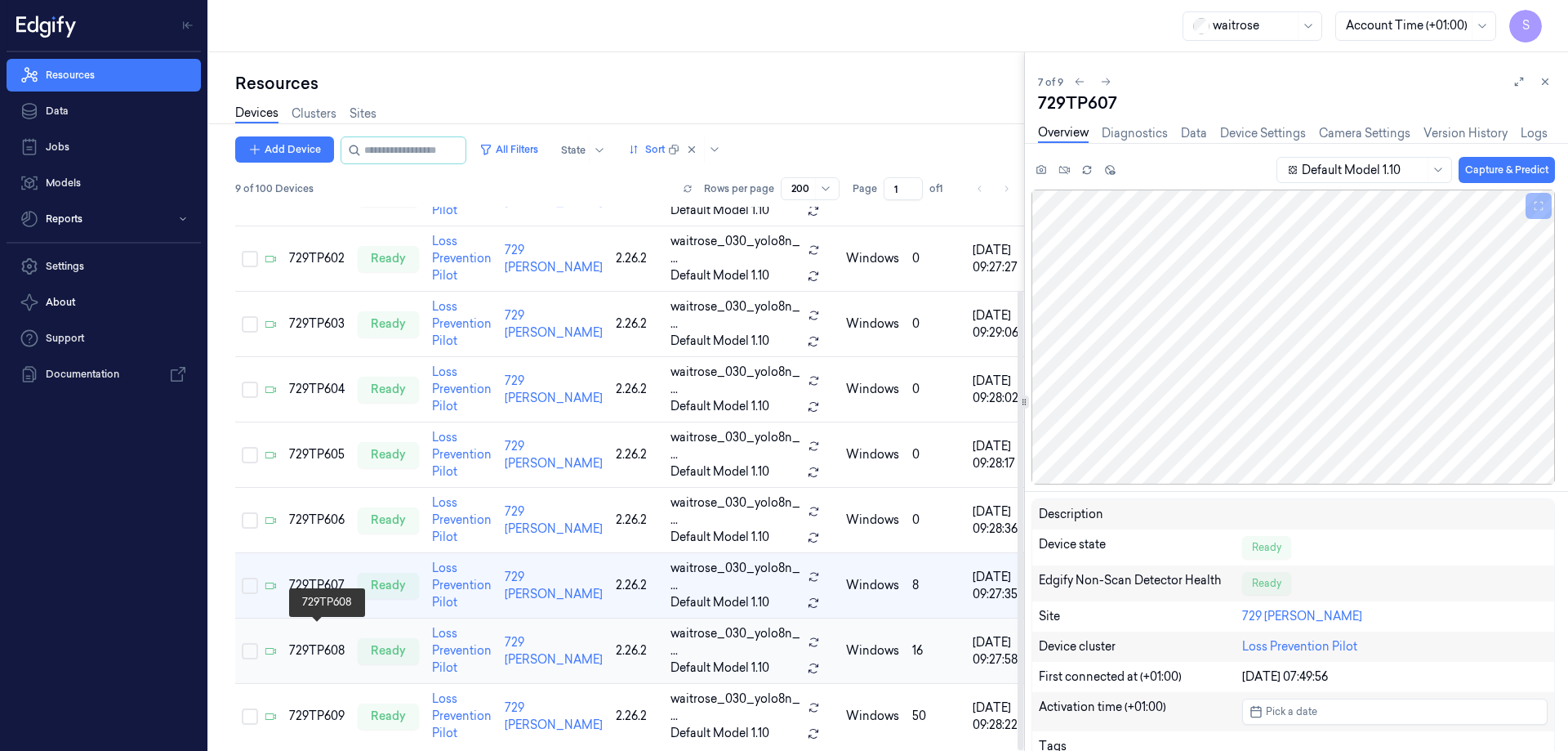
click at [311, 643] on div "729TP608" at bounding box center [317, 651] width 56 height 17
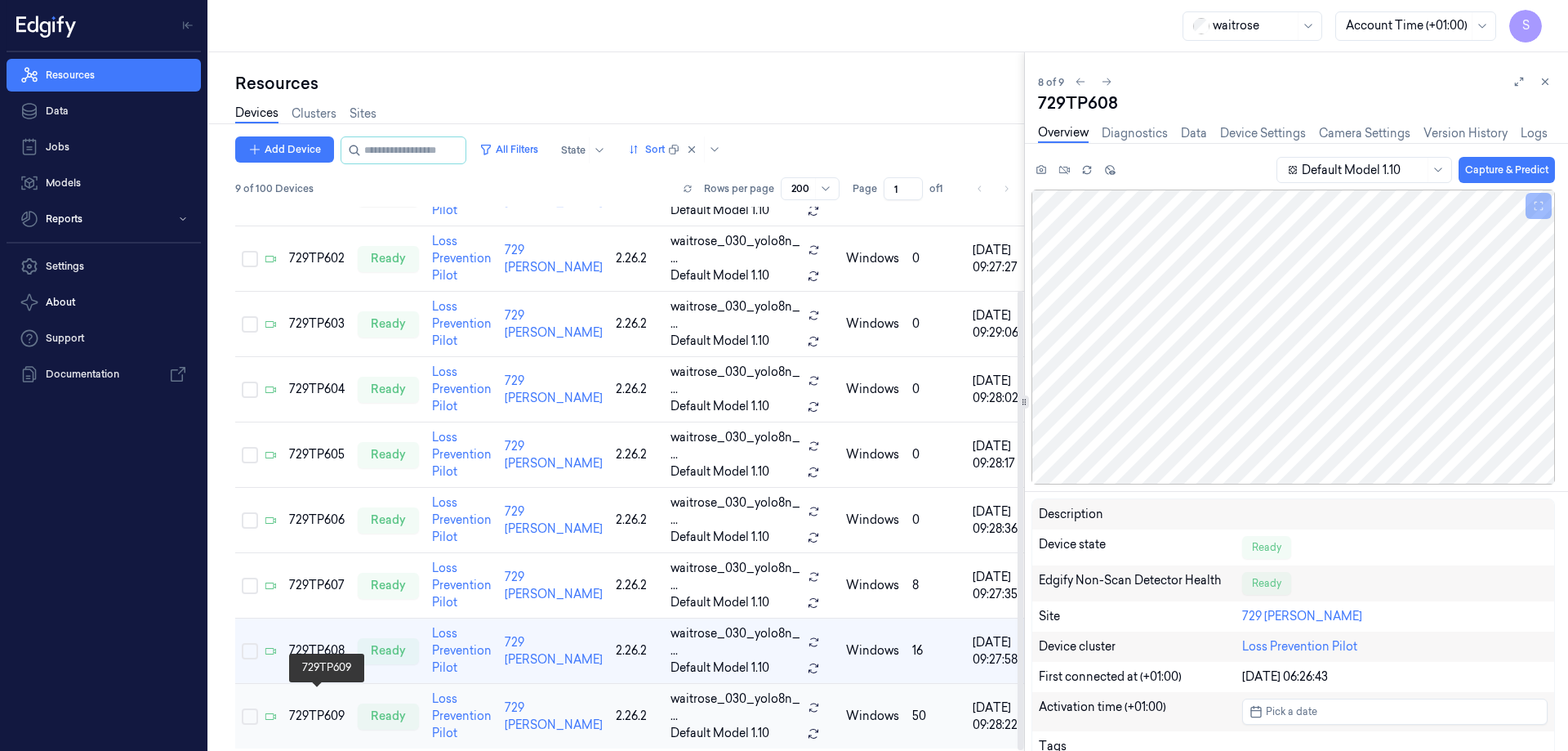
click at [318, 708] on div "729TP609" at bounding box center [317, 716] width 56 height 17
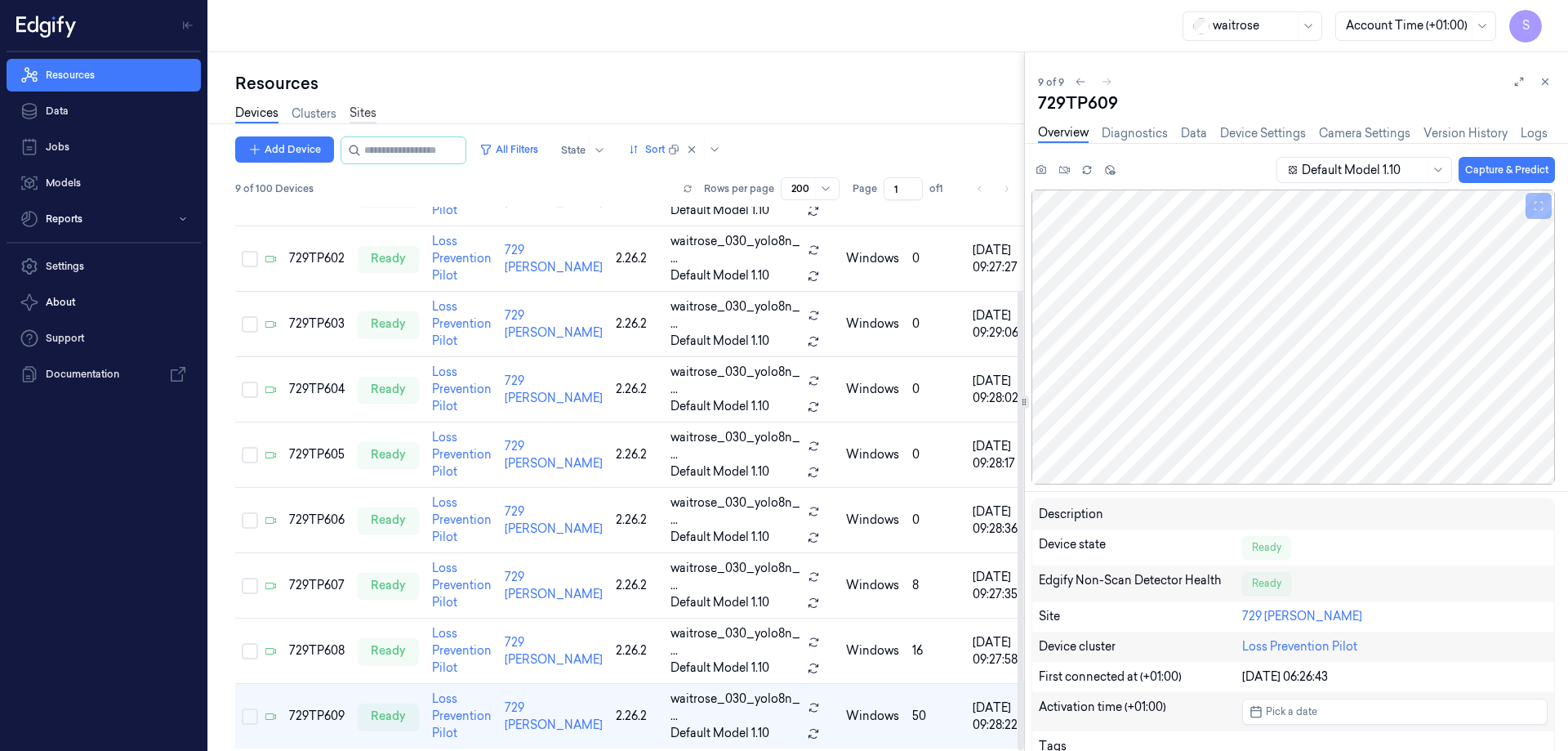
click at [355, 109] on link "Sites" at bounding box center [363, 114] width 27 height 19
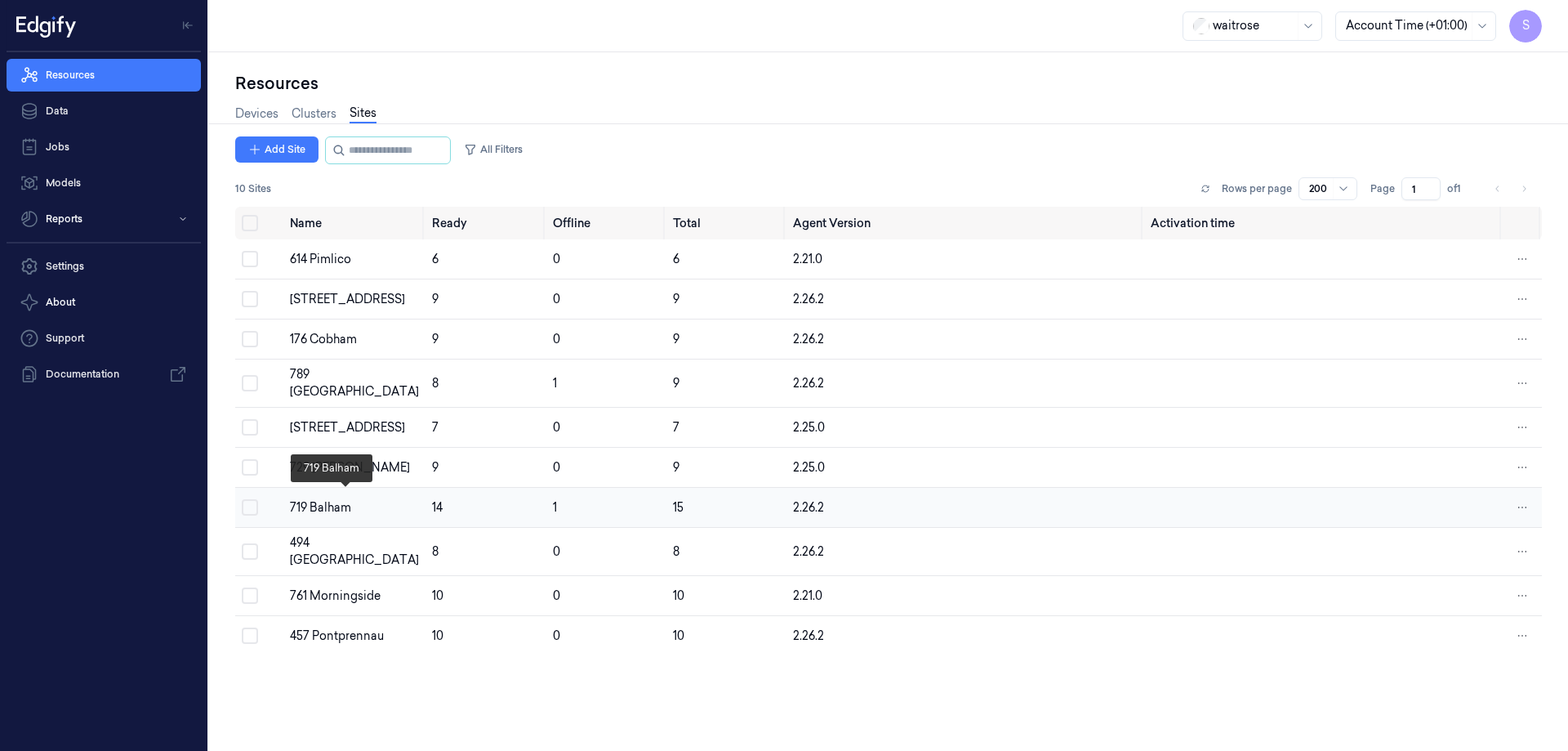
click at [319, 505] on div "719 Balham" at bounding box center [354, 507] width 129 height 17
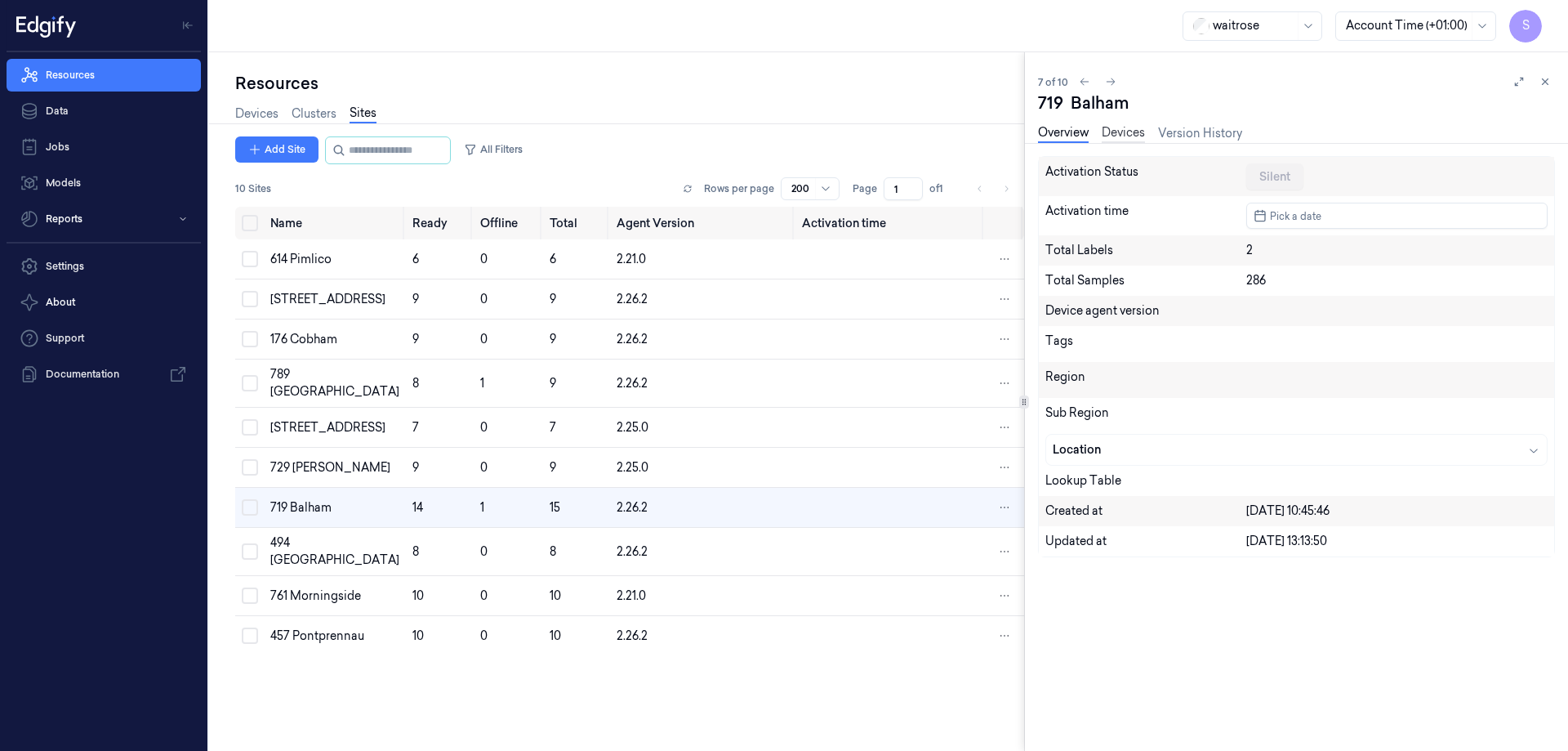
click at [1123, 133] on link "Devices" at bounding box center [1123, 134] width 43 height 19
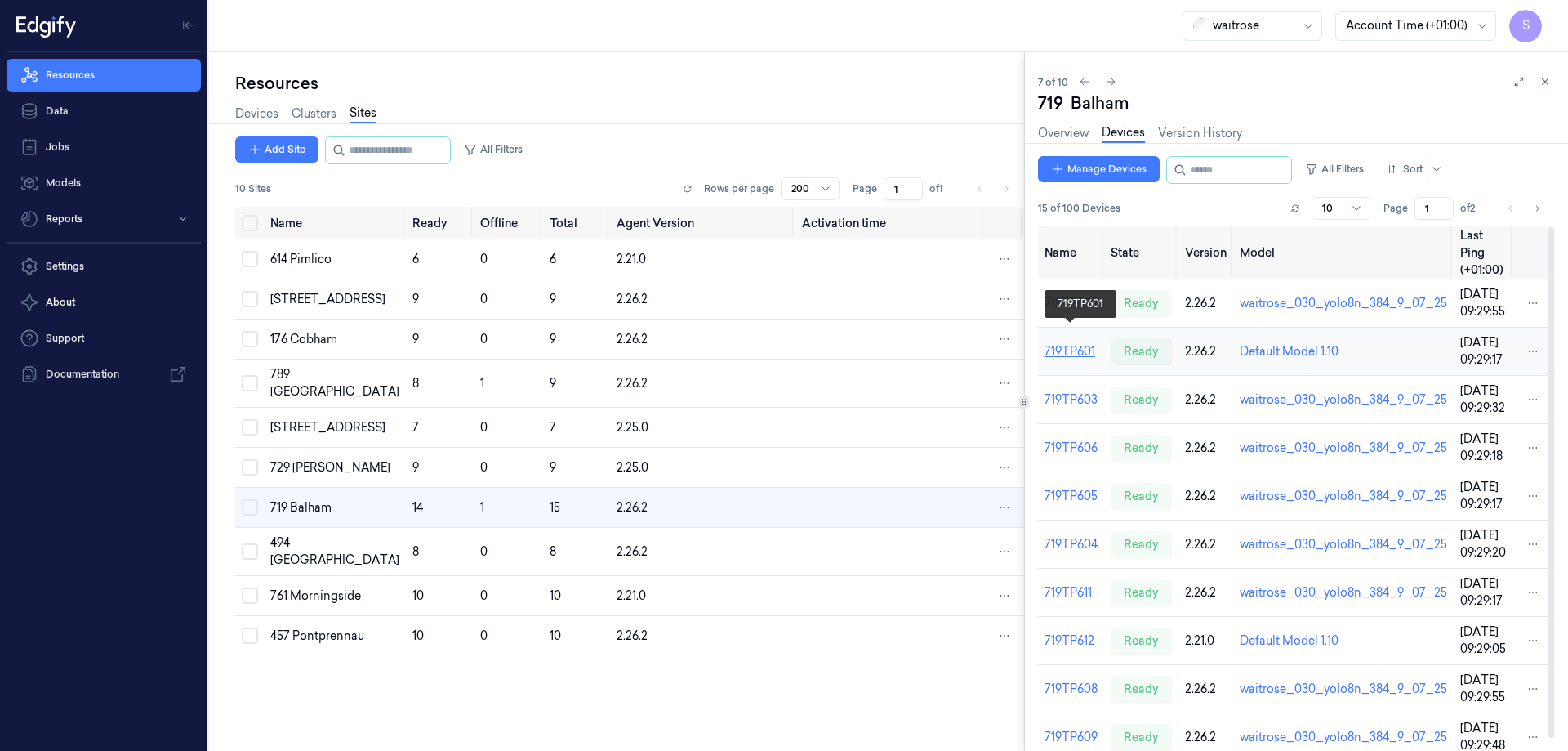
click at [1062, 344] on link "719TP601" at bounding box center [1070, 351] width 51 height 14
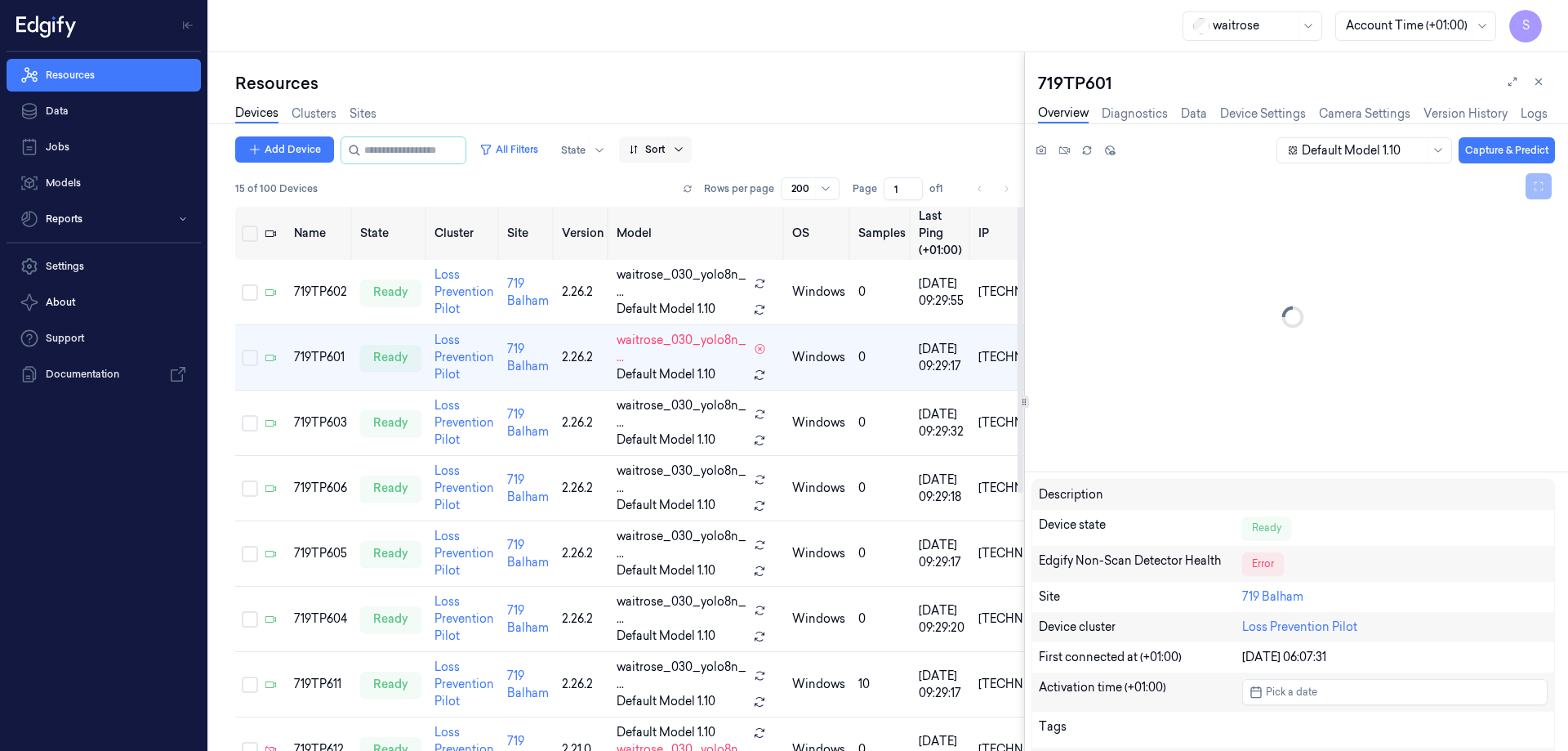
click at [686, 153] on icon at bounding box center [678, 149] width 13 height 13
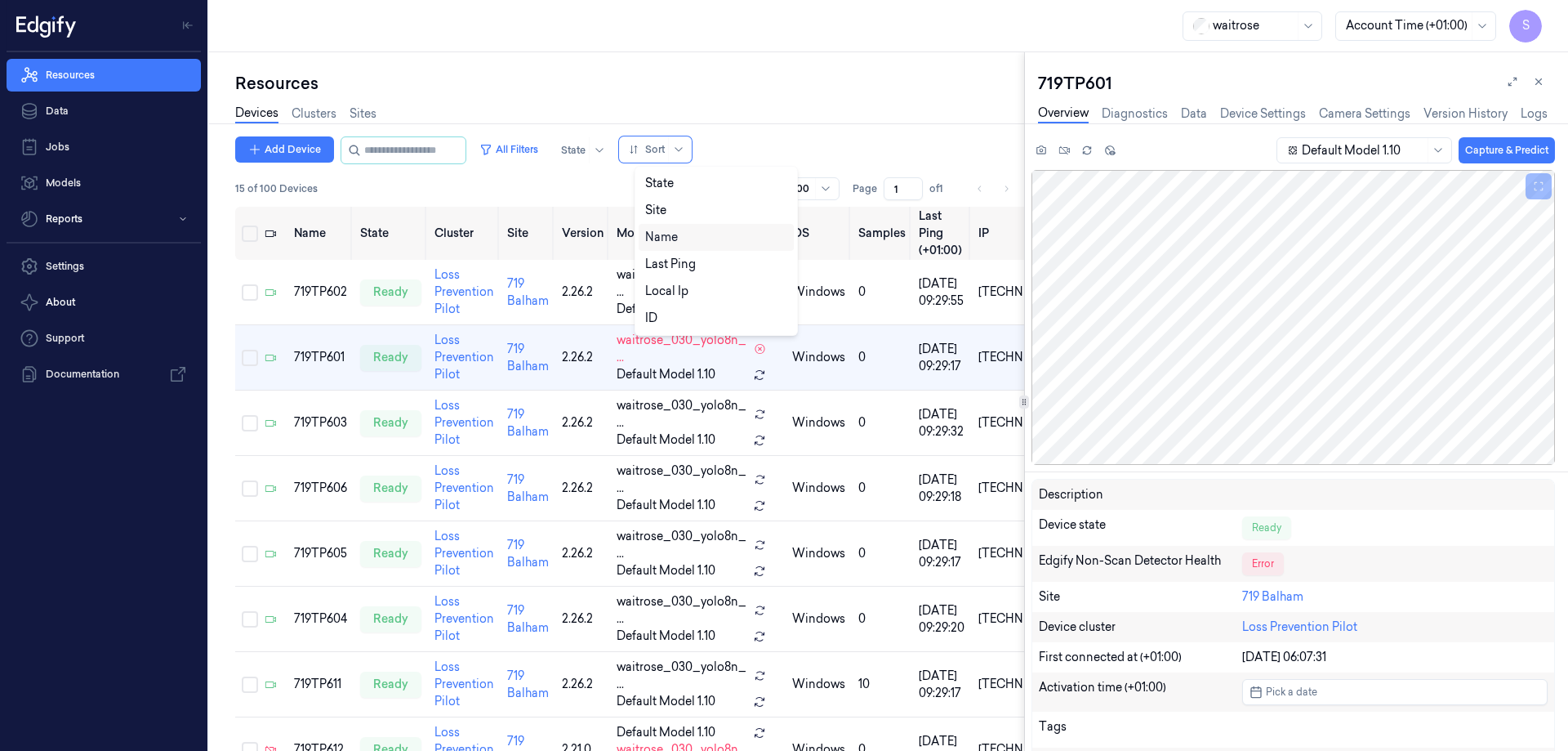
click at [659, 238] on div "Name" at bounding box center [661, 236] width 32 height 17
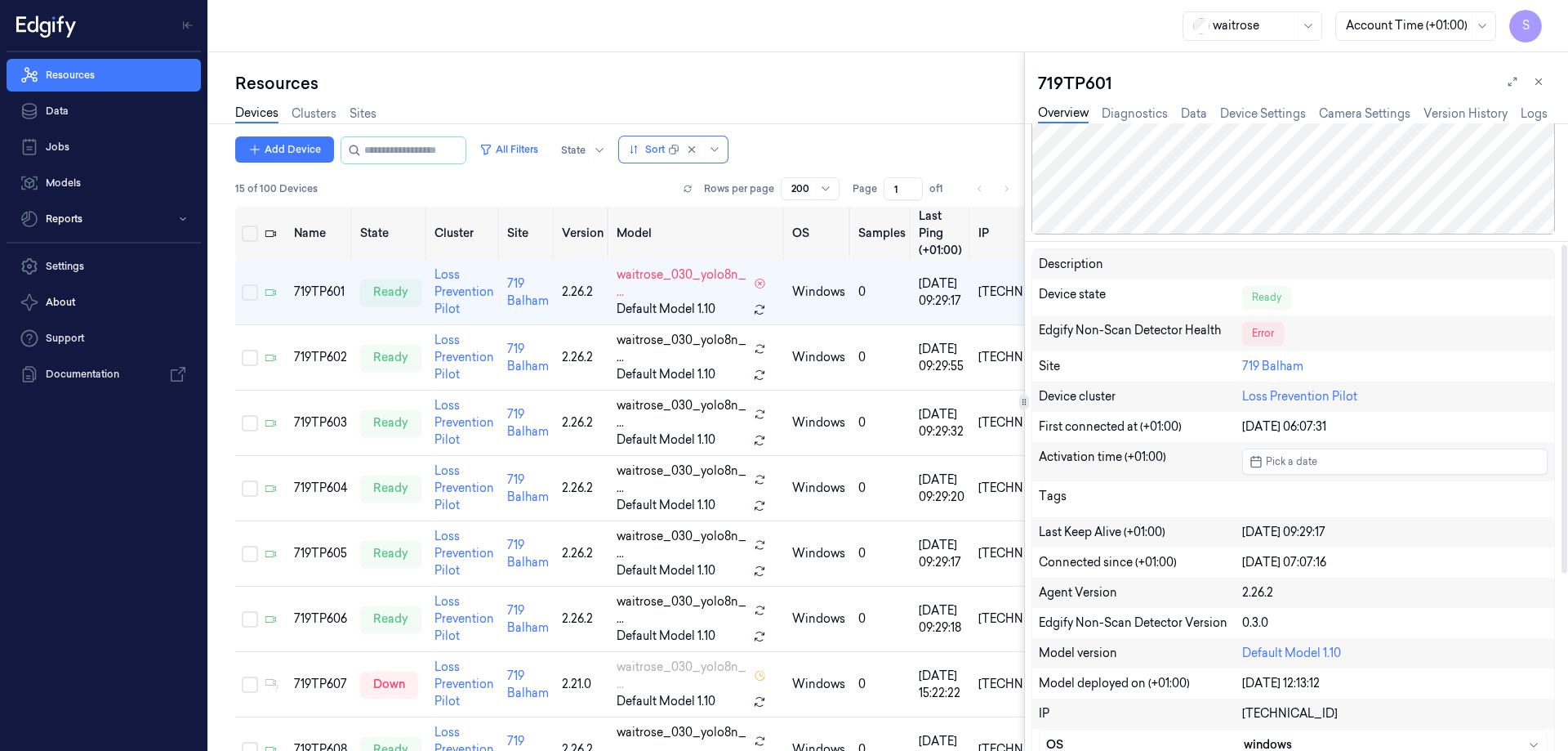
scroll to position [246, 0]
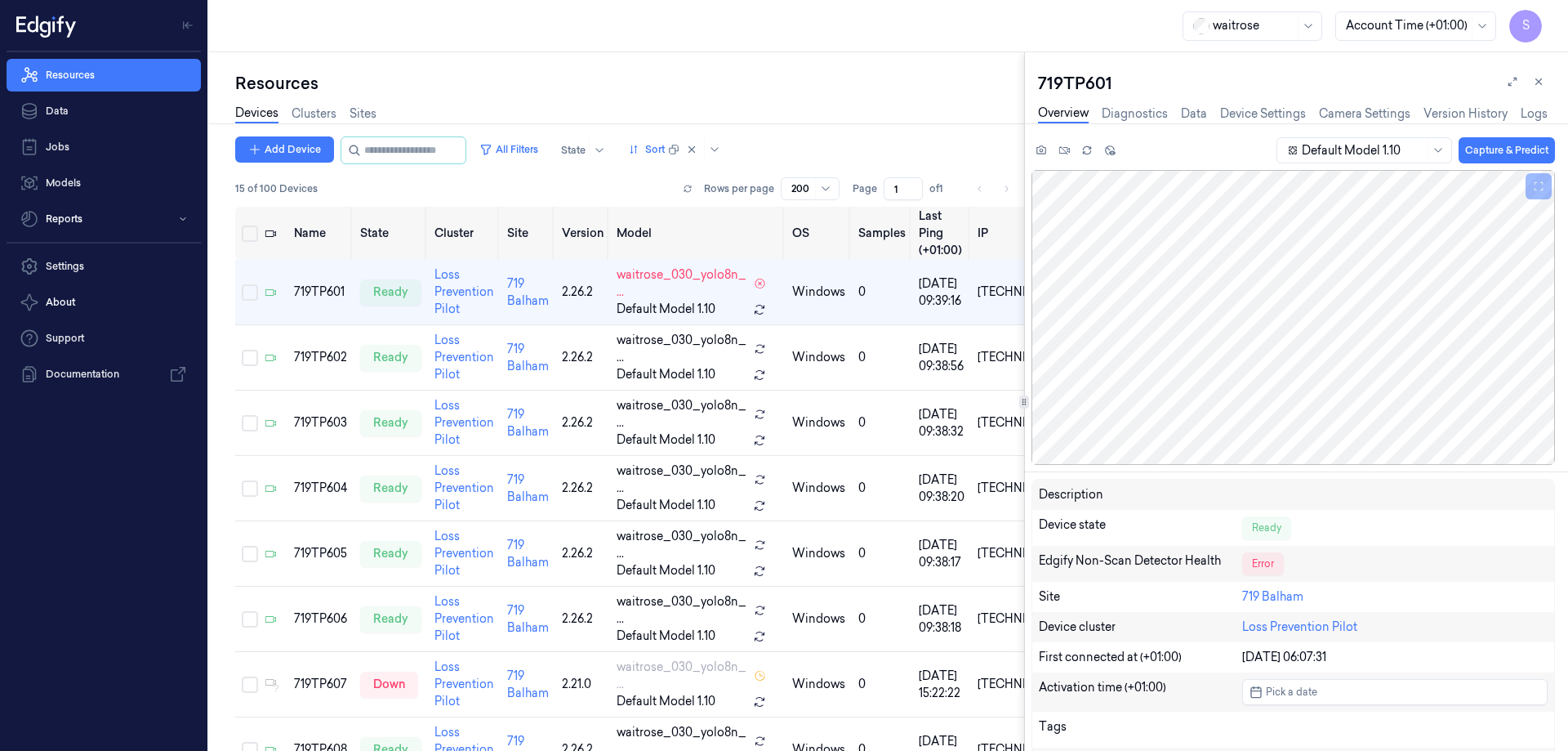
click at [1084, 75] on div "719TP601" at bounding box center [1296, 83] width 517 height 23
copy div "719TP601"
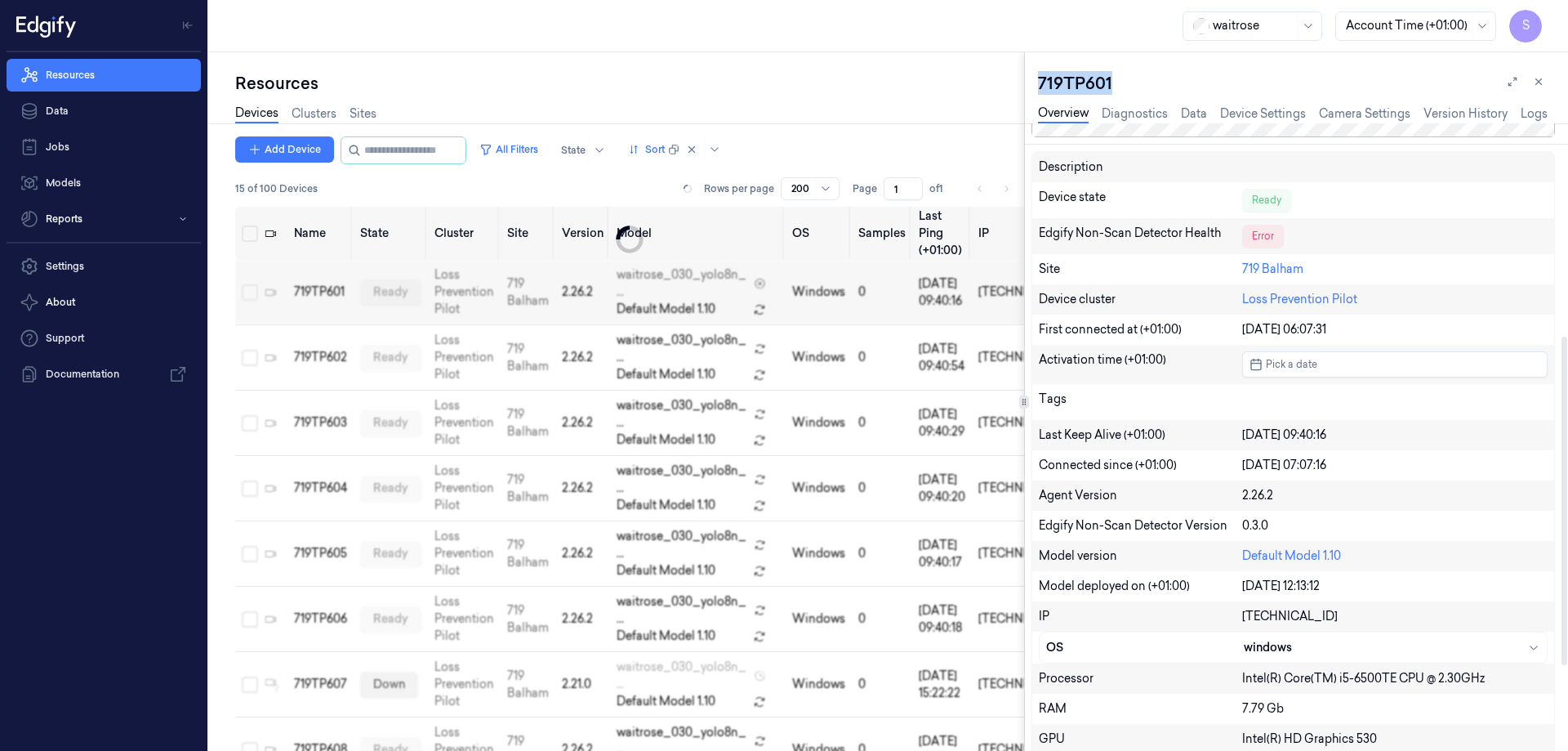
scroll to position [409, 0]
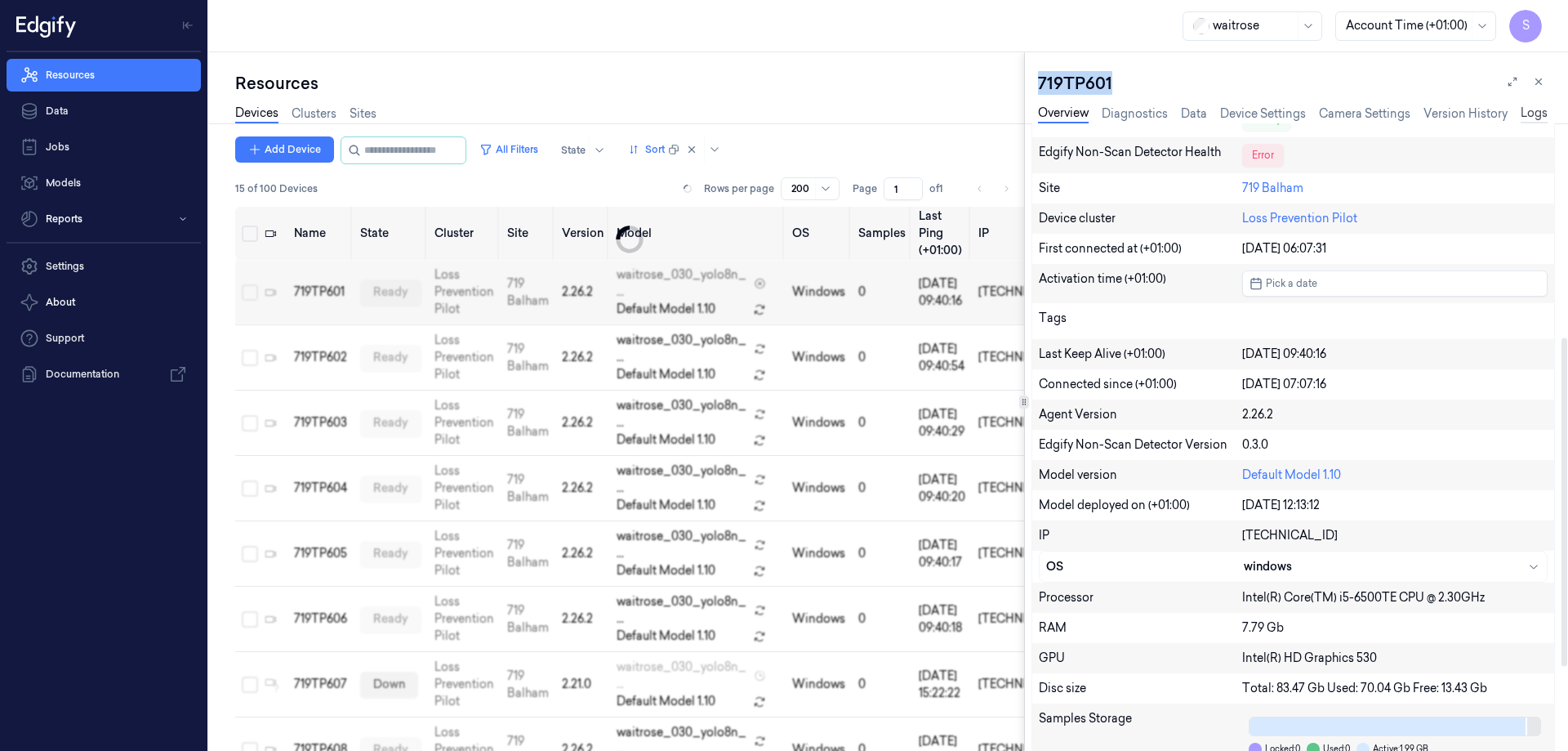
click at [1542, 111] on link "Logs" at bounding box center [1535, 114] width 27 height 19
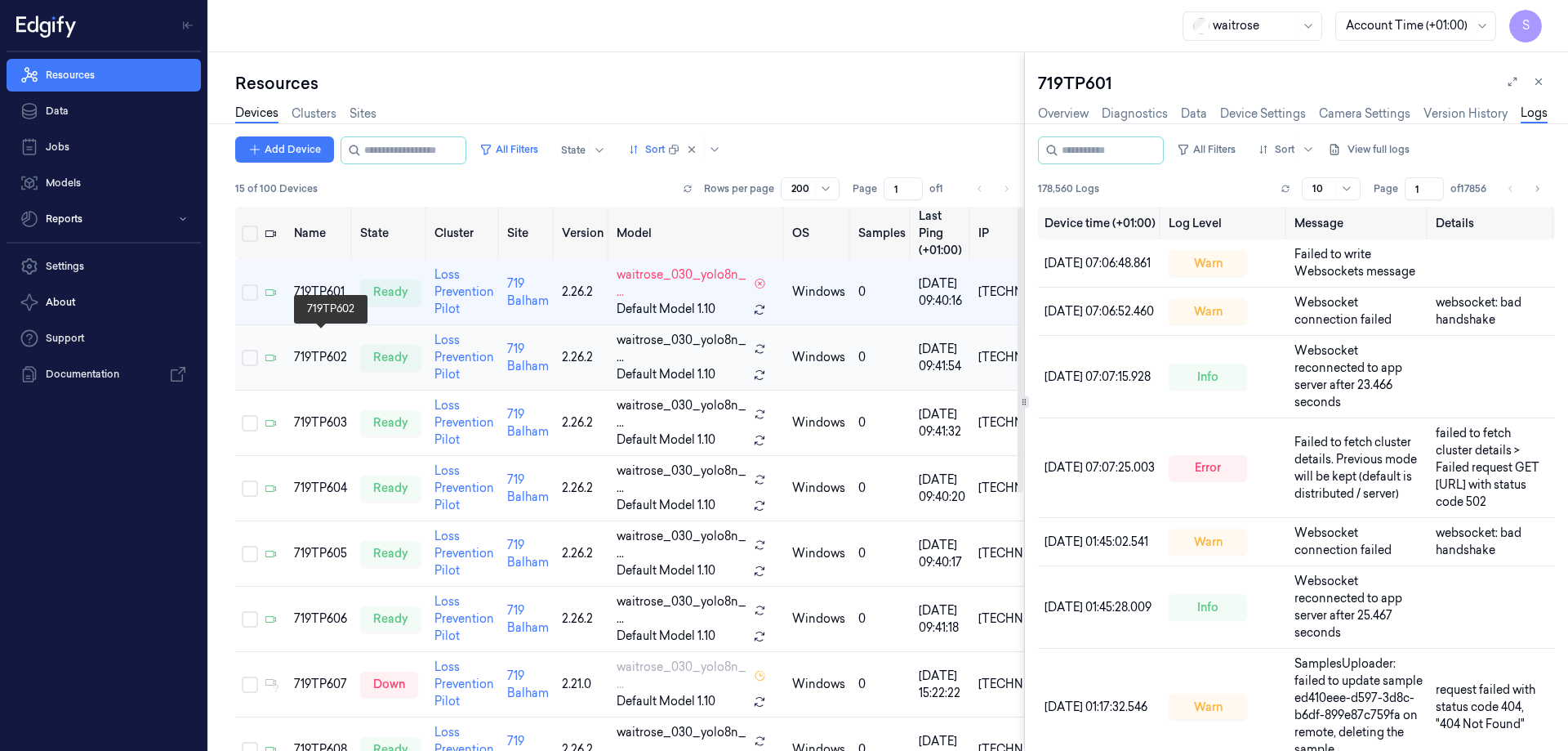
click at [308, 349] on div "719TP602" at bounding box center [320, 357] width 53 height 17
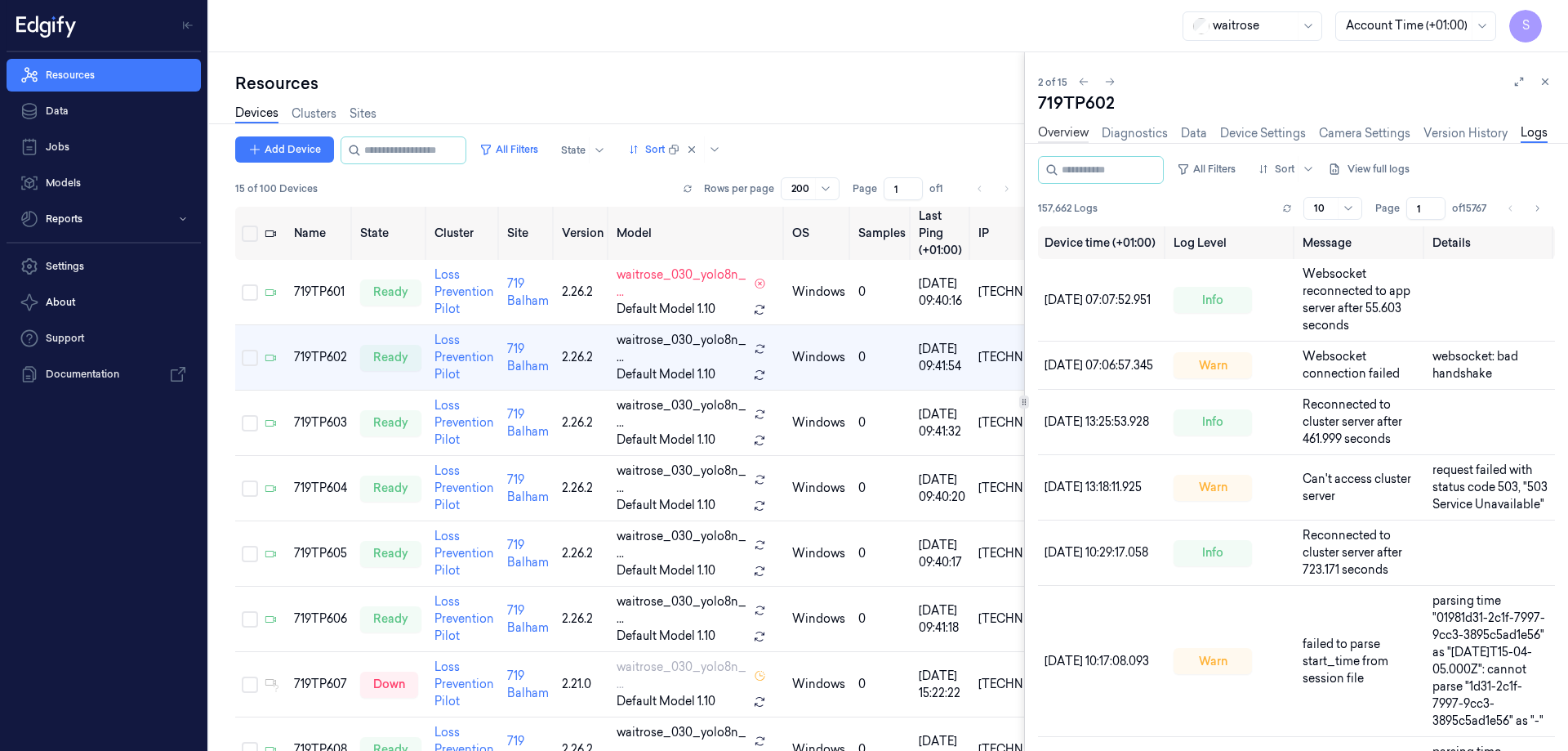
click at [1062, 129] on link "Overview" at bounding box center [1064, 134] width 51 height 19
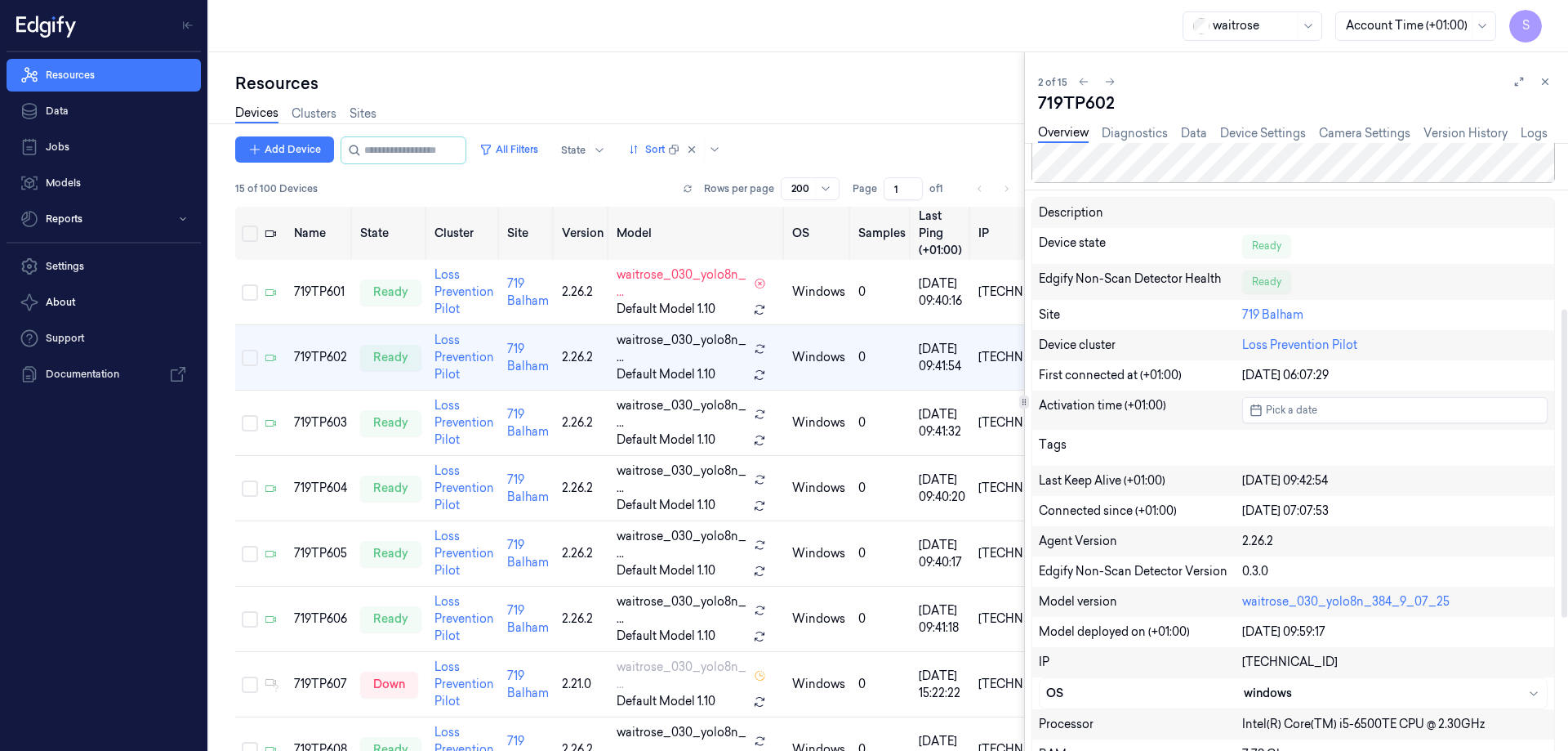
scroll to position [327, 0]
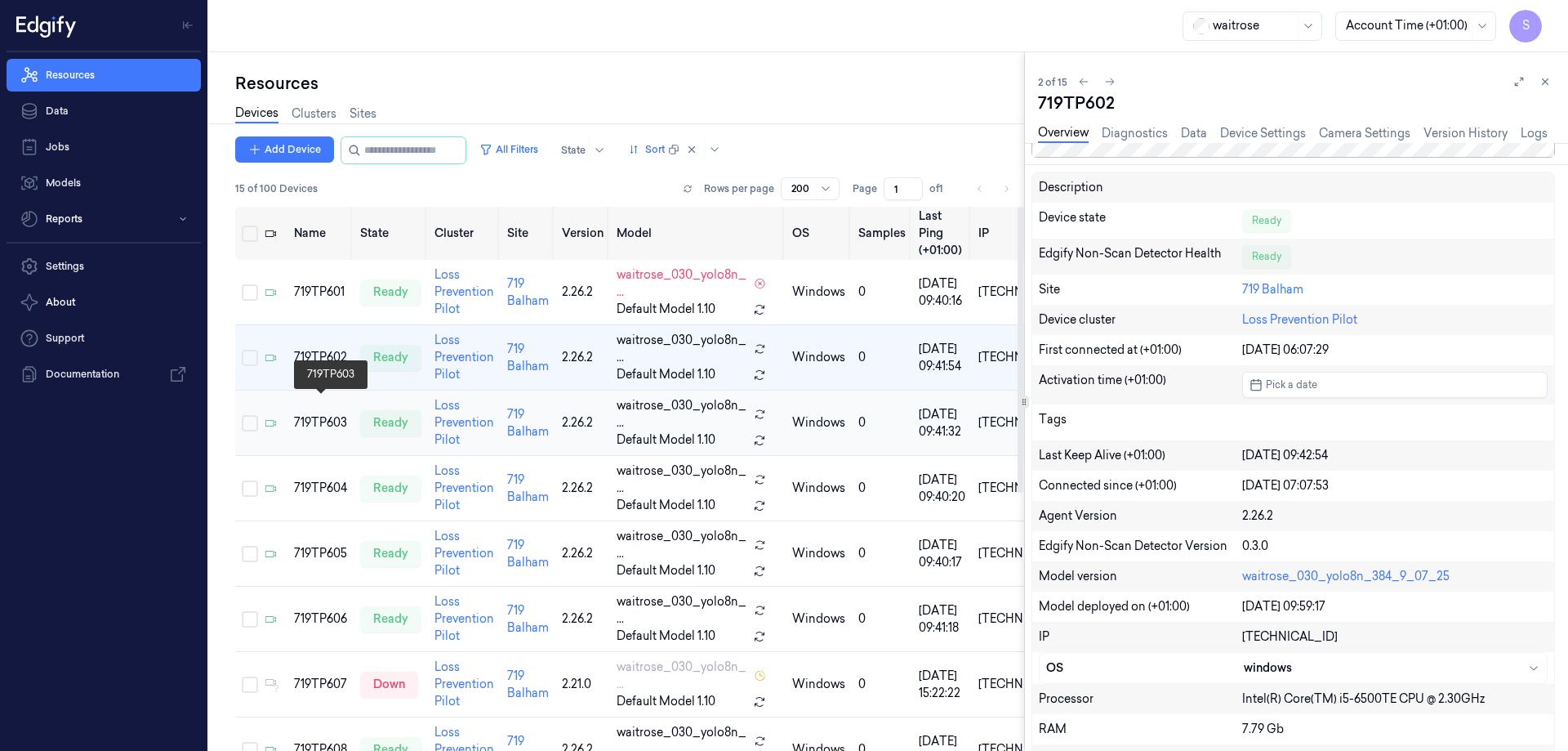
click at [330, 414] on div "719TP603" at bounding box center [320, 422] width 53 height 17
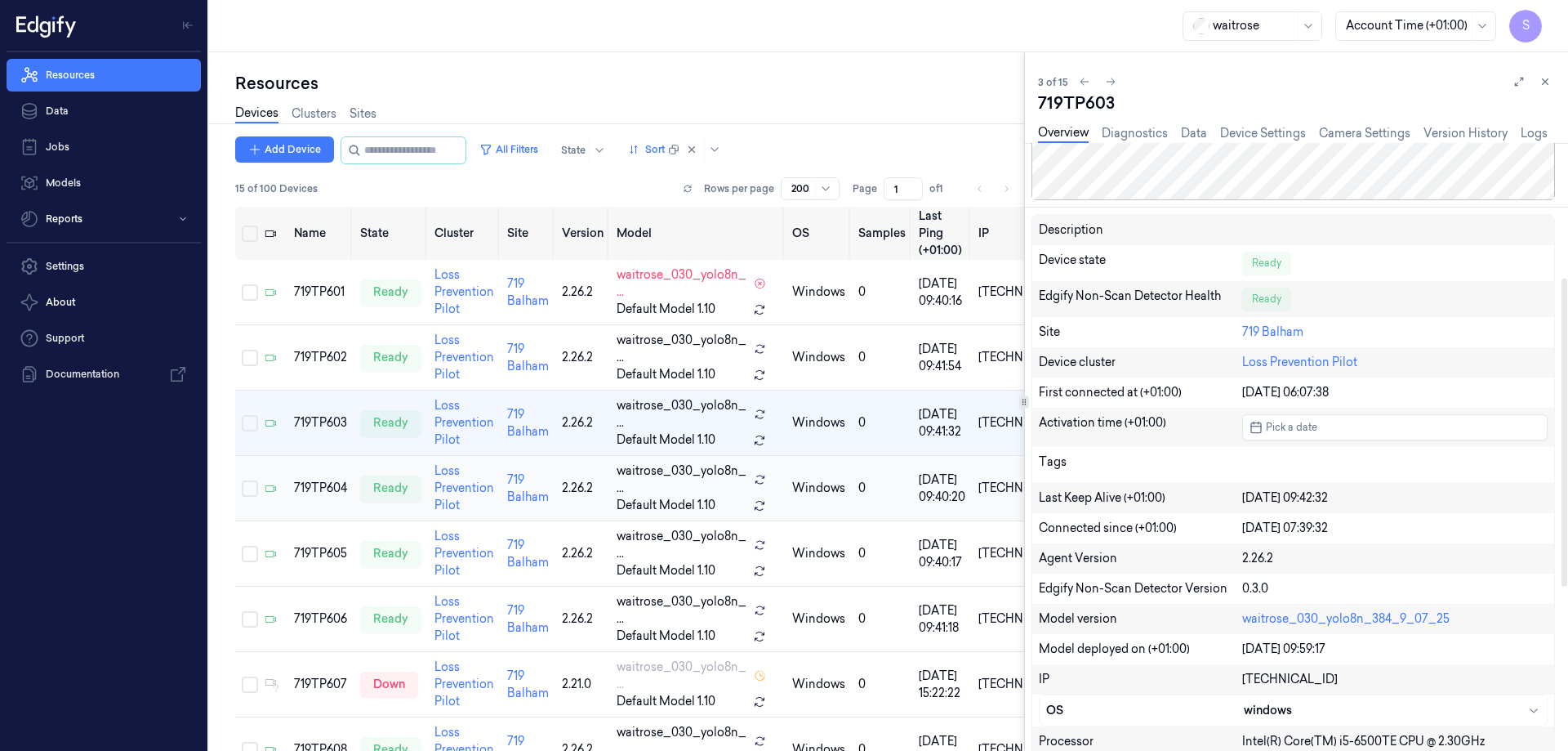
scroll to position [327, 0]
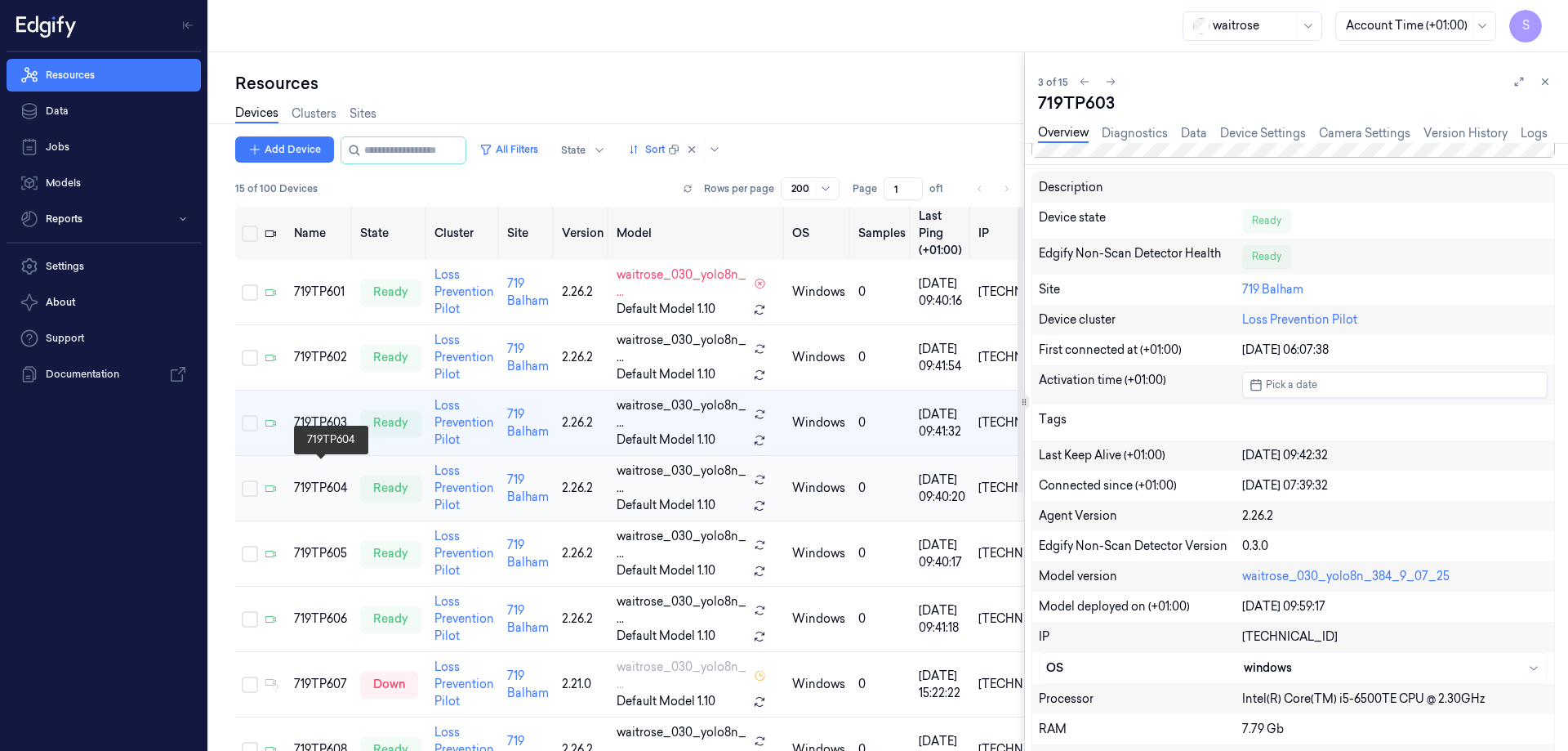
click at [326, 479] on div "719TP604" at bounding box center [320, 487] width 53 height 17
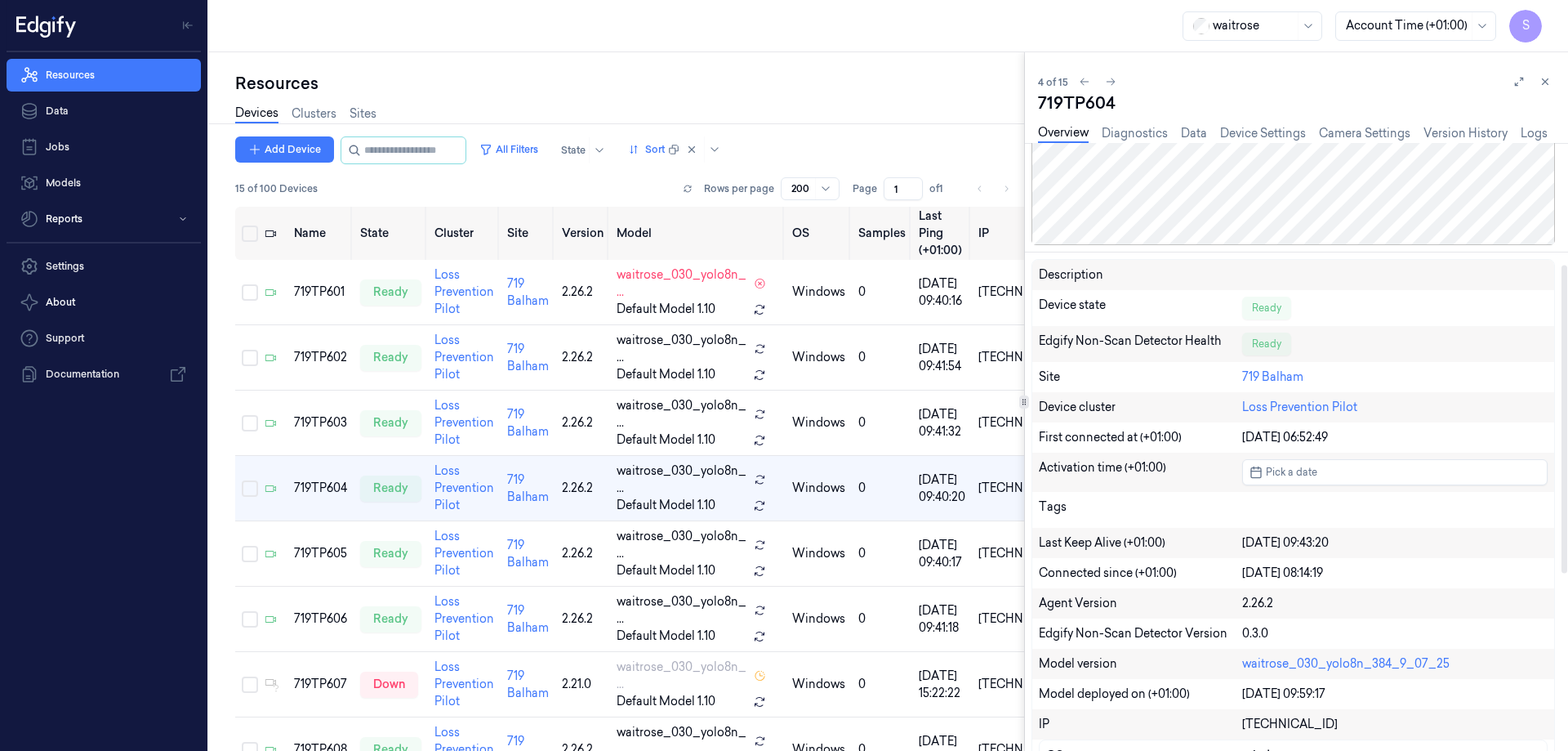
scroll to position [327, 0]
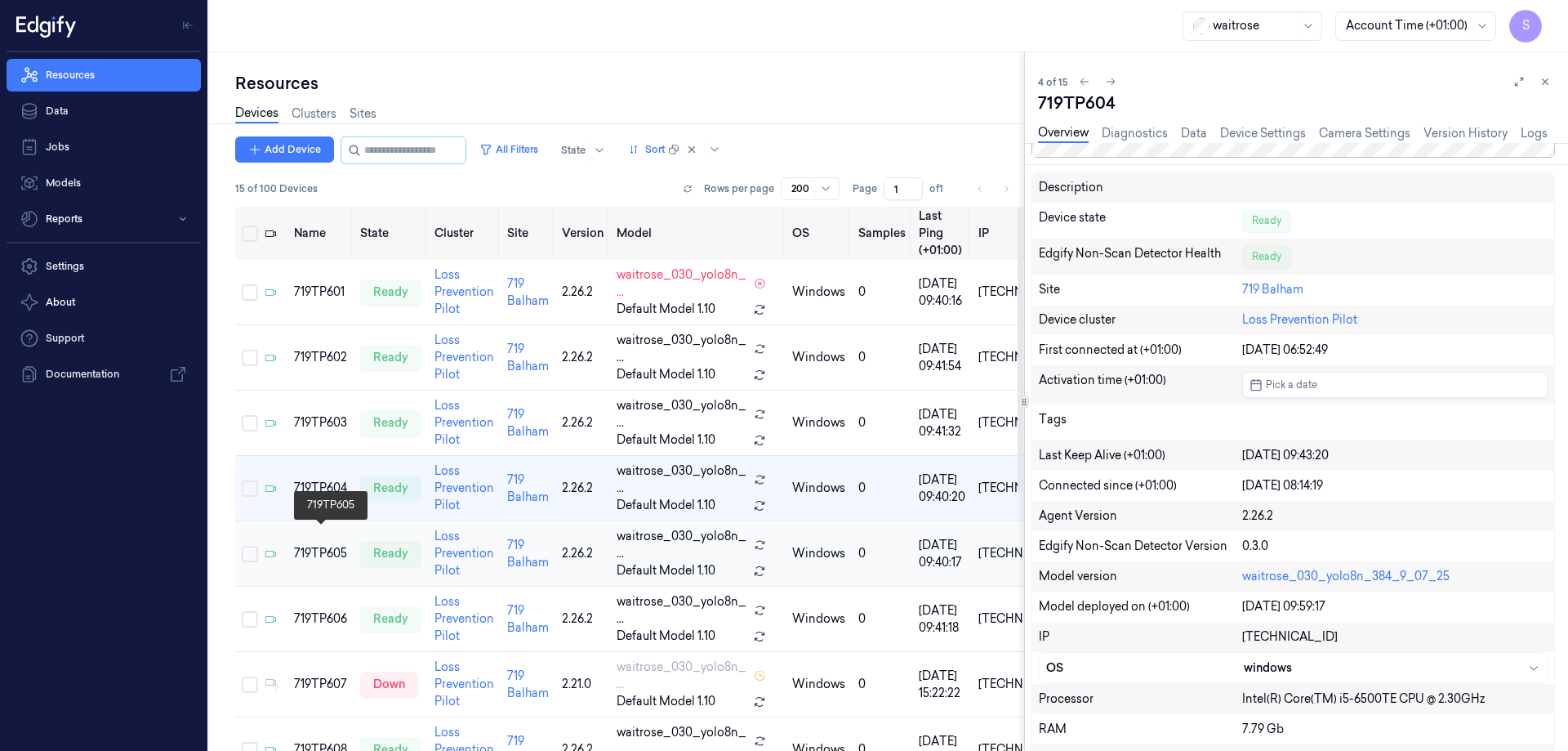
click at [333, 545] on div "719TP605" at bounding box center [320, 553] width 53 height 17
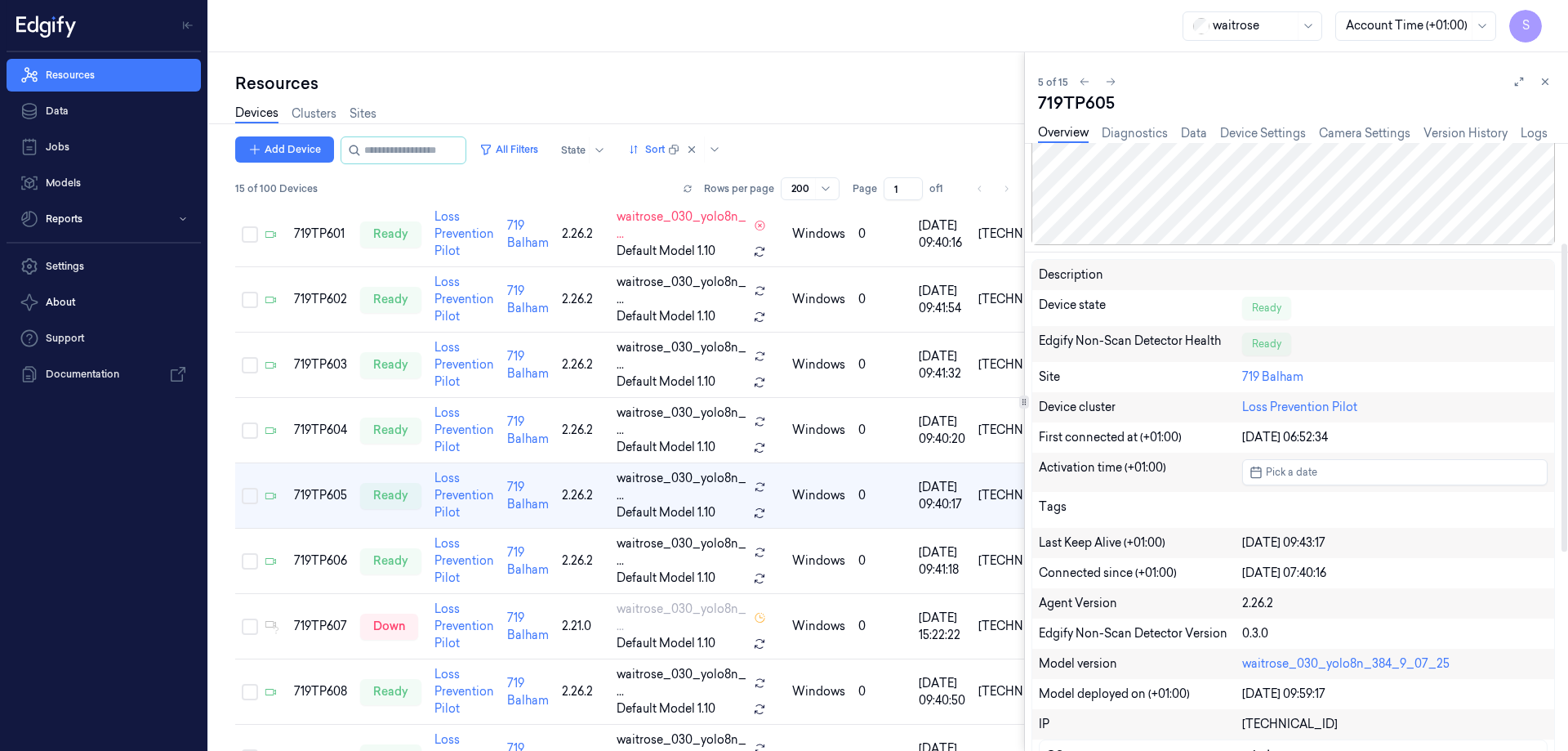
scroll to position [246, 0]
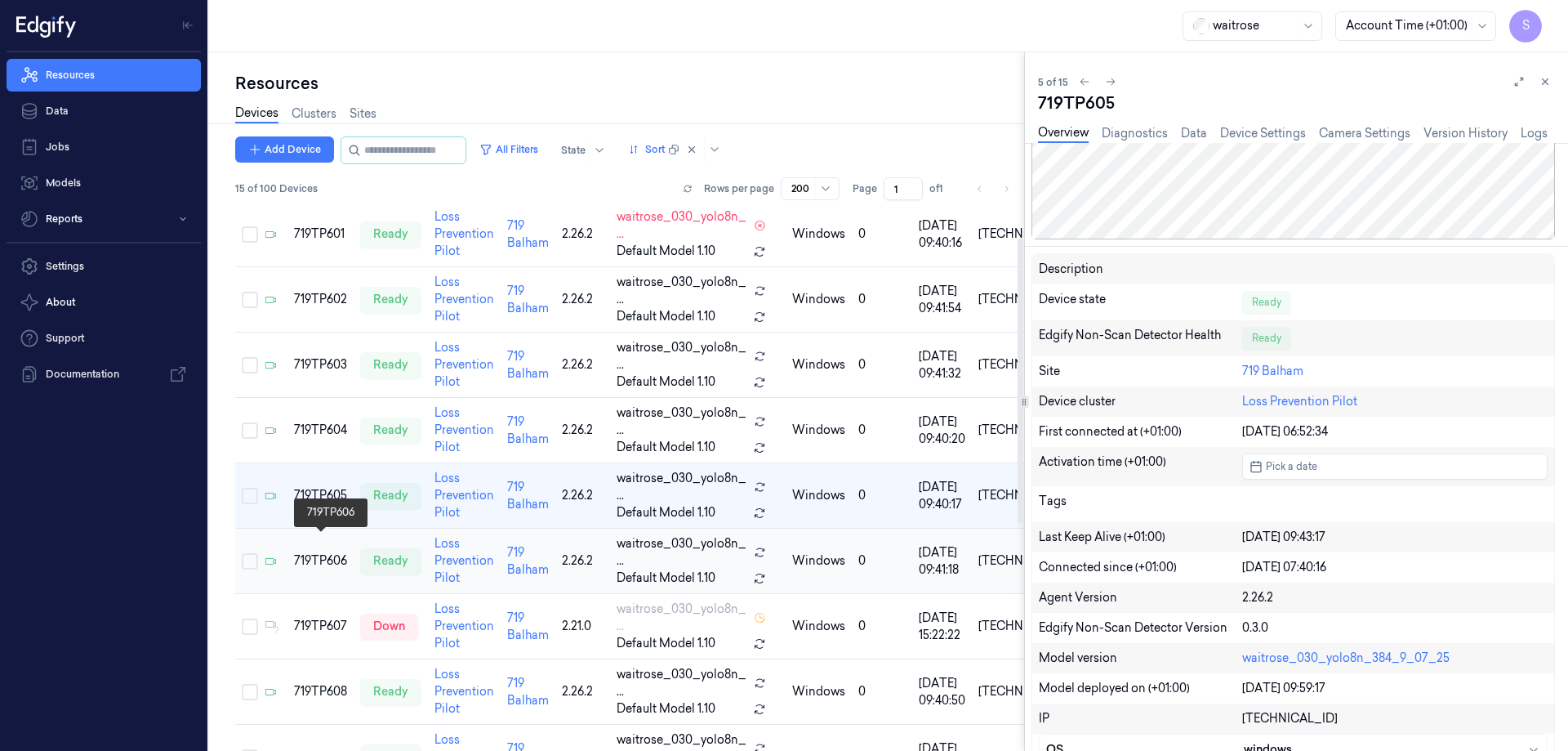
click at [332, 552] on div "719TP606" at bounding box center [320, 561] width 53 height 17
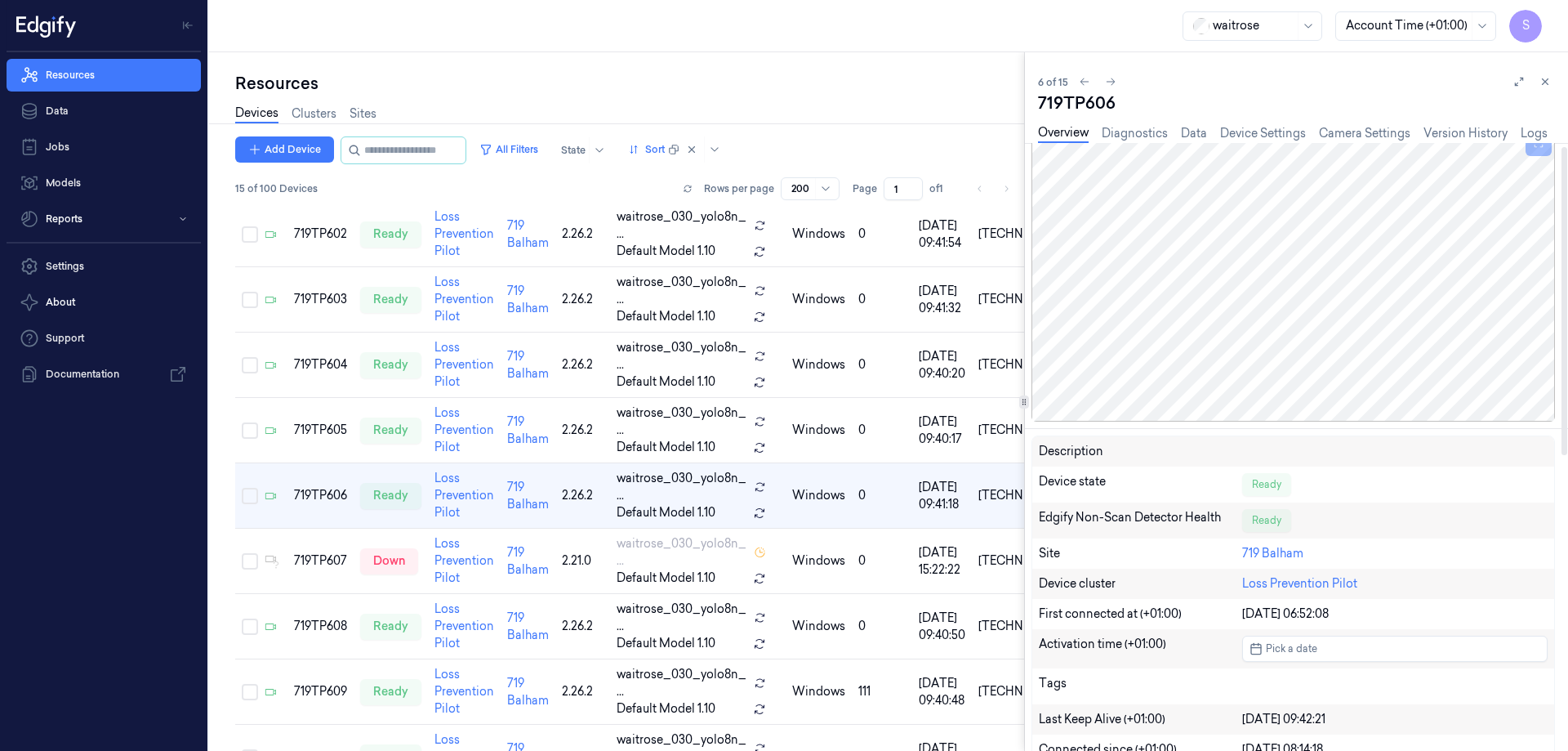
scroll to position [246, 0]
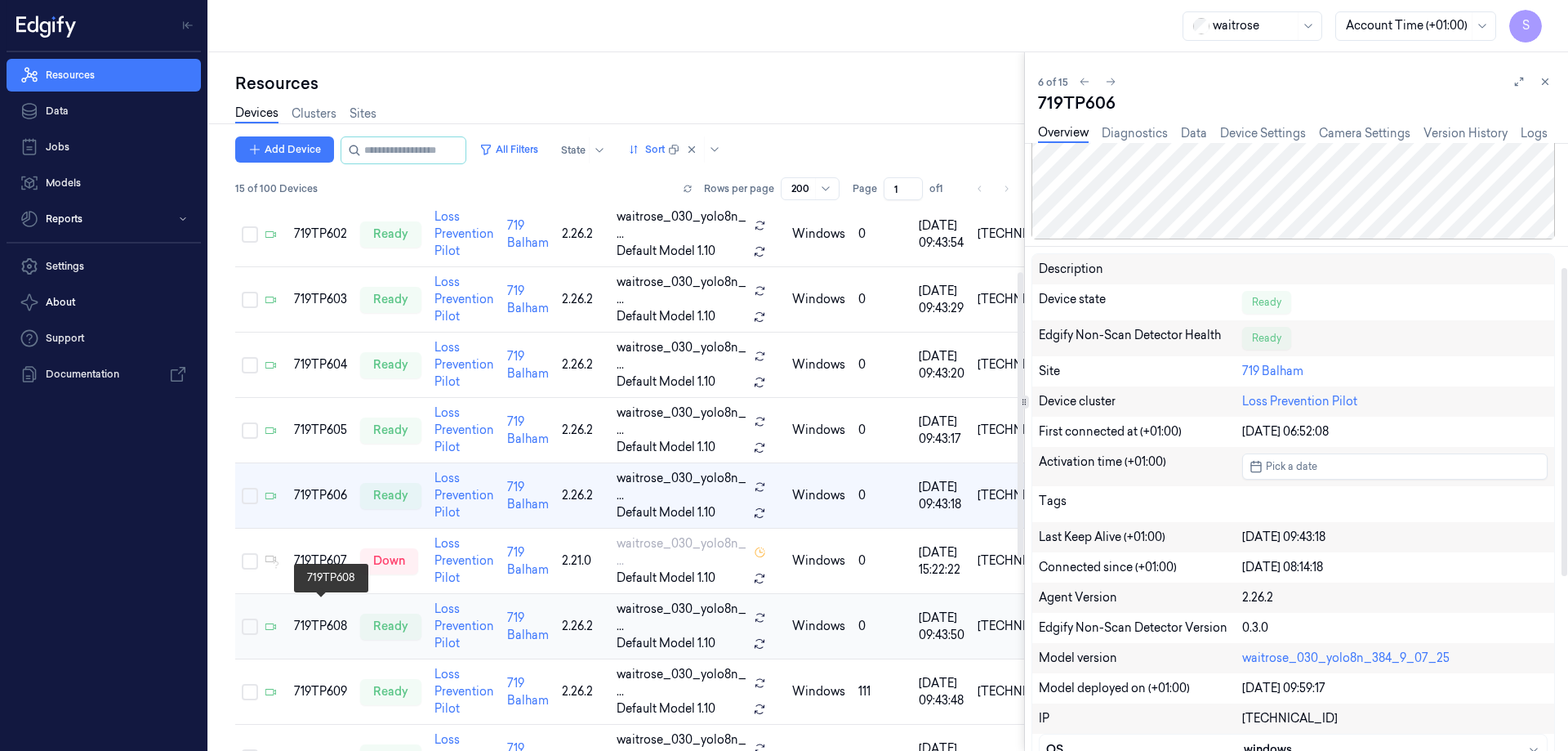
click at [328, 617] on div "719TP608" at bounding box center [320, 626] width 53 height 17
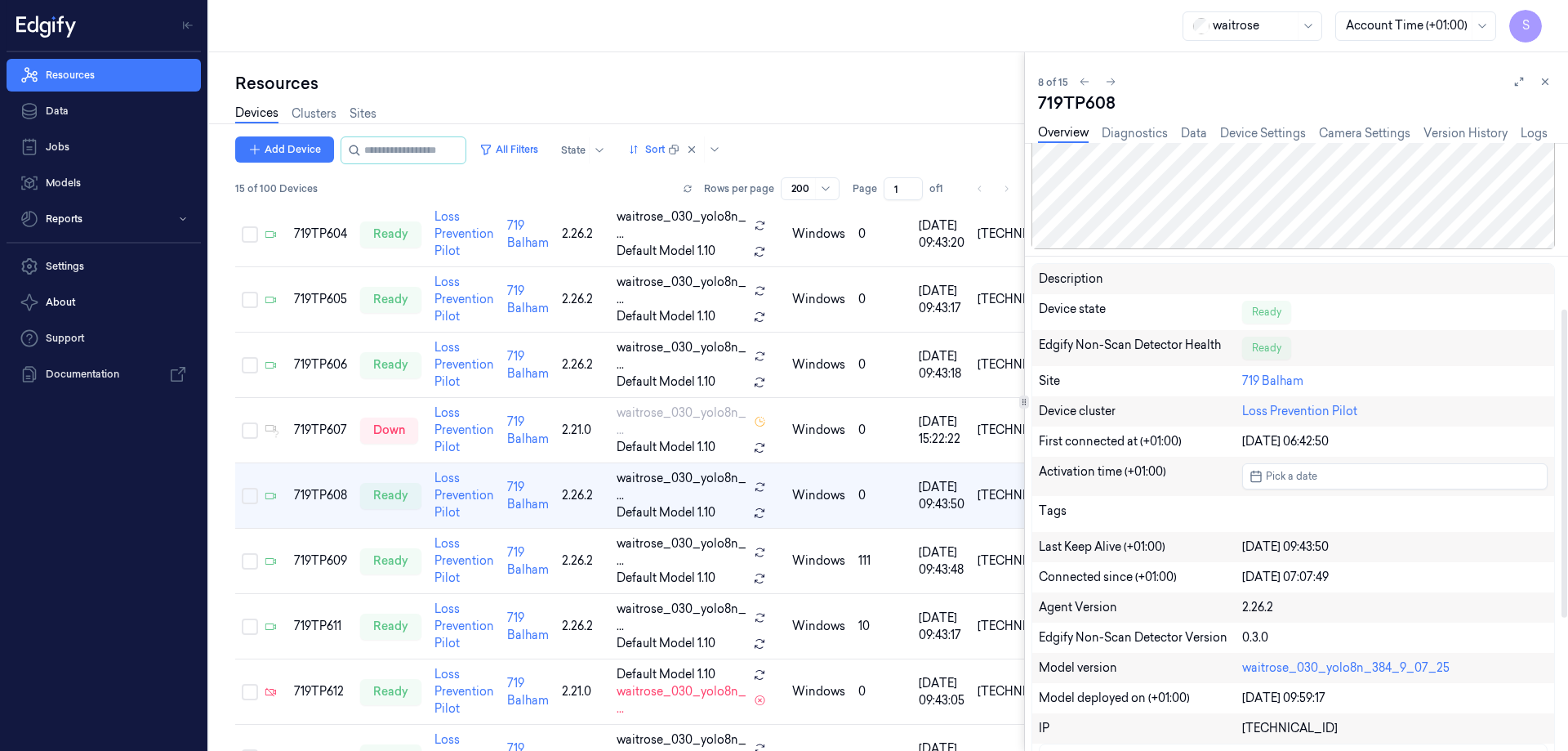
scroll to position [327, 0]
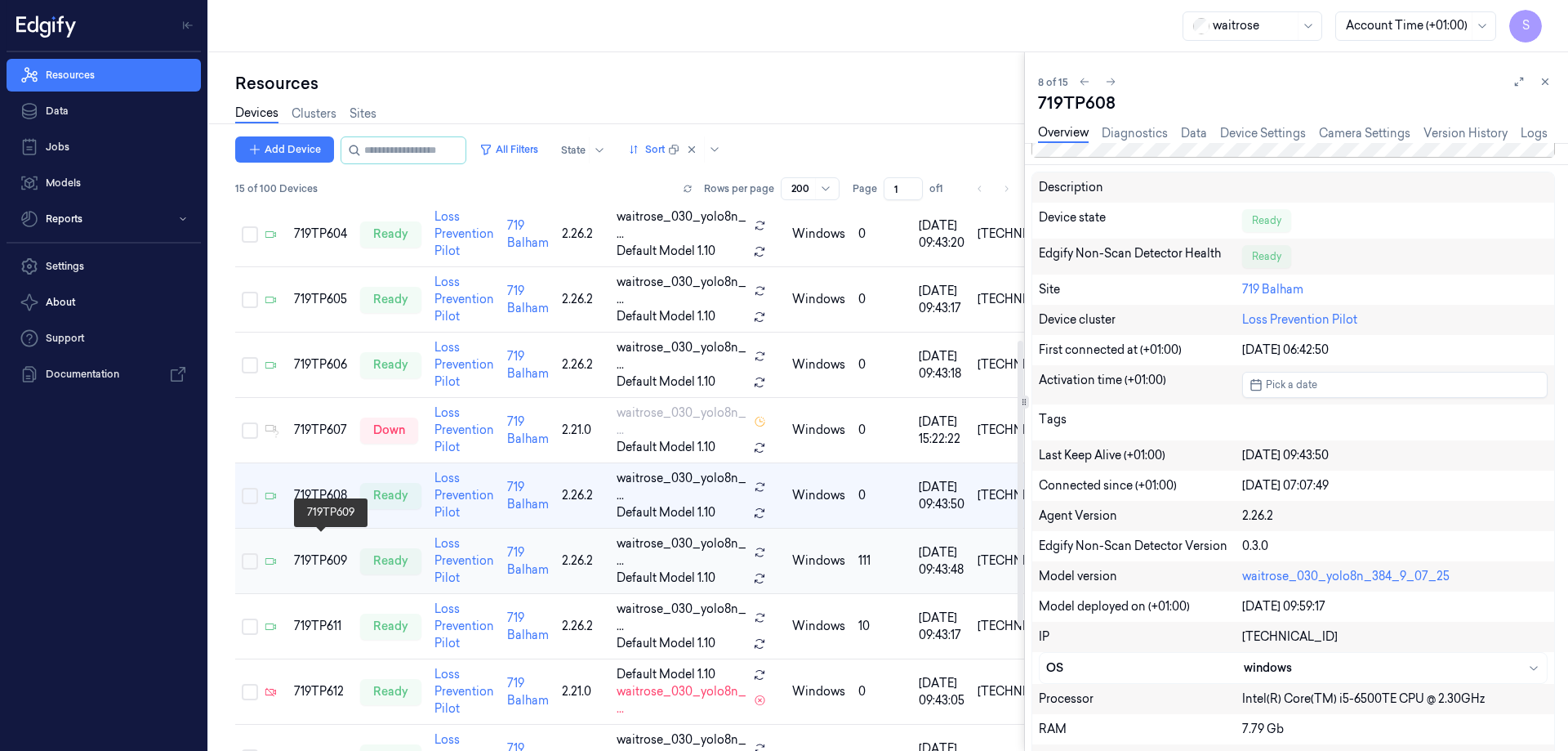
click at [325, 552] on div "719TP609" at bounding box center [320, 561] width 53 height 17
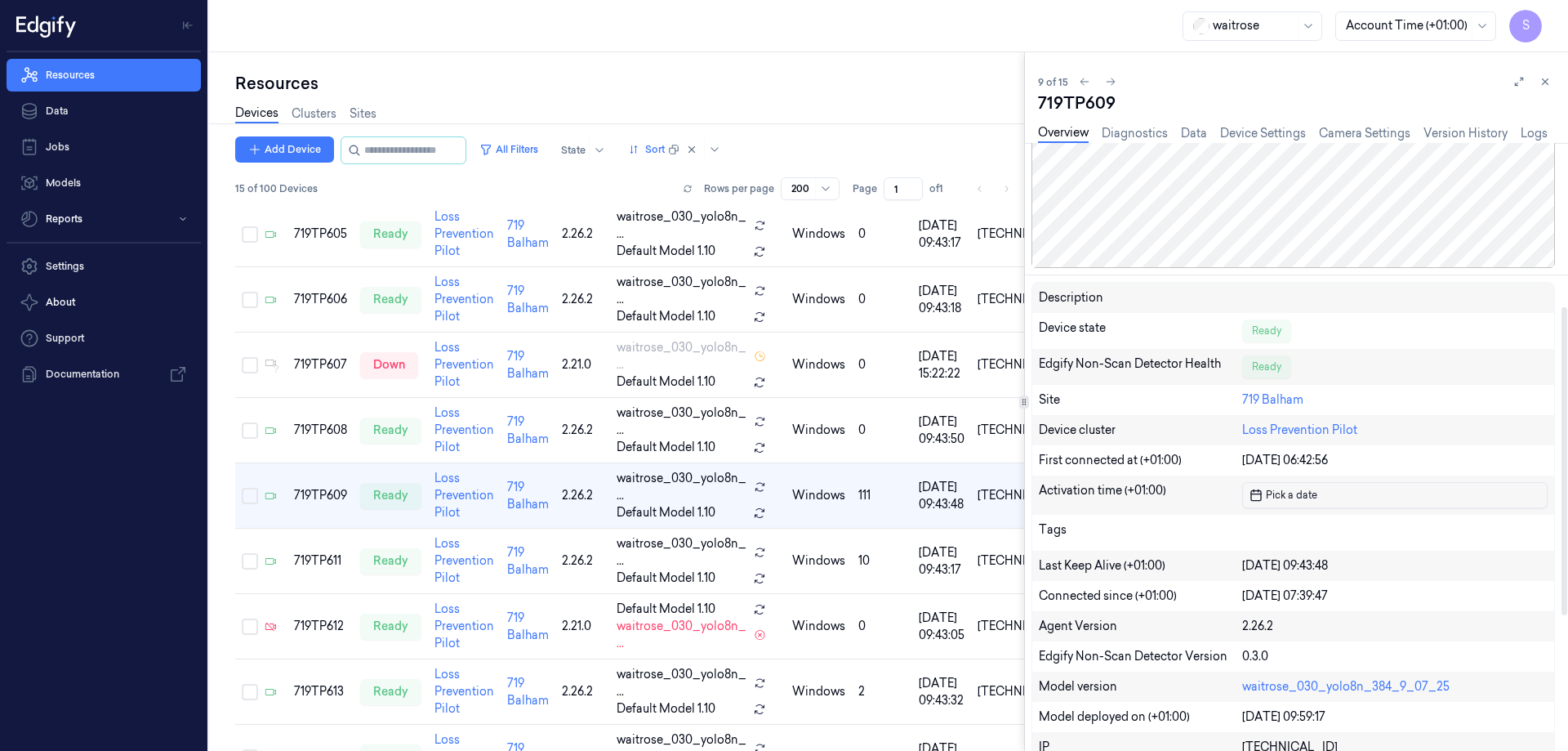
scroll to position [327, 0]
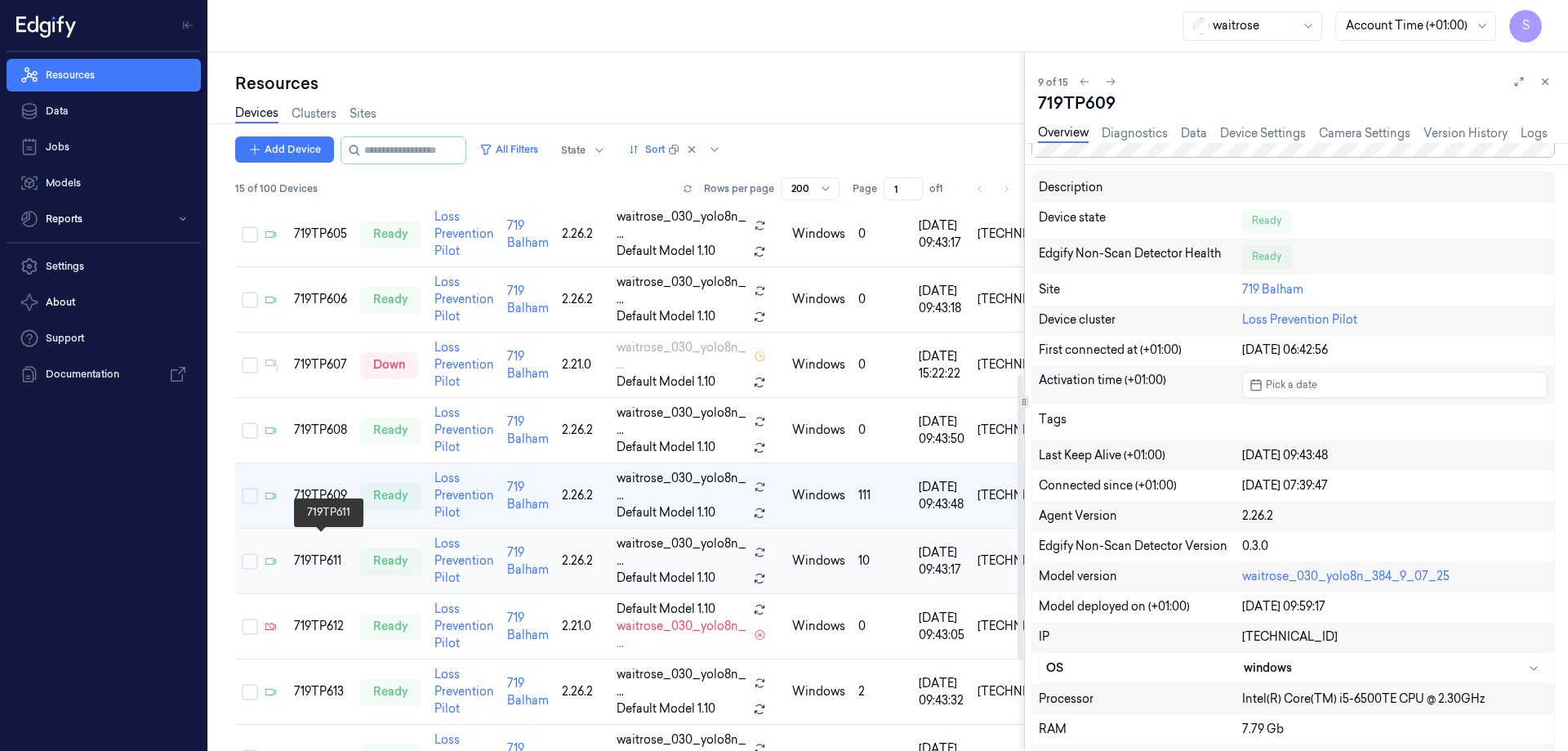
click at [313, 552] on div "719TP611" at bounding box center [320, 561] width 53 height 17
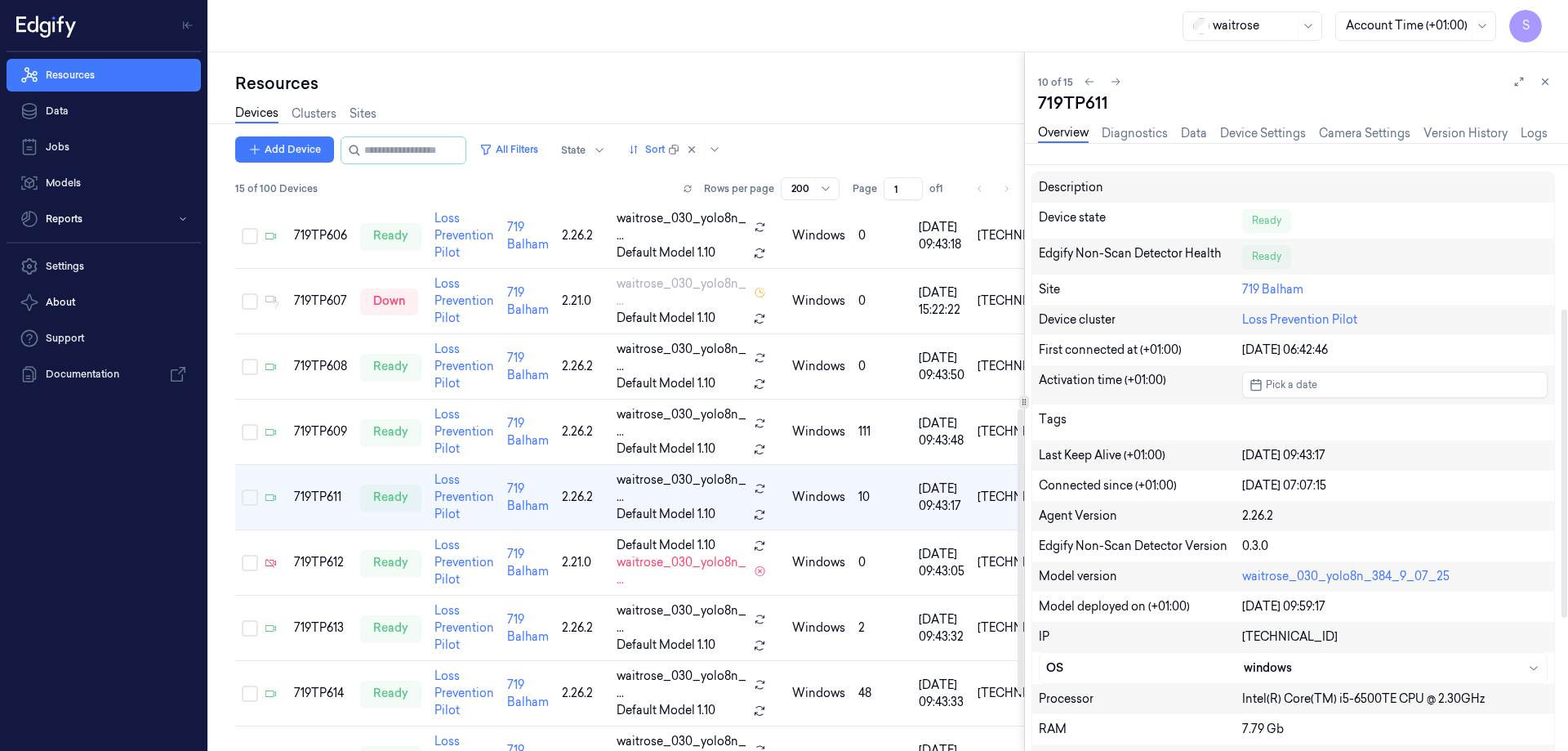
scroll to position [385, 0]
click at [308, 617] on div "719TP613" at bounding box center [320, 626] width 53 height 17
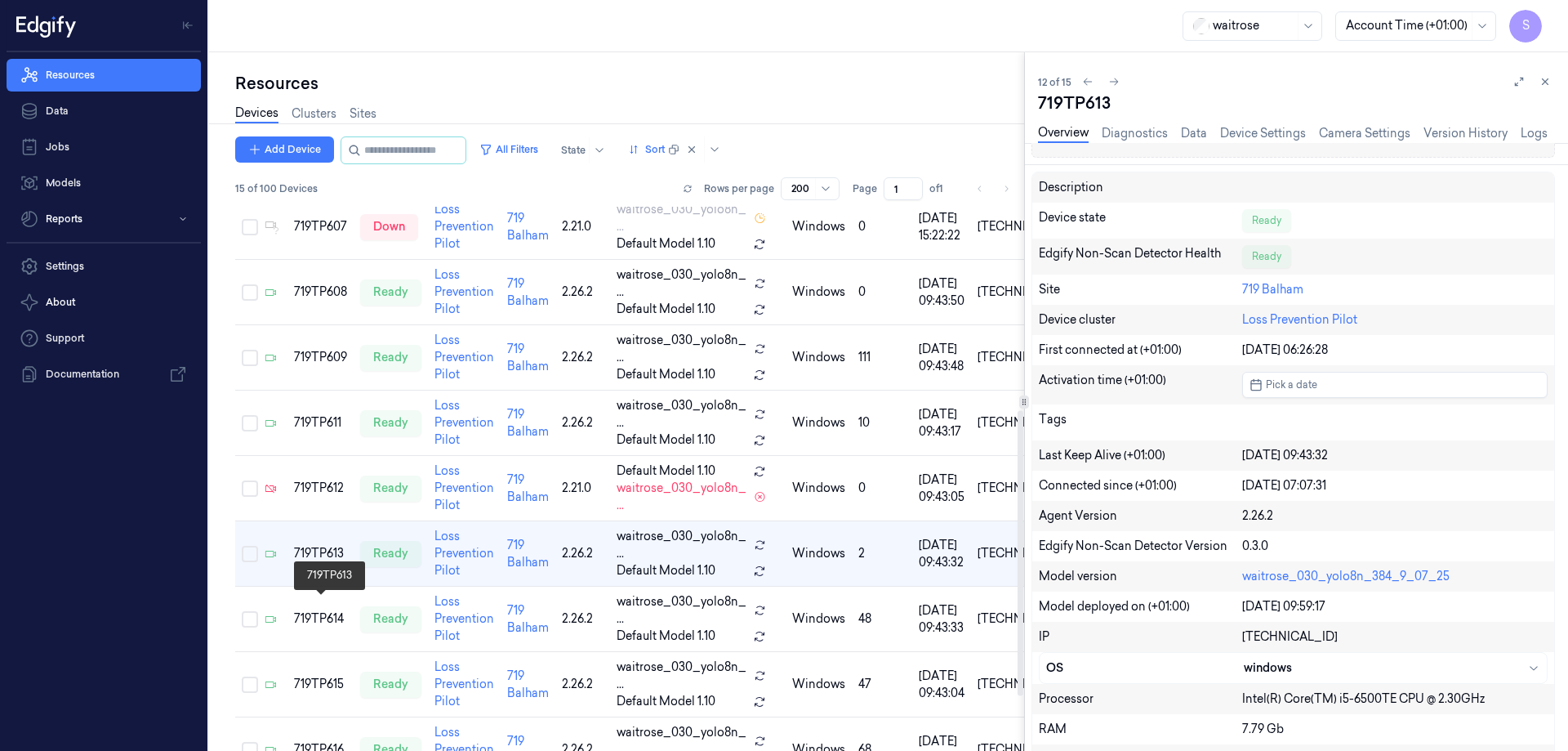
scroll to position [491, 0]
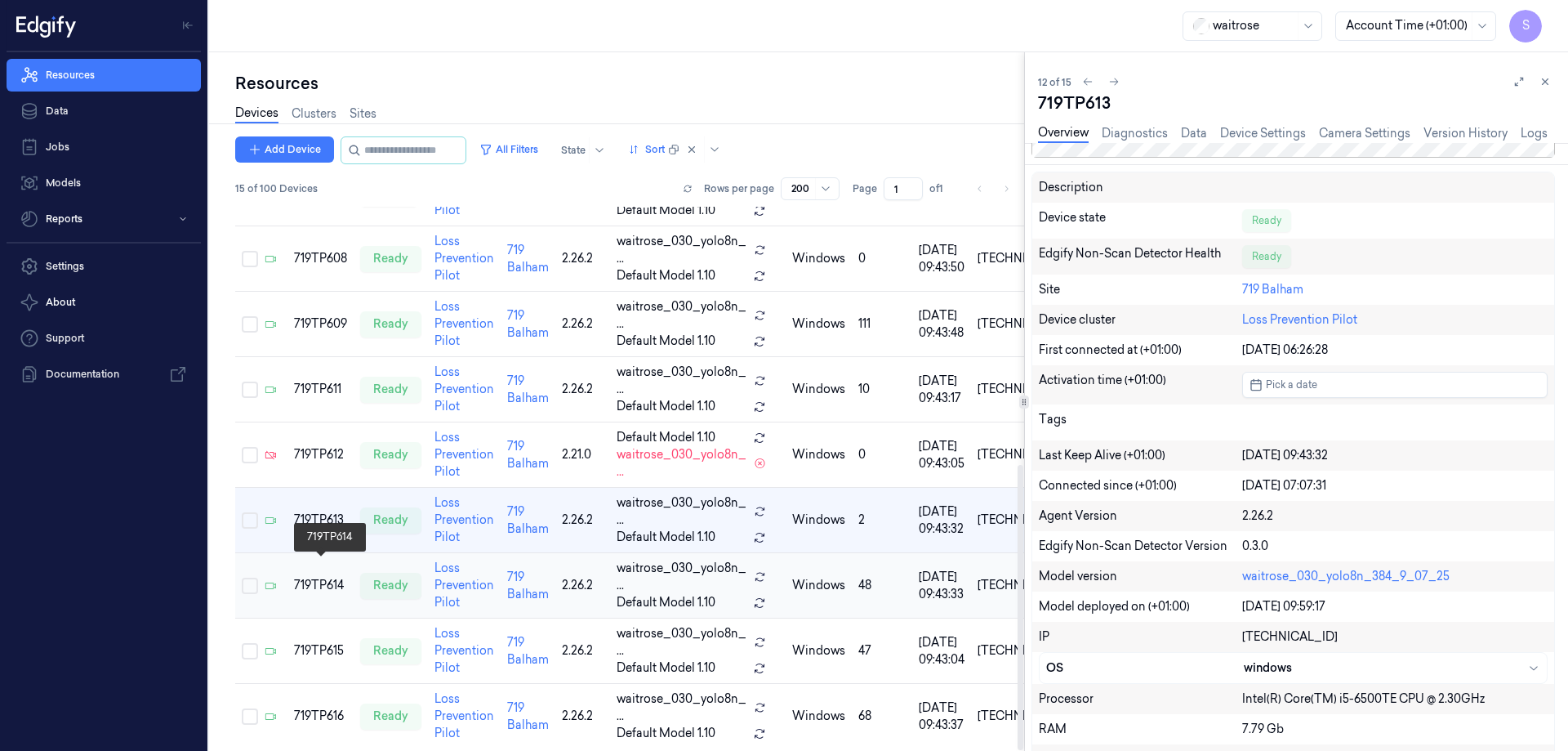
click at [312, 577] on div "719TP614" at bounding box center [320, 585] width 53 height 17
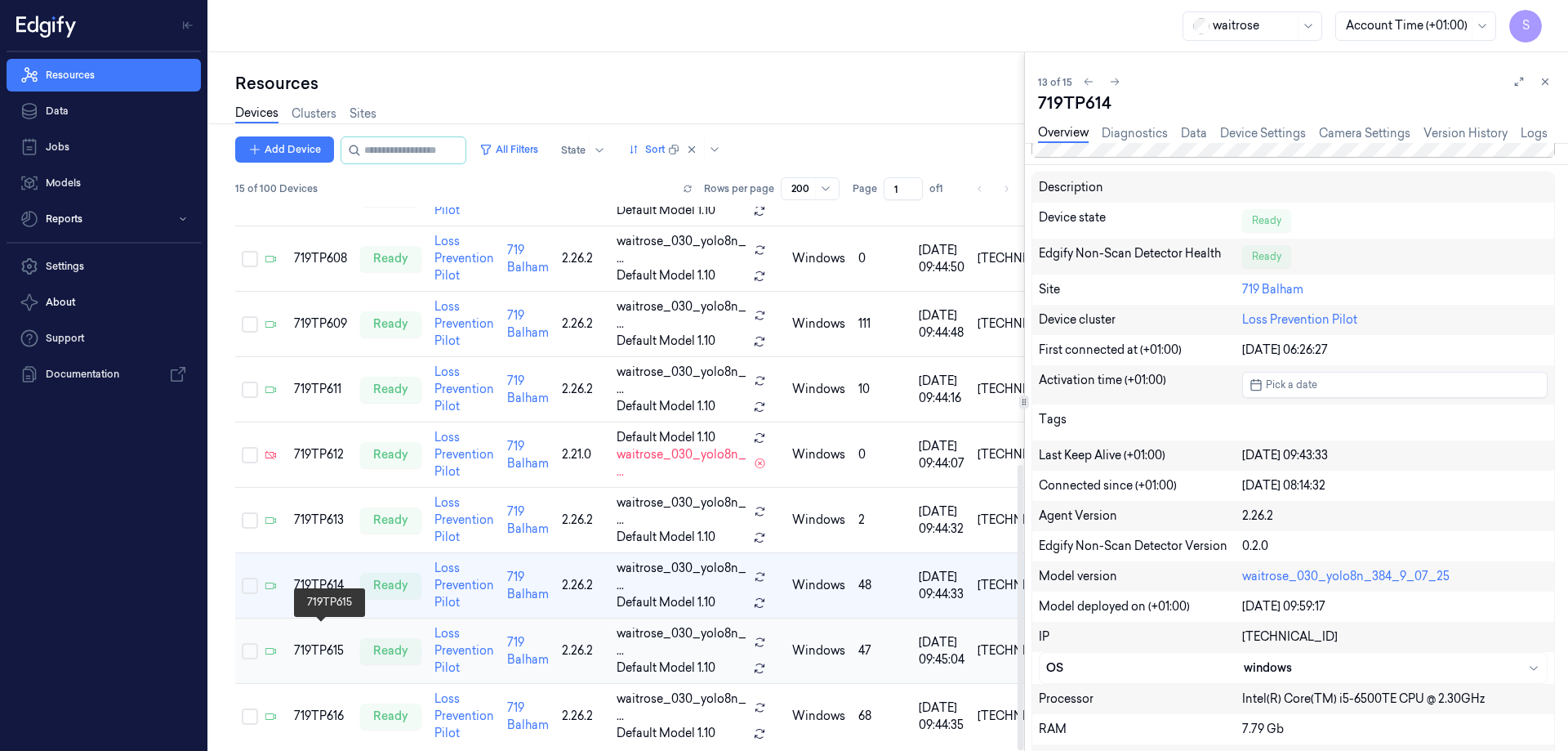
click at [324, 643] on div "719TP615" at bounding box center [320, 651] width 53 height 17
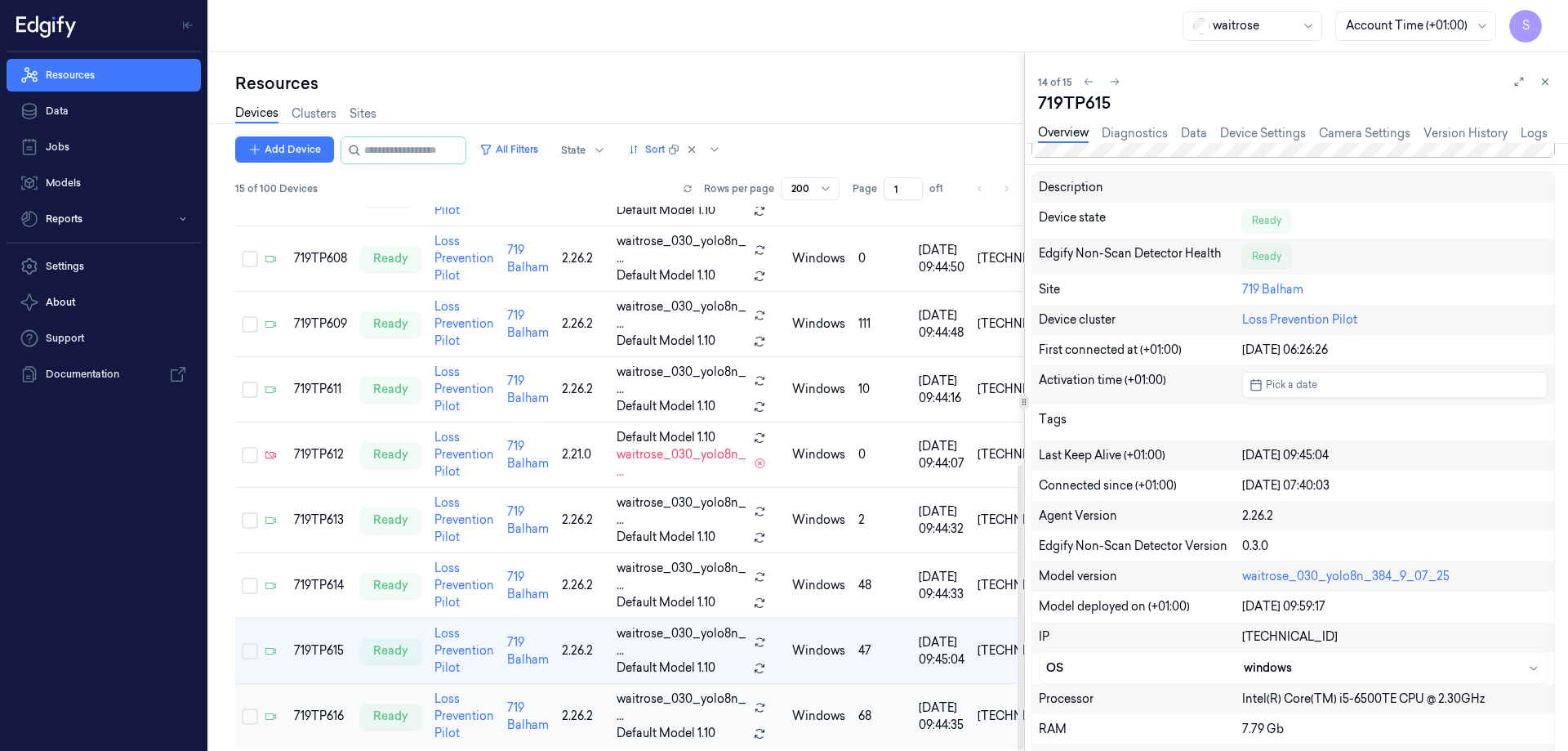
click at [310, 708] on div "719TP616" at bounding box center [320, 716] width 53 height 17
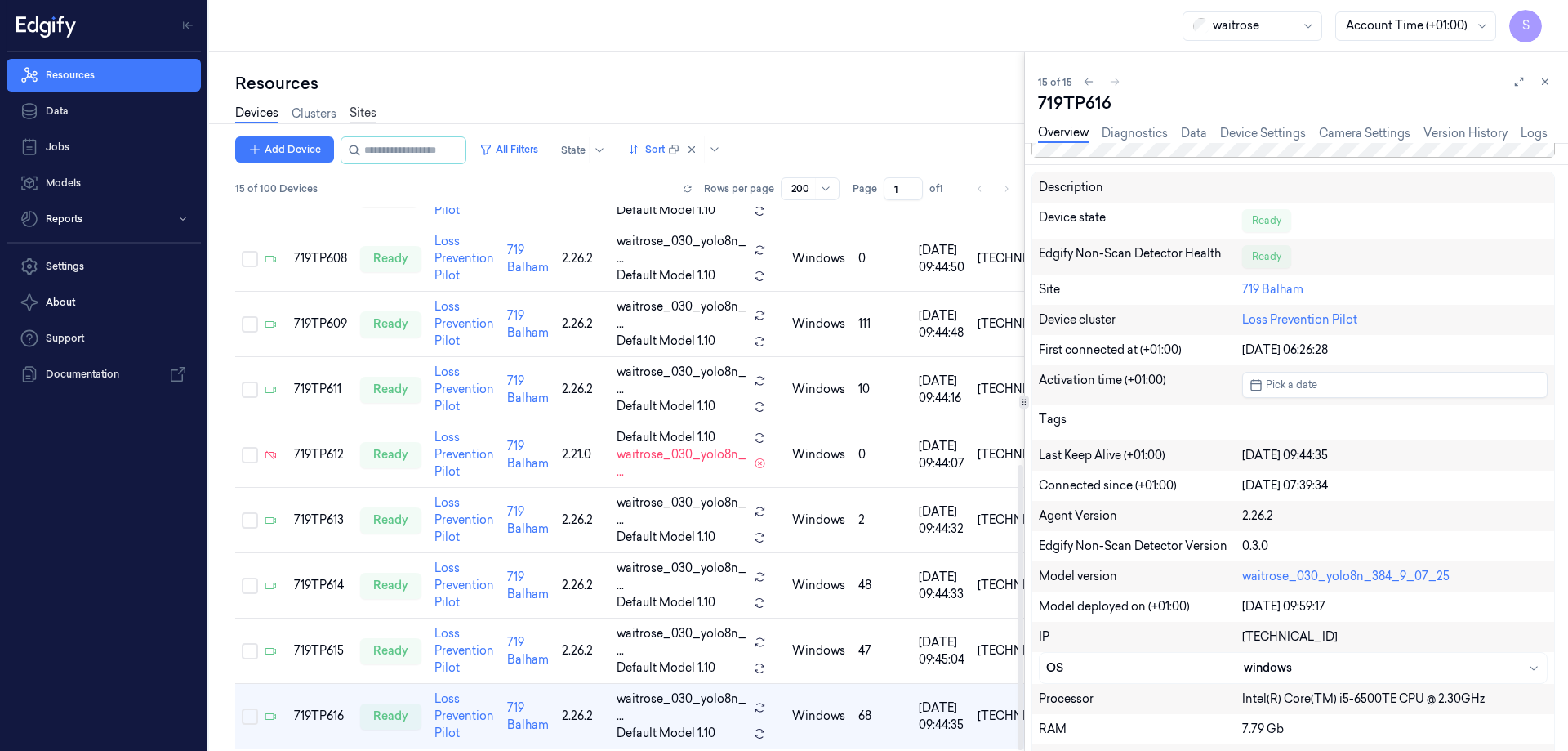
click at [360, 112] on link "Sites" at bounding box center [363, 114] width 27 height 19
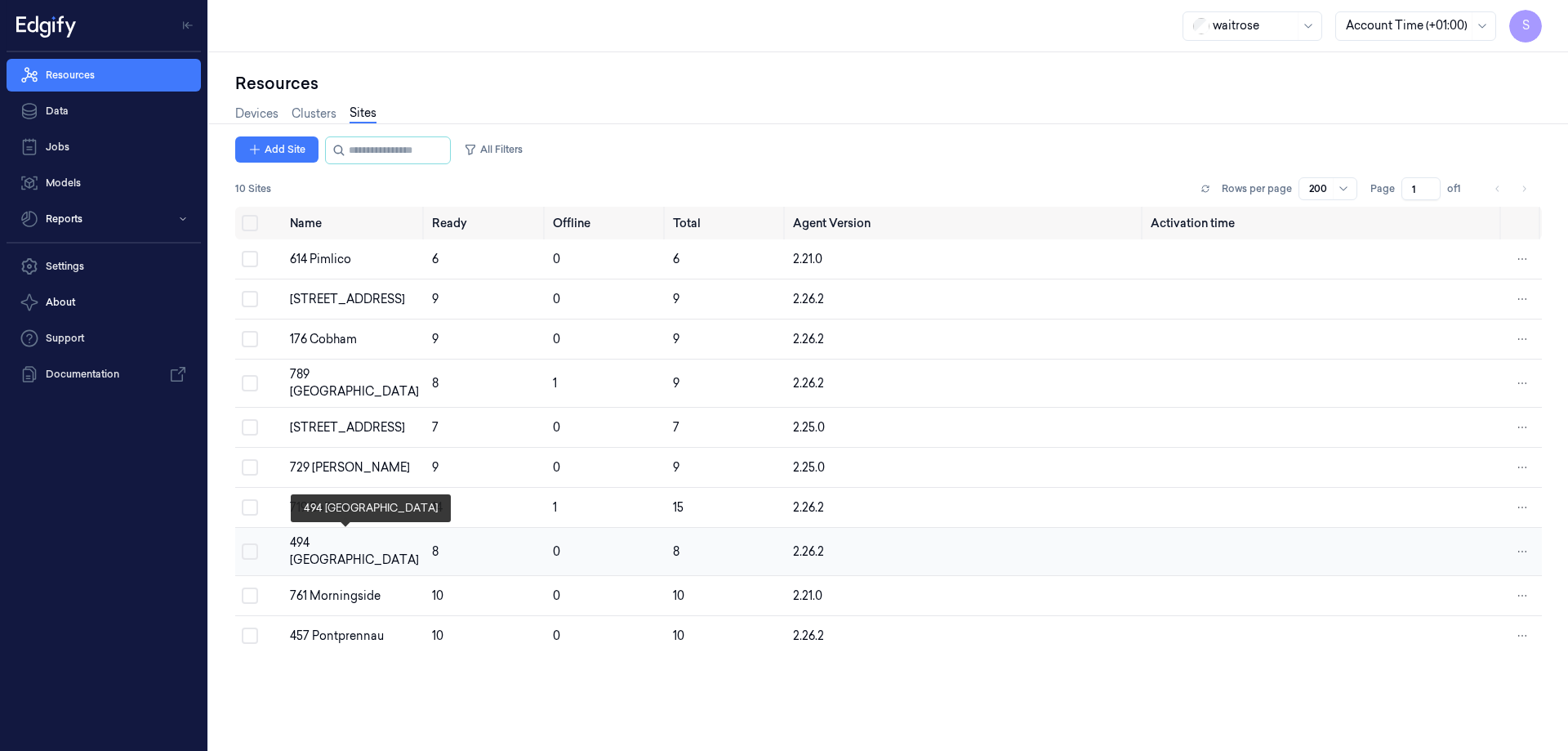
click at [352, 537] on div "494 [GEOGRAPHIC_DATA]" at bounding box center [354, 552] width 129 height 34
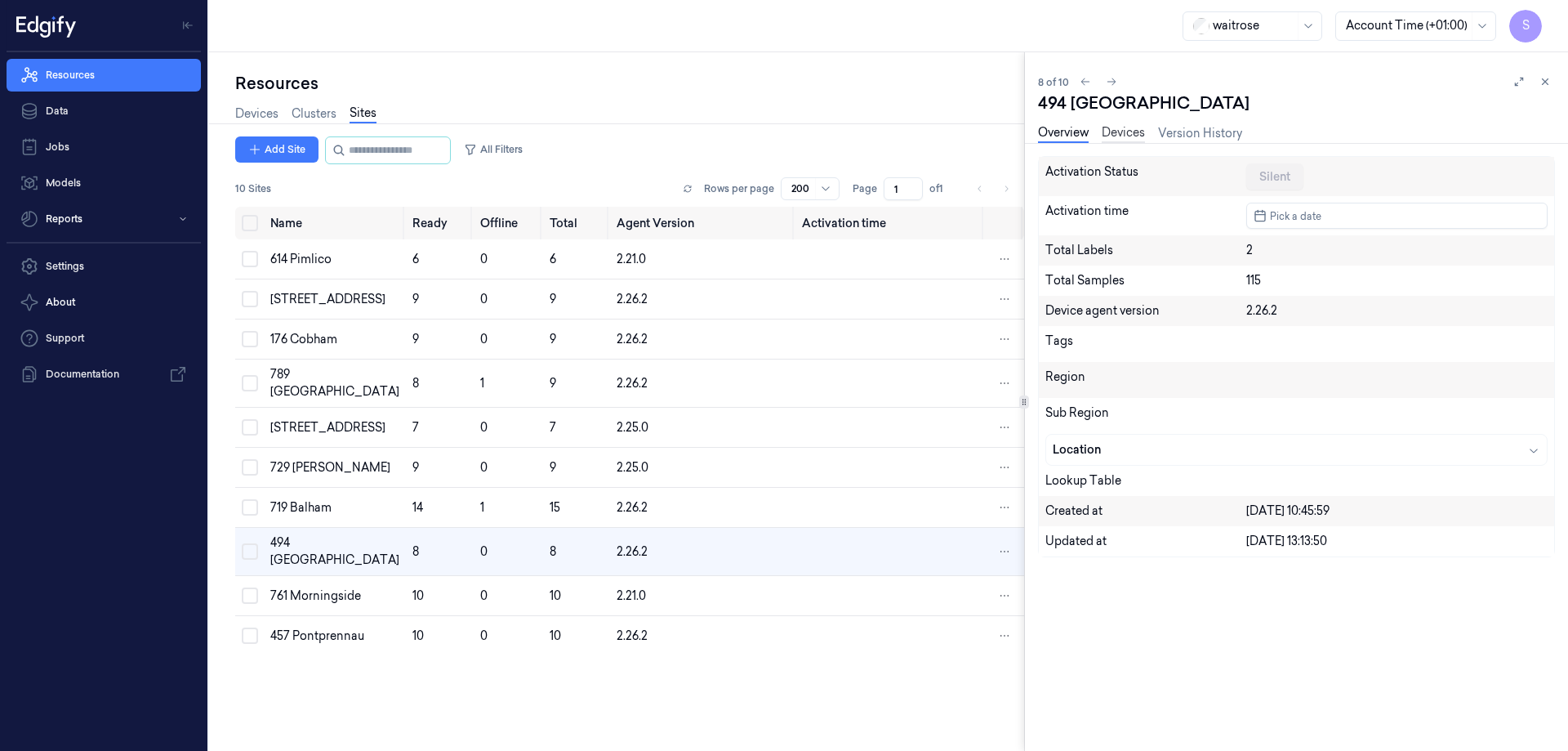
click at [1115, 127] on link "Devices" at bounding box center [1123, 134] width 43 height 19
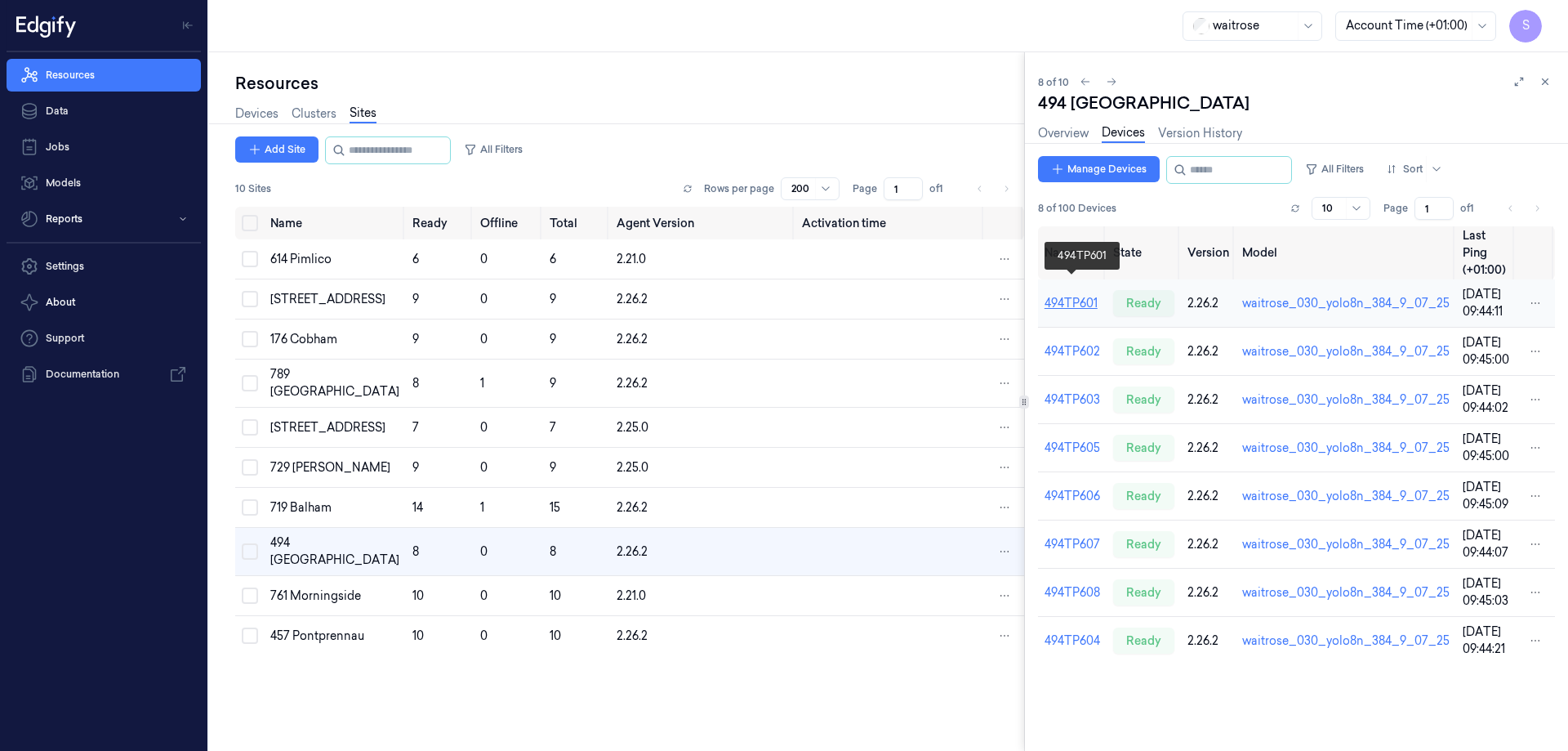
click at [1065, 296] on link "494TP601" at bounding box center [1071, 303] width 53 height 14
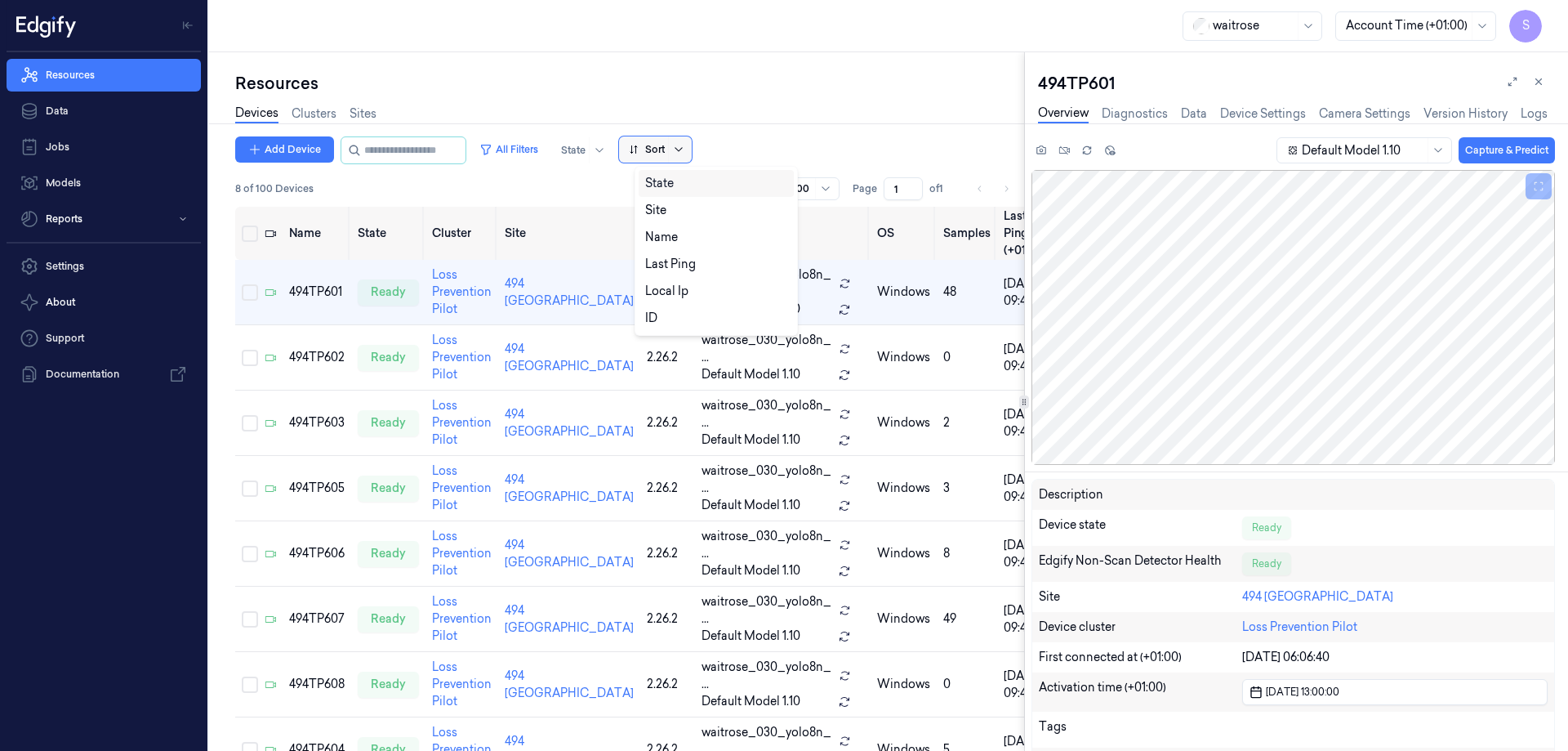
click at [686, 149] on icon at bounding box center [678, 149] width 13 height 13
click at [665, 233] on div "Name" at bounding box center [661, 236] width 32 height 17
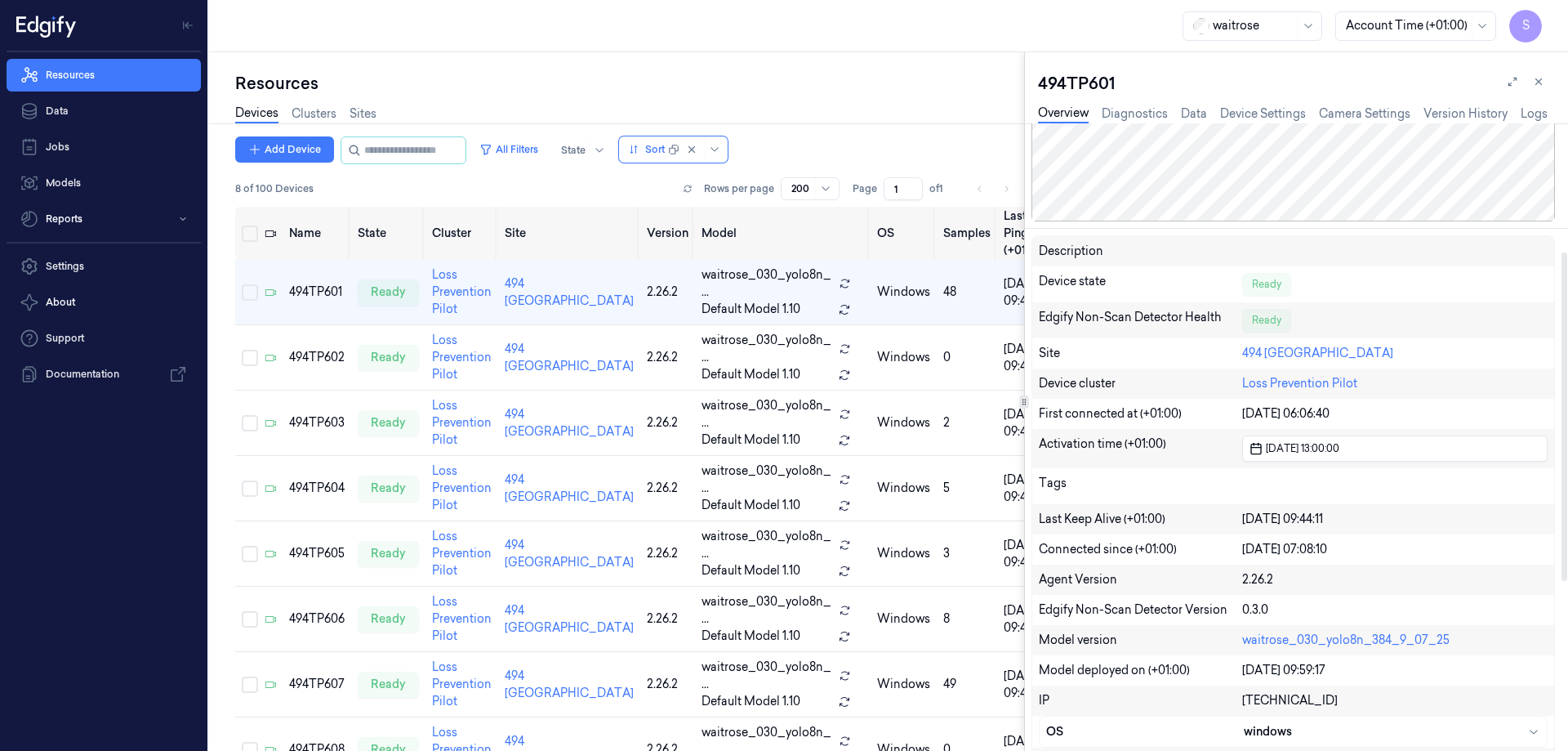
scroll to position [246, 0]
click at [319, 349] on div "494TP602" at bounding box center [317, 357] width 56 height 17
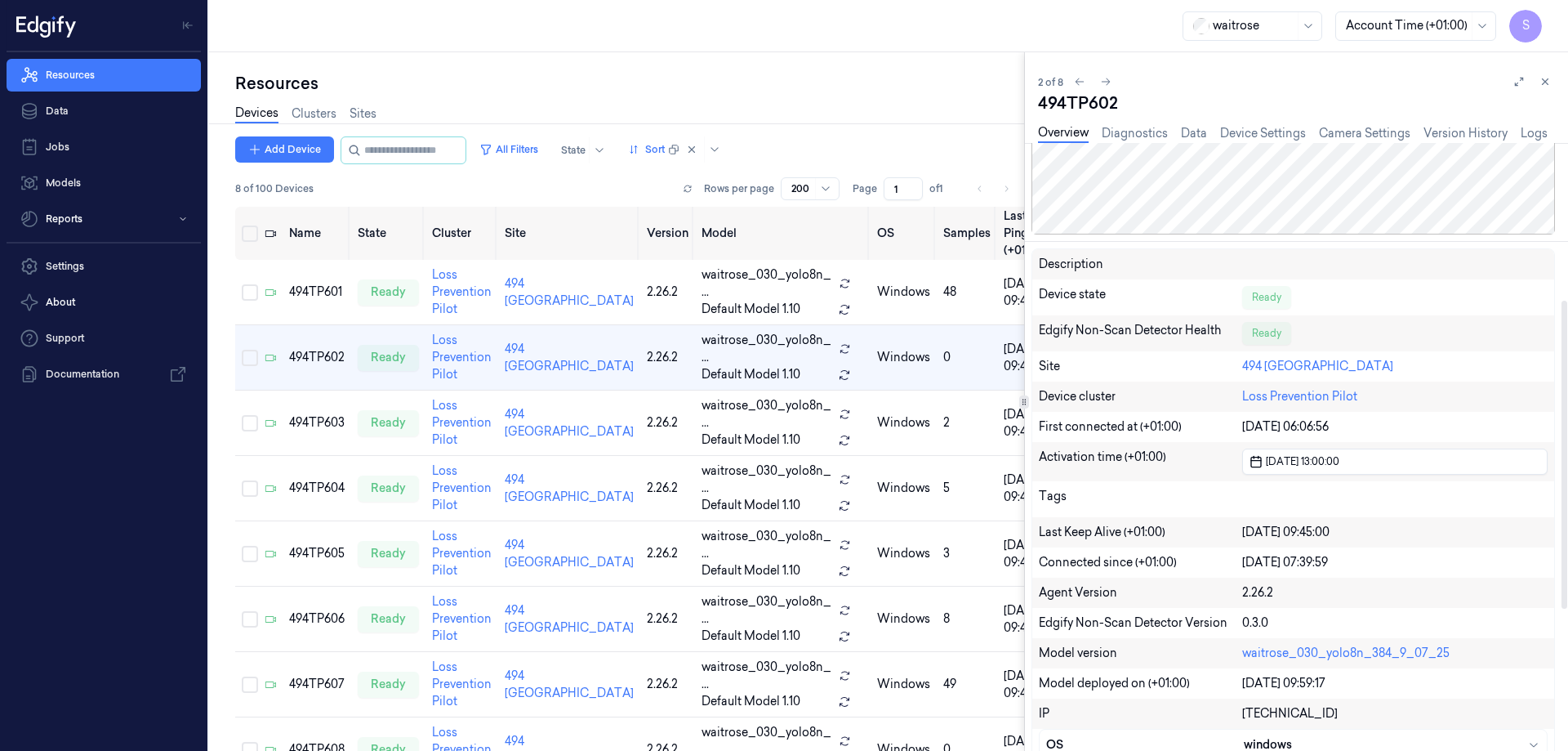
scroll to position [327, 0]
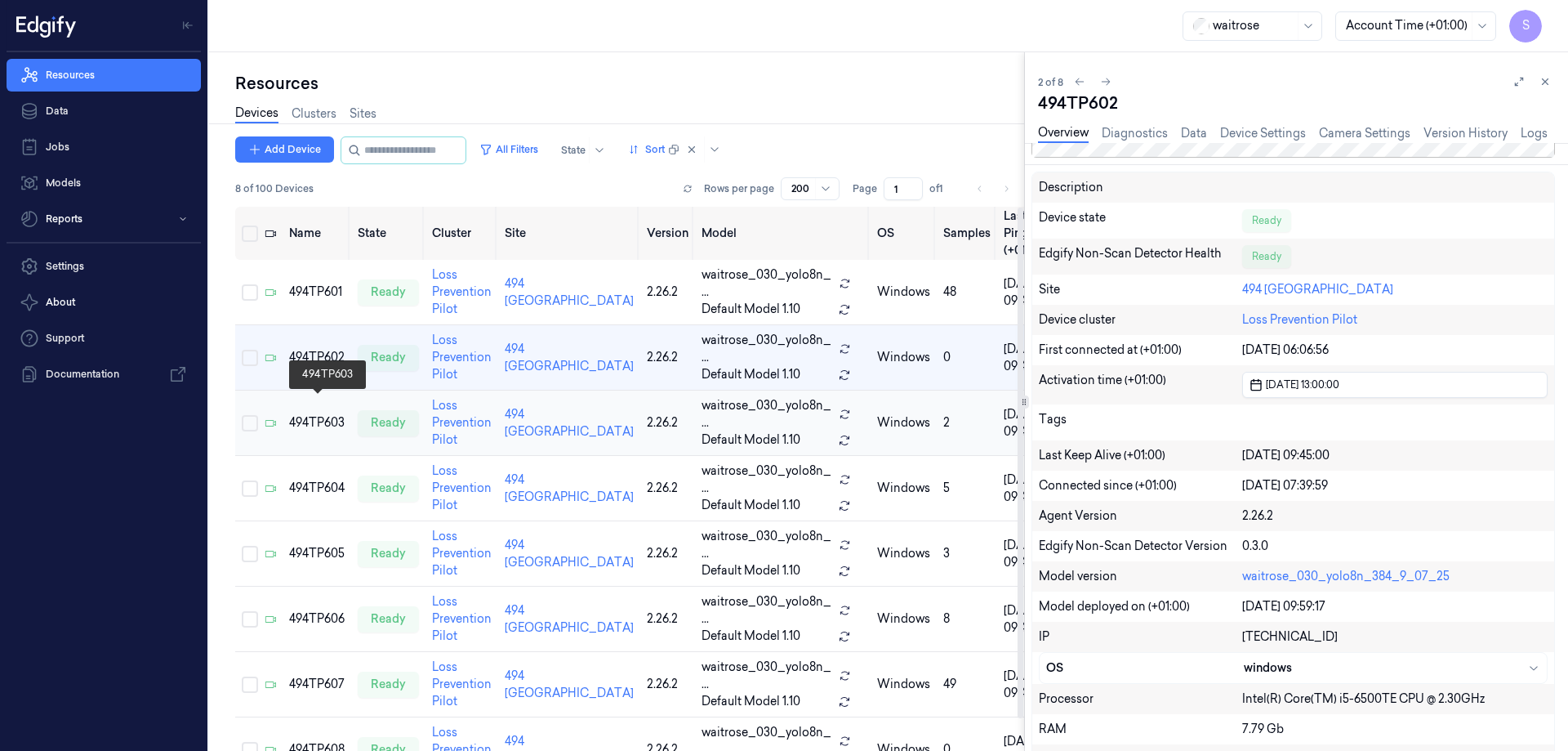
click at [322, 414] on div "494TP603" at bounding box center [317, 422] width 56 height 17
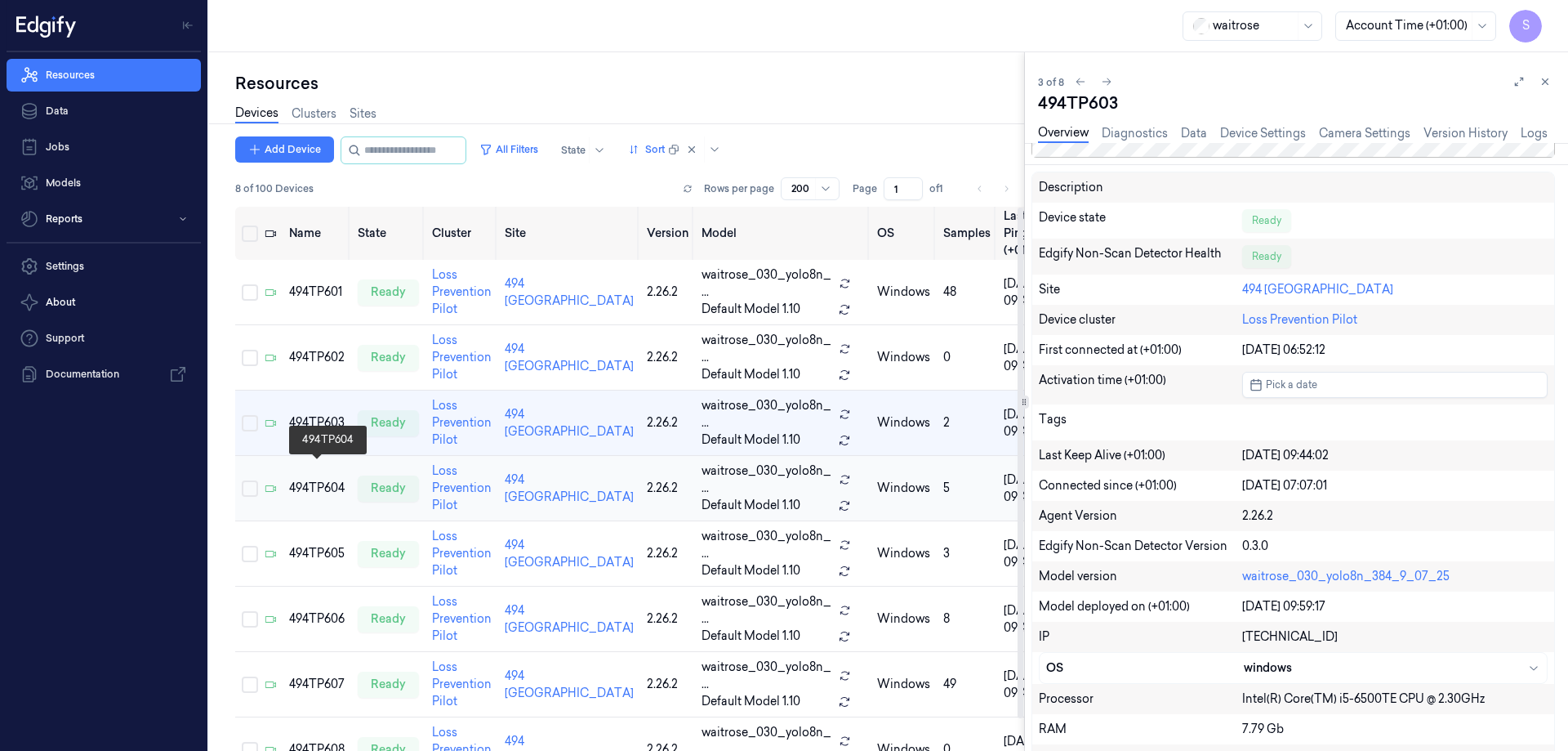
click at [321, 479] on div "494TP604" at bounding box center [317, 487] width 56 height 17
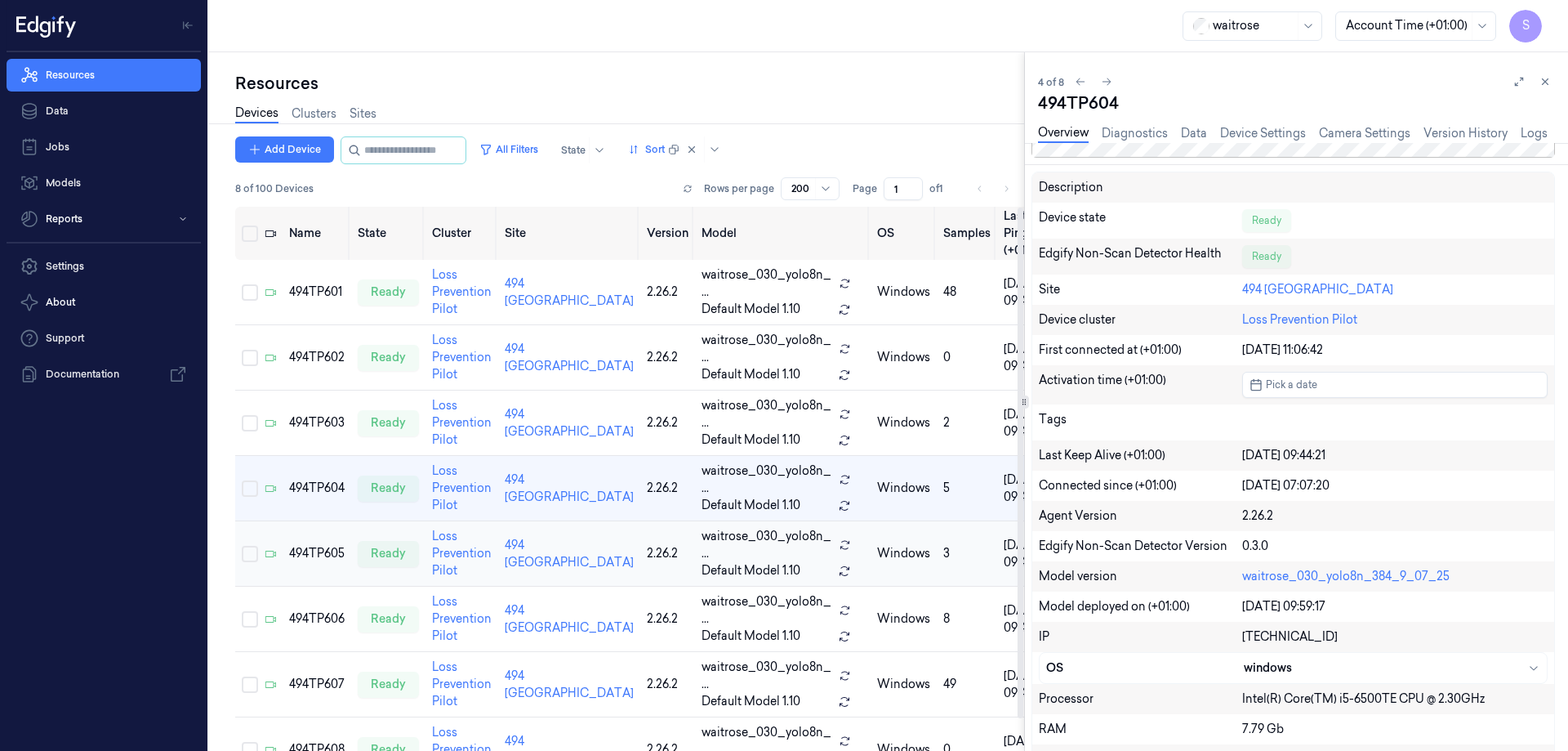
click at [317, 545] on td "494TP605" at bounding box center [317, 554] width 69 height 65
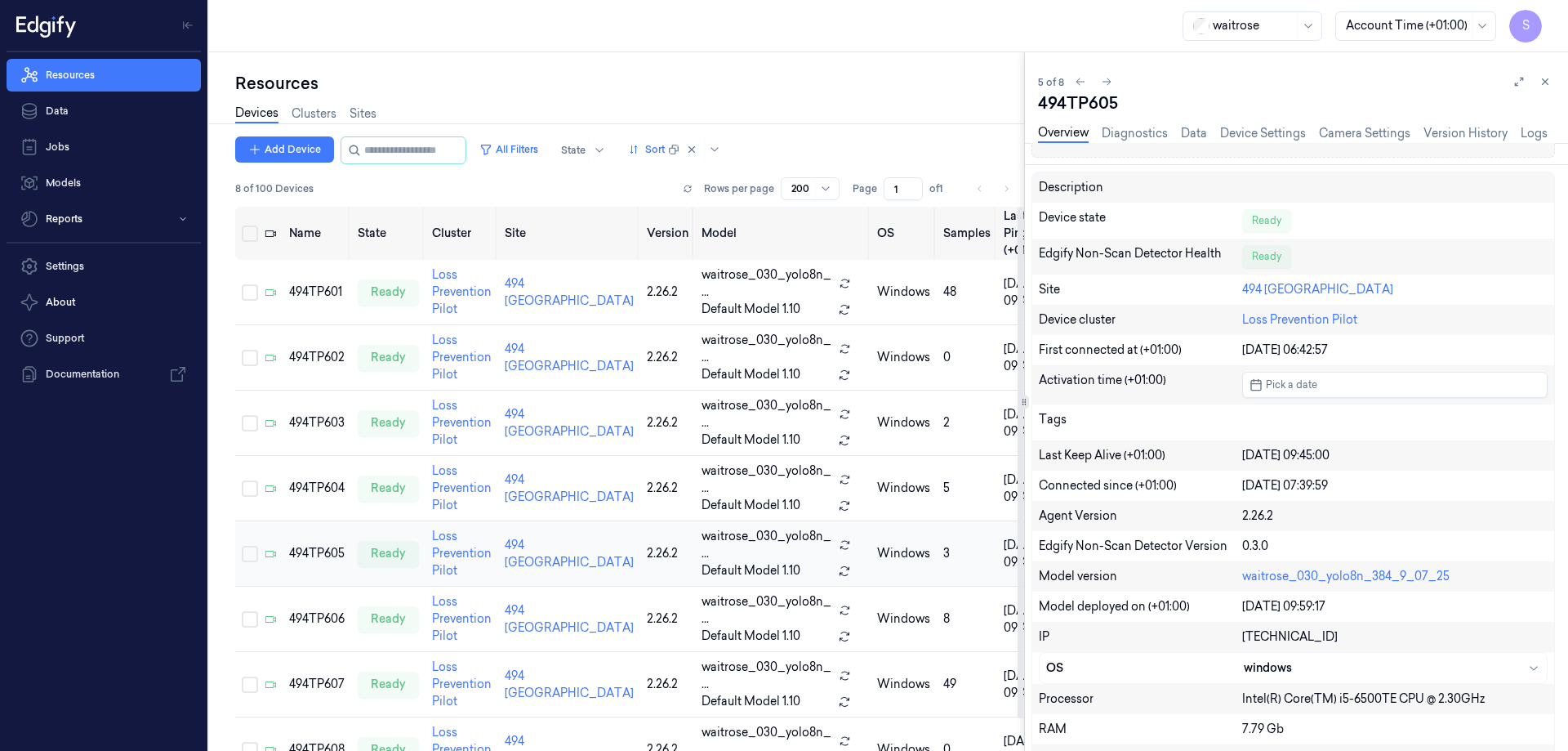
scroll to position [33, 0]
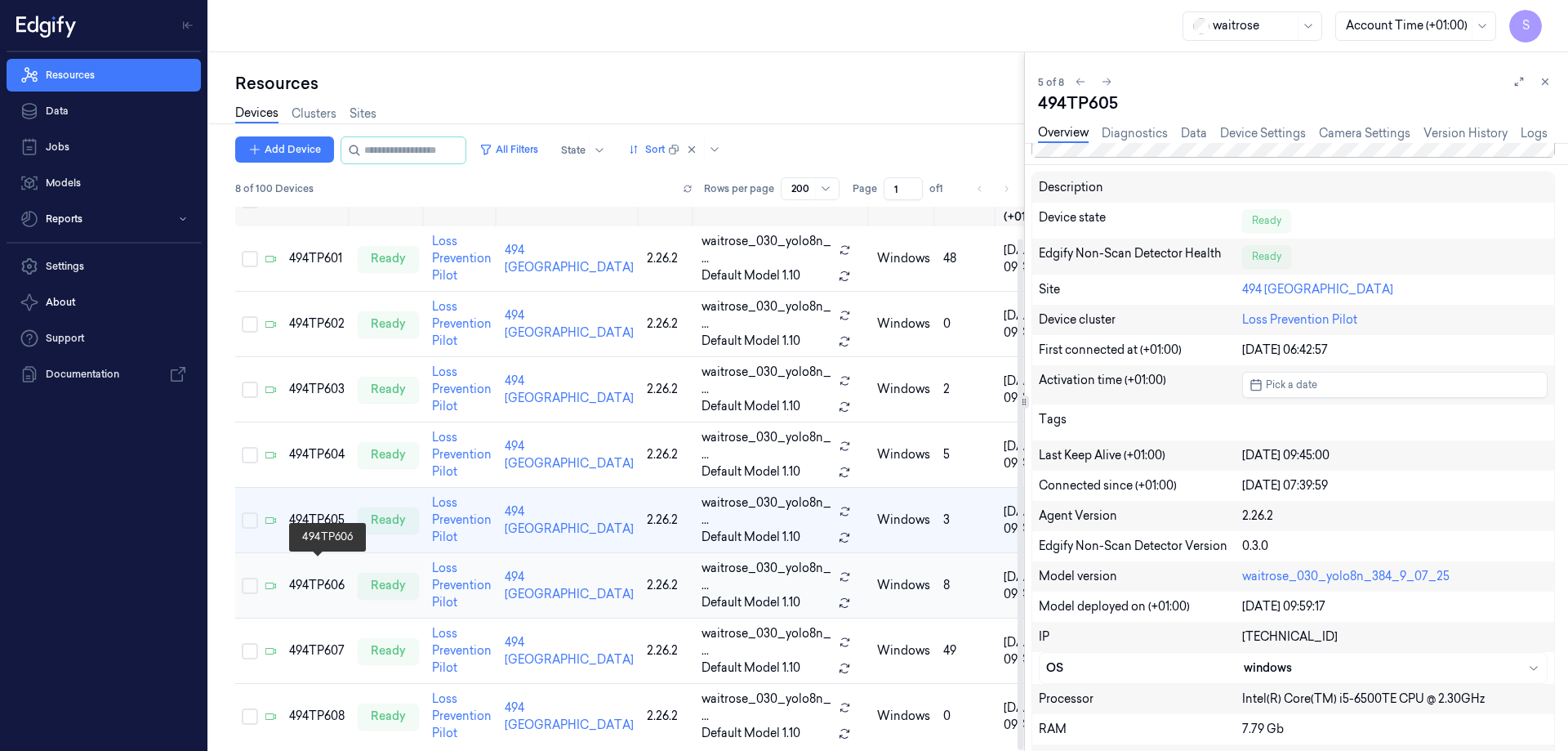
click at [332, 577] on td "494TP606" at bounding box center [317, 586] width 69 height 65
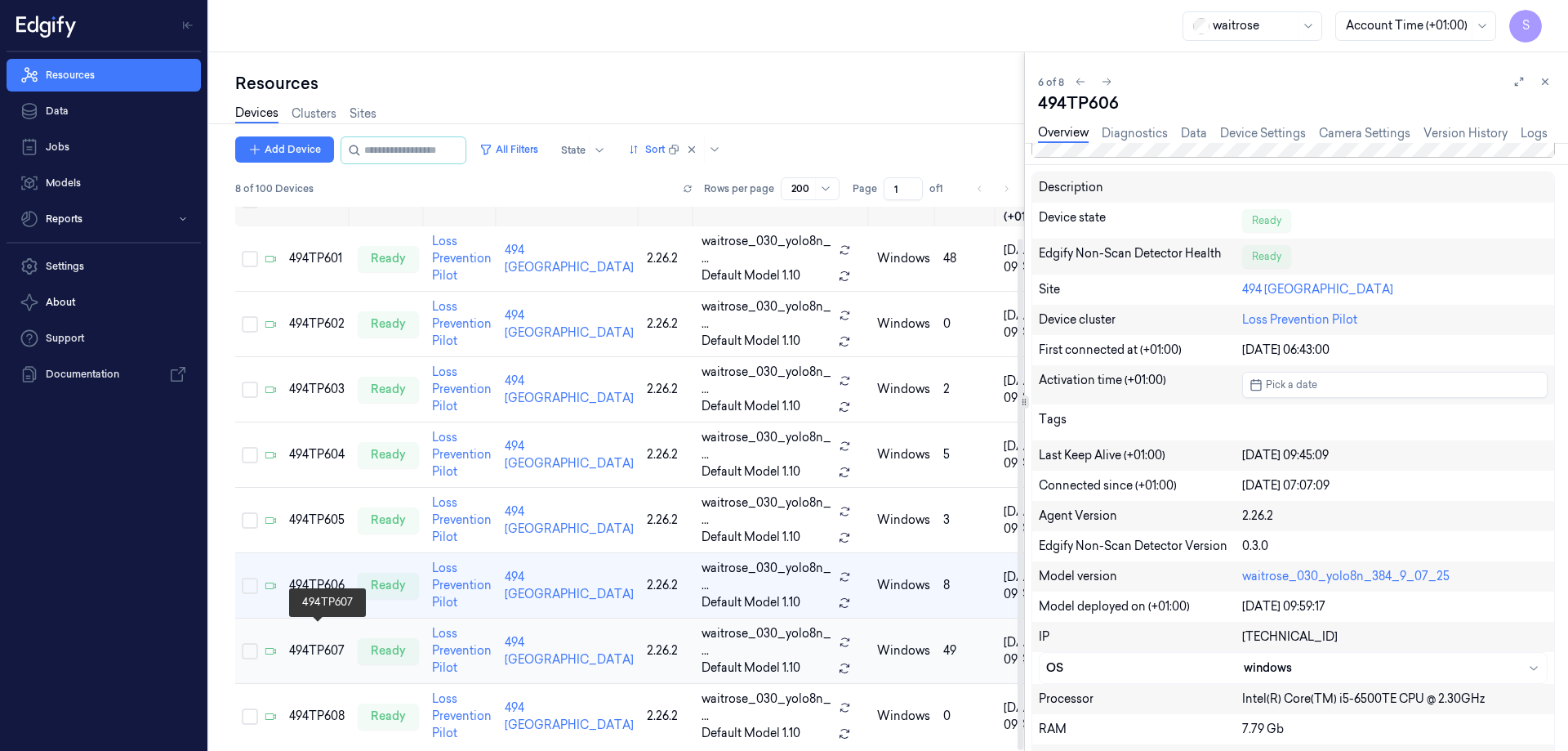
click at [310, 643] on div "494TP607" at bounding box center [317, 651] width 56 height 17
click at [330, 643] on div "494TP607" at bounding box center [317, 651] width 56 height 17
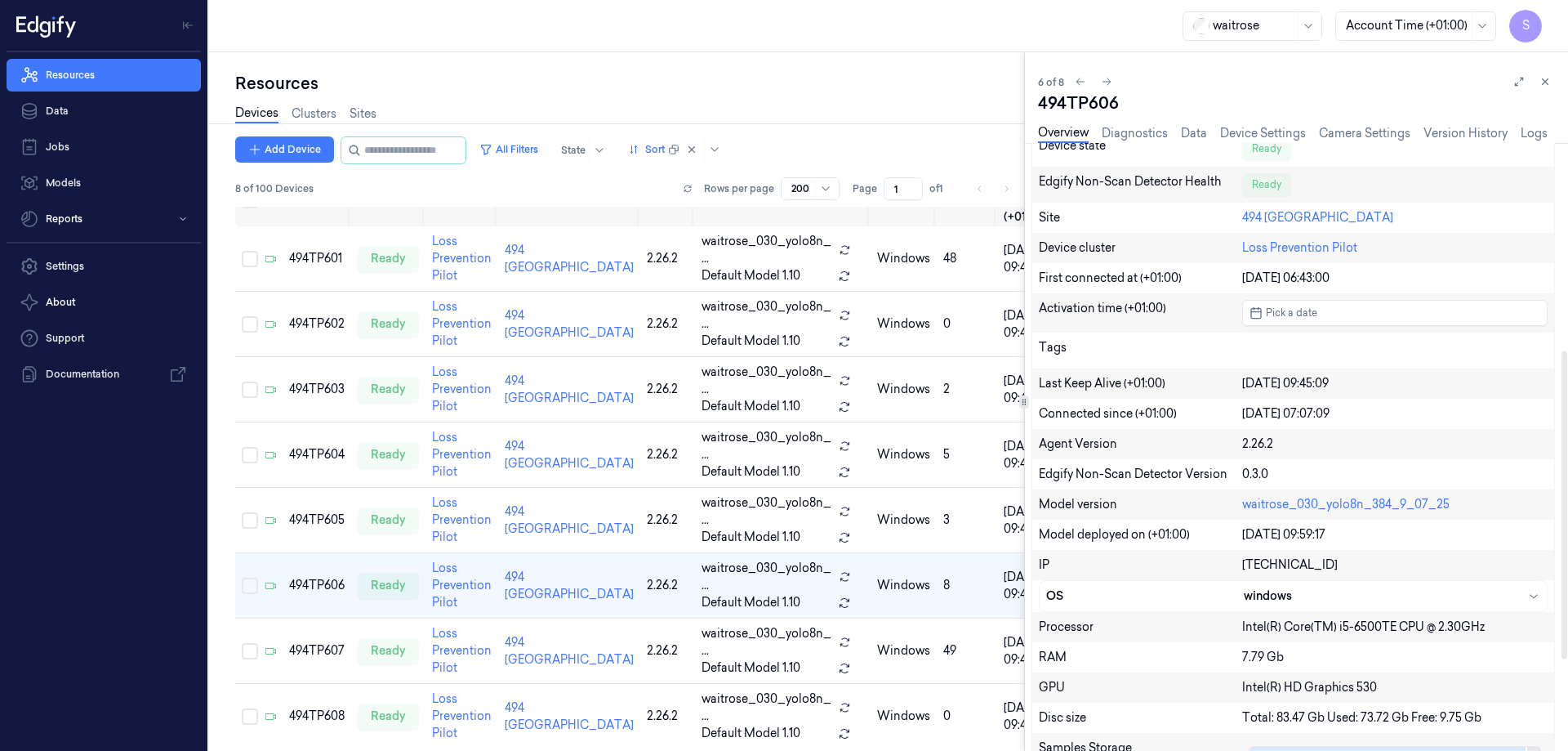
scroll to position [409, 0]
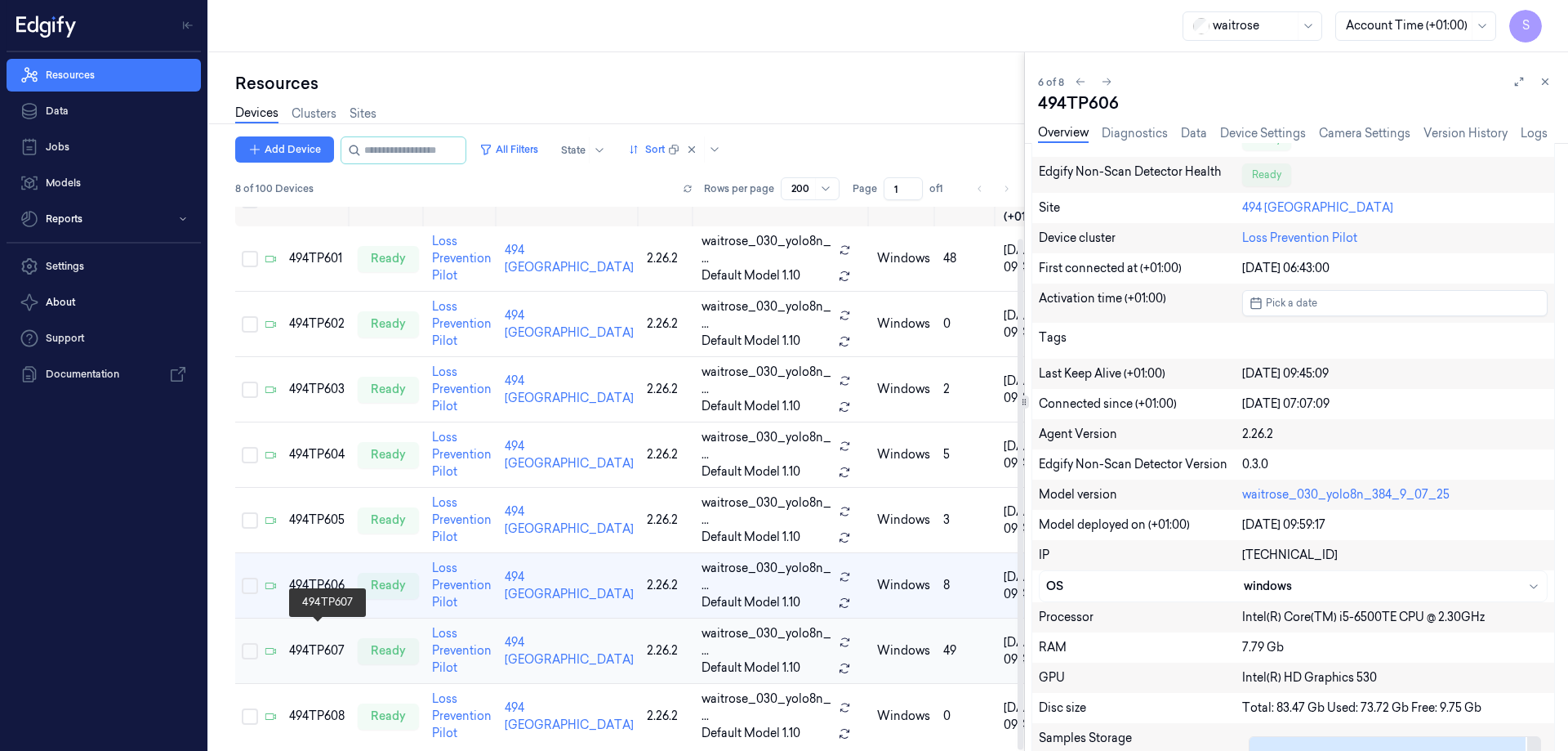
click at [292, 643] on div "494TP607" at bounding box center [317, 651] width 56 height 17
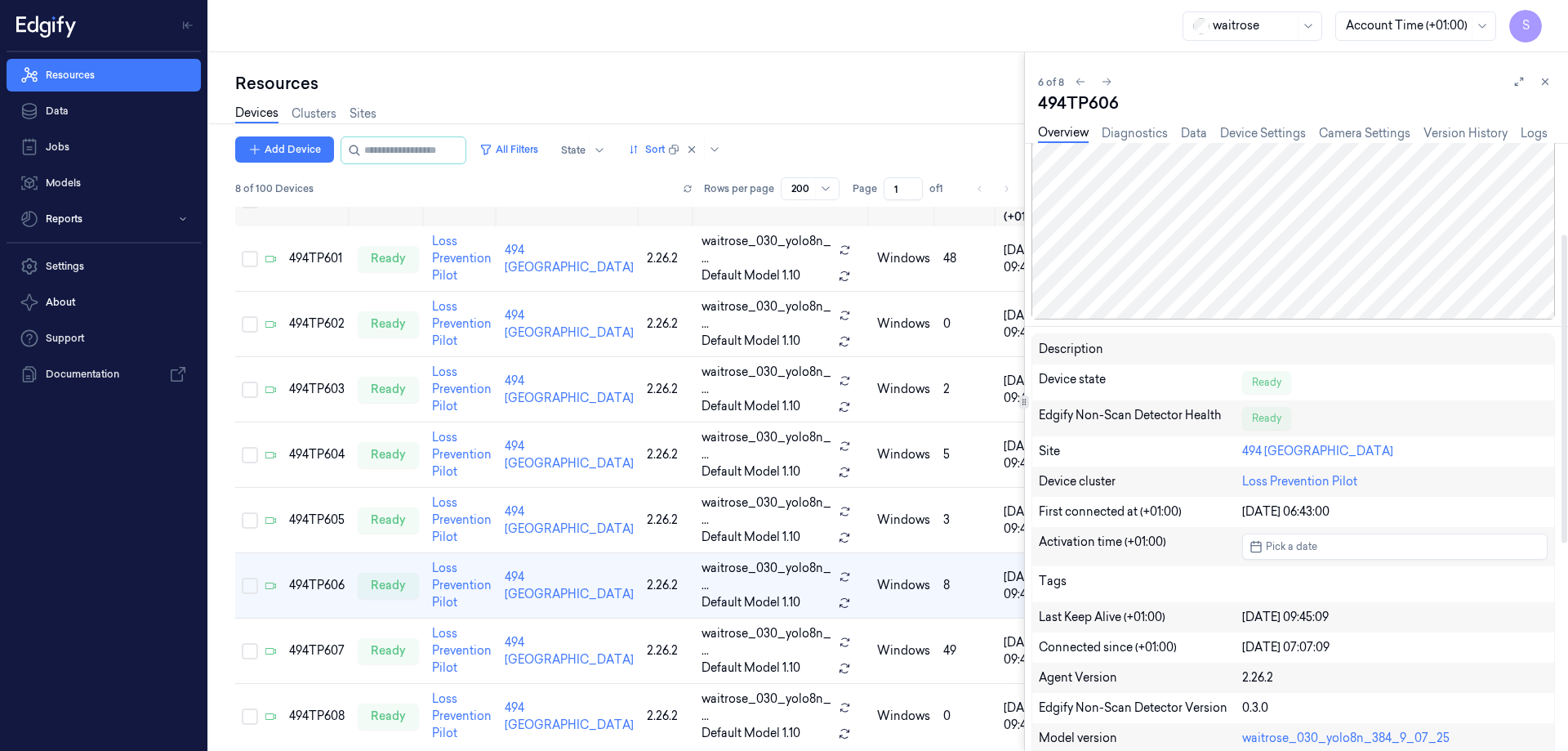
scroll to position [163, 0]
click at [326, 643] on div "494TP607" at bounding box center [317, 651] width 56 height 17
click at [301, 643] on div "494TP607" at bounding box center [317, 651] width 56 height 17
click at [306, 643] on div "494TP607" at bounding box center [317, 651] width 56 height 17
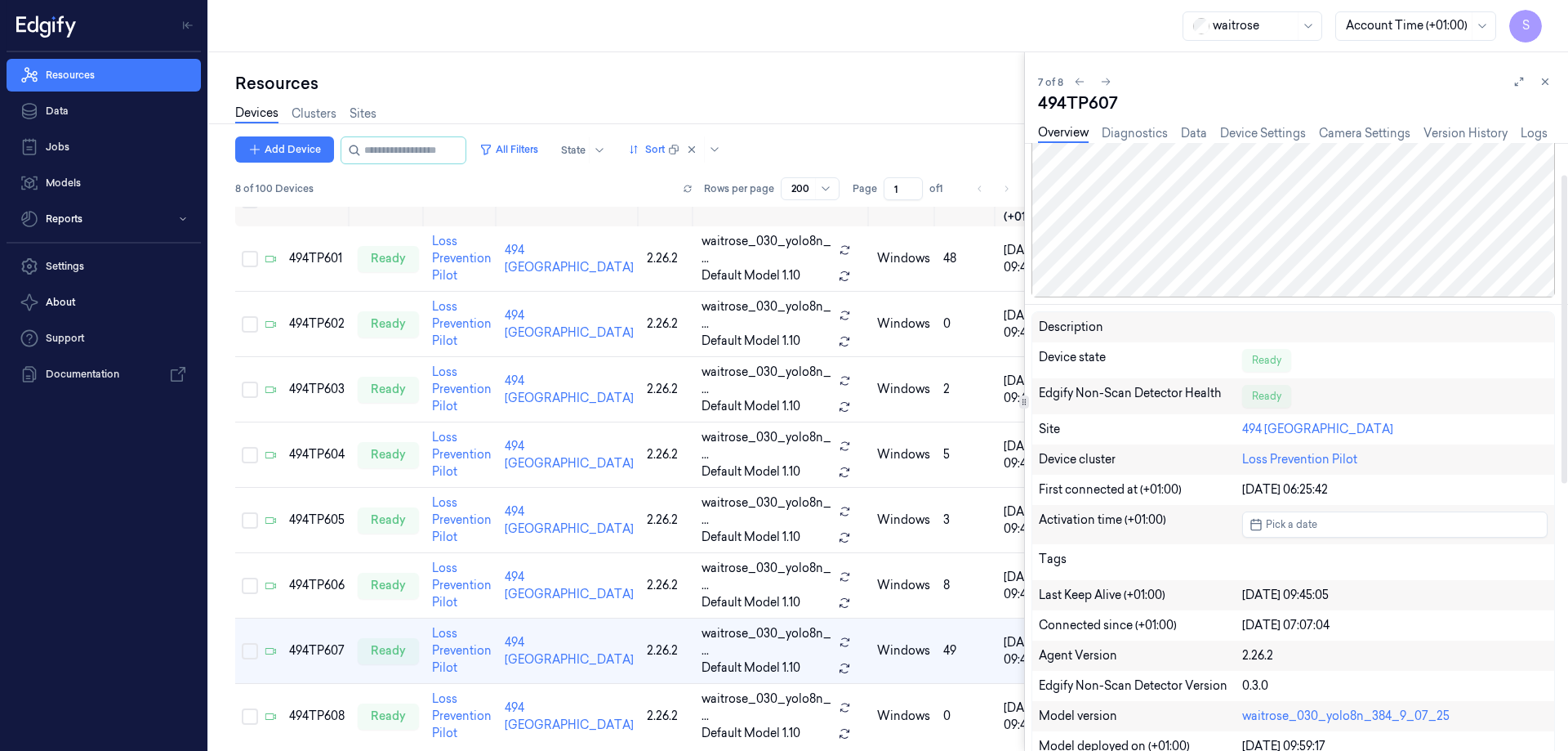
scroll to position [246, 0]
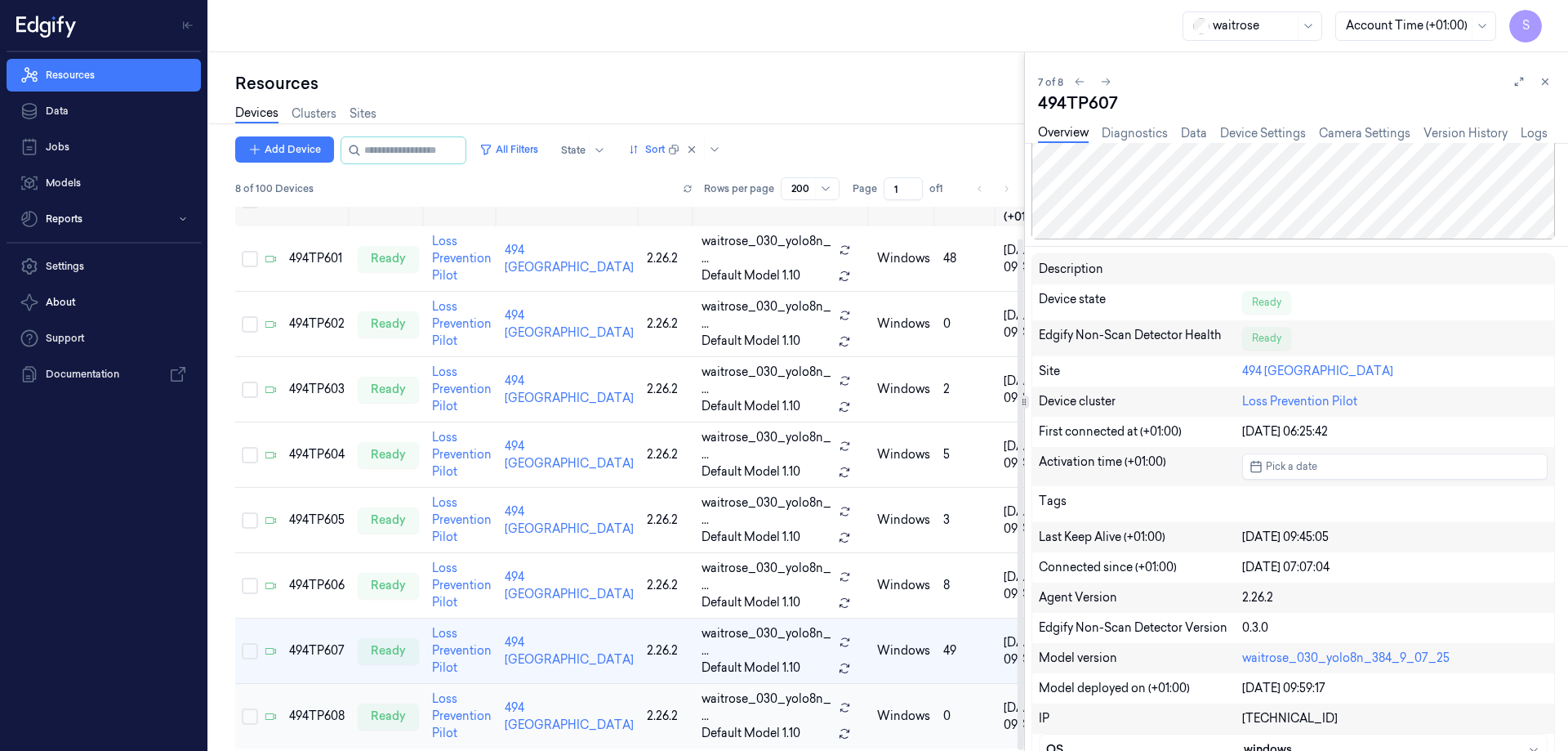
click at [317, 708] on div "494TP608" at bounding box center [317, 716] width 56 height 17
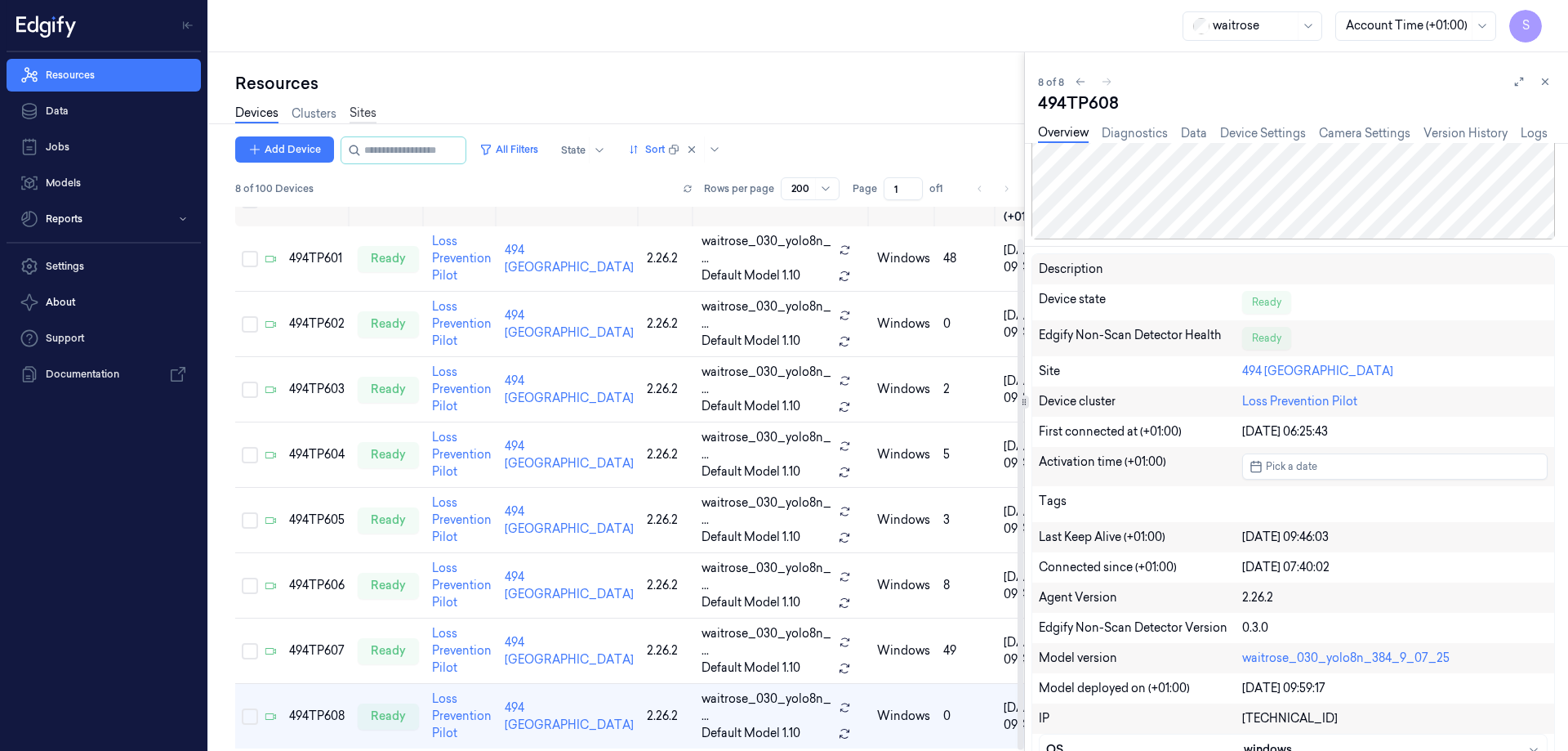
click at [370, 112] on link "Sites" at bounding box center [363, 114] width 27 height 19
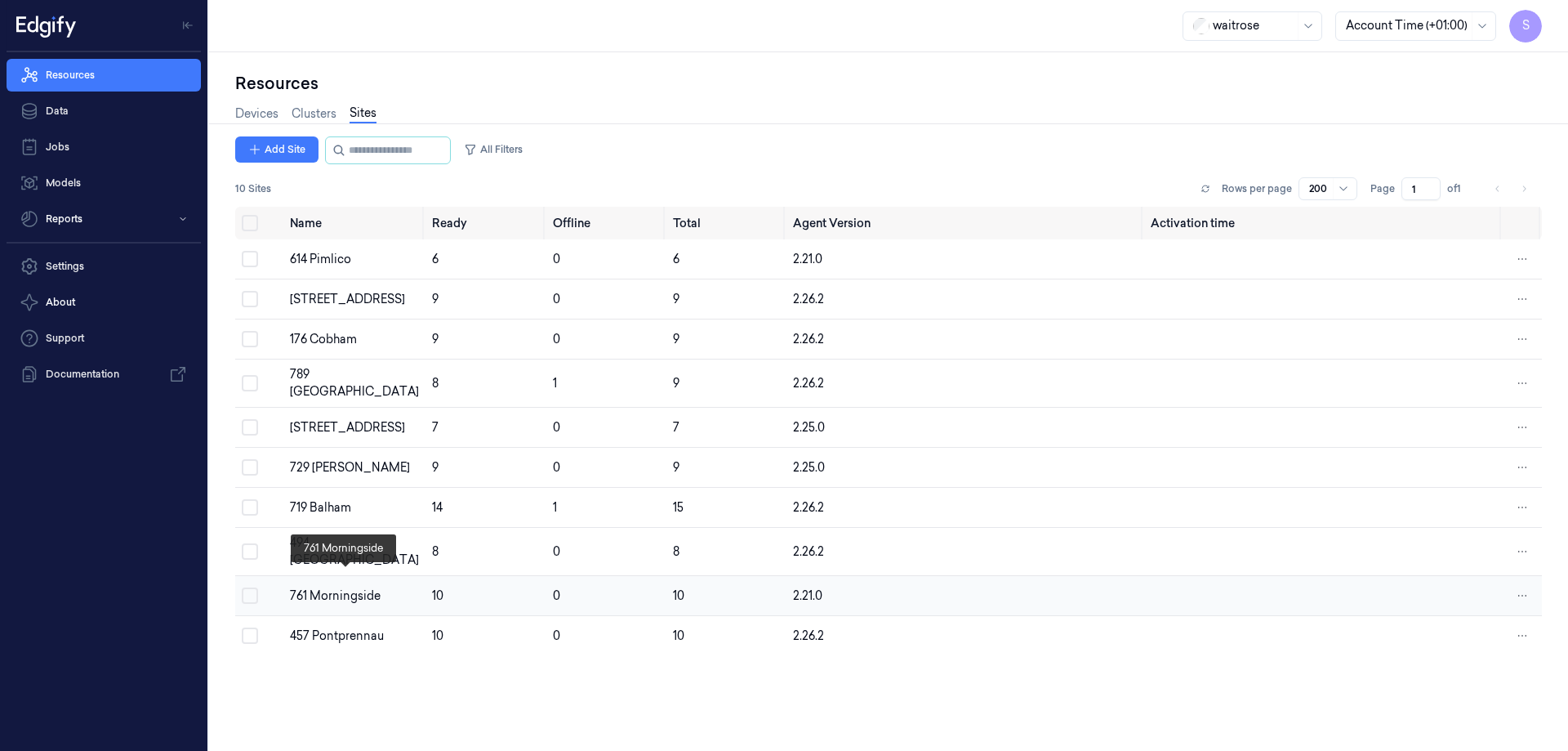
click at [346, 588] on div "761 Morningside" at bounding box center [354, 596] width 129 height 17
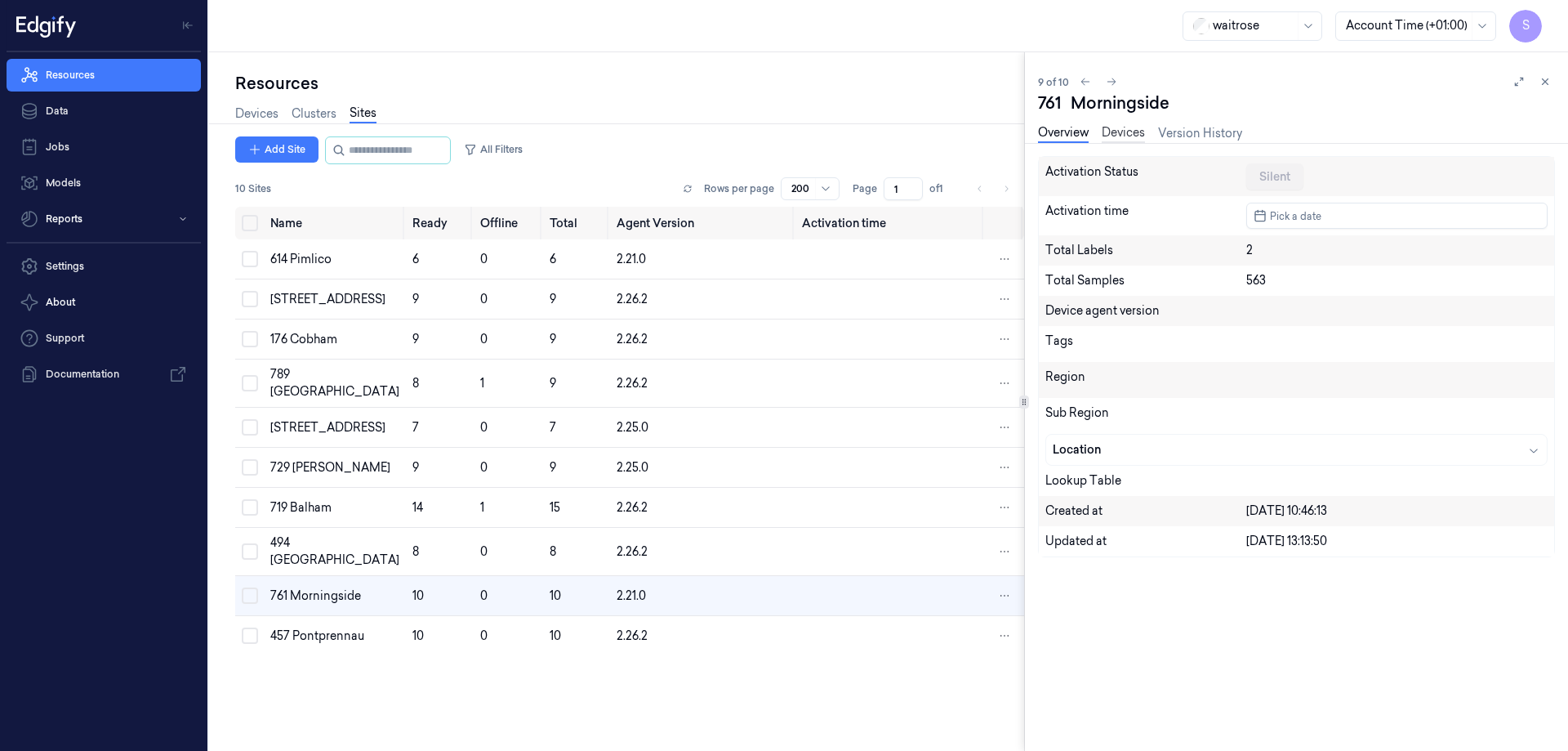
click at [1125, 140] on link "Devices" at bounding box center [1123, 134] width 43 height 19
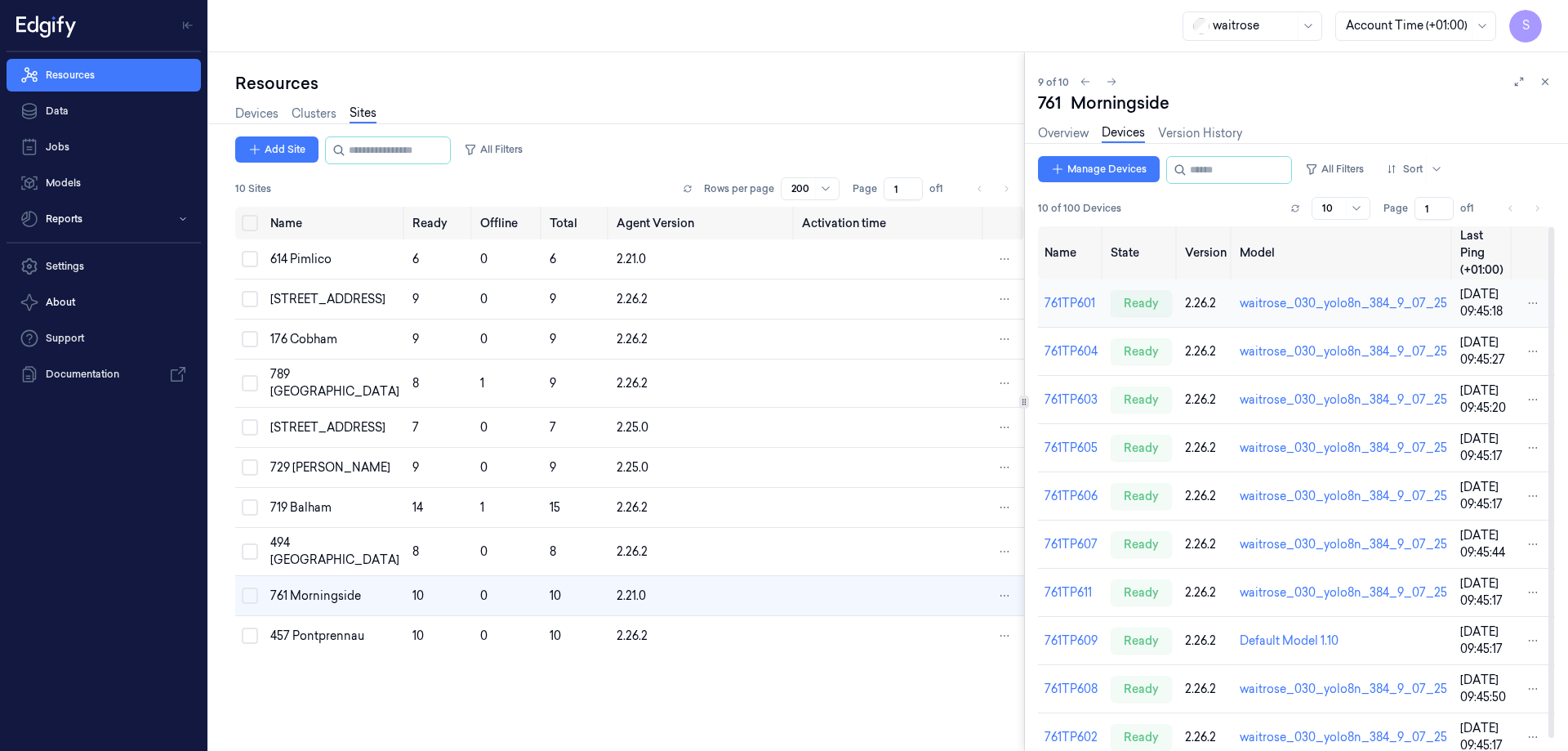
click at [1065, 293] on td "761TP601" at bounding box center [1071, 303] width 66 height 48
click at [1067, 296] on link "761TP601" at bounding box center [1070, 303] width 51 height 14
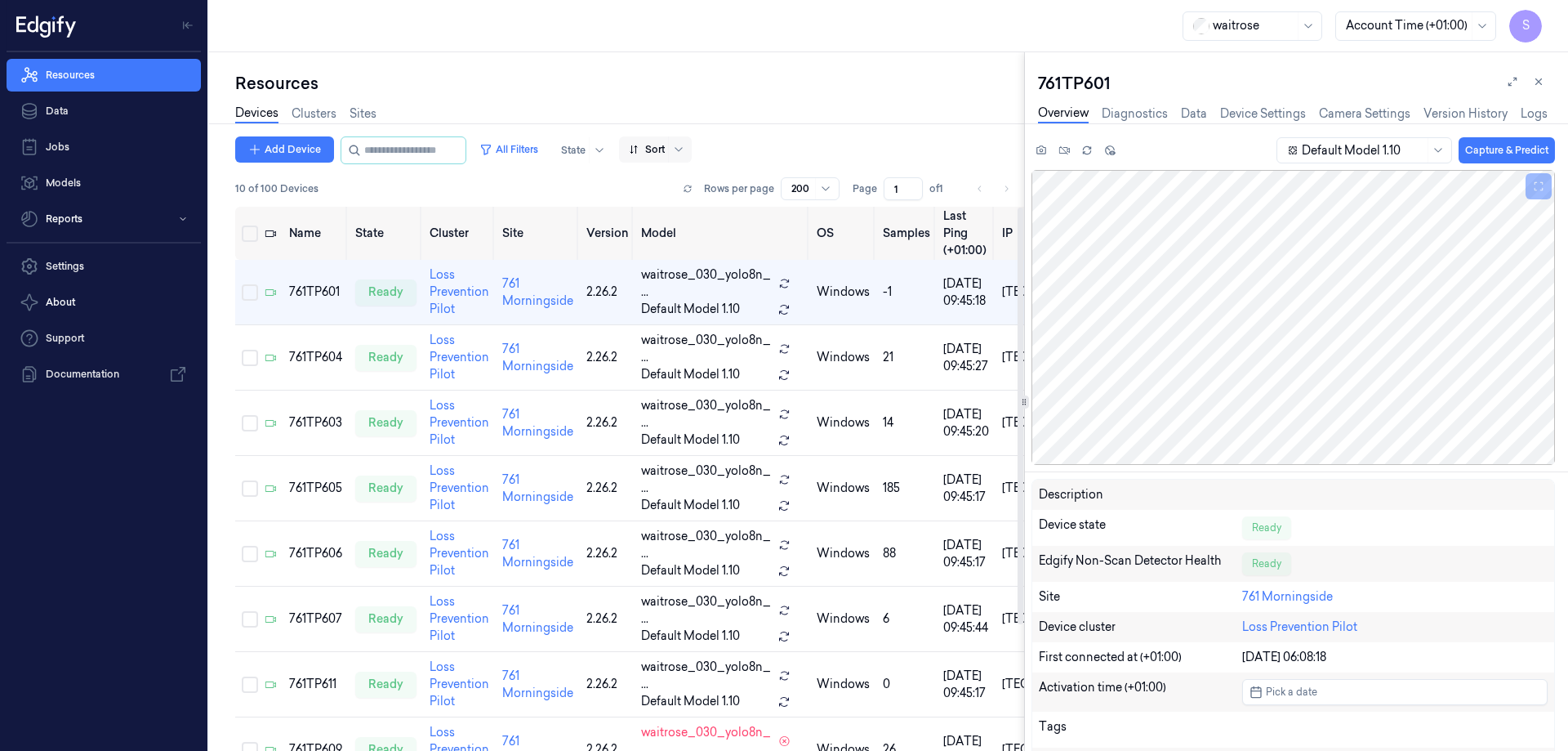
click at [688, 149] on div at bounding box center [680, 149] width 16 height 13
click at [669, 234] on div "Name" at bounding box center [661, 236] width 32 height 17
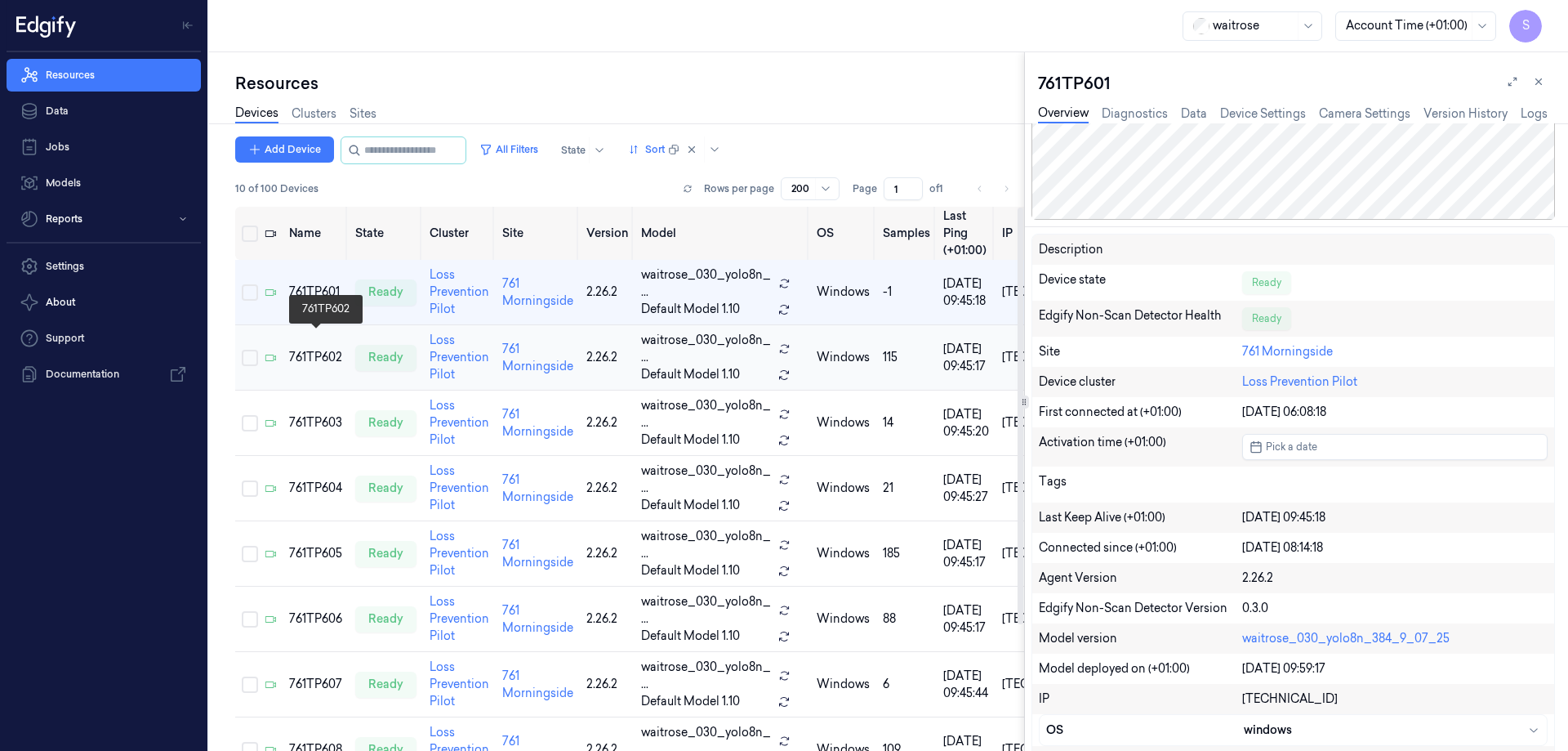
click at [308, 349] on div "761TP602" at bounding box center [315, 357] width 53 height 17
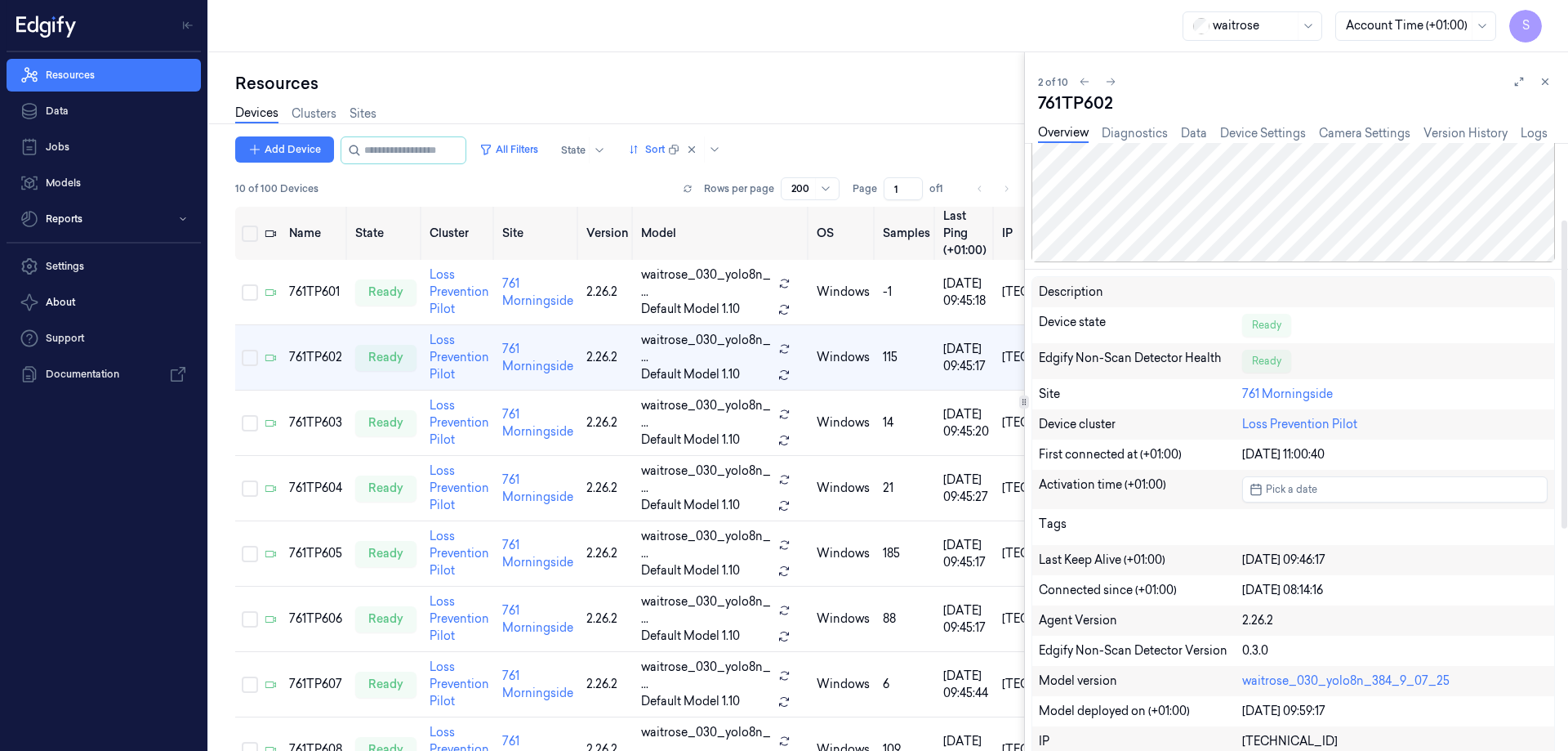
scroll to position [246, 0]
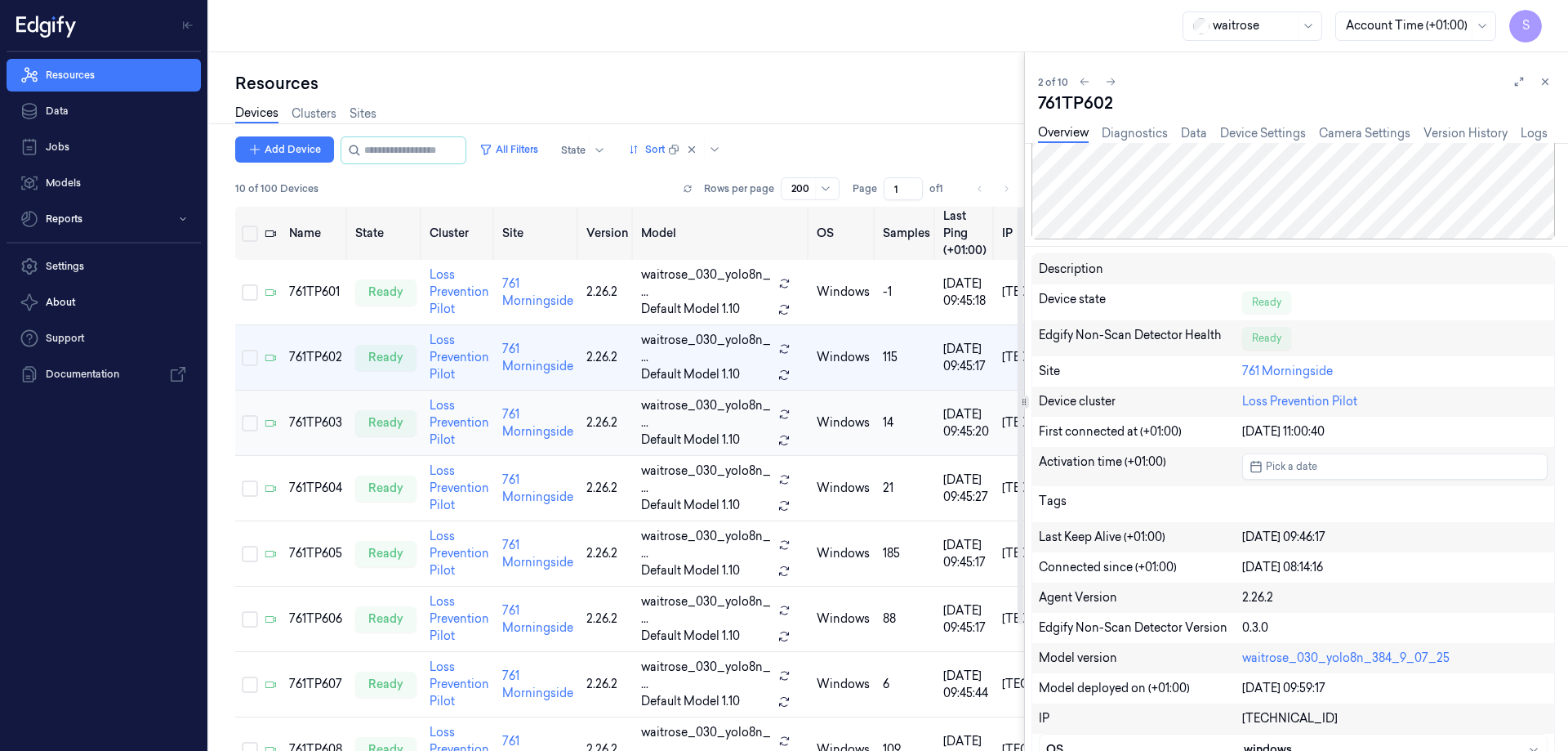
click at [323, 391] on td "761TP603" at bounding box center [315, 423] width 66 height 65
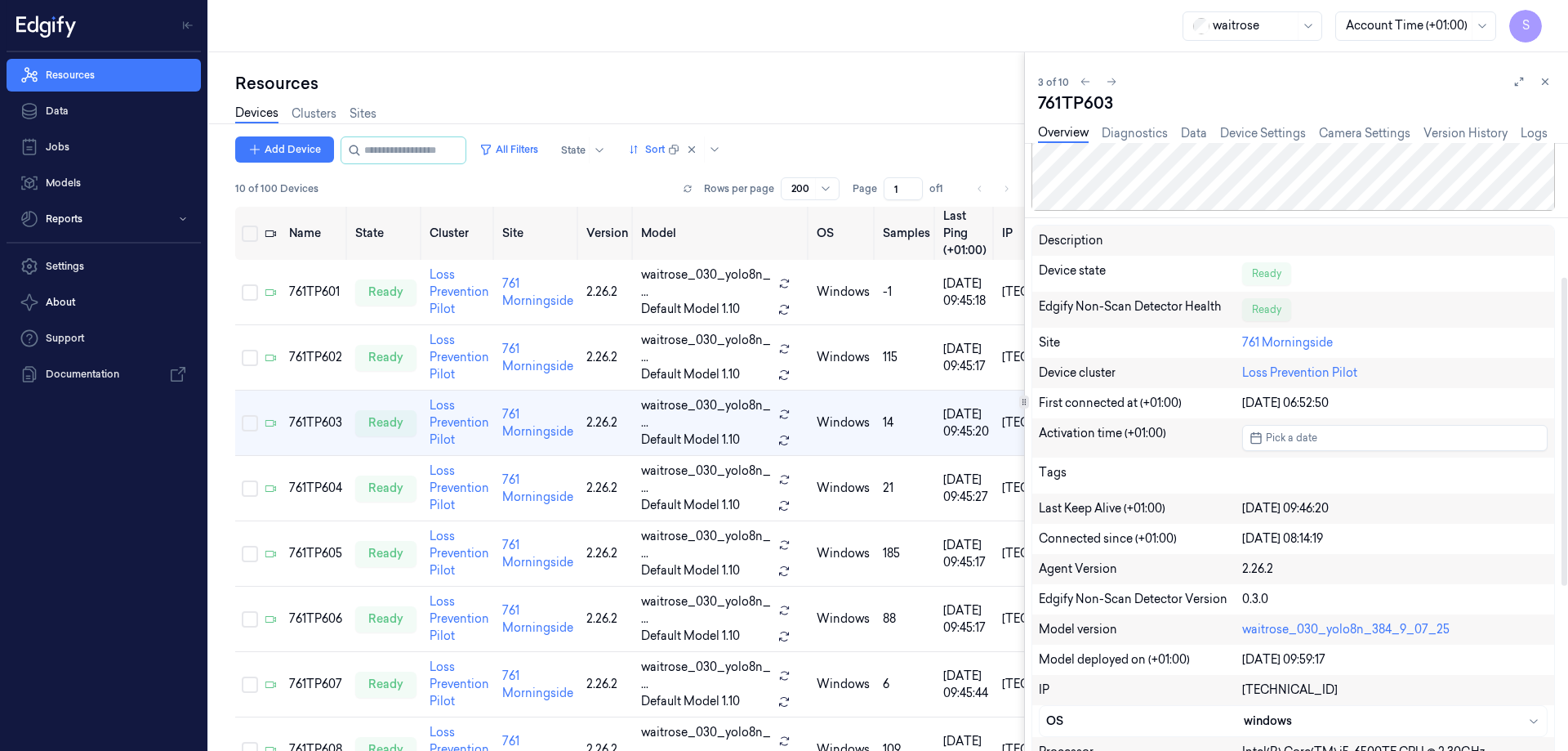
scroll to position [246, 0]
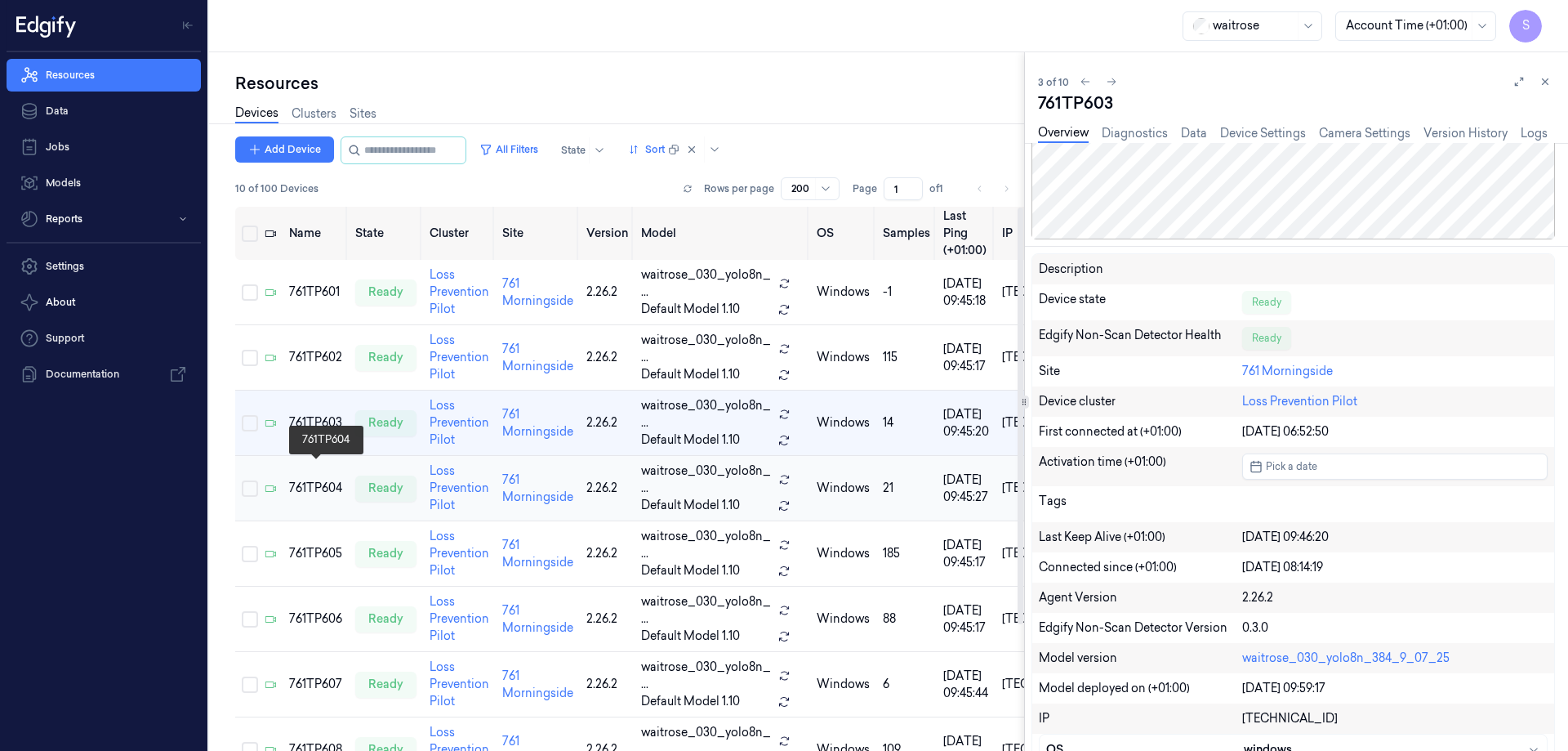
click at [310, 479] on div "761TP604" at bounding box center [315, 487] width 53 height 17
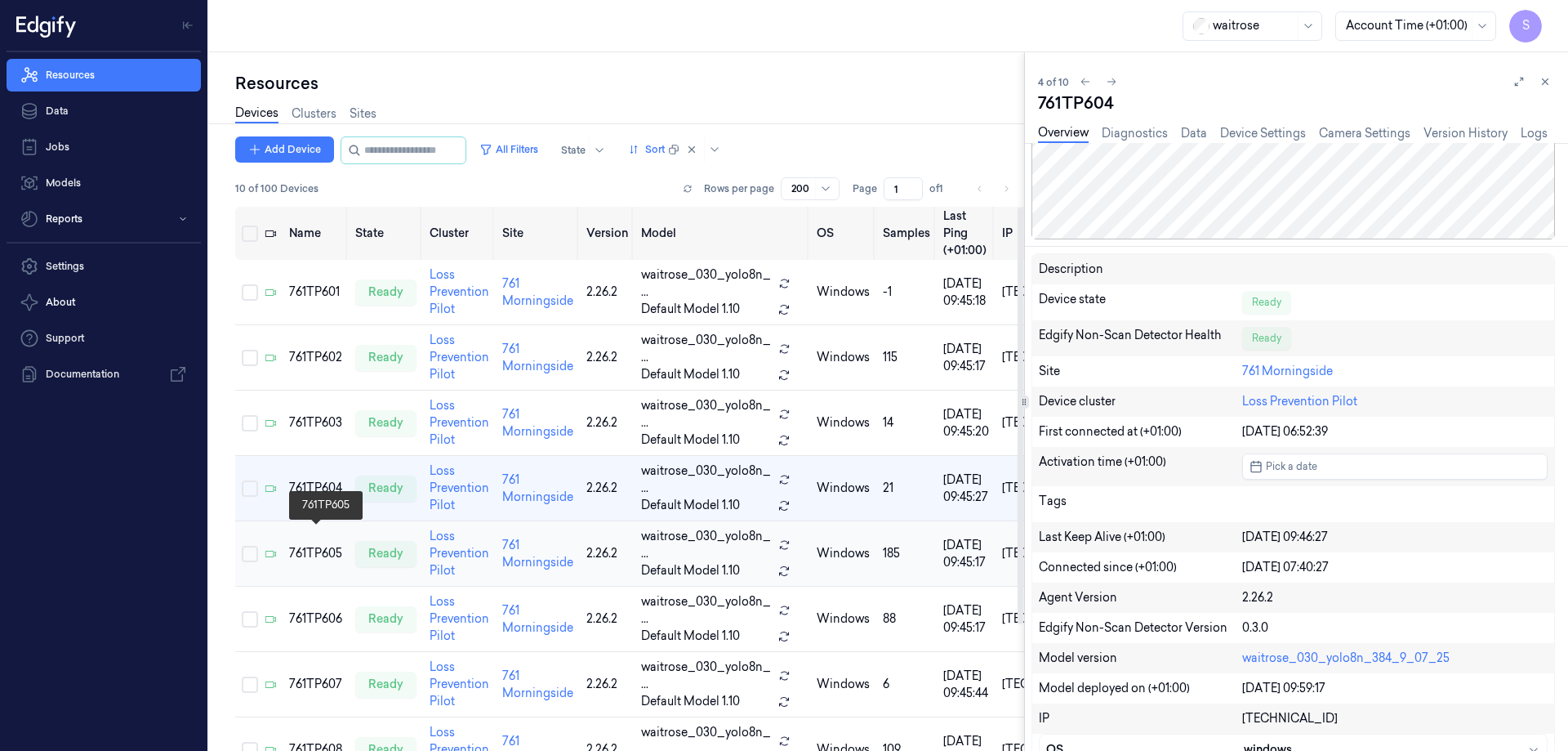
click at [315, 545] on div "761TP605" at bounding box center [315, 553] width 53 height 17
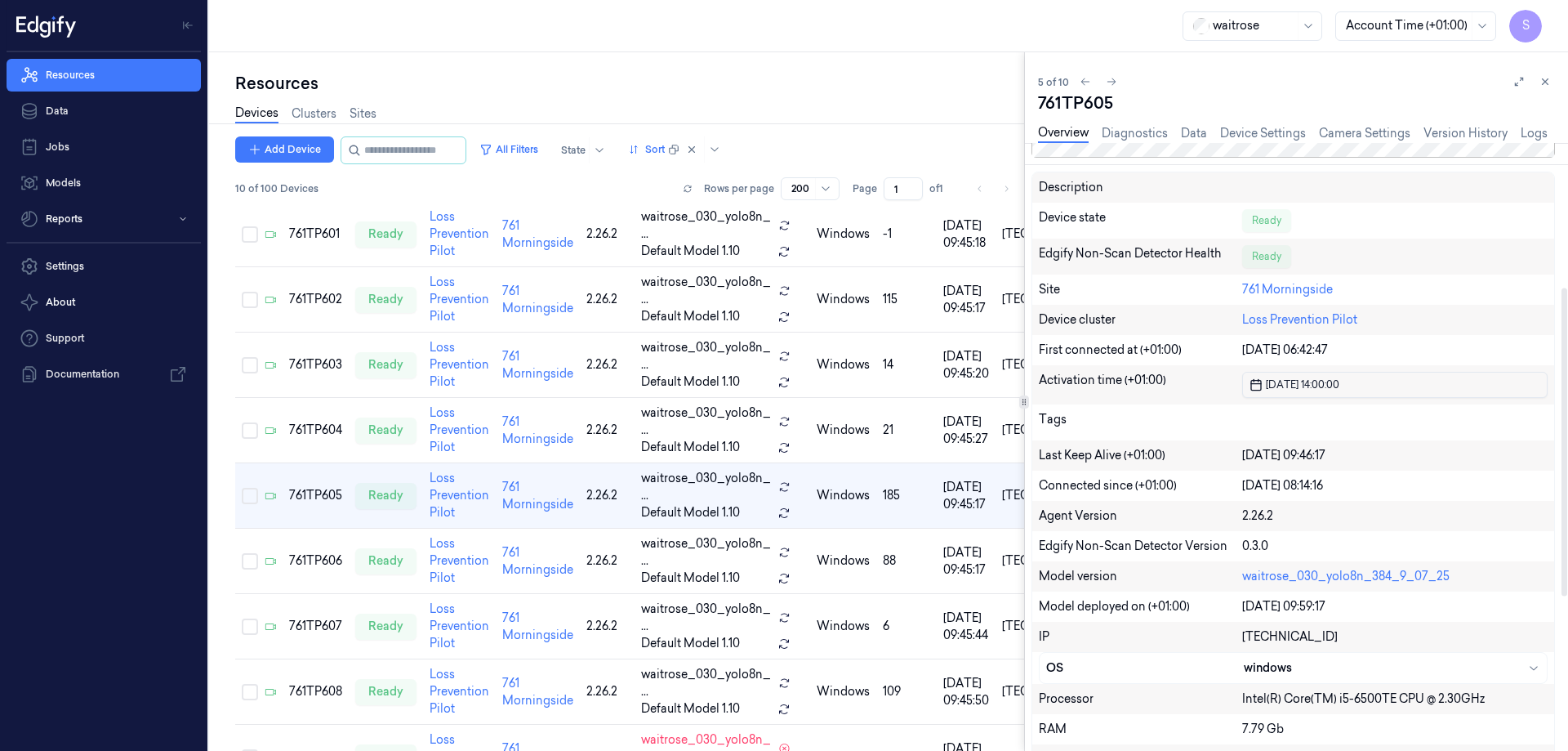
scroll to position [246, 0]
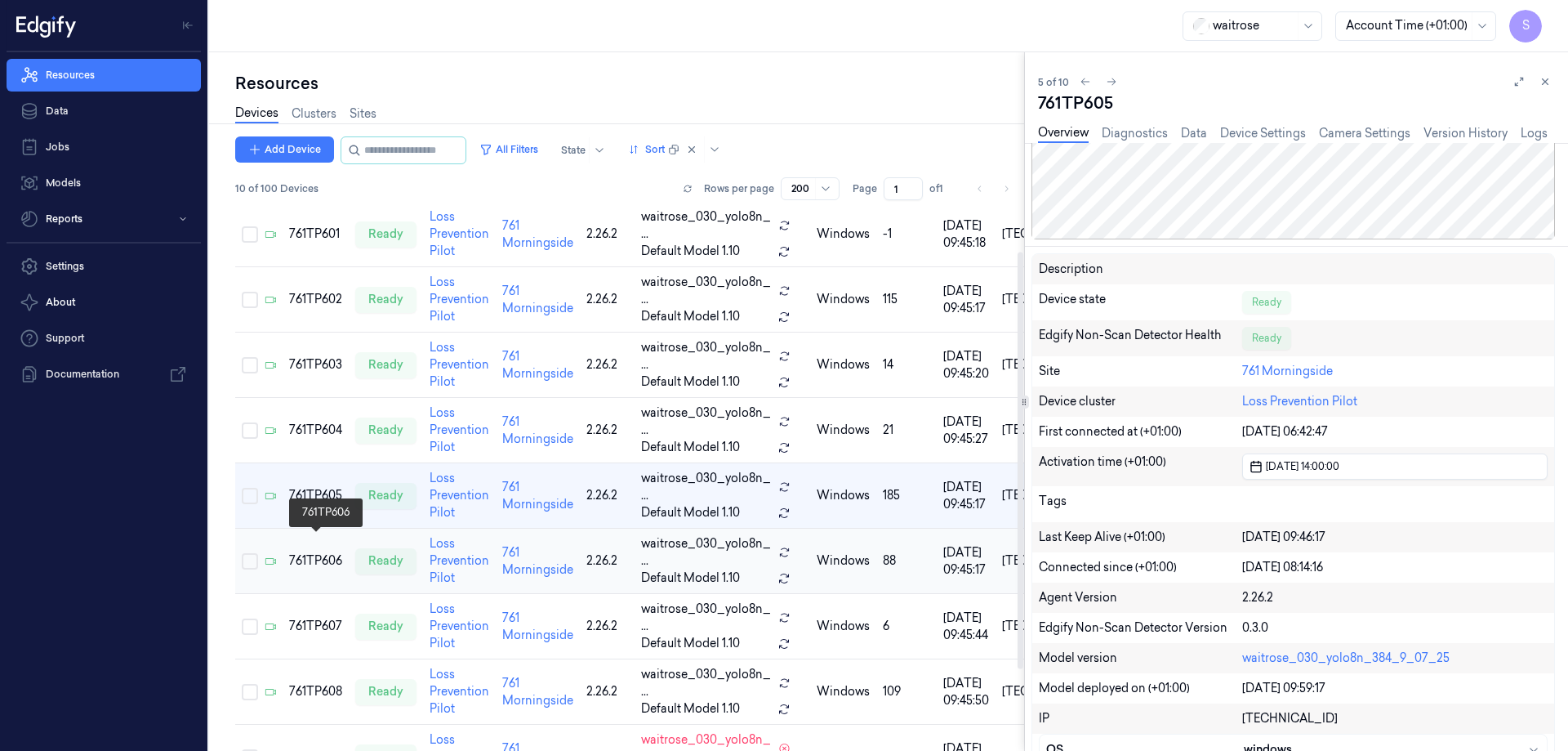
click at [317, 552] on div "761TP606" at bounding box center [315, 561] width 53 height 17
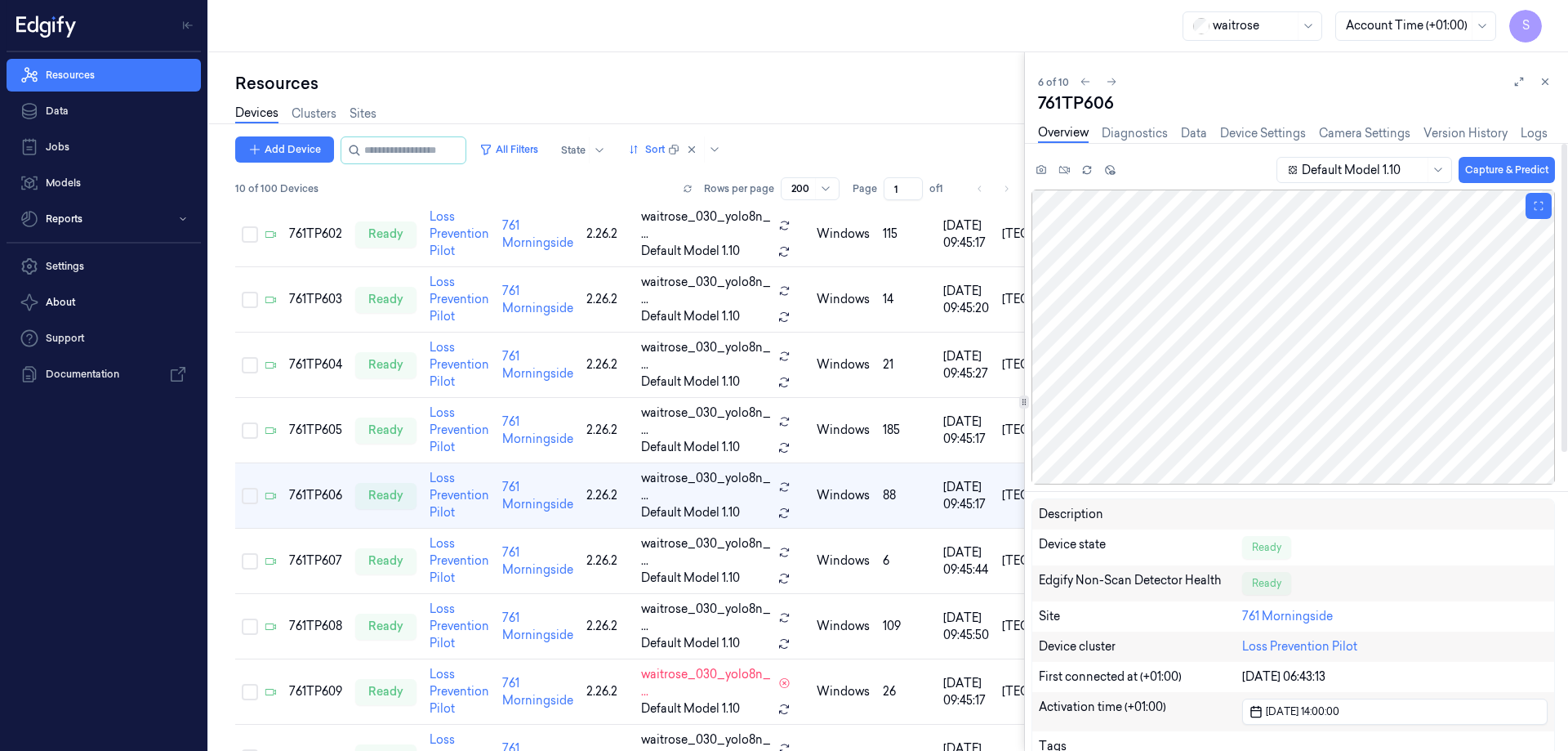
scroll to position [246, 0]
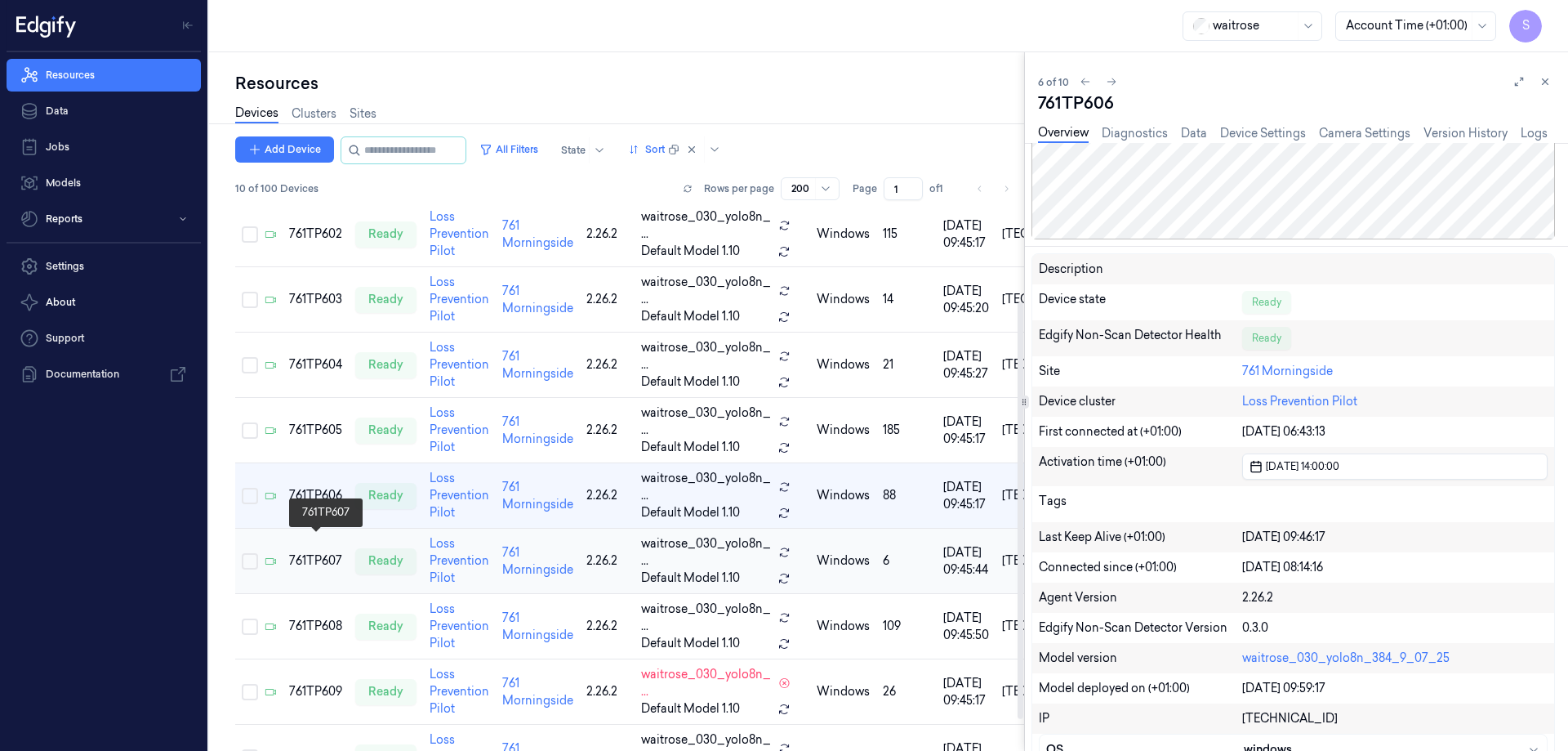
click at [321, 552] on div "761TP607" at bounding box center [315, 561] width 53 height 17
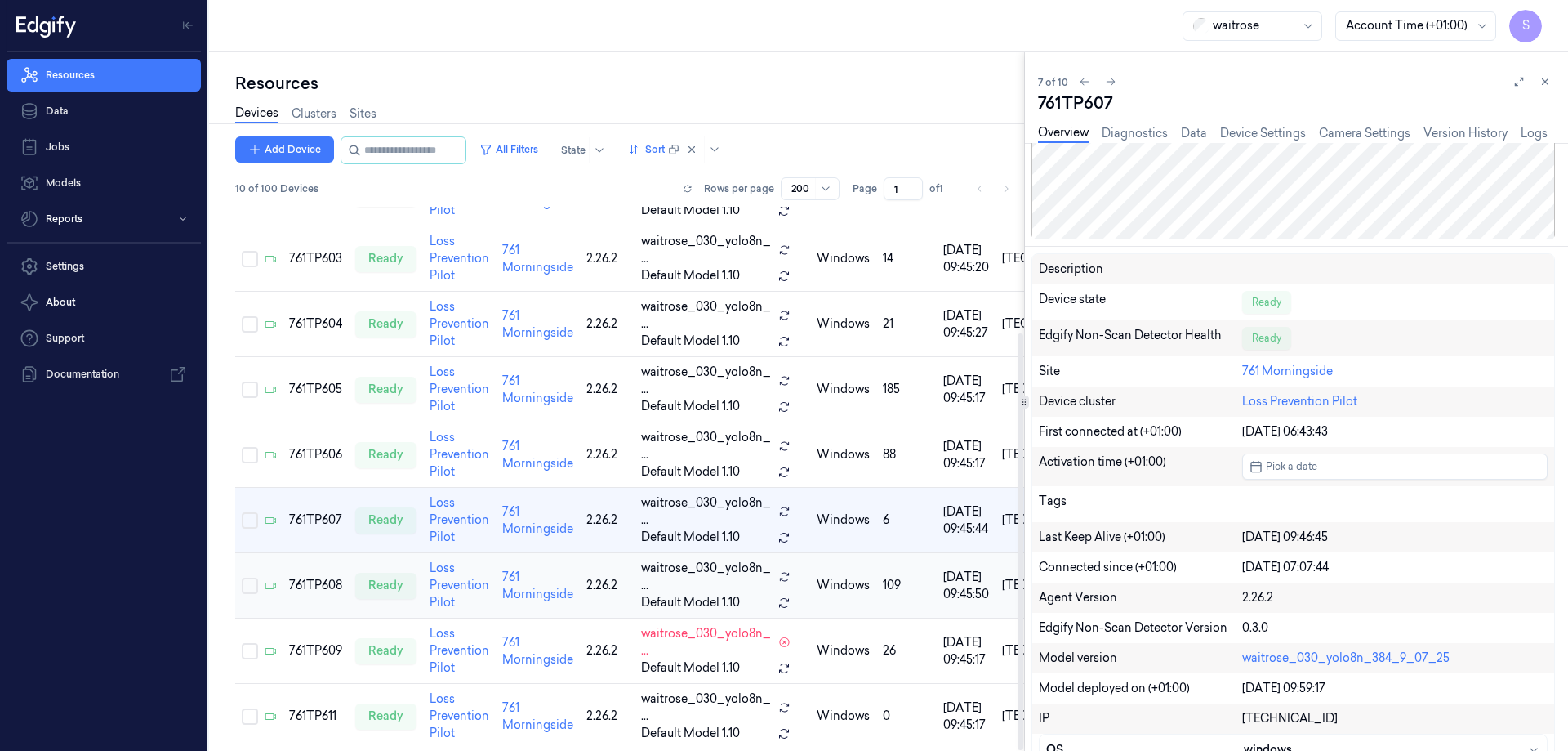
click at [327, 556] on td "761TP608" at bounding box center [315, 586] width 66 height 65
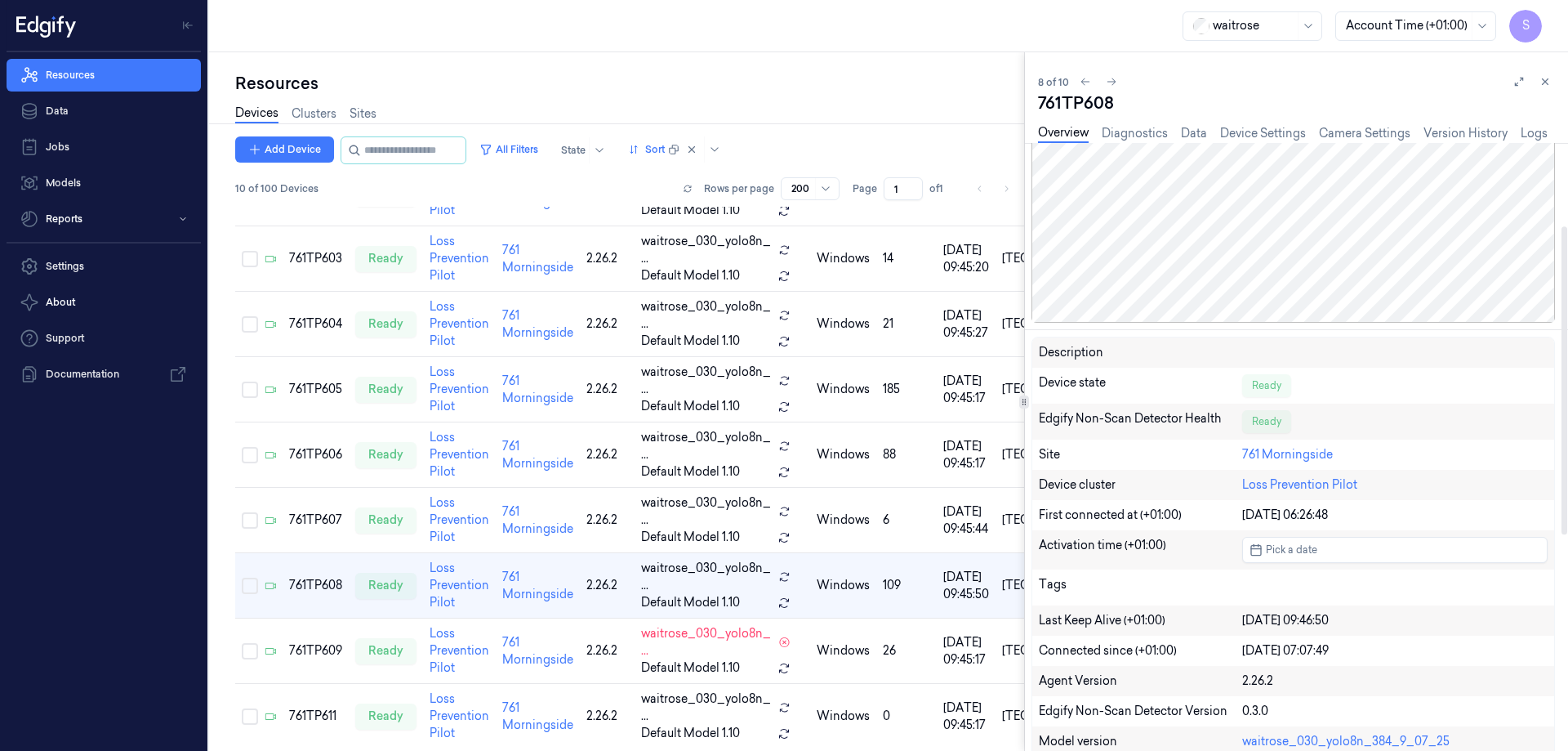
scroll to position [163, 0]
click at [310, 643] on div "761TP609" at bounding box center [315, 651] width 53 height 17
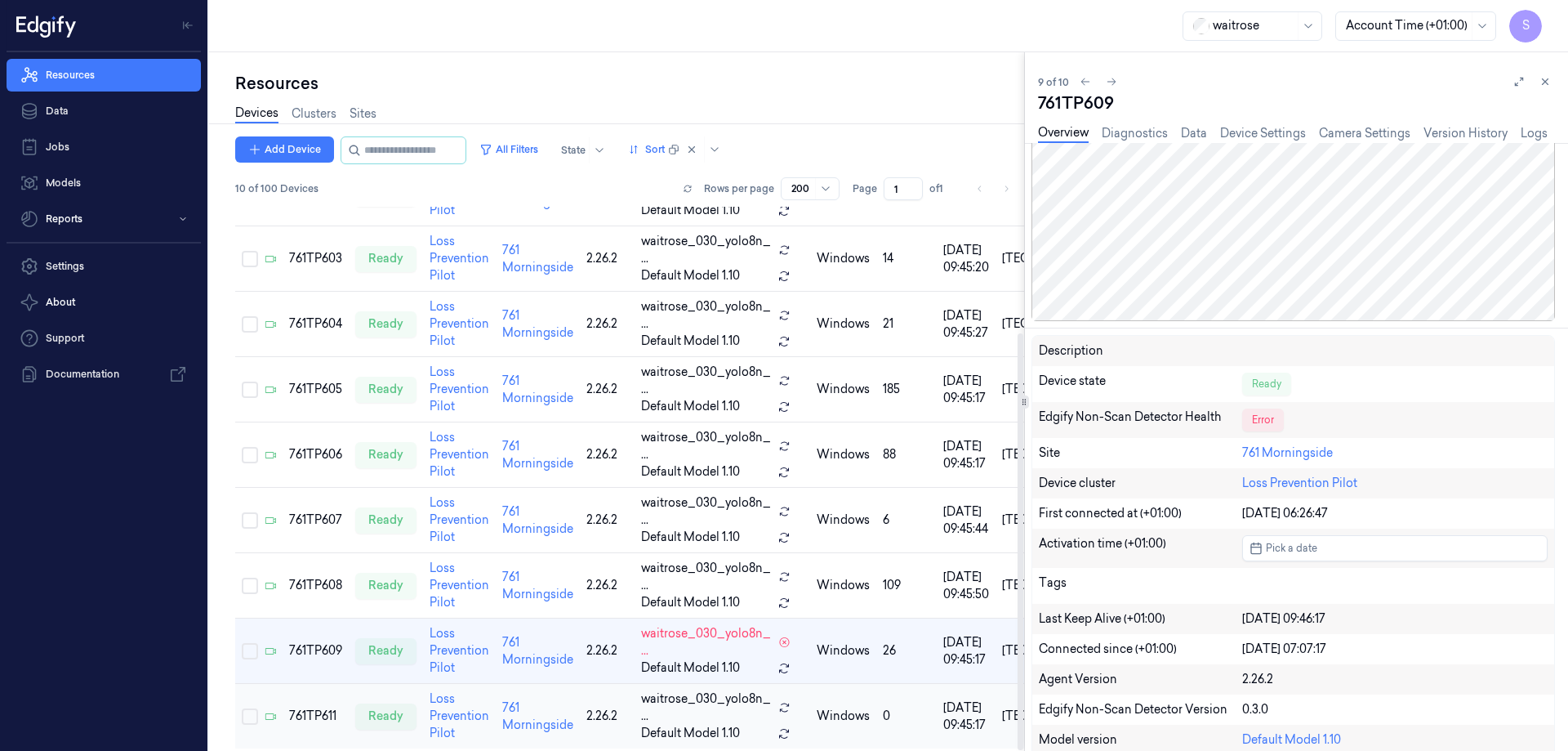
click at [302, 687] on td "761TP611" at bounding box center [315, 717] width 66 height 65
click at [299, 708] on div "761TP611" at bounding box center [315, 716] width 53 height 17
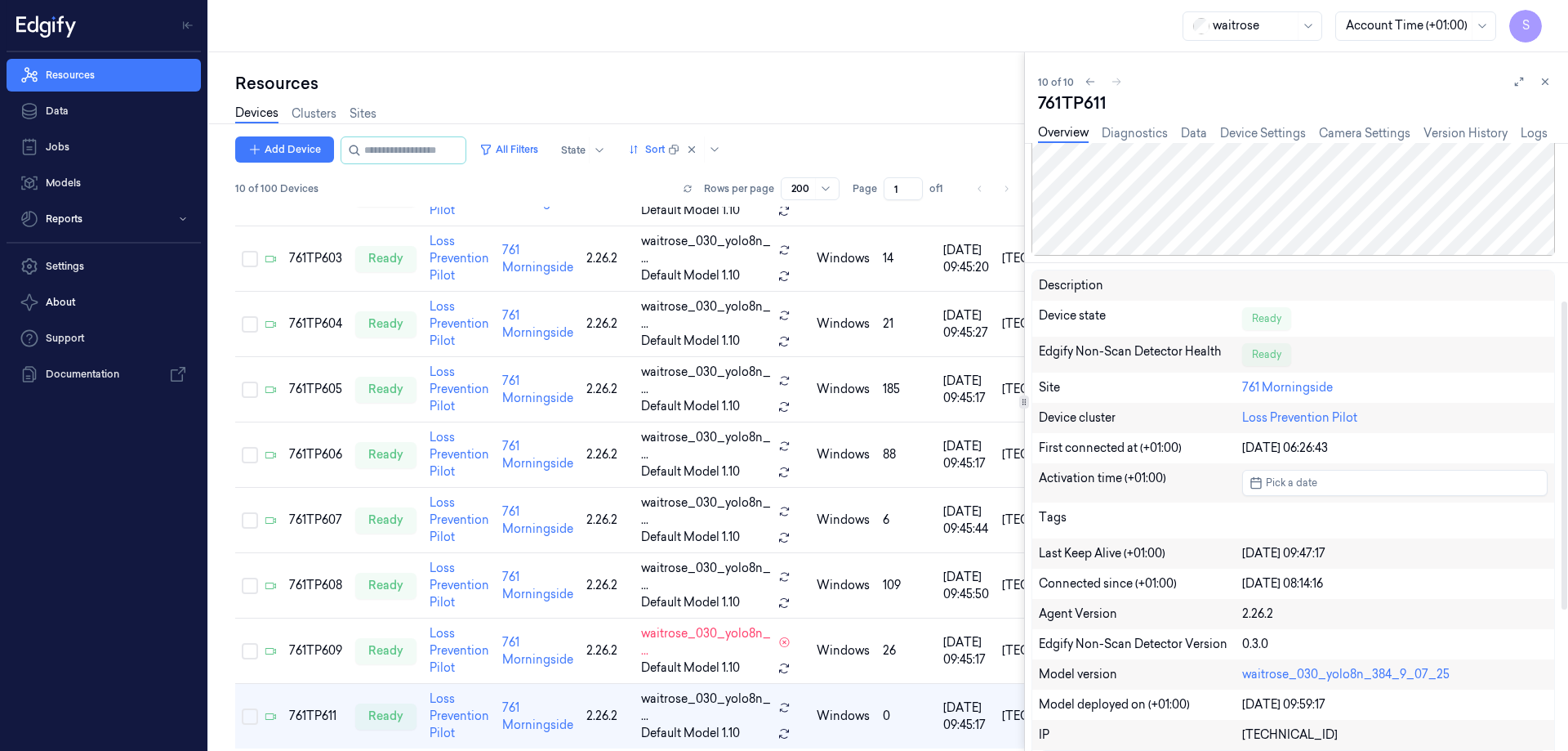
scroll to position [327, 0]
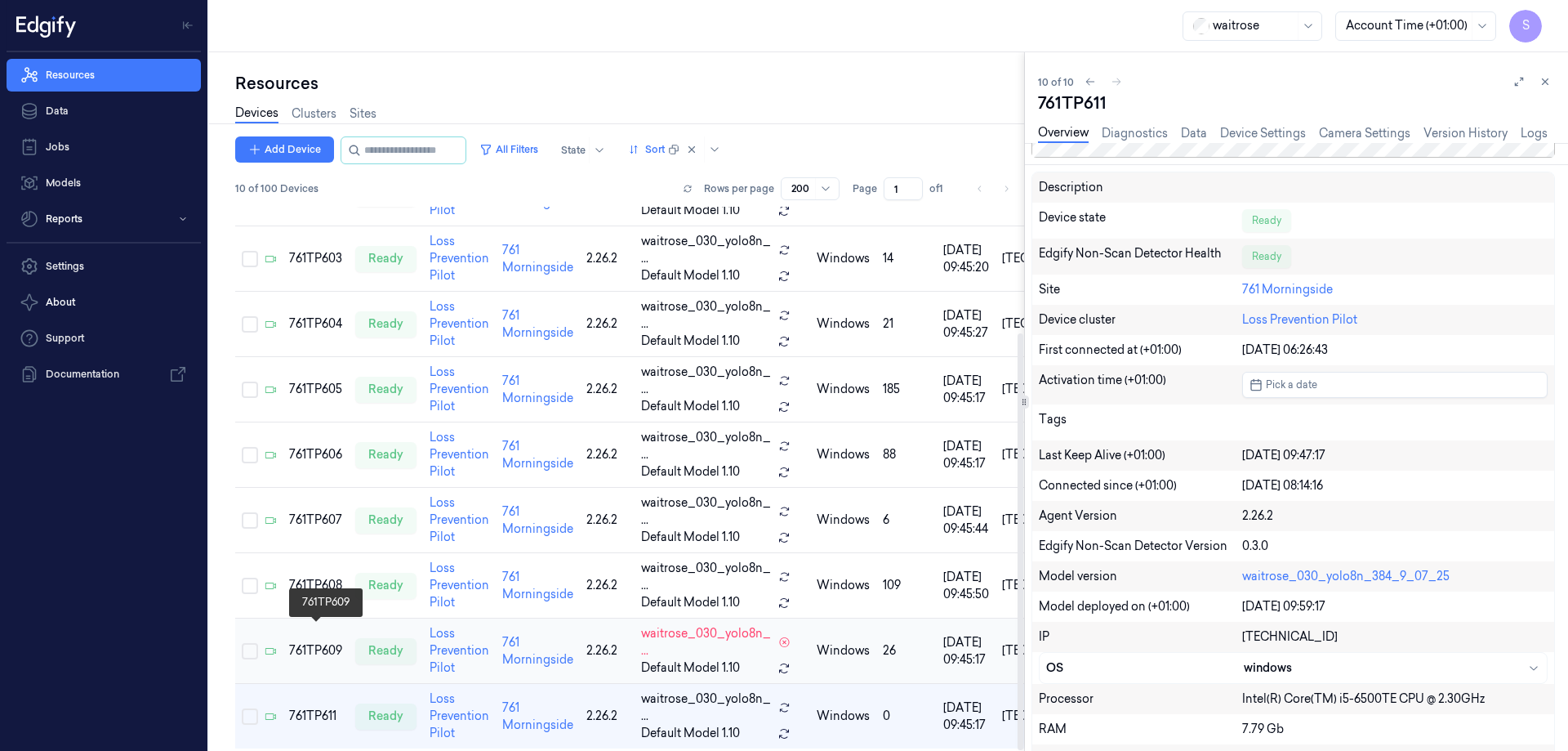
click at [307, 643] on div "761TP609" at bounding box center [315, 651] width 53 height 17
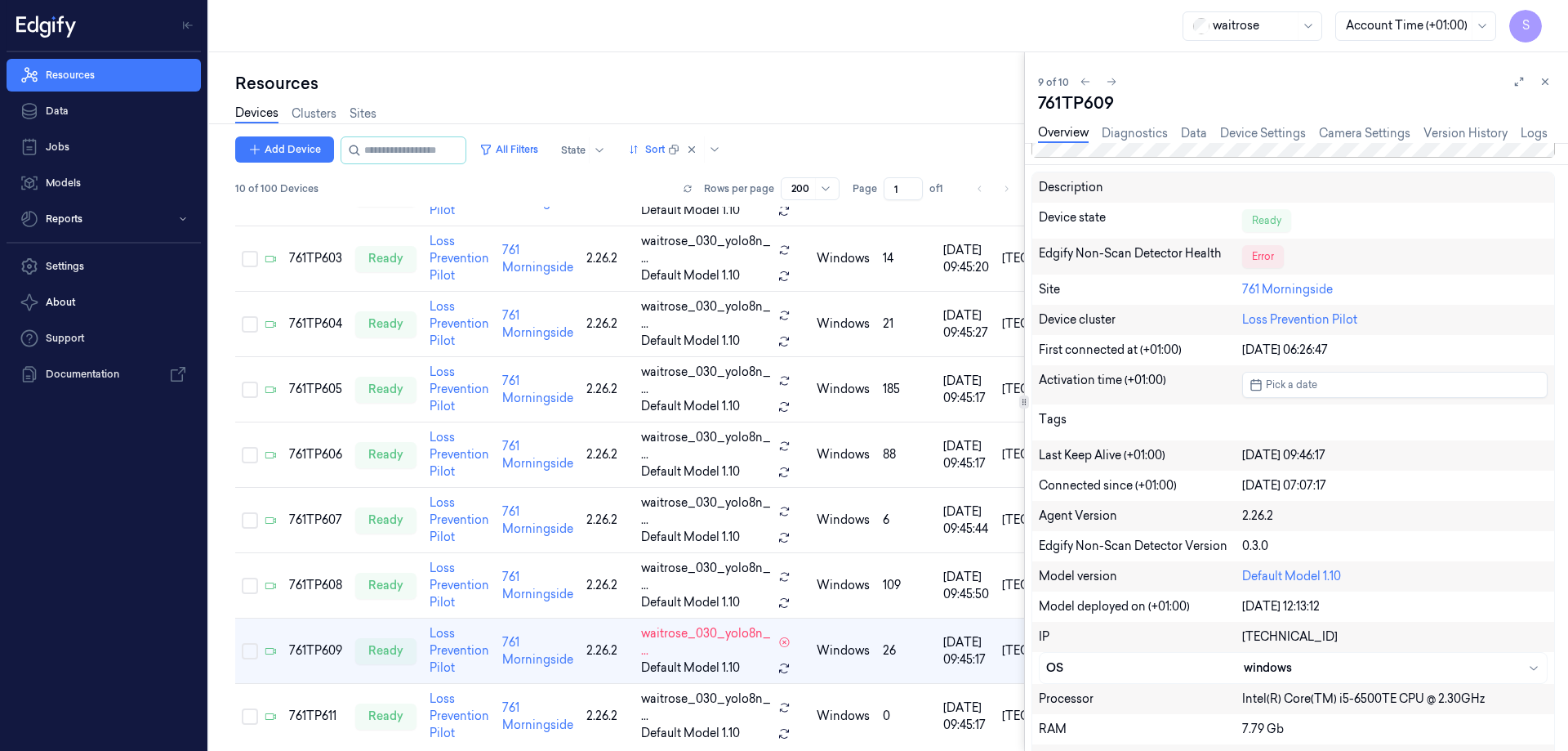
click at [1075, 107] on div "761TP609" at bounding box center [1296, 102] width 517 height 23
click at [1075, 106] on div "761TP609" at bounding box center [1296, 102] width 517 height 23
copy div "761TP609"
click at [1140, 101] on div "761TP609" at bounding box center [1296, 102] width 517 height 23
click at [1539, 134] on link "Logs" at bounding box center [1535, 134] width 27 height 19
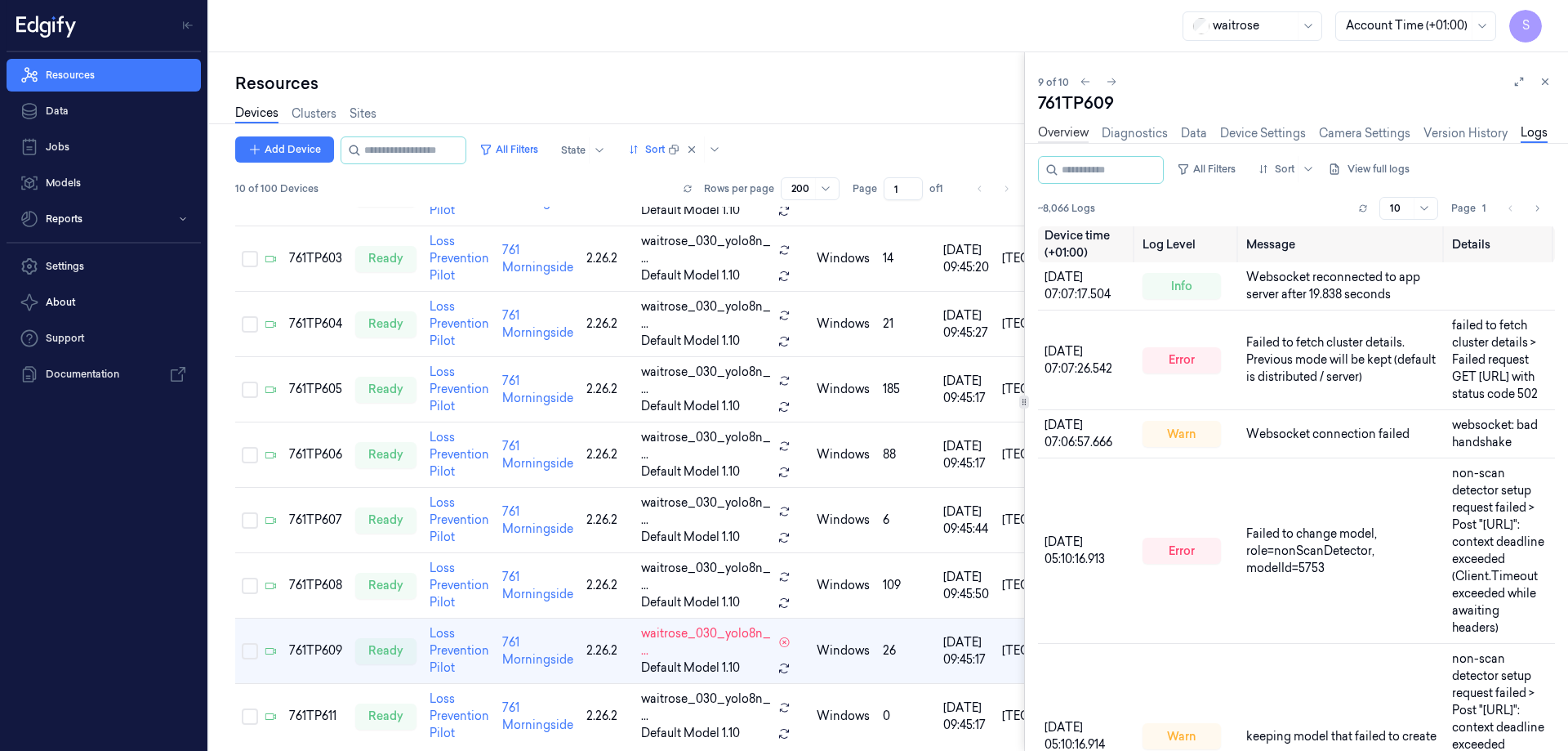
click at [1055, 133] on link "Overview" at bounding box center [1064, 134] width 51 height 19
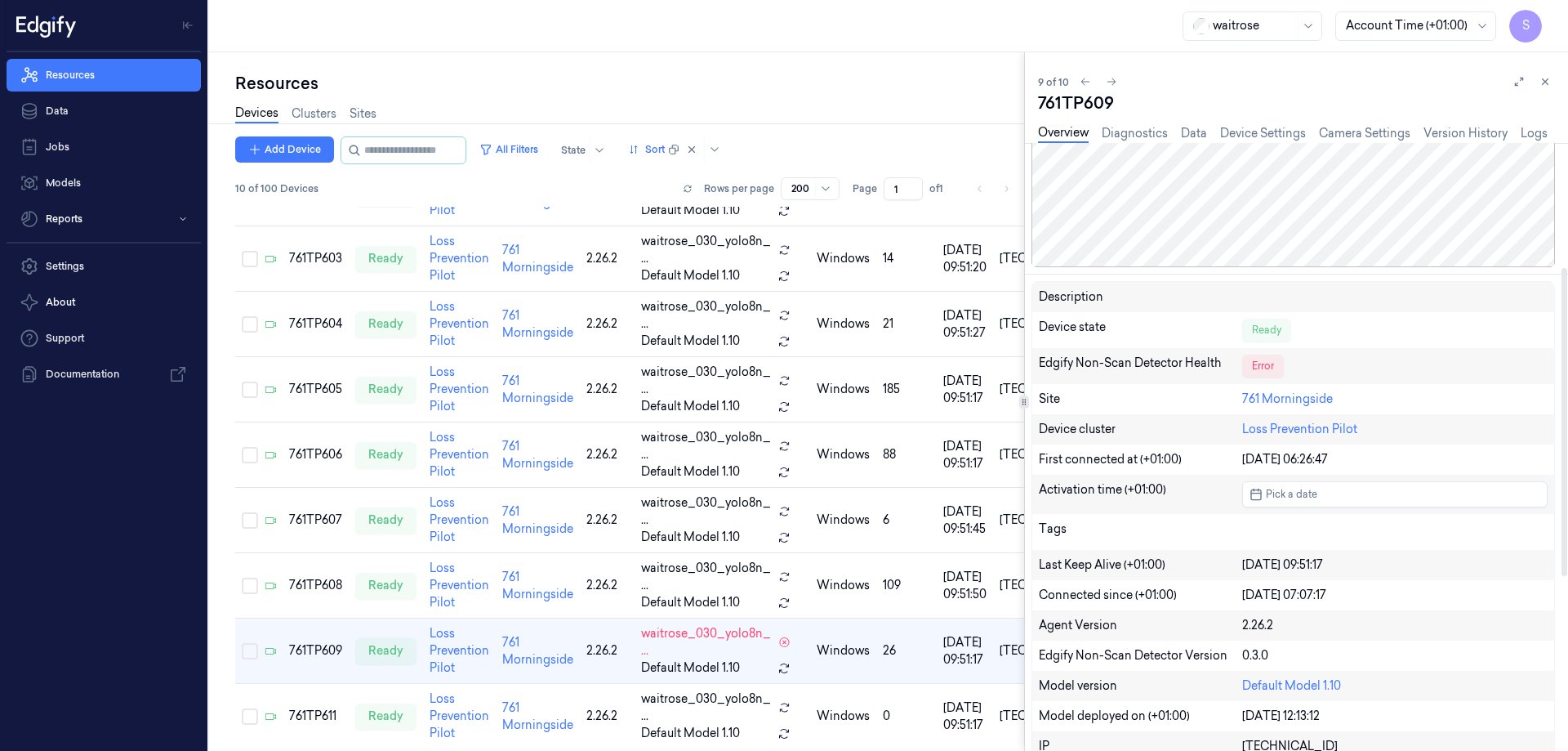
scroll to position [246, 0]
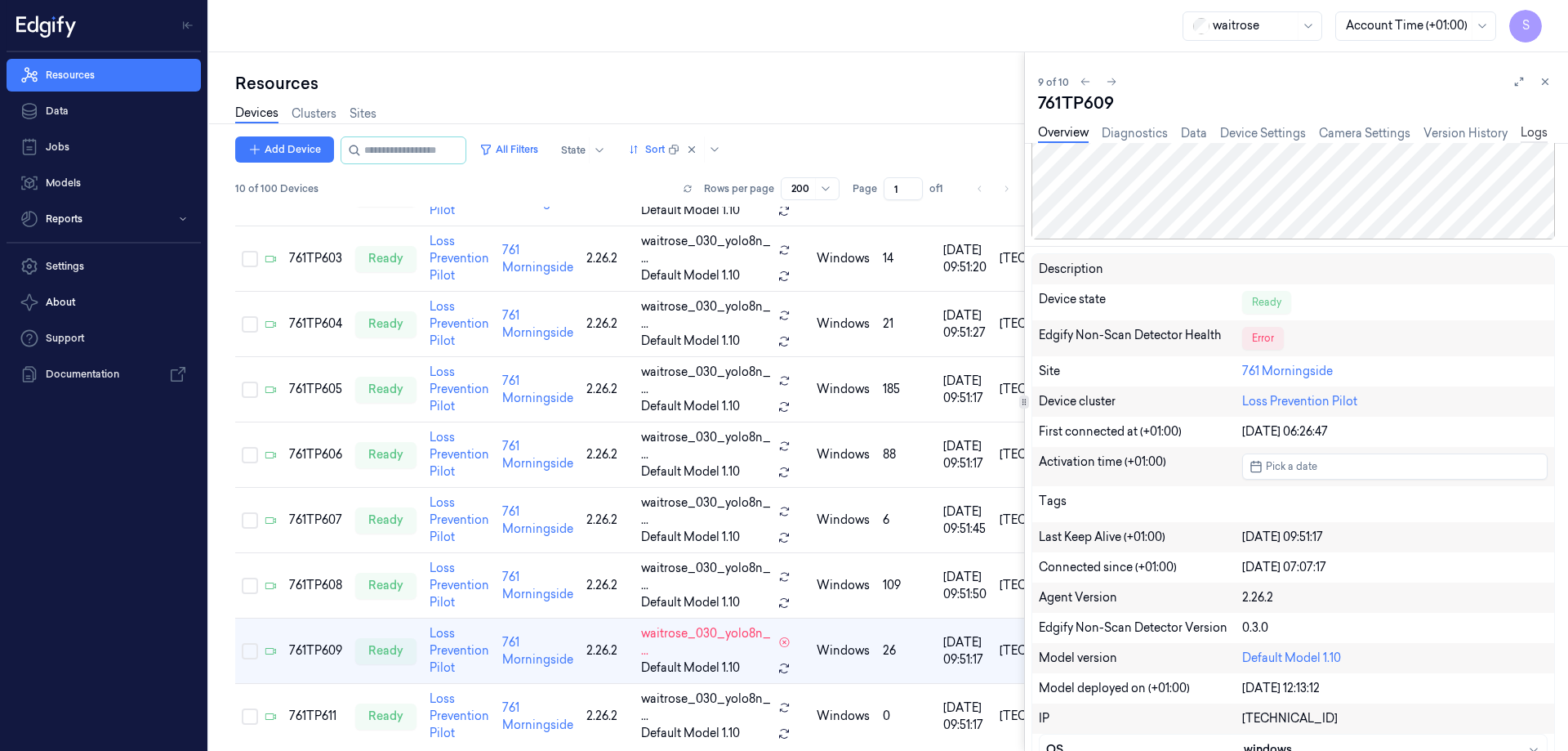
click at [1546, 128] on link "Logs" at bounding box center [1535, 134] width 27 height 19
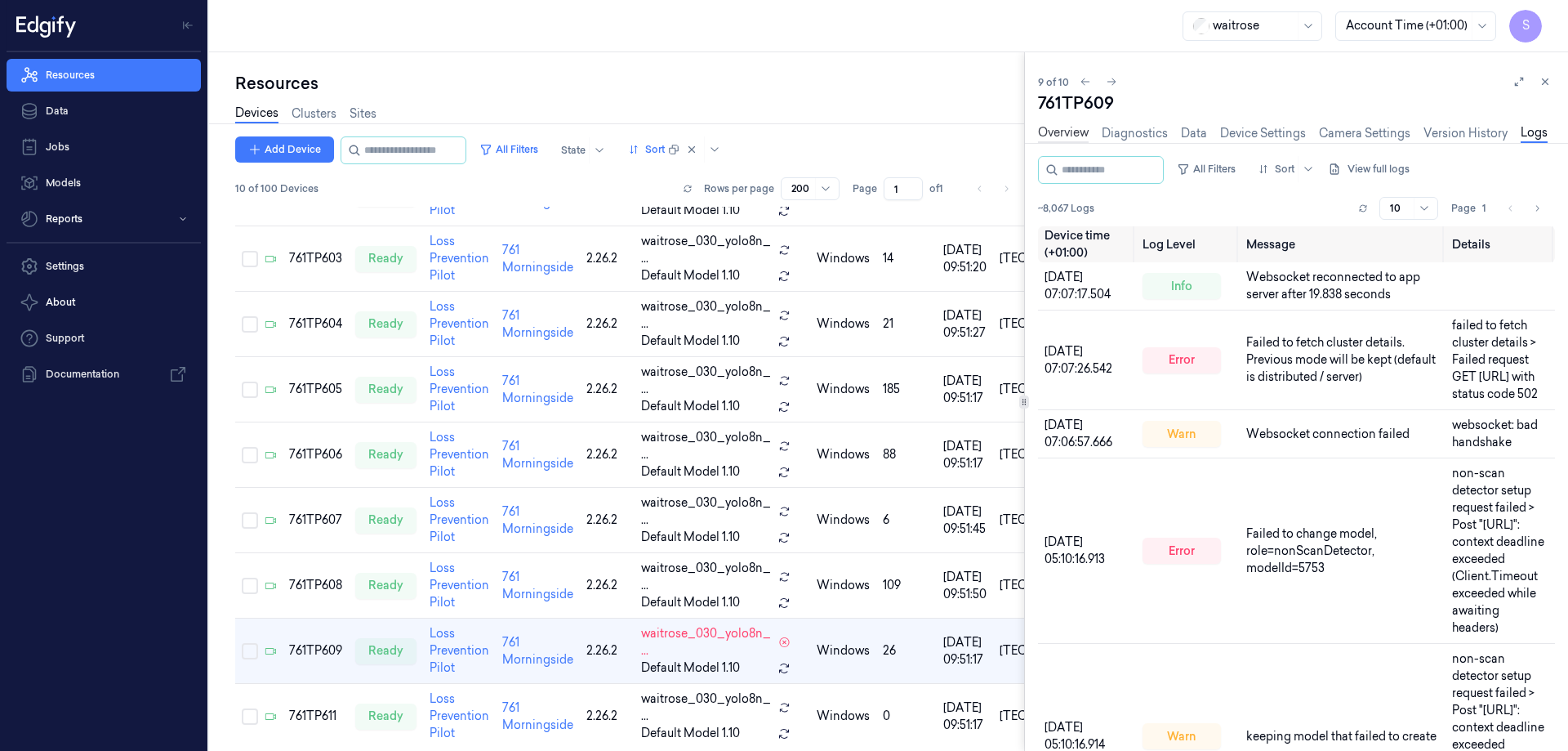
click at [1046, 129] on link "Overview" at bounding box center [1064, 134] width 51 height 19
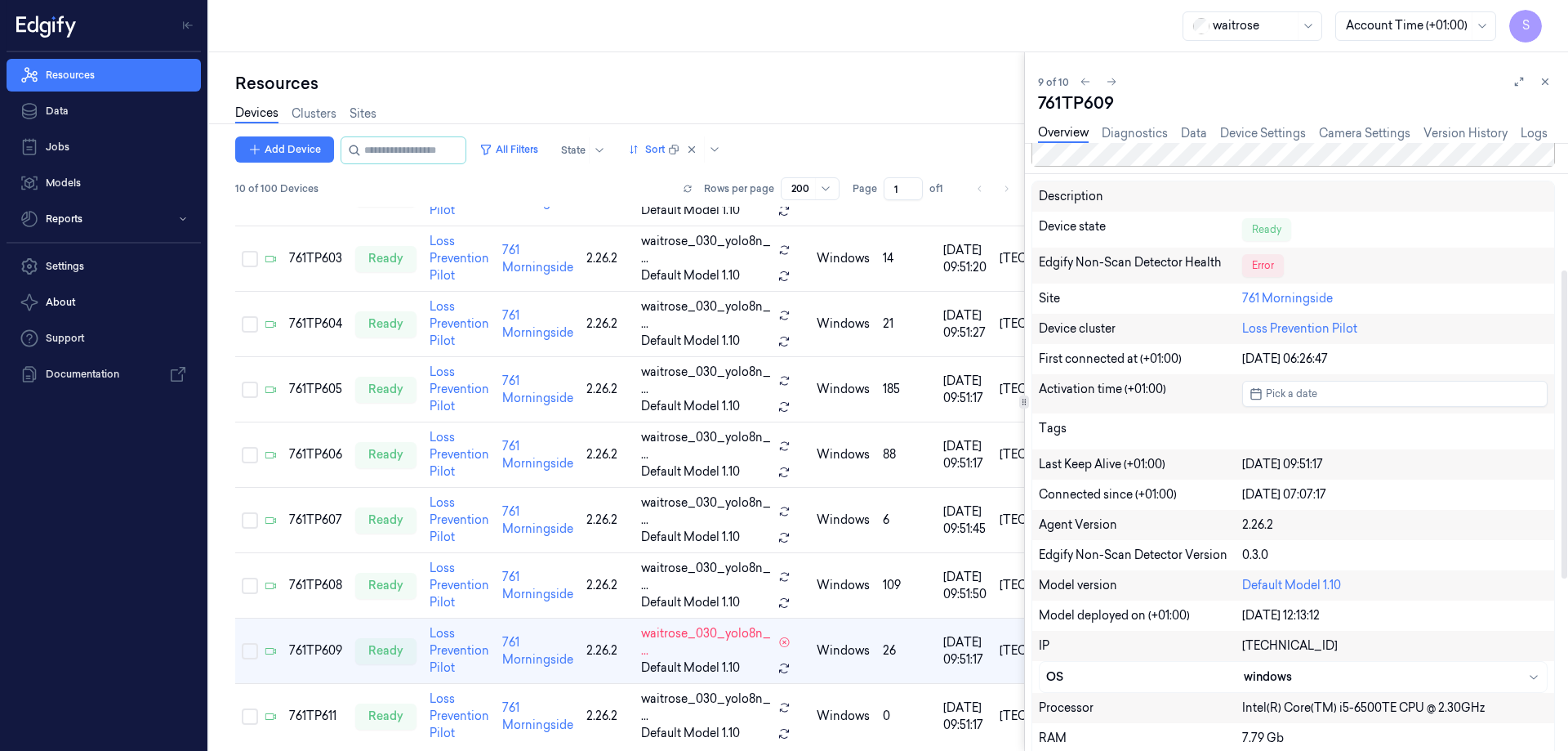
scroll to position [327, 0]
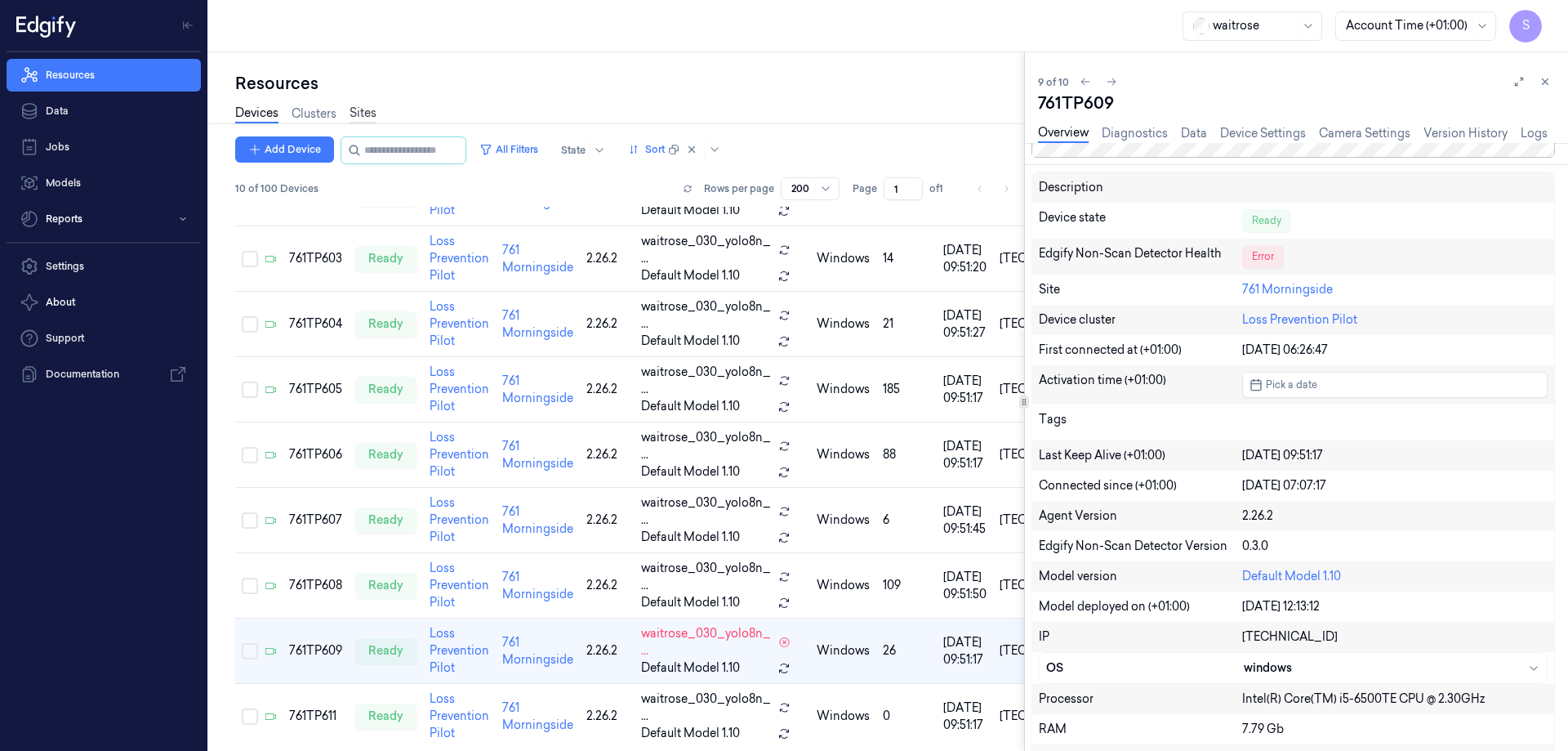
click at [361, 111] on link "Sites" at bounding box center [363, 114] width 27 height 19
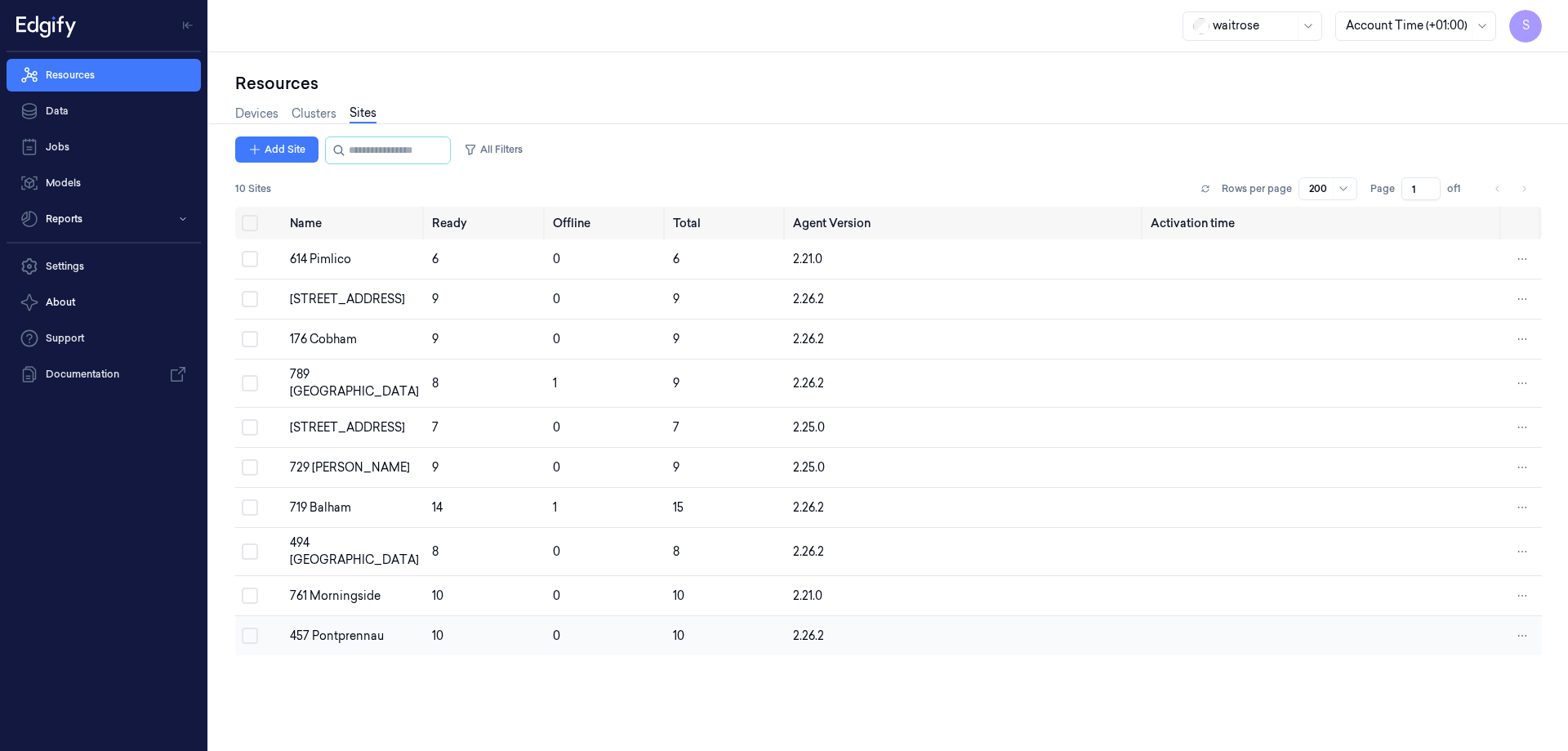
click at [328, 627] on div "457 Pontprennau" at bounding box center [354, 635] width 129 height 17
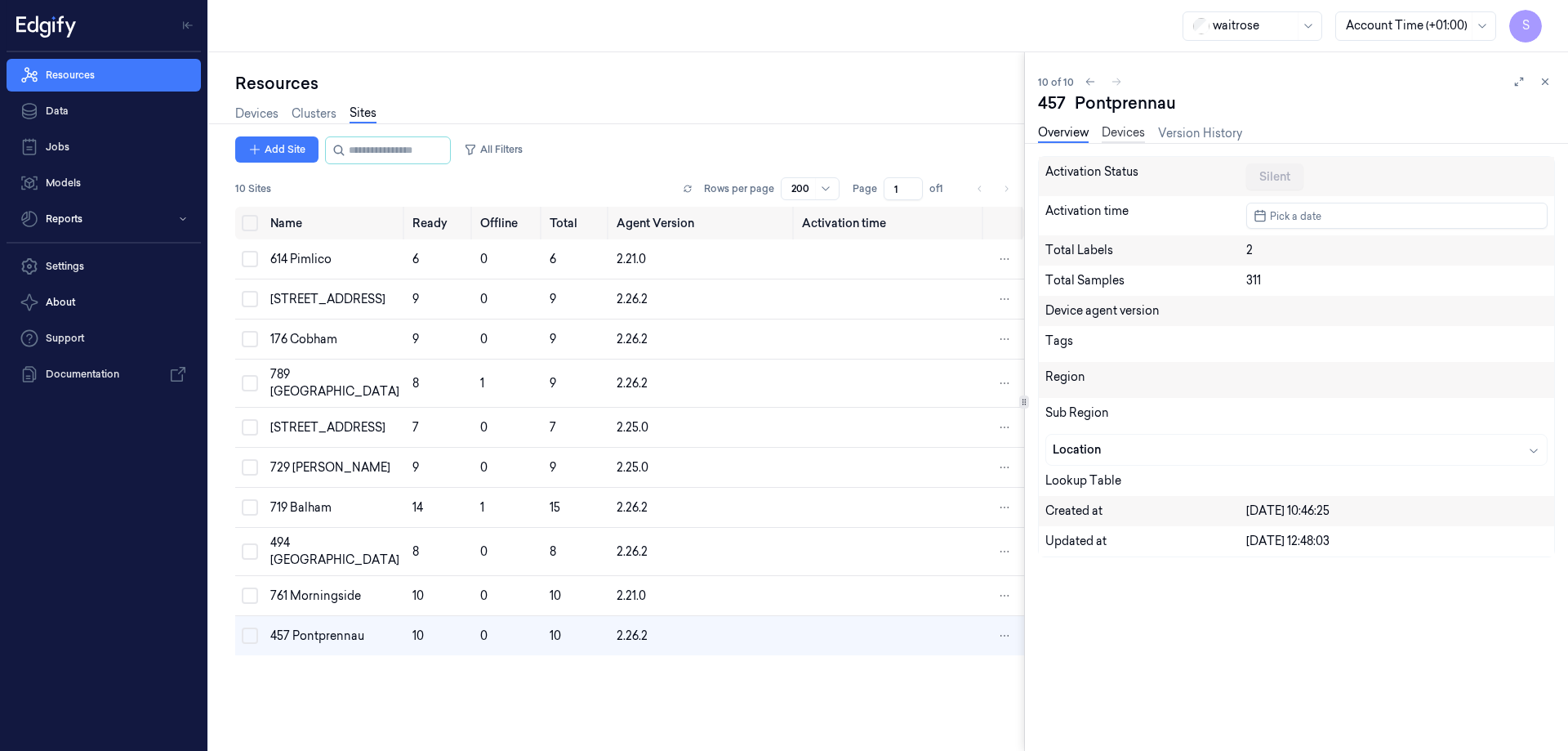
click at [1108, 135] on link "Devices" at bounding box center [1123, 134] width 43 height 19
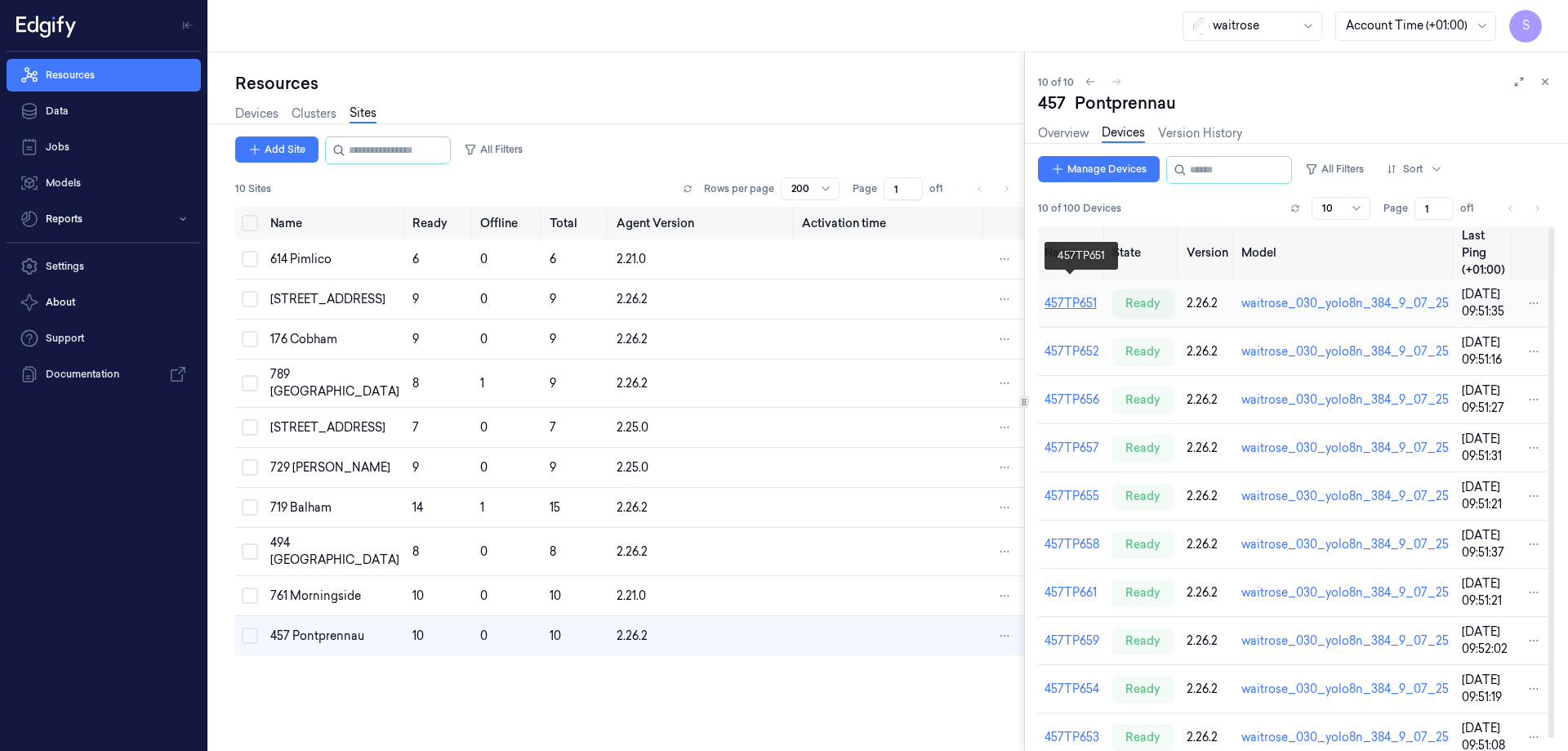
click at [1065, 296] on link "457TP651" at bounding box center [1071, 303] width 52 height 14
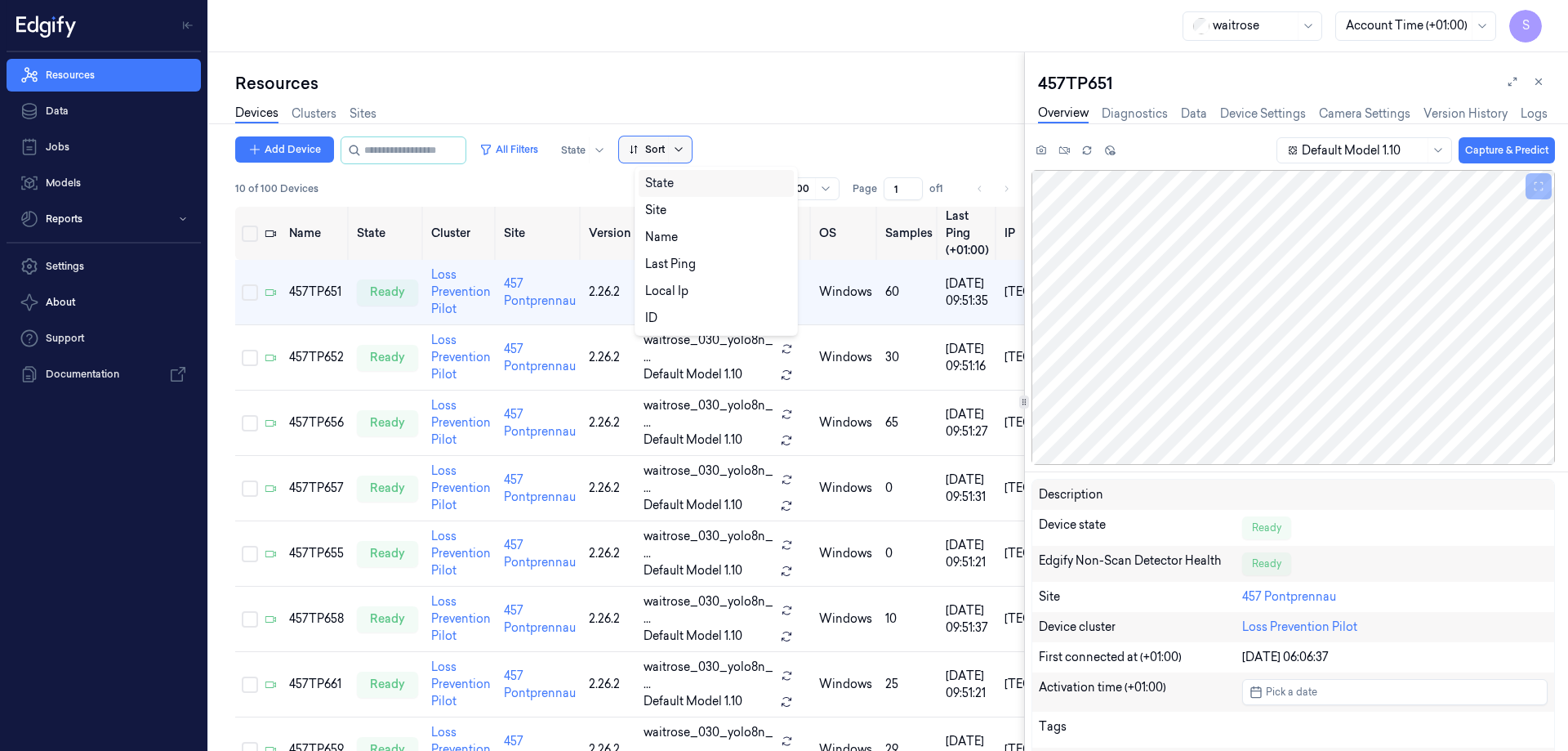
click at [686, 145] on icon at bounding box center [678, 149] width 13 height 13
click at [656, 230] on div "Name" at bounding box center [661, 236] width 32 height 17
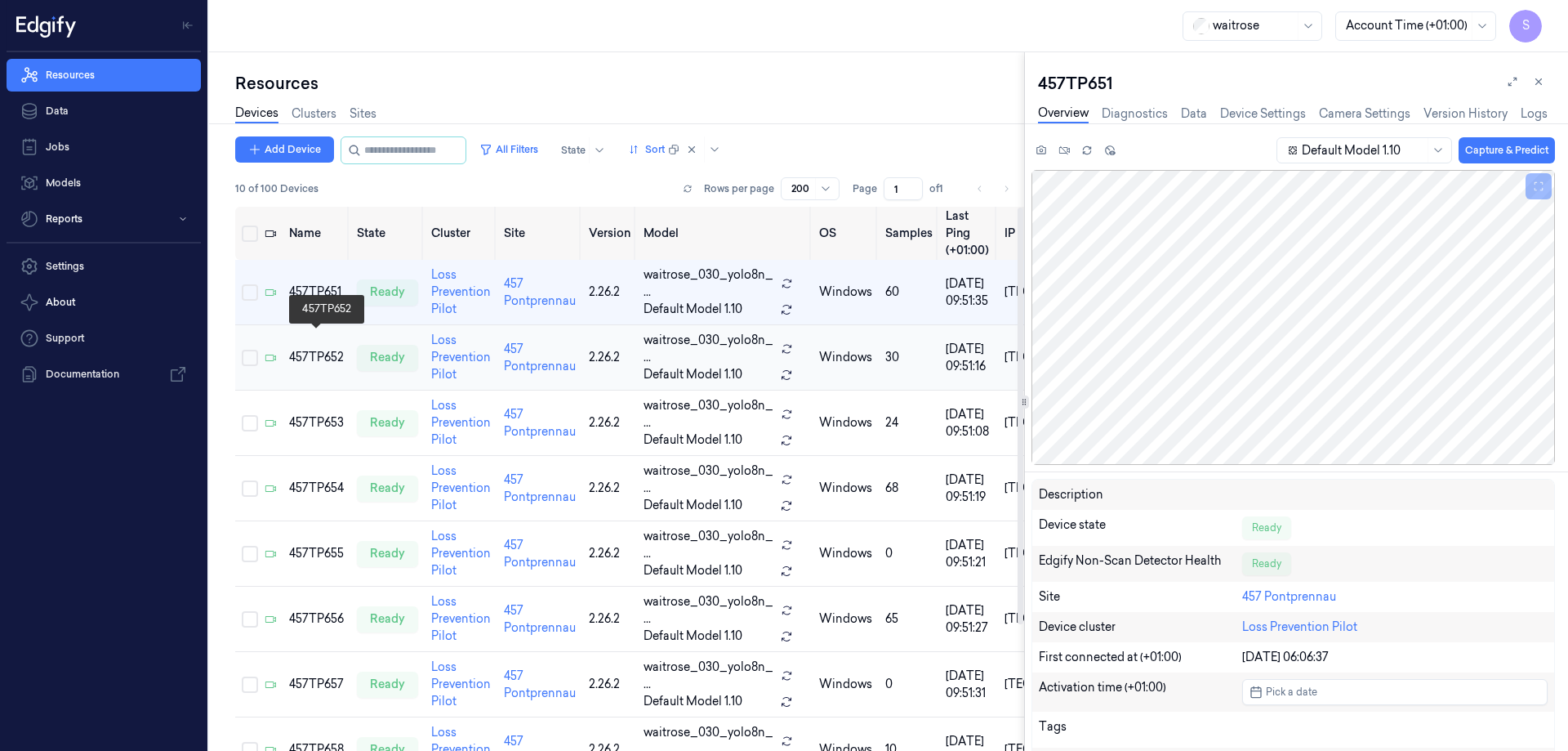
click at [312, 349] on div "457TP652" at bounding box center [316, 357] width 55 height 17
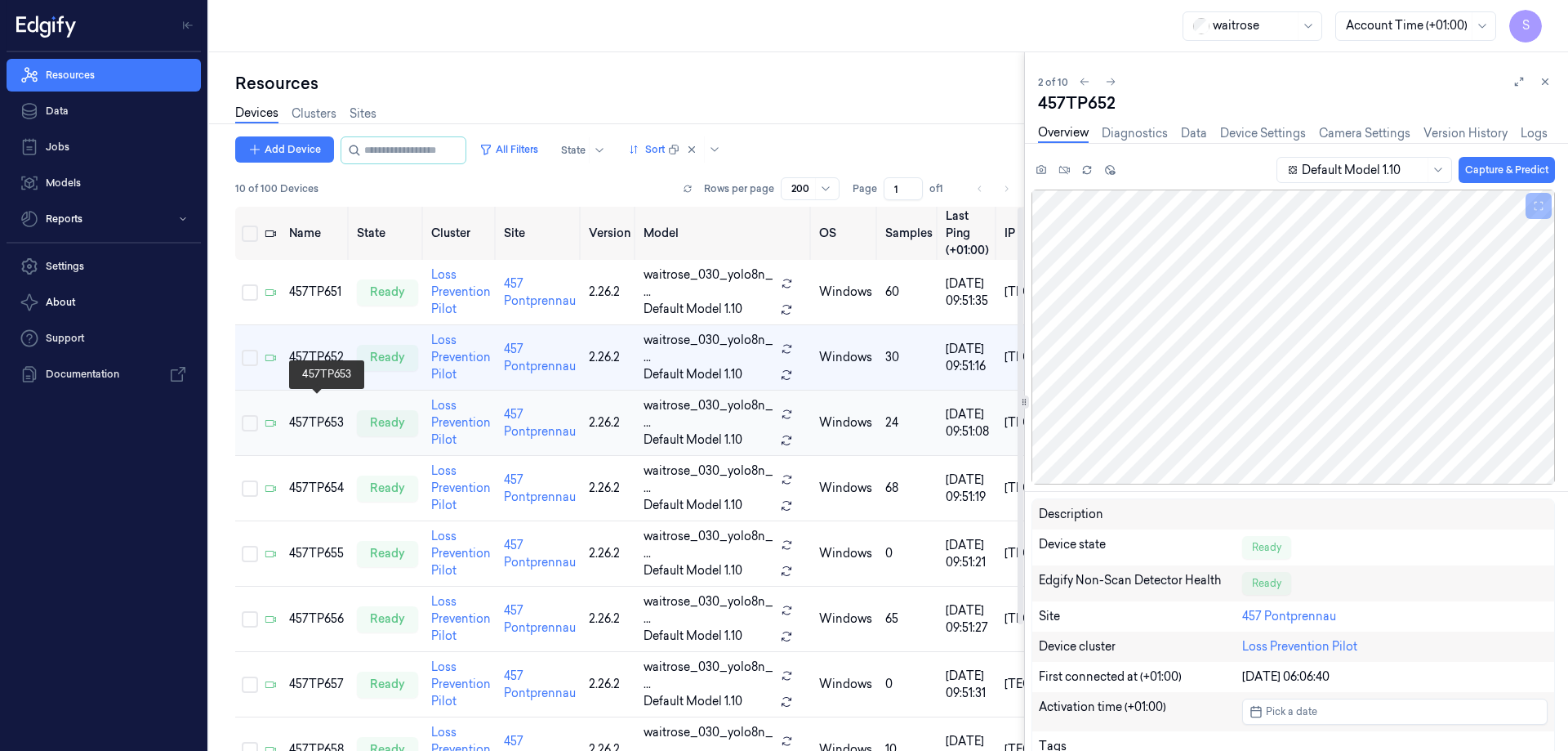
click at [309, 414] on div "457TP653" at bounding box center [316, 422] width 55 height 17
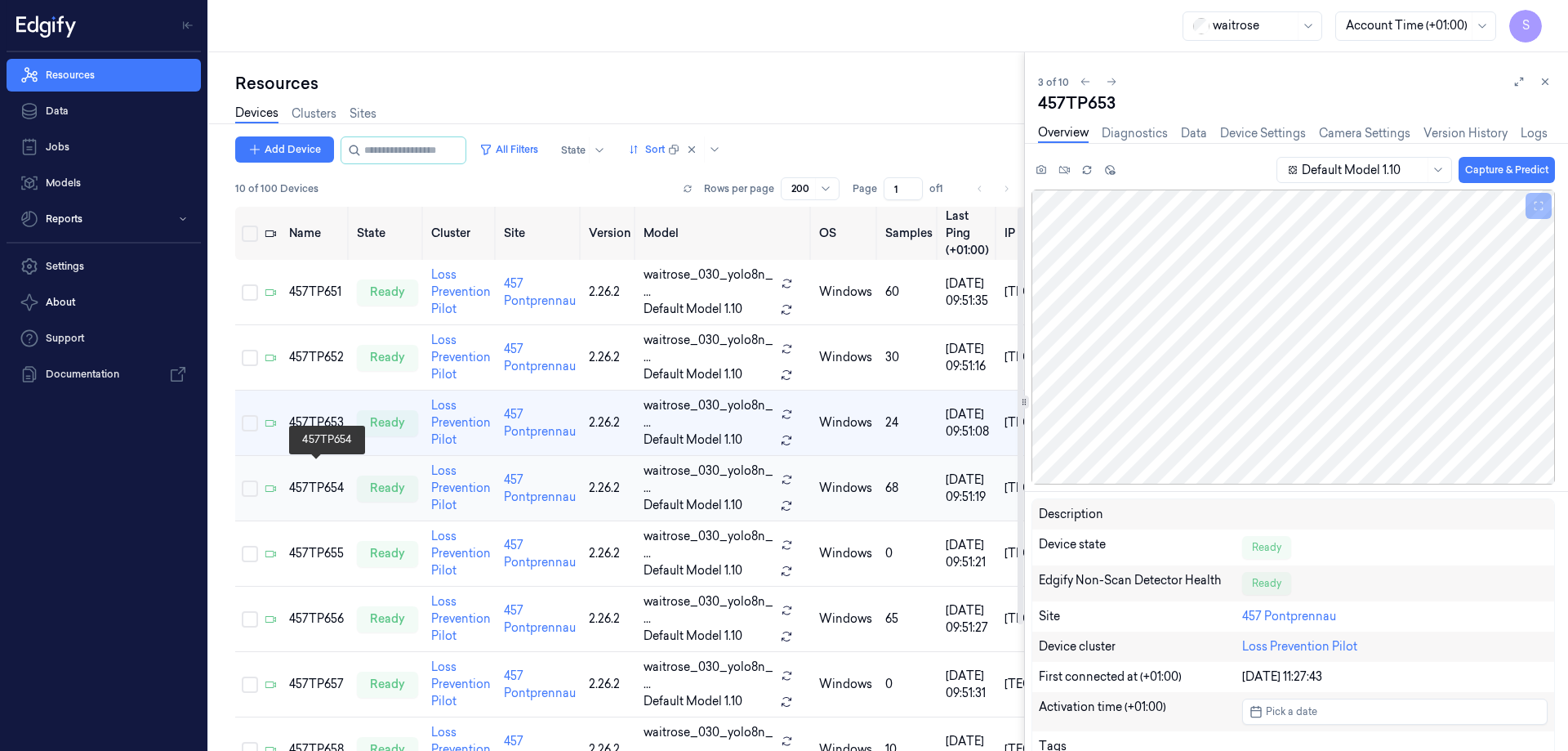
click at [318, 479] on div "457TP654" at bounding box center [316, 487] width 55 height 17
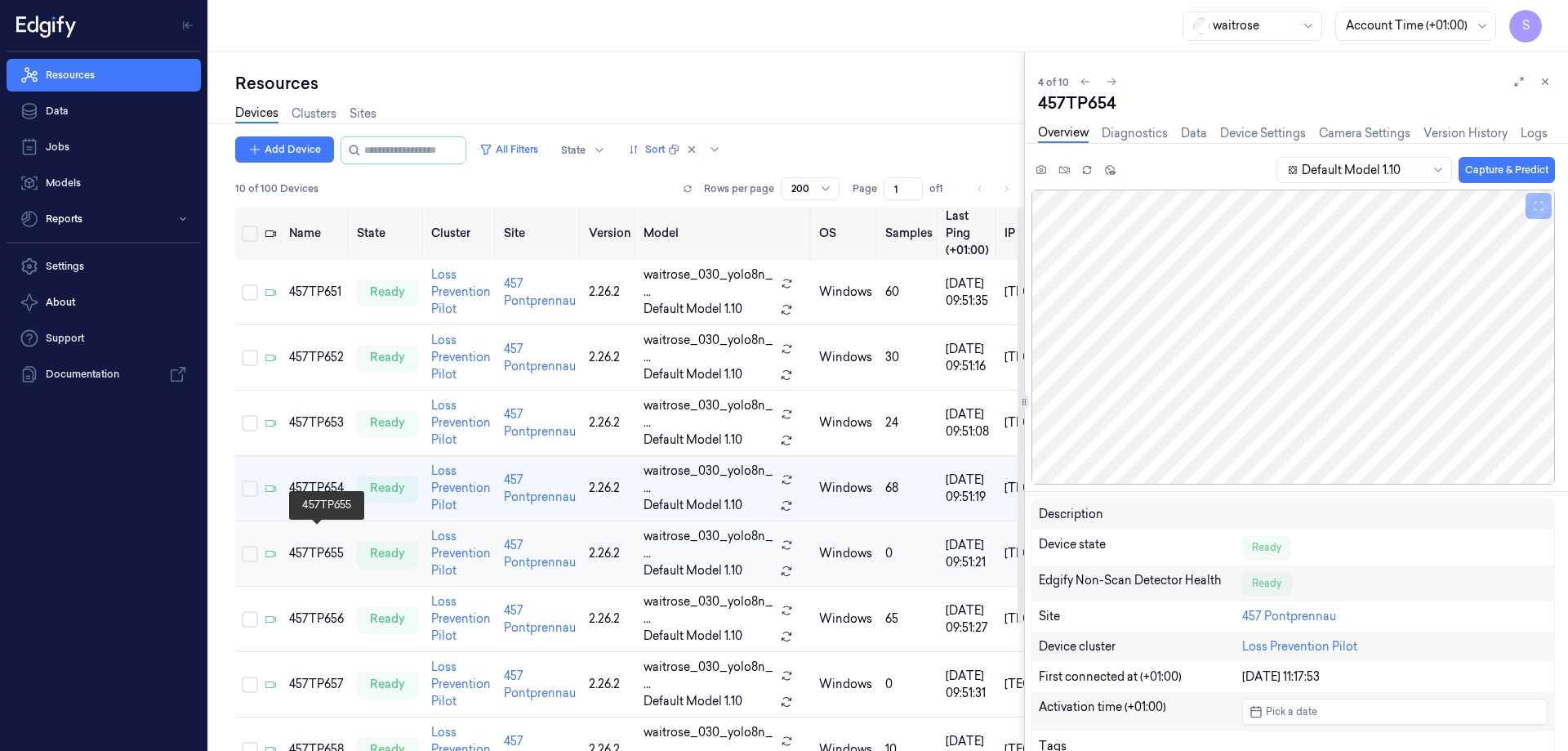
click at [315, 545] on div "457TP655" at bounding box center [316, 553] width 55 height 17
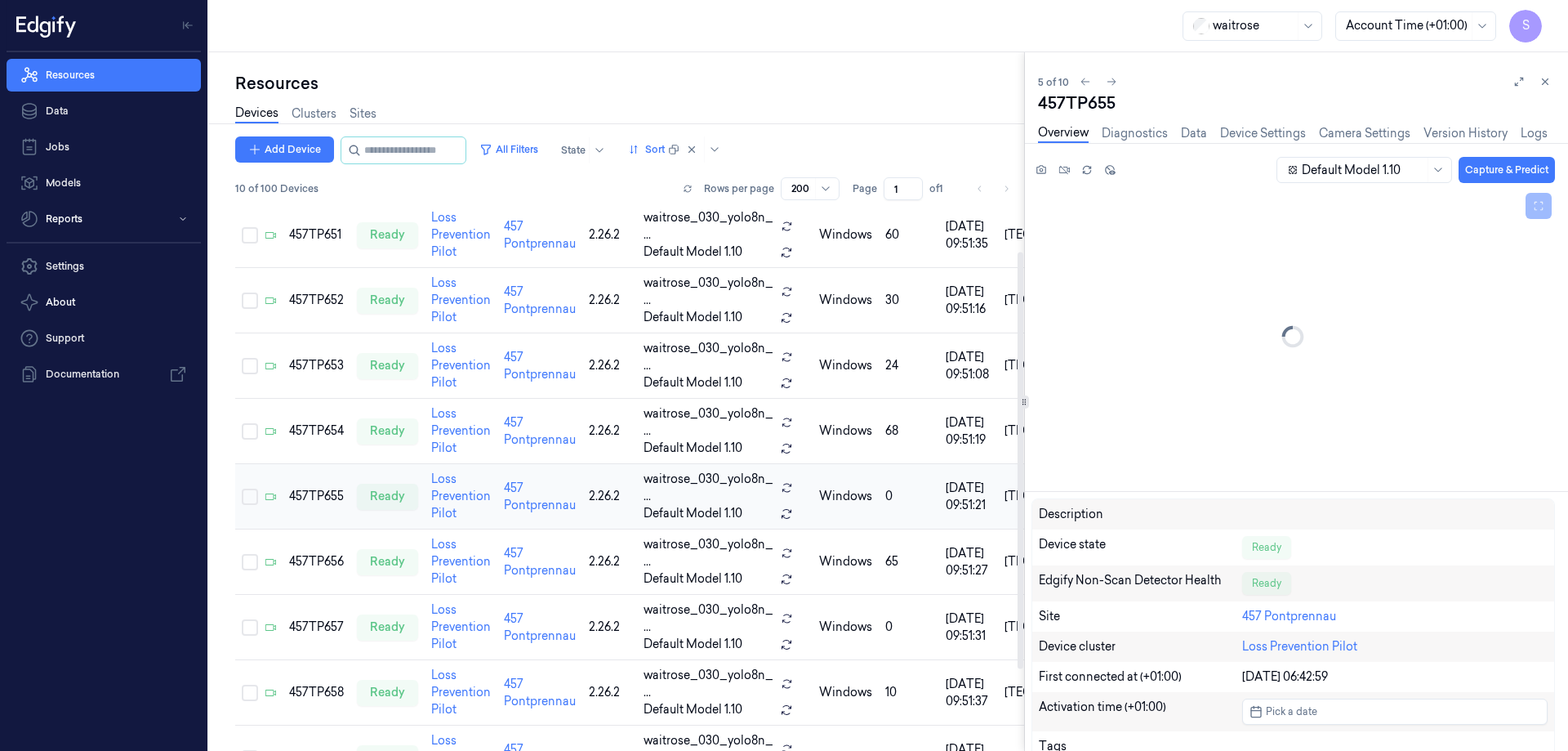
scroll to position [58, 0]
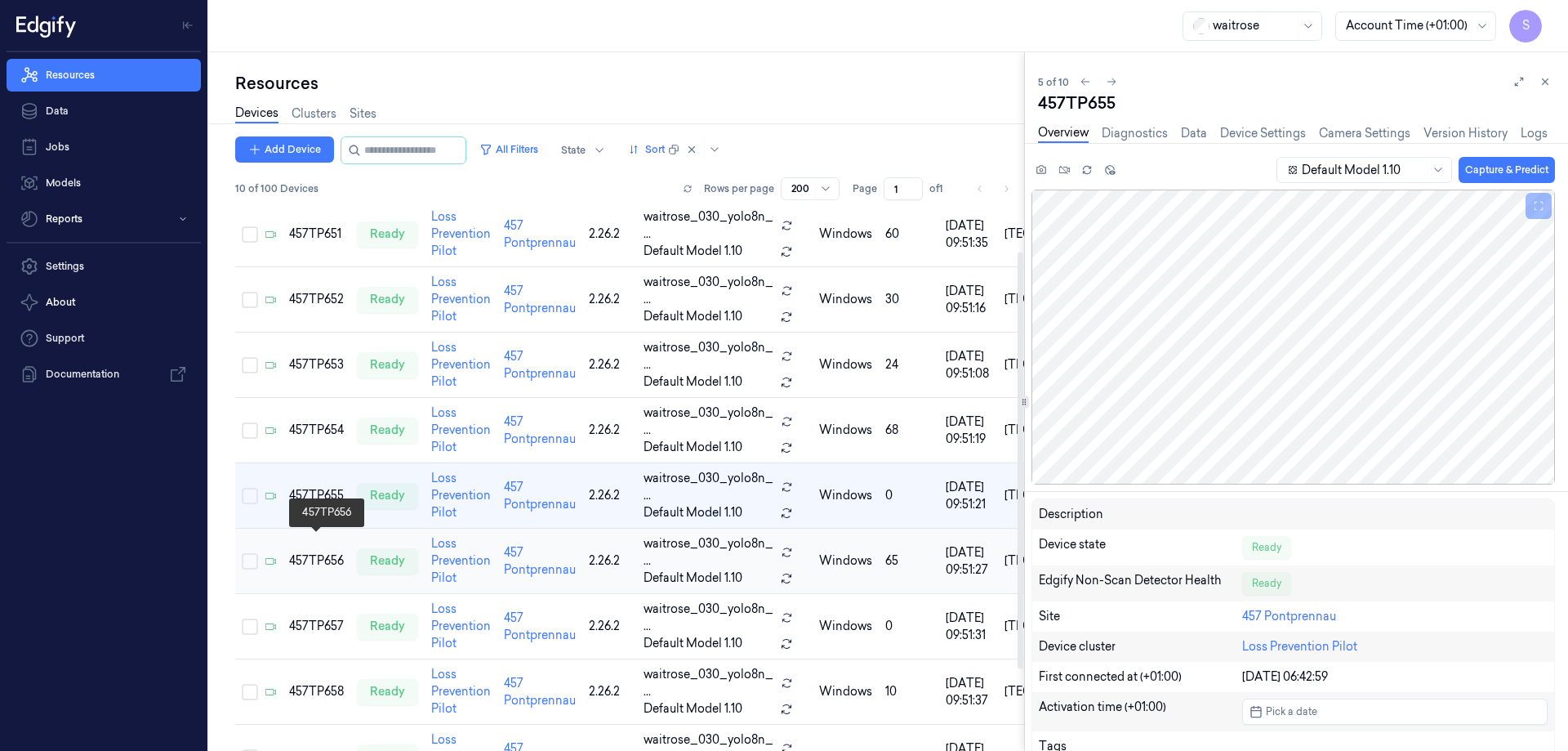
click at [322, 552] on div "457TP656" at bounding box center [316, 561] width 55 height 17
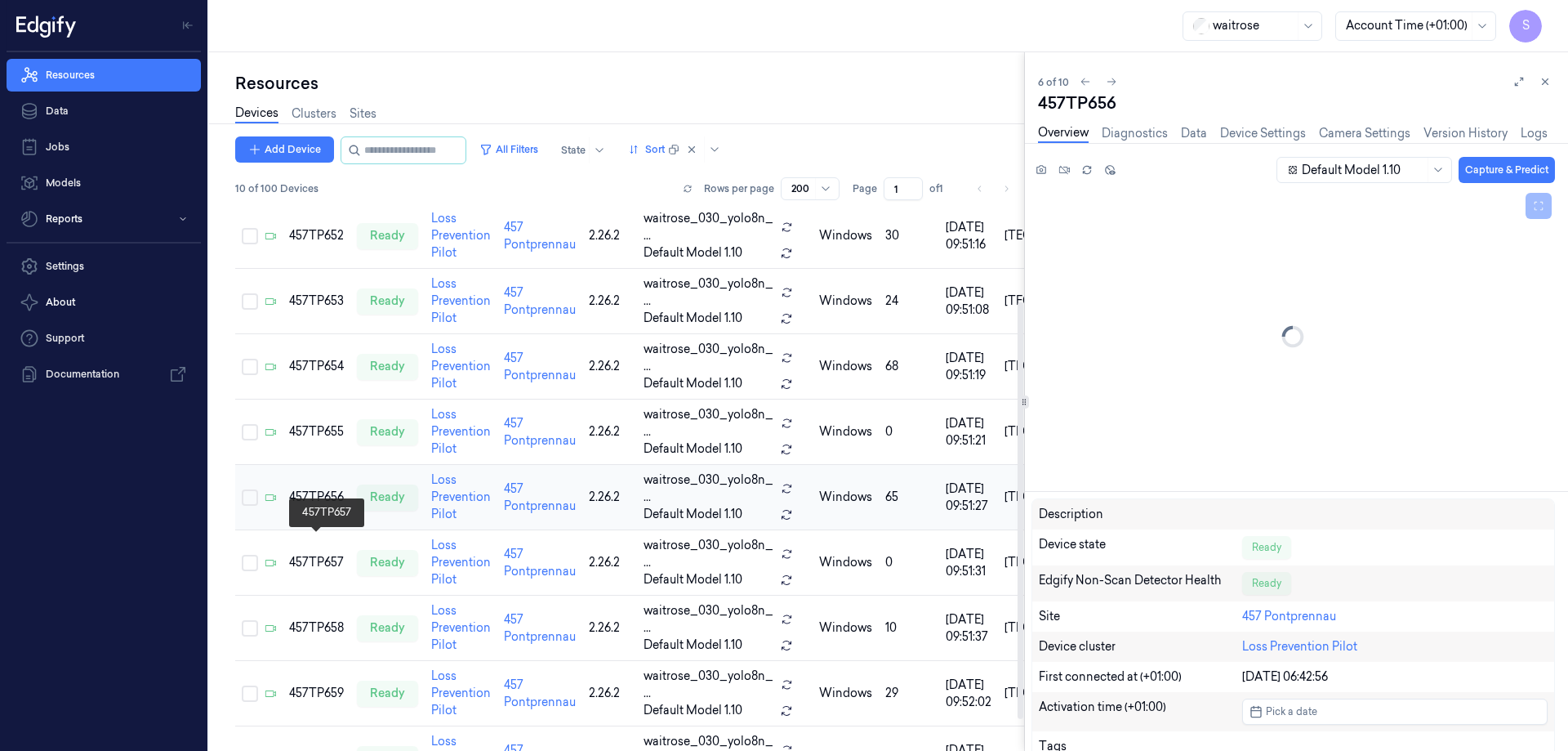
scroll to position [124, 0]
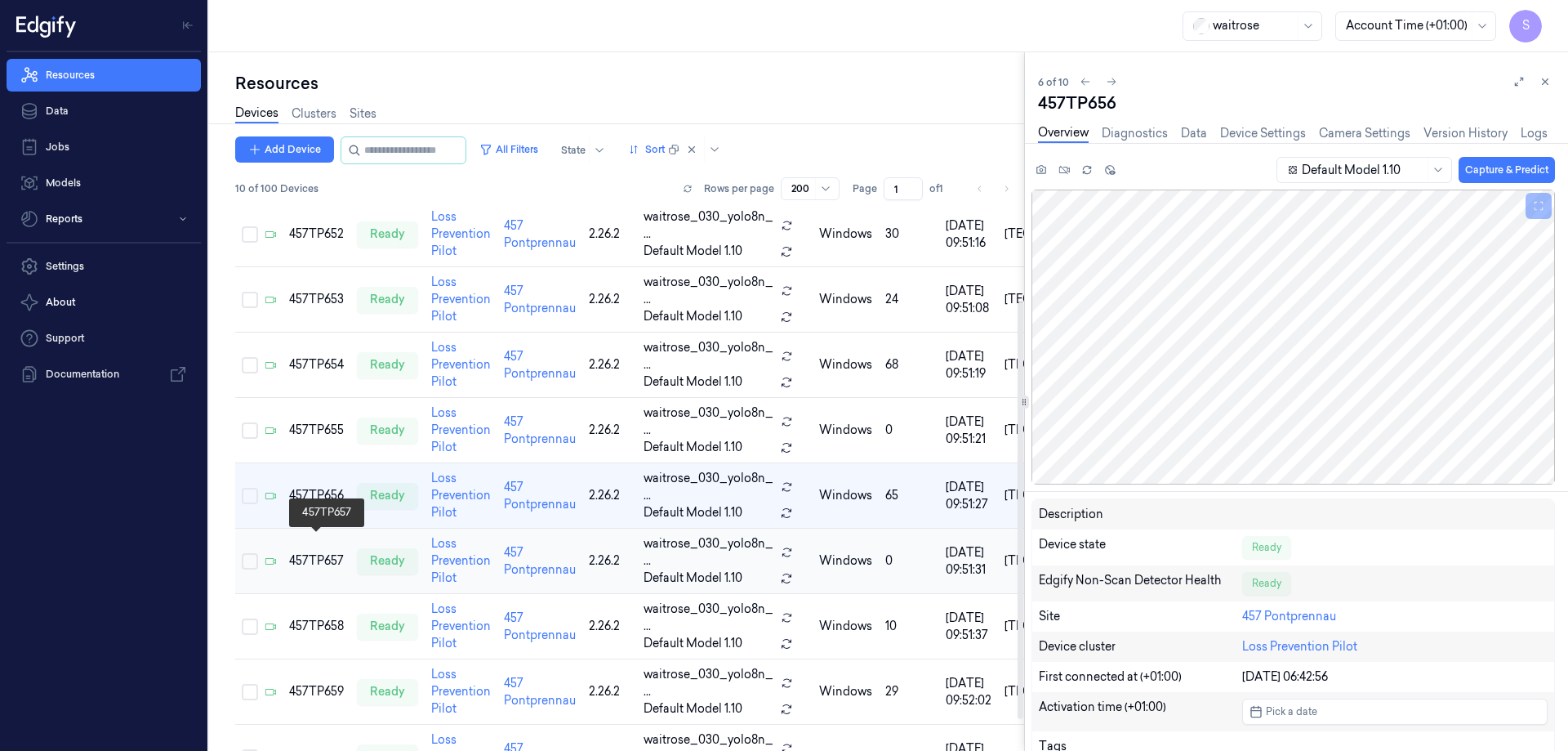
click at [330, 552] on div "457TP657" at bounding box center [316, 561] width 55 height 17
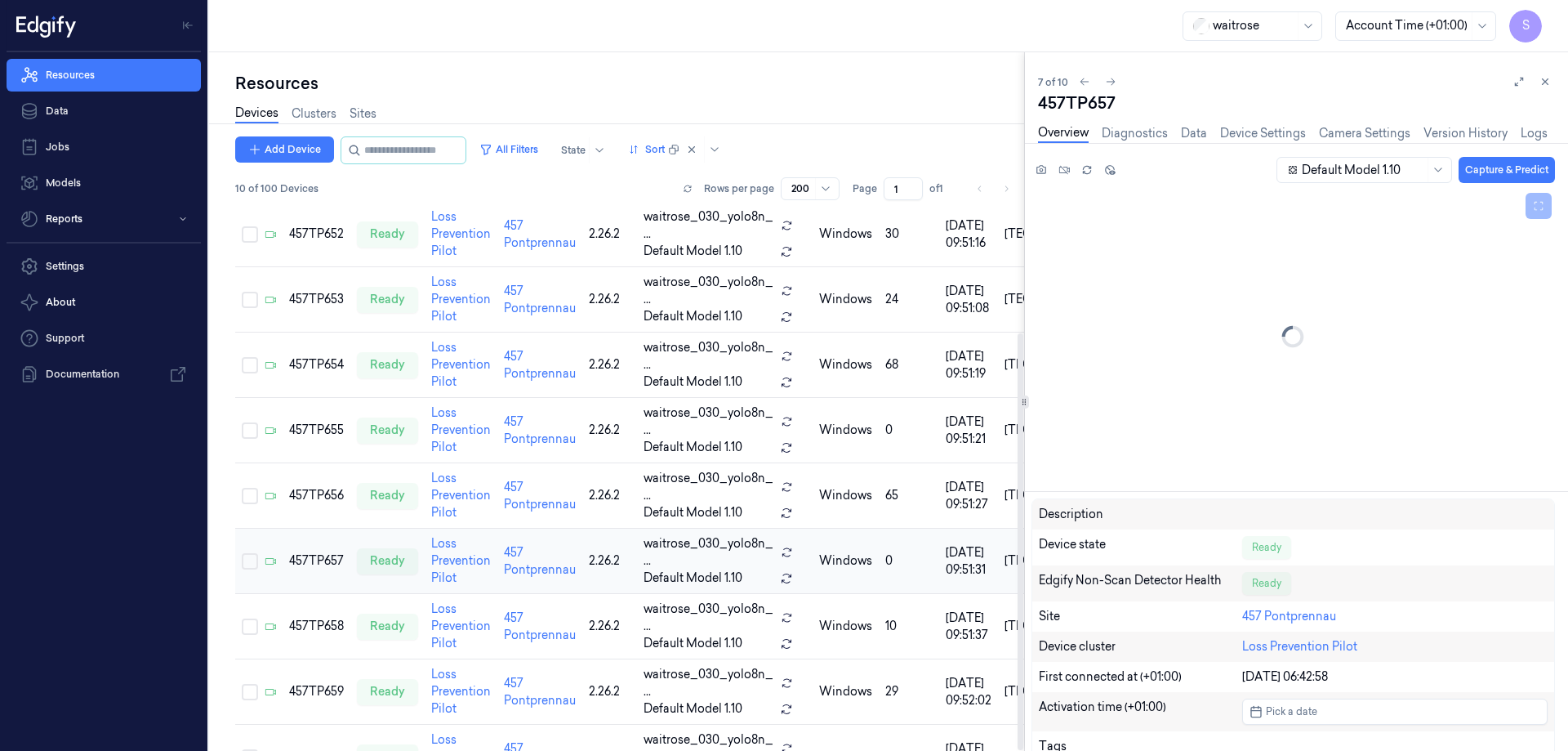
scroll to position [164, 0]
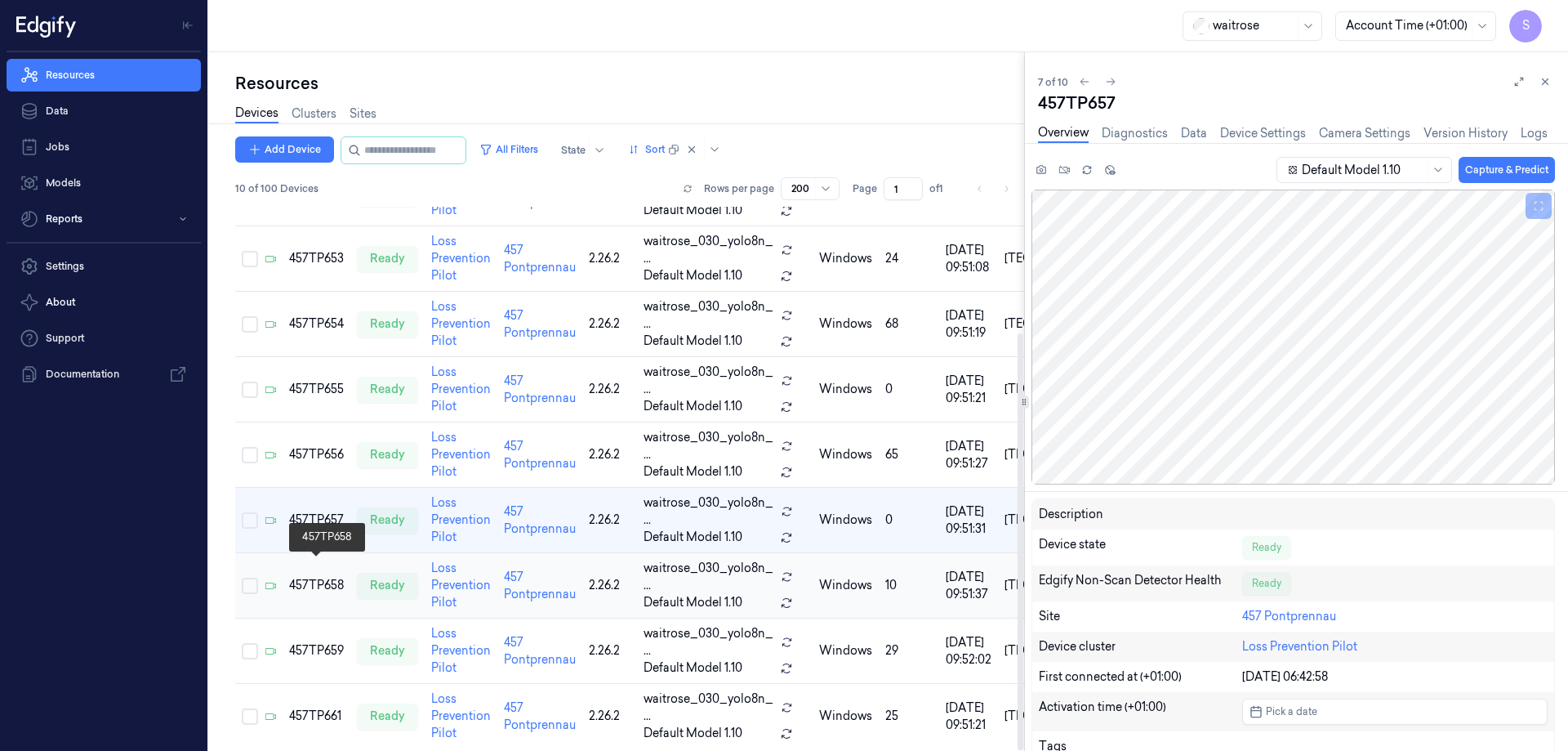
click at [306, 577] on div "457TP658" at bounding box center [316, 585] width 55 height 17
click at [312, 512] on div "457TP657" at bounding box center [316, 520] width 55 height 17
click at [1066, 101] on div "457TP657" at bounding box center [1296, 102] width 517 height 23
click at [1065, 103] on div "457TP657" at bounding box center [1296, 102] width 517 height 23
copy div "457TP657"
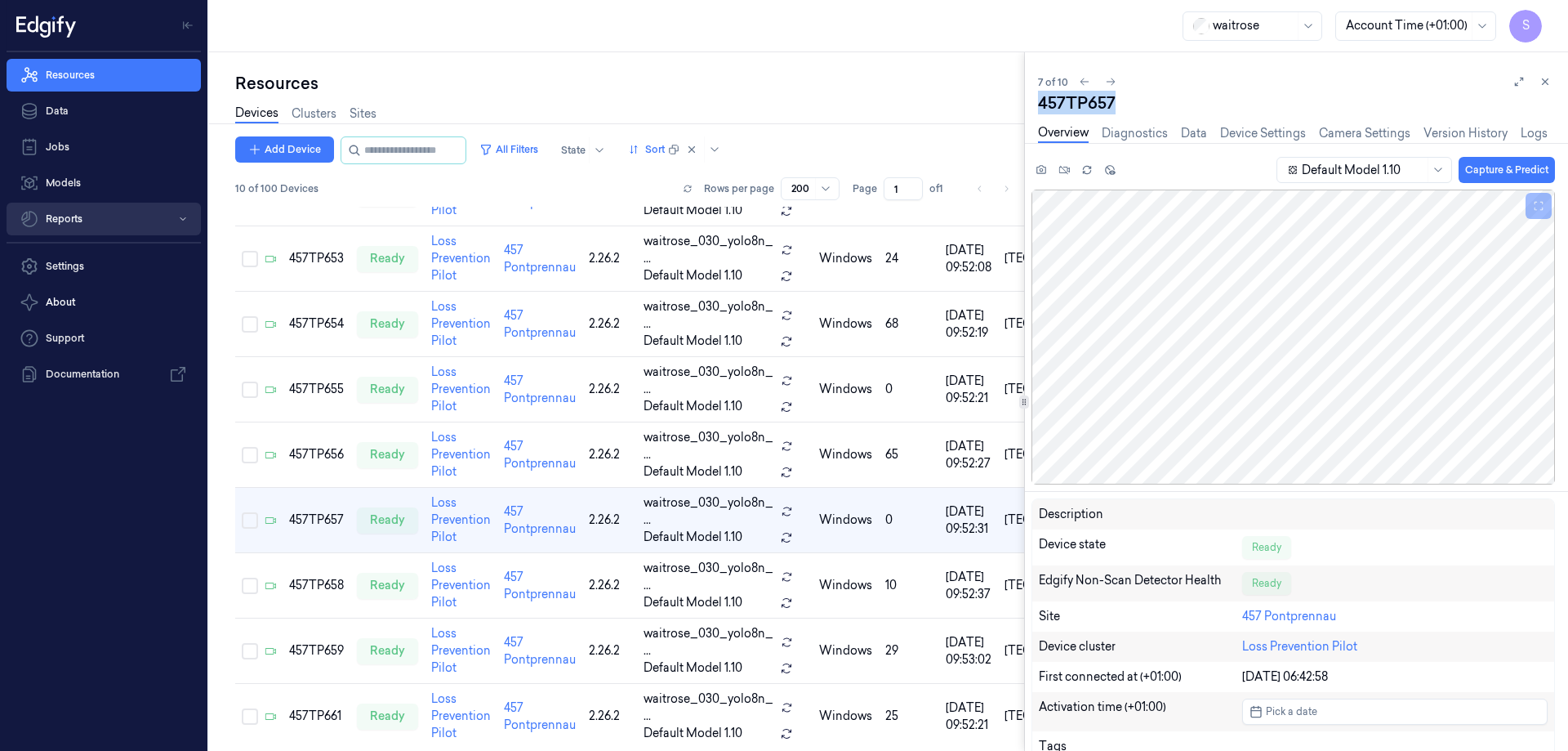
click at [66, 219] on button "Reports" at bounding box center [103, 219] width 194 height 32
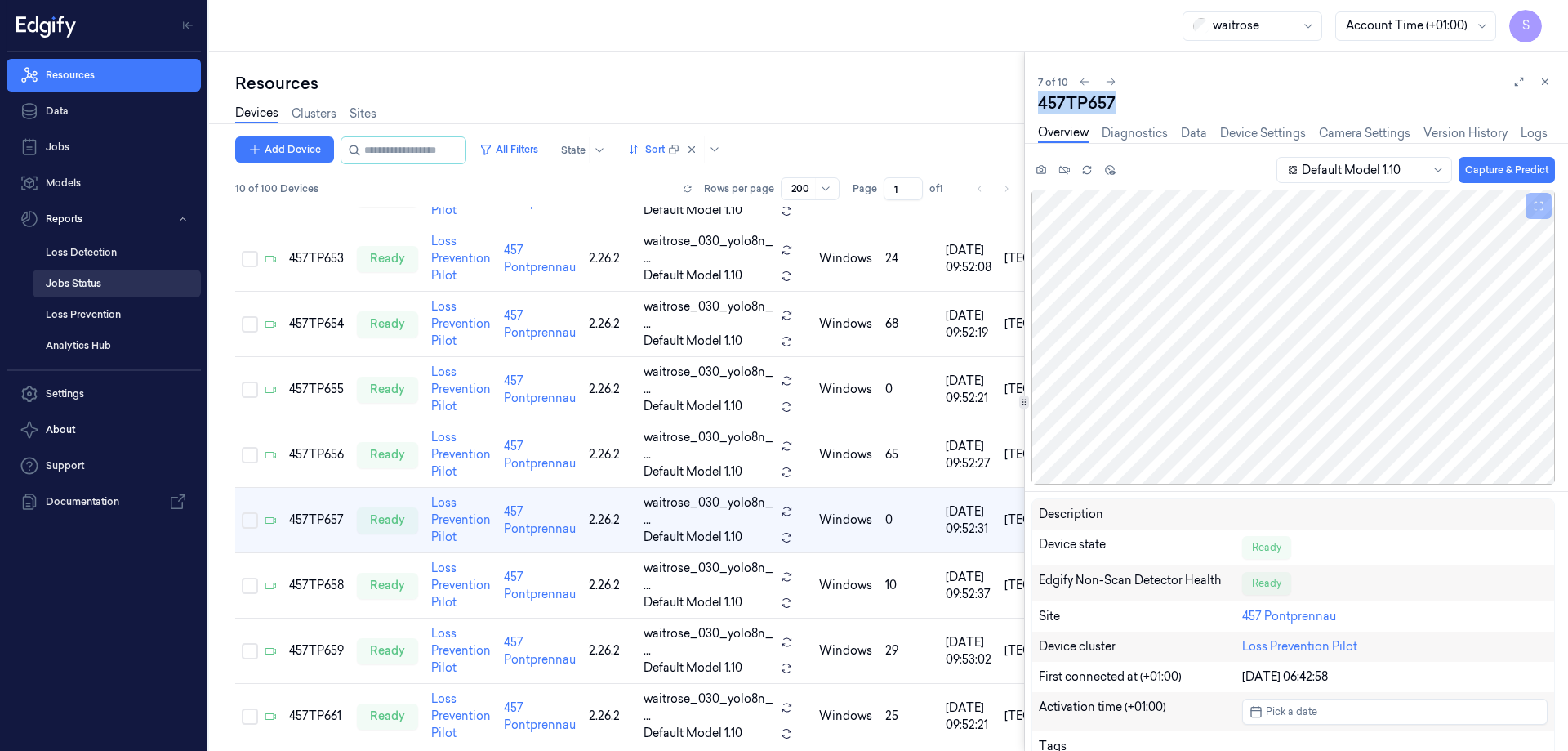
click at [68, 283] on link "Jobs Status" at bounding box center [116, 283] width 168 height 28
